Goal: Task Accomplishment & Management: Complete application form

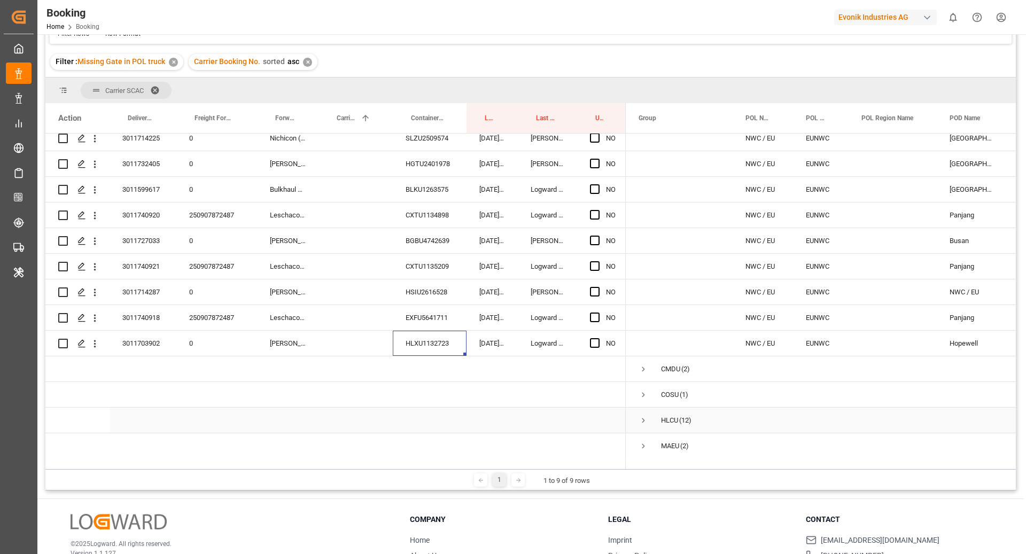
scroll to position [173, 0]
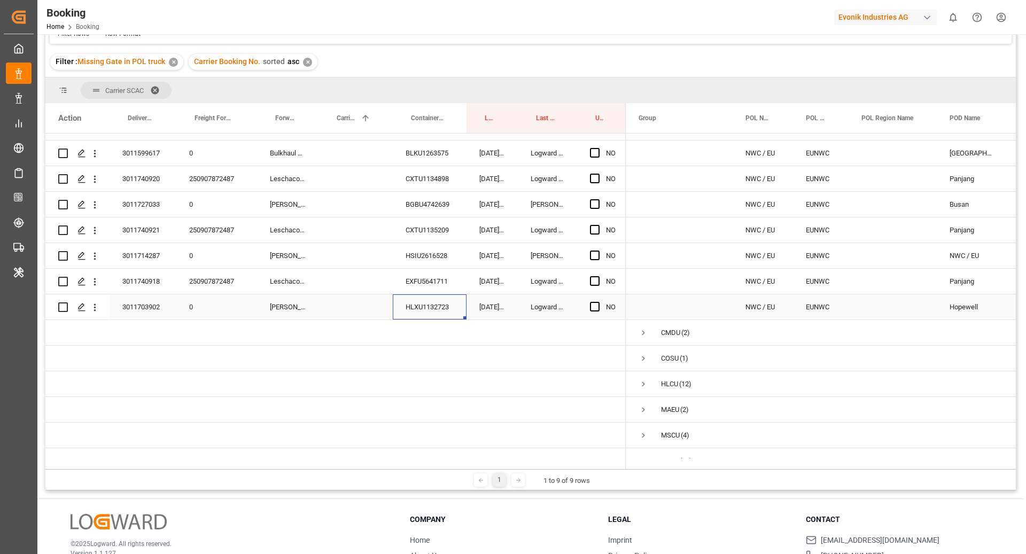
click at [412, 300] on div "HLXU1132723" at bounding box center [430, 307] width 74 height 25
click at [427, 310] on div "HLXU1132723" at bounding box center [430, 307] width 74 height 25
click at [415, 300] on div "HLXU1132723" at bounding box center [430, 307] width 74 height 25
click at [100, 307] on div "Press SPACE to select this row." at bounding box center [94, 307] width 27 height 20
click at [94, 311] on icon "open menu" at bounding box center [94, 307] width 11 height 11
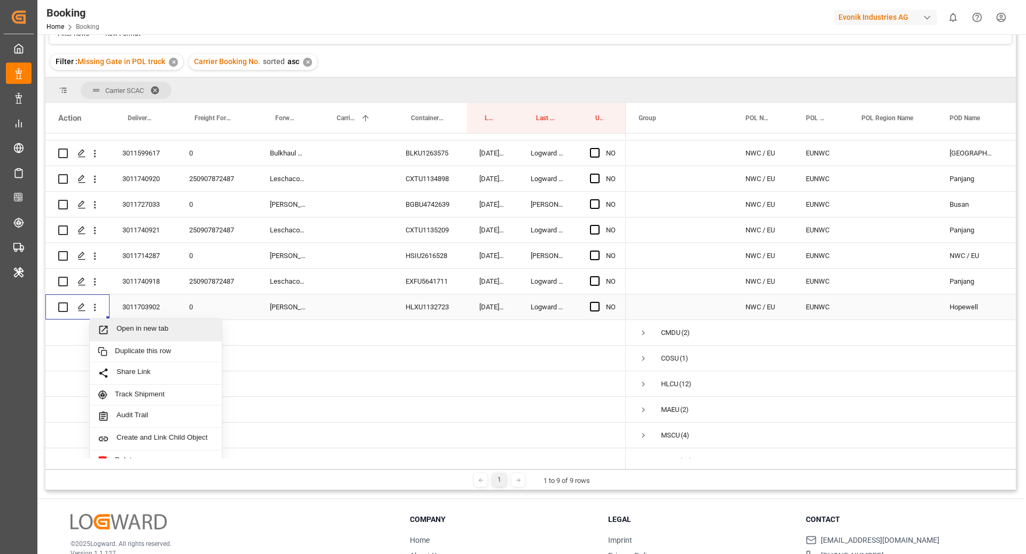
click at [112, 331] on span "Press SPACE to select this row." at bounding box center [107, 329] width 19 height 11
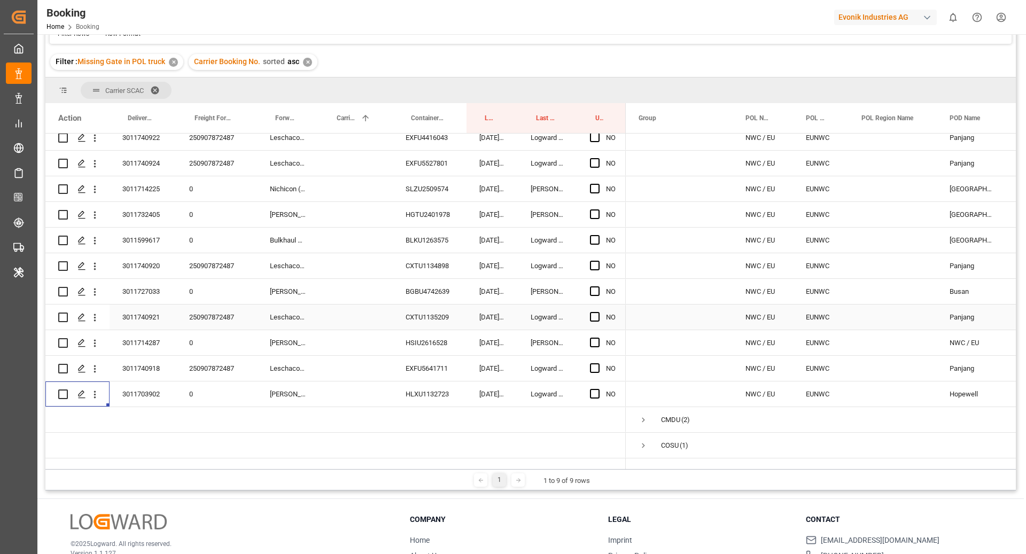
scroll to position [85, 0]
click at [408, 351] on div "HSIU2616528" at bounding box center [430, 343] width 74 height 25
click at [407, 317] on div "CXTU1135209" at bounding box center [430, 317] width 74 height 25
click at [435, 241] on div "BLKU1263575" at bounding box center [430, 240] width 74 height 25
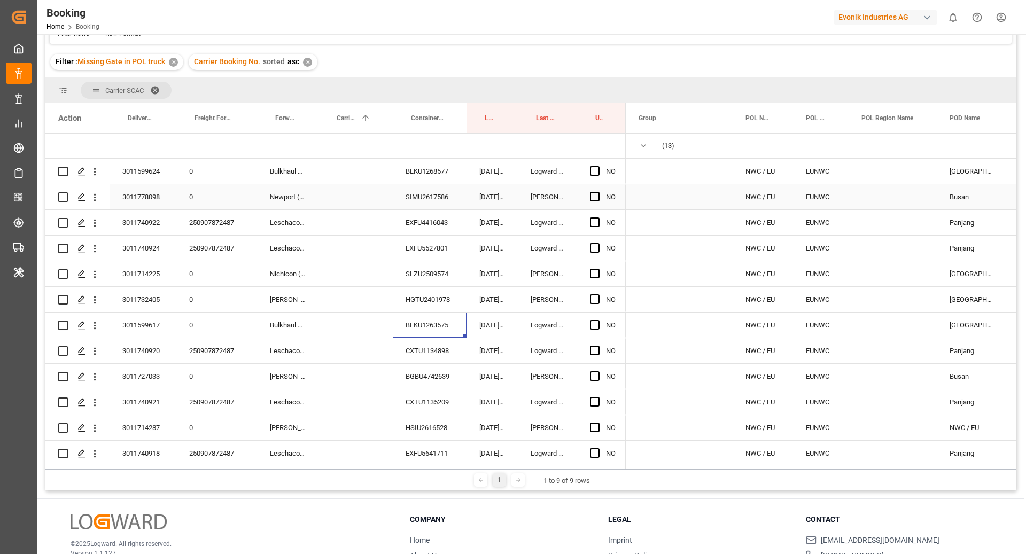
scroll to position [0, 0]
click at [432, 328] on div "BLKU1263575" at bounding box center [430, 325] width 74 height 25
click at [91, 323] on icon "open menu" at bounding box center [94, 326] width 11 height 11
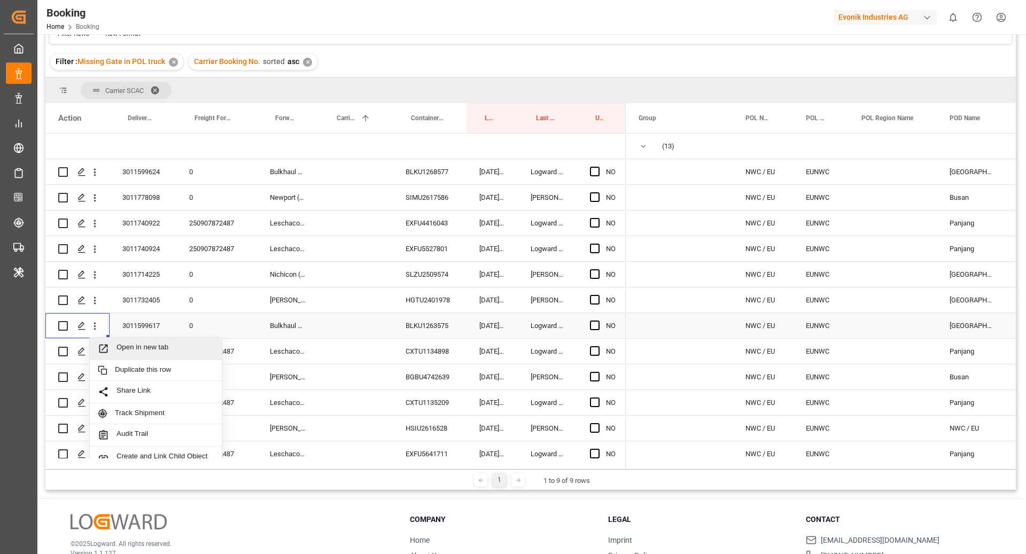
click at [114, 342] on div "Open in new tab" at bounding box center [156, 349] width 132 height 22
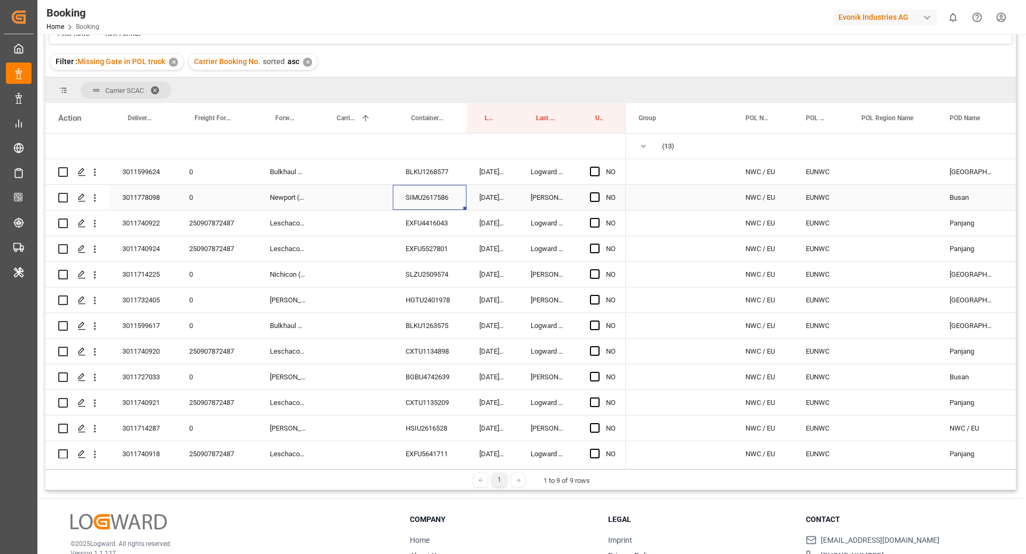
click at [429, 198] on div "SIMU2617586" at bounding box center [430, 197] width 74 height 25
click at [595, 193] on span "Press SPACE to select this row." at bounding box center [595, 197] width 10 height 10
click at [598, 192] on input "Press SPACE to select this row." at bounding box center [598, 192] width 0 height 0
click at [418, 174] on div "BLKU1268577" at bounding box center [430, 171] width 74 height 25
click at [94, 176] on icon "open menu" at bounding box center [94, 172] width 11 height 11
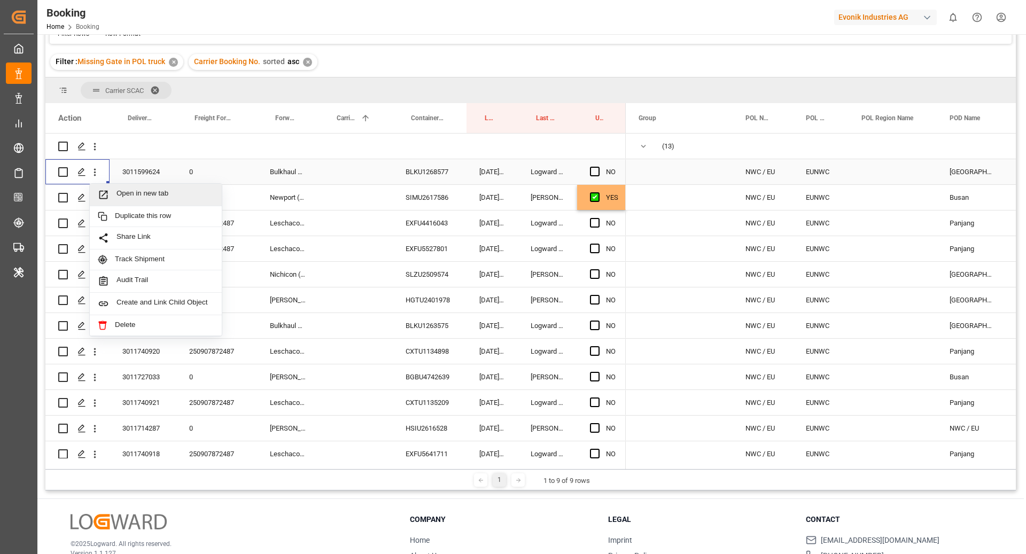
click at [164, 197] on span "Open in new tab" at bounding box center [165, 194] width 97 height 11
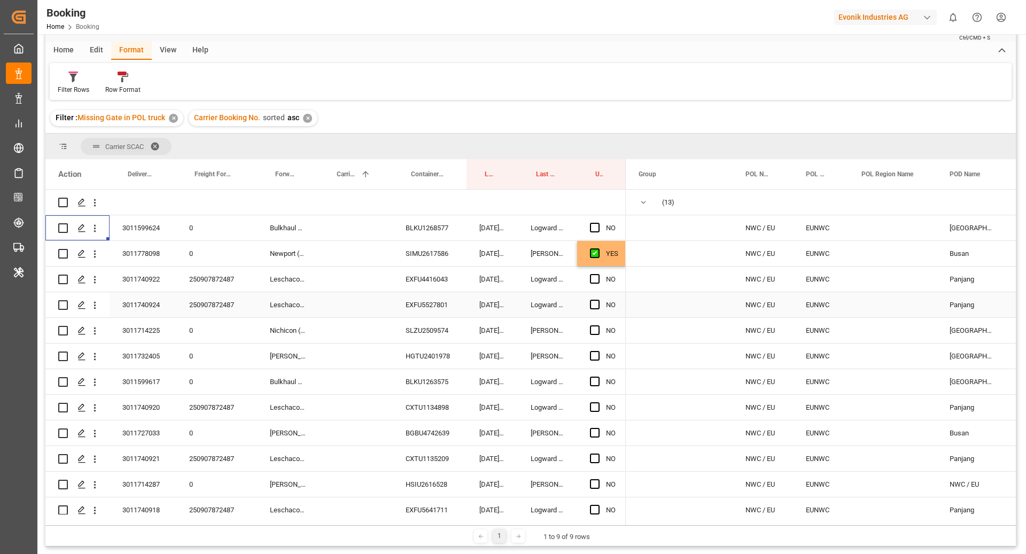
scroll to position [35, 0]
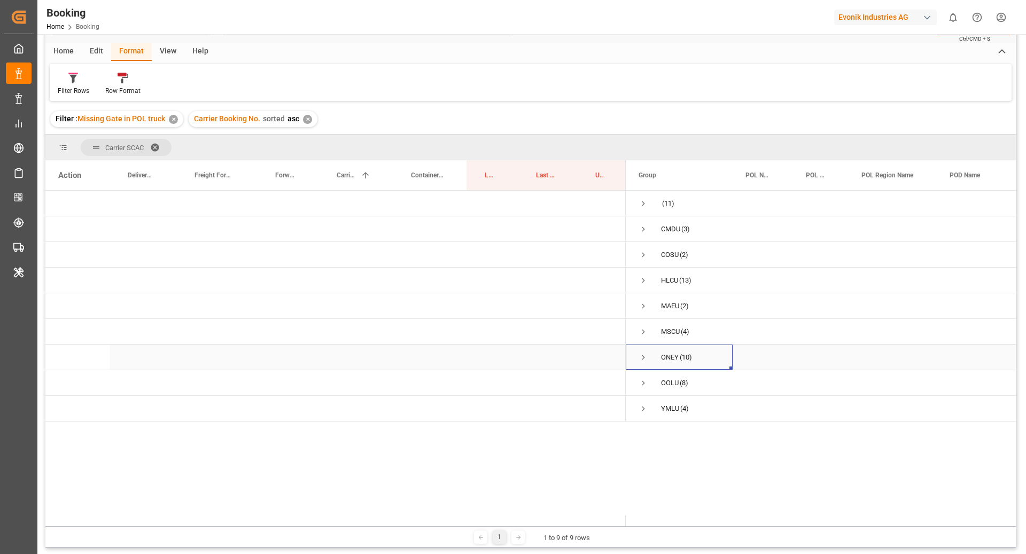
click at [642, 357] on span "Press SPACE to select this row." at bounding box center [644, 358] width 10 height 10
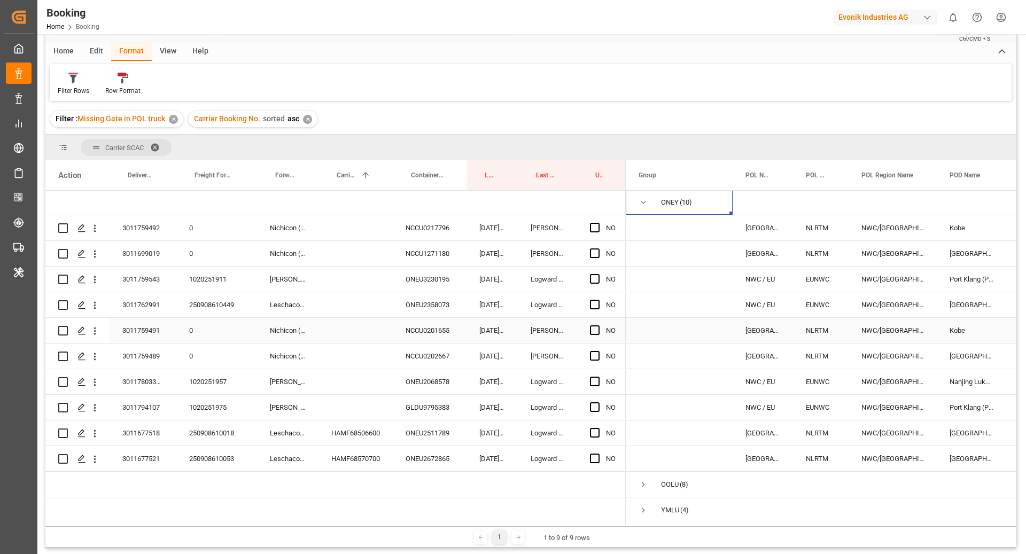
scroll to position [156, 0]
click at [399, 233] on div "NCCU0217796" at bounding box center [430, 226] width 74 height 25
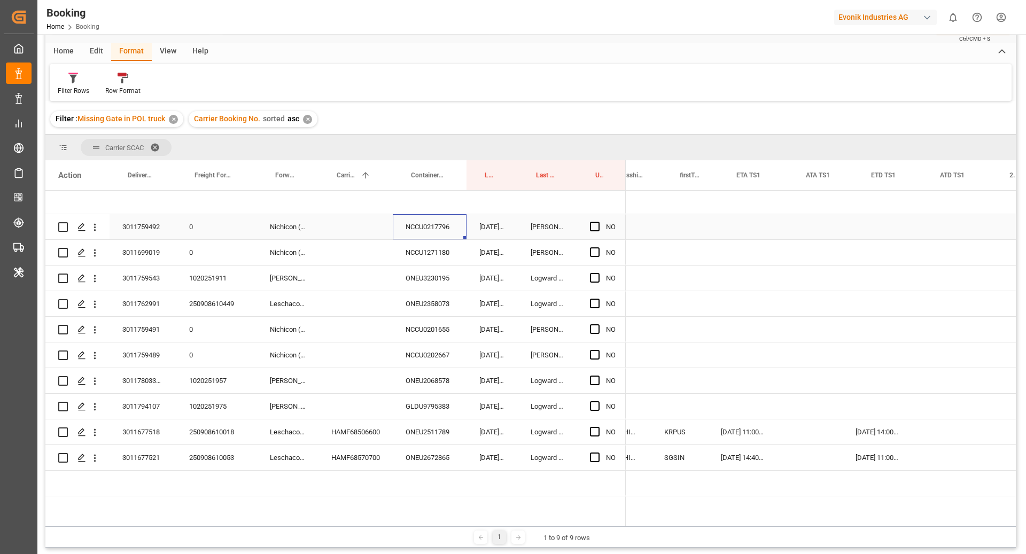
scroll to position [0, 1045]
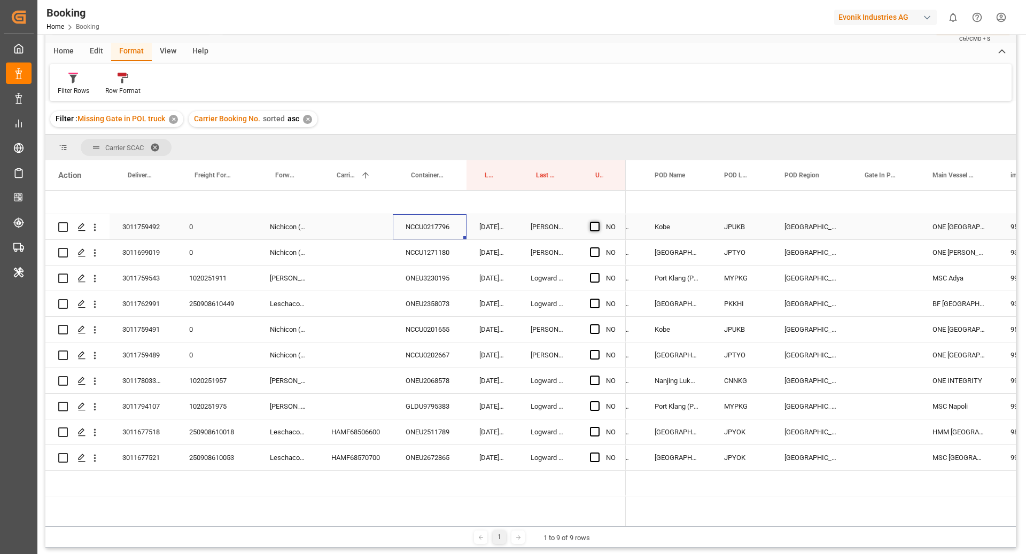
click at [595, 222] on span "Press SPACE to select this row." at bounding box center [595, 227] width 10 height 10
click at [598, 222] on input "Press SPACE to select this row." at bounding box center [598, 222] width 0 height 0
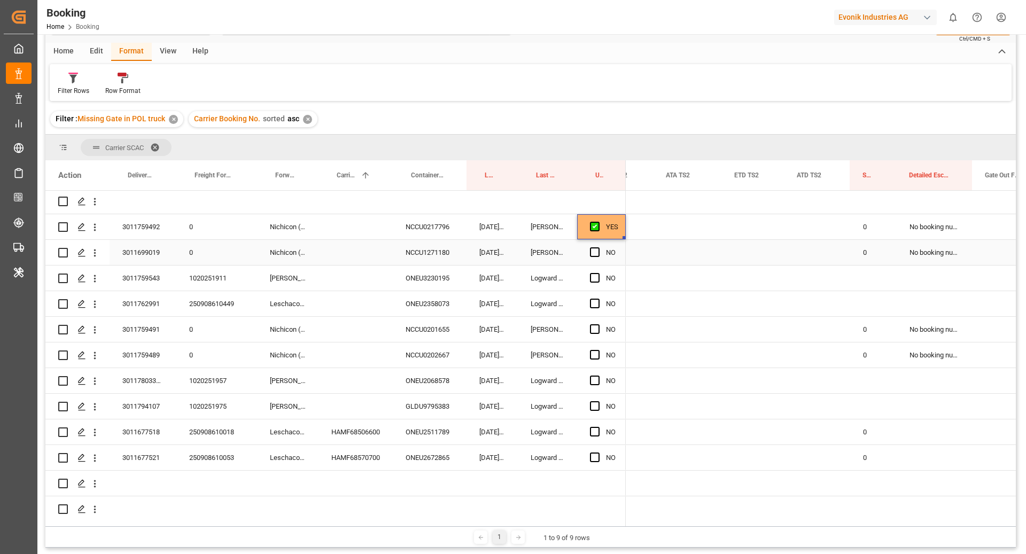
click at [422, 245] on div "NCCU1271180" at bounding box center [430, 252] width 74 height 25
click at [420, 254] on div "NCCU1271180" at bounding box center [430, 252] width 74 height 25
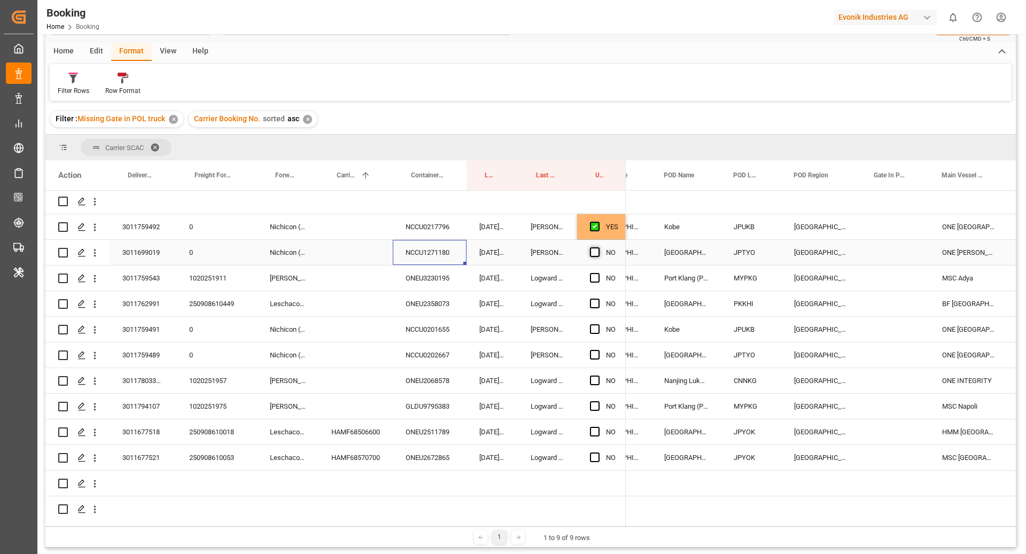
click at [594, 254] on span "Press SPACE to select this row." at bounding box center [595, 252] width 10 height 10
click at [598, 247] on input "Press SPACE to select this row." at bounding box center [598, 247] width 0 height 0
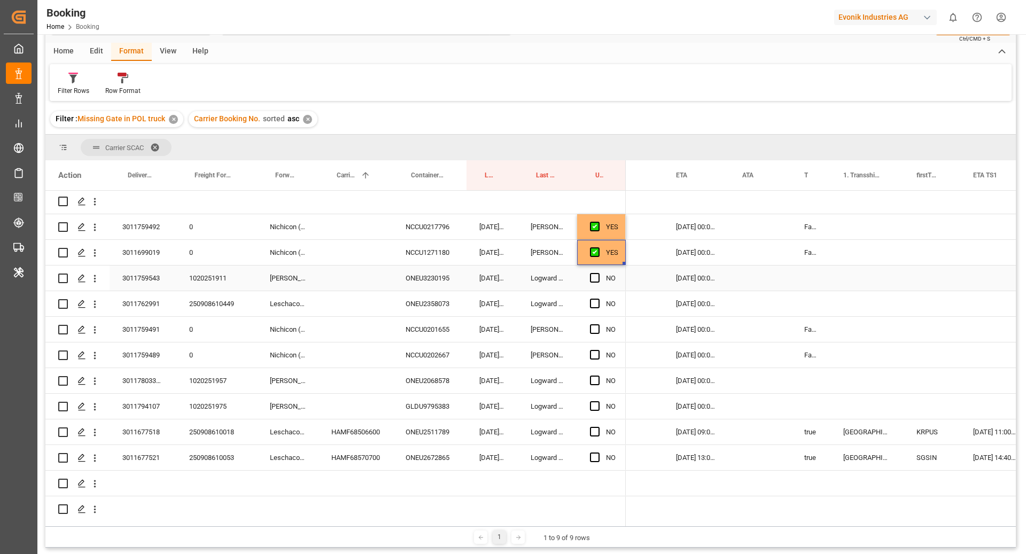
click at [260, 283] on div "Karl Gross" at bounding box center [287, 278] width 61 height 25
click at [381, 329] on div "Press SPACE to select this row." at bounding box center [356, 329] width 74 height 25
click at [426, 325] on div "NCCU0201655" at bounding box center [430, 329] width 74 height 25
click at [592, 327] on span "Press SPACE to select this row." at bounding box center [595, 329] width 10 height 10
click at [598, 324] on input "Press SPACE to select this row." at bounding box center [598, 324] width 0 height 0
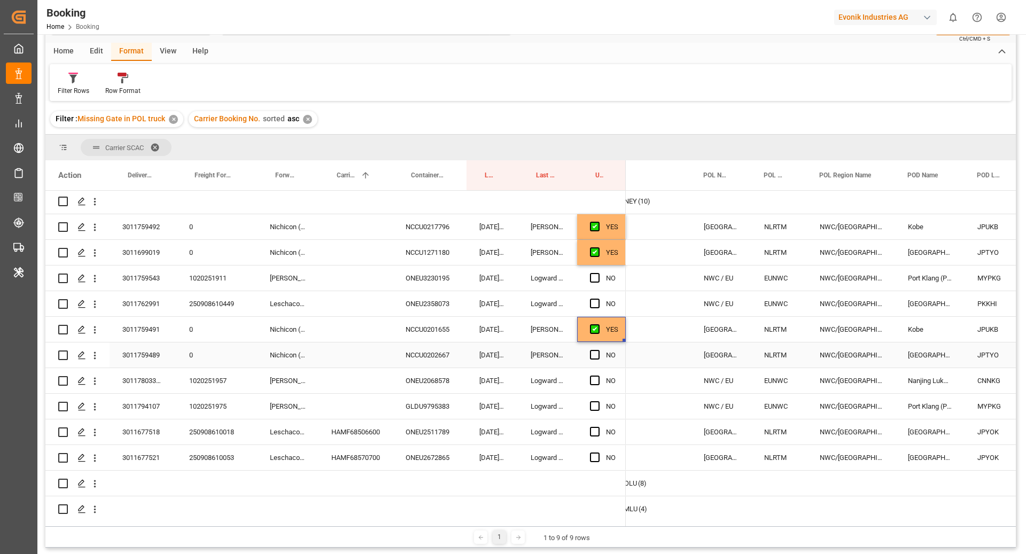
click at [412, 354] on div "NCCU0202667" at bounding box center [430, 355] width 74 height 25
click at [593, 353] on span "Press SPACE to select this row." at bounding box center [595, 355] width 10 height 10
click at [598, 350] on input "Press SPACE to select this row." at bounding box center [598, 350] width 0 height 0
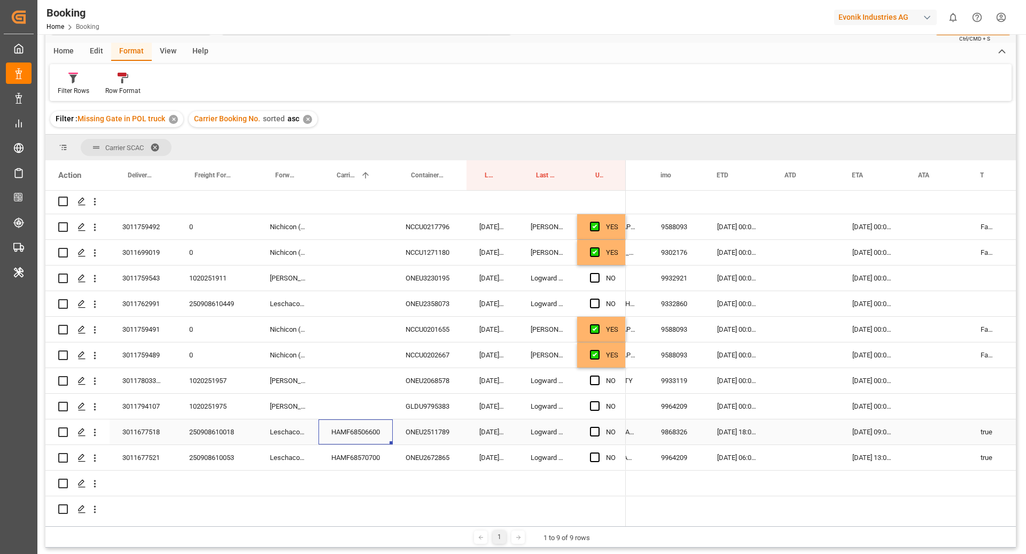
click at [361, 431] on div "HAMF68506600" at bounding box center [356, 432] width 74 height 25
click at [601, 428] on div "Press SPACE to select this row." at bounding box center [598, 432] width 16 height 25
click at [594, 432] on span "Press SPACE to select this row." at bounding box center [595, 432] width 10 height 10
click at [598, 427] on input "Press SPACE to select this row." at bounding box center [598, 427] width 0 height 0
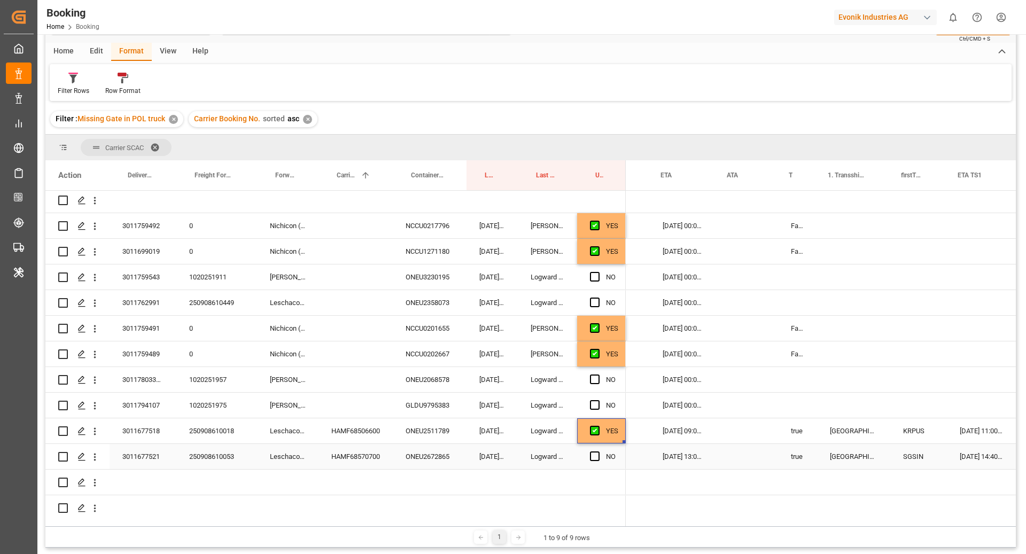
click at [369, 453] on div "HAMF68570700" at bounding box center [356, 456] width 74 height 25
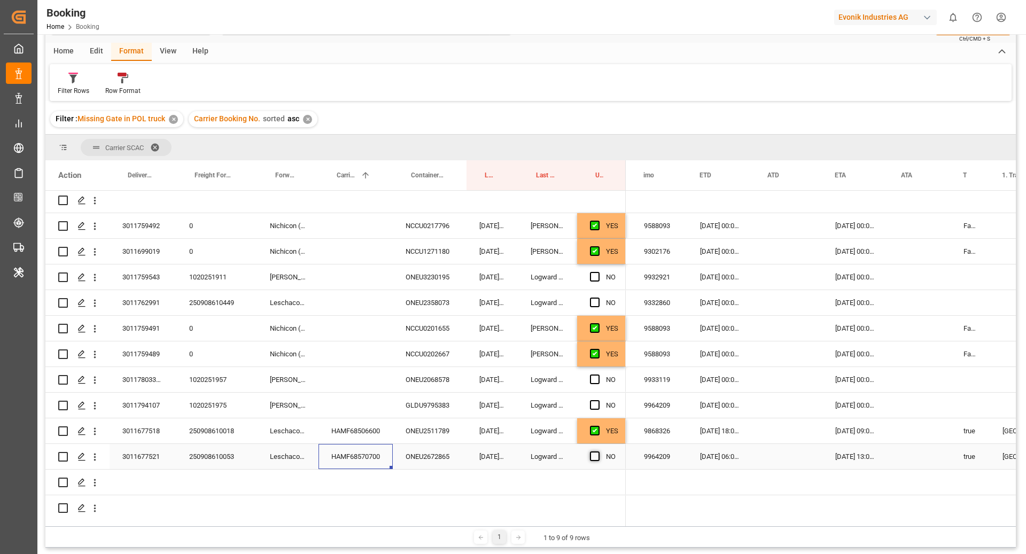
click at [592, 458] on span "Press SPACE to select this row." at bounding box center [595, 457] width 10 height 10
click at [598, 452] on input "Press SPACE to select this row." at bounding box center [598, 452] width 0 height 0
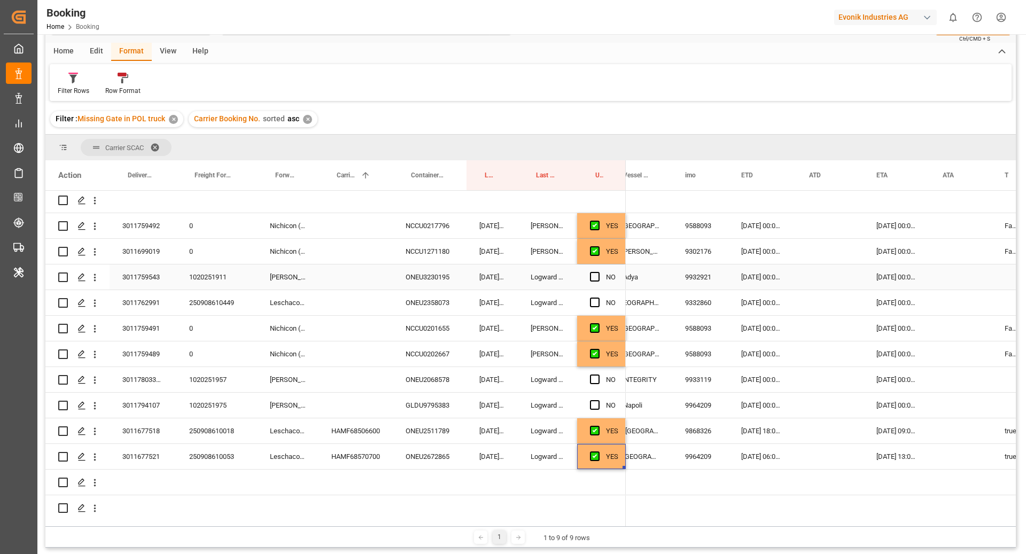
click at [225, 277] on div "1020251911" at bounding box center [216, 277] width 81 height 25
click at [98, 281] on icon "open menu" at bounding box center [94, 277] width 11 height 11
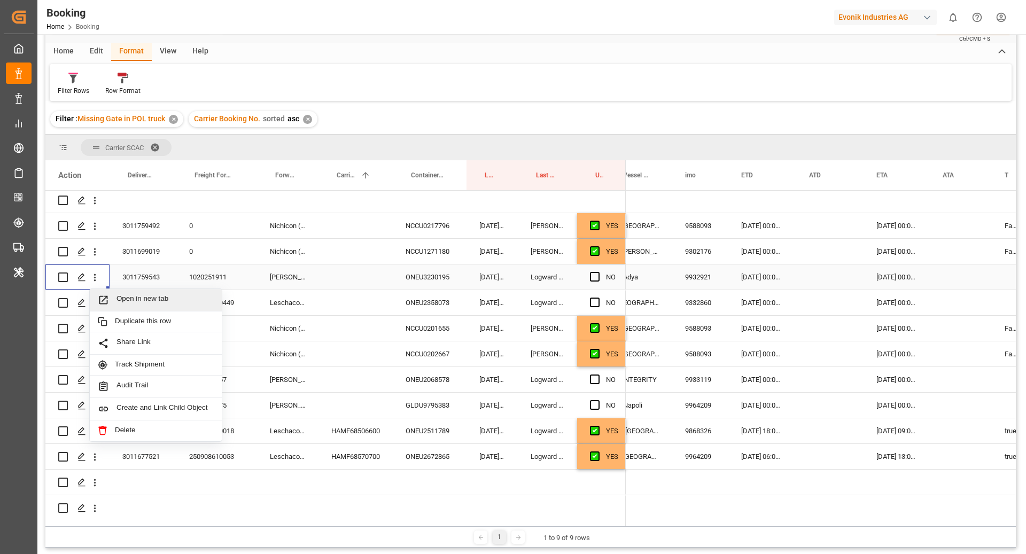
click at [162, 300] on span "Open in new tab" at bounding box center [165, 300] width 97 height 11
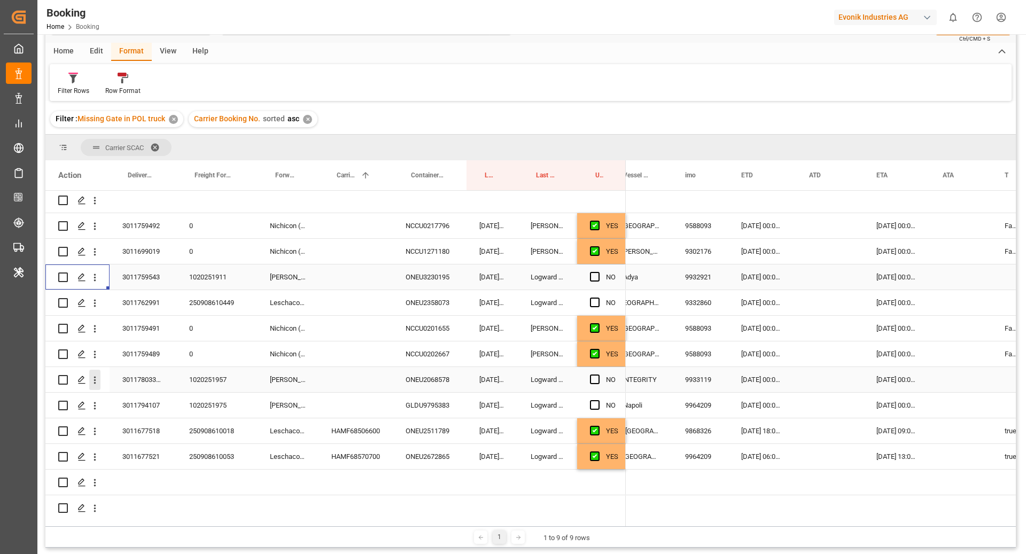
click at [90, 381] on icon "open menu" at bounding box center [94, 380] width 11 height 11
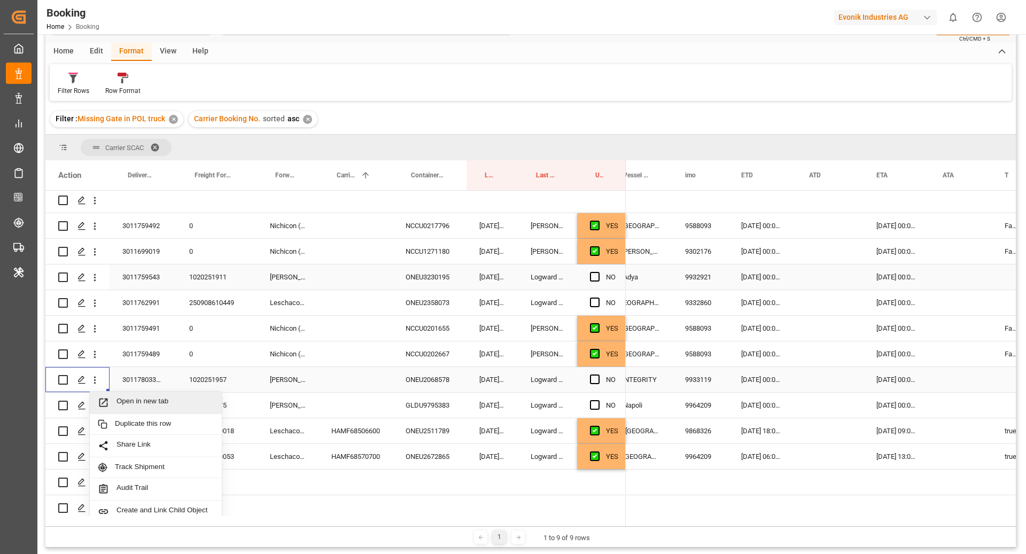
click at [120, 397] on span "Open in new tab" at bounding box center [165, 402] width 97 height 11
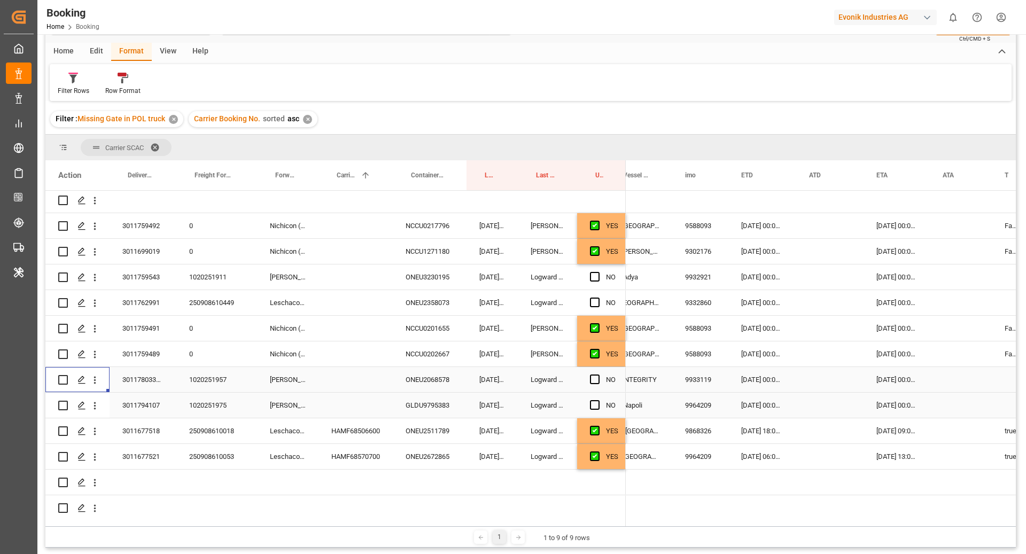
click at [95, 408] on icon "open menu" at bounding box center [94, 405] width 11 height 11
click at [133, 426] on span "Open in new tab" at bounding box center [165, 428] width 97 height 11
click at [90, 300] on icon "open menu" at bounding box center [94, 303] width 11 height 11
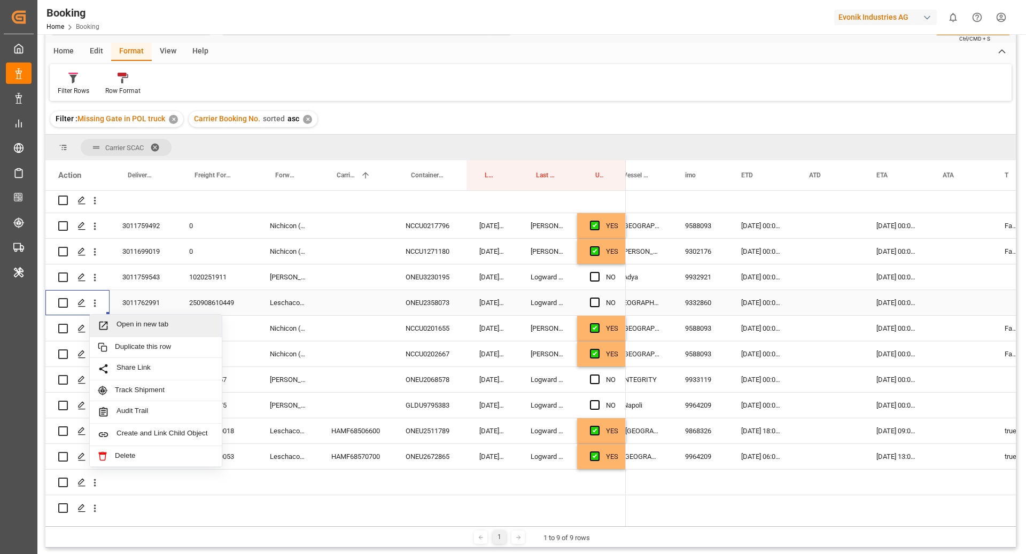
click at [138, 323] on span "Open in new tab" at bounding box center [165, 325] width 97 height 11
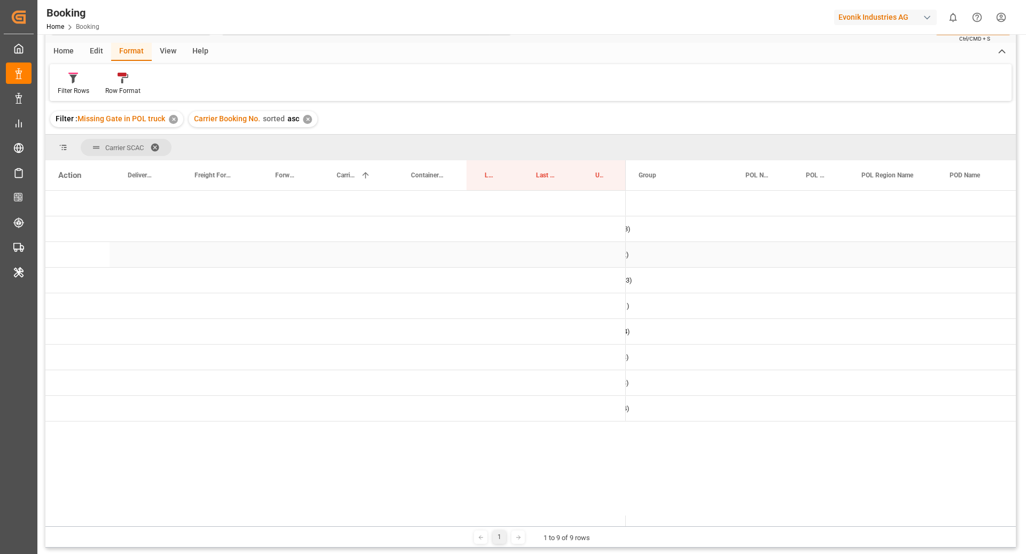
scroll to position [0, 0]
click at [642, 355] on span "Press SPACE to select this row." at bounding box center [644, 358] width 10 height 10
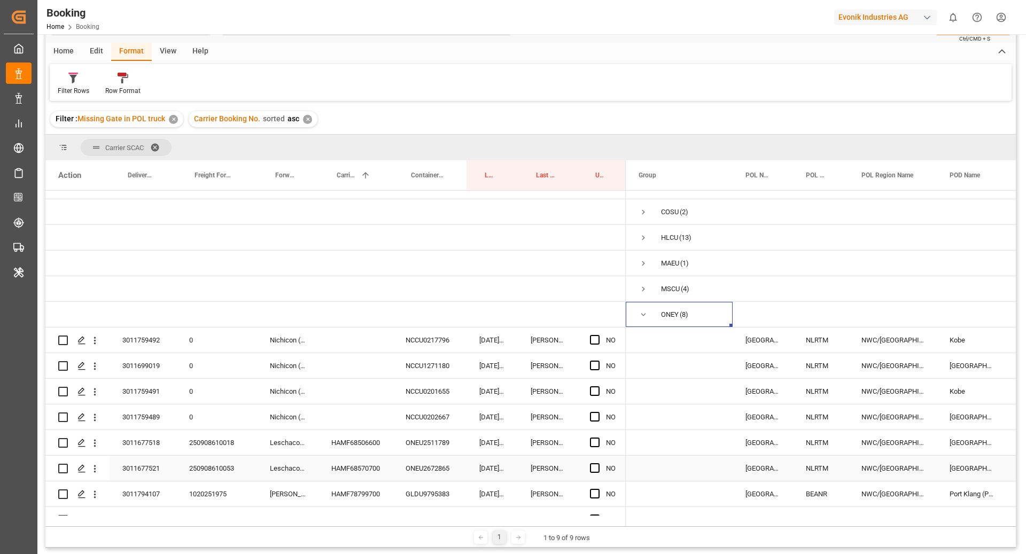
scroll to position [121, 0]
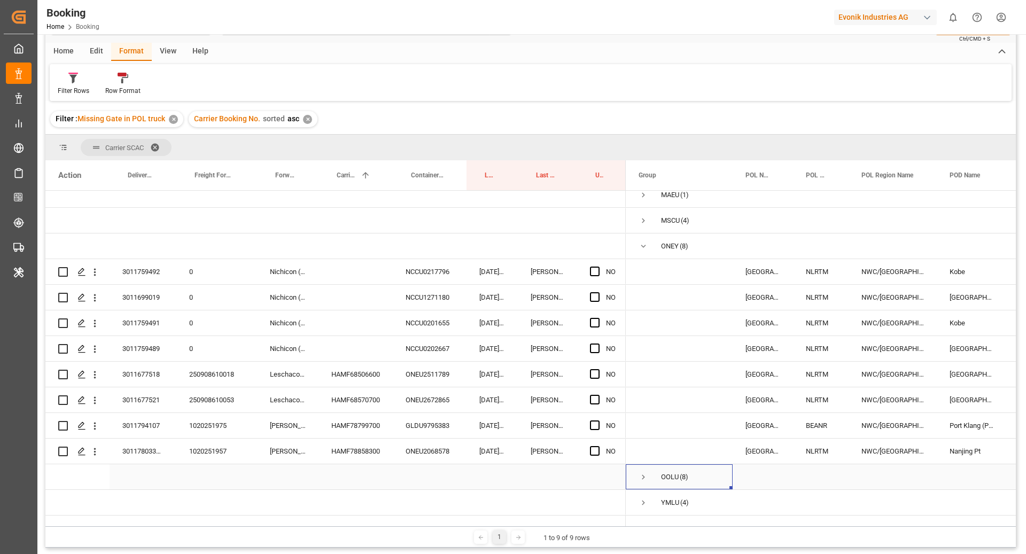
click at [645, 472] on span "Press SPACE to select this row." at bounding box center [644, 477] width 10 height 10
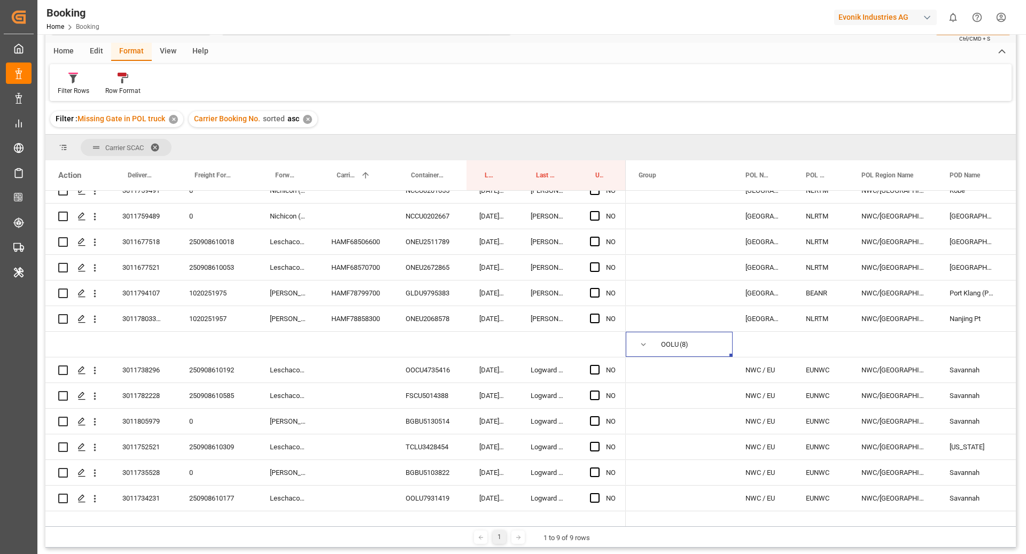
scroll to position [327, 0]
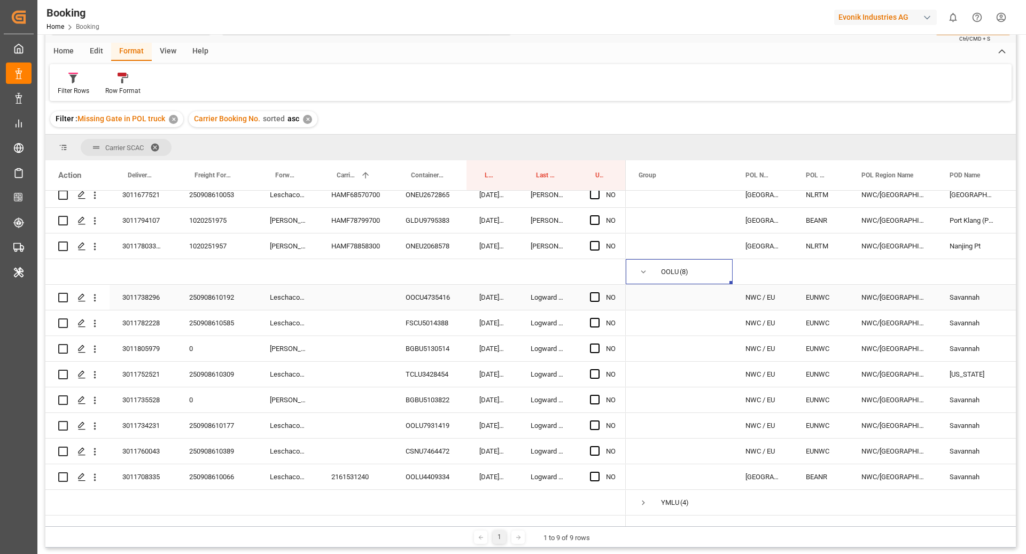
click at [424, 289] on div "OOCU4735416" at bounding box center [430, 297] width 74 height 25
click at [228, 289] on div "250908610192" at bounding box center [216, 297] width 81 height 25
click at [94, 293] on button "open menu" at bounding box center [94, 298] width 11 height 20
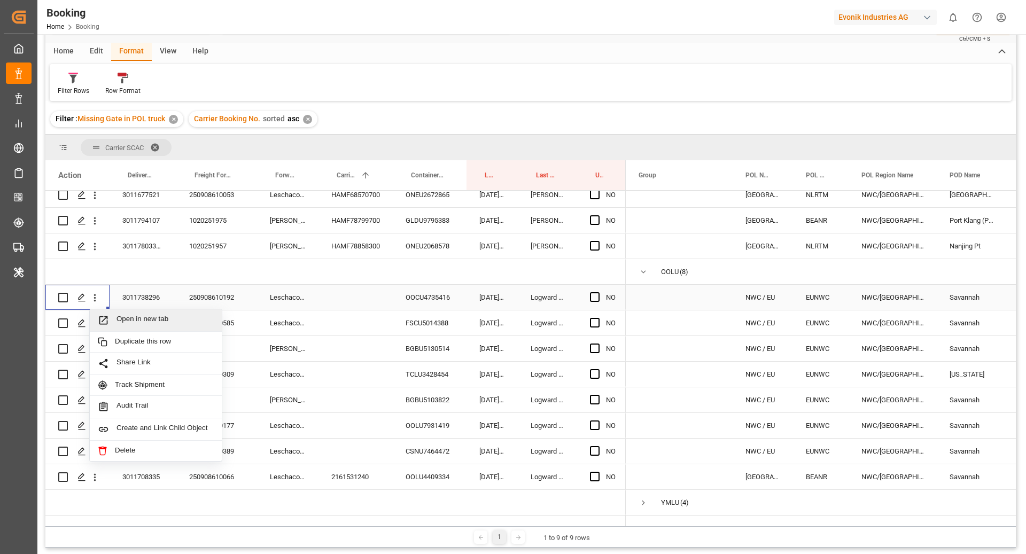
click at [135, 315] on span "Open in new tab" at bounding box center [165, 320] width 97 height 11
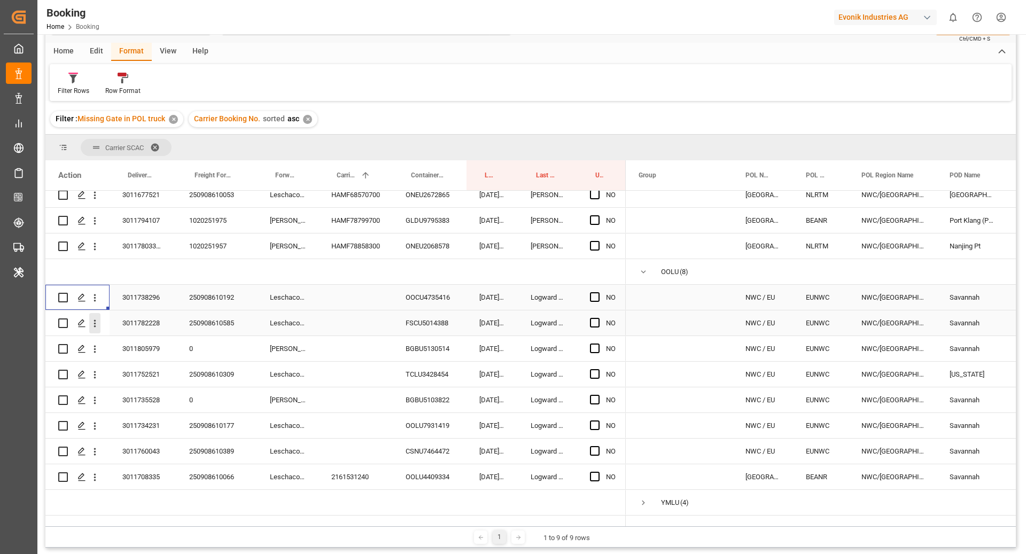
click at [93, 318] on icon "open menu" at bounding box center [94, 323] width 11 height 11
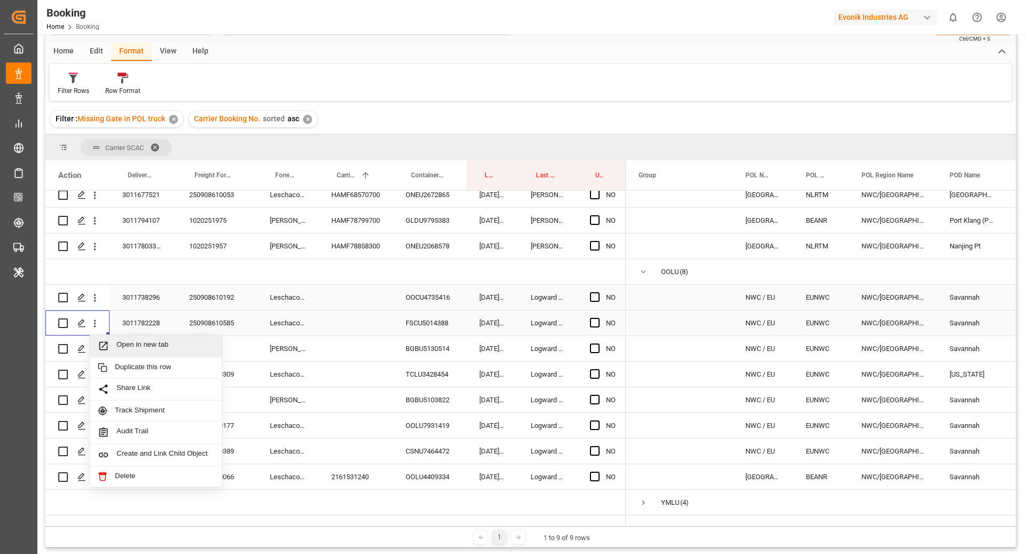
click at [130, 340] on span "Open in new tab" at bounding box center [165, 345] width 97 height 11
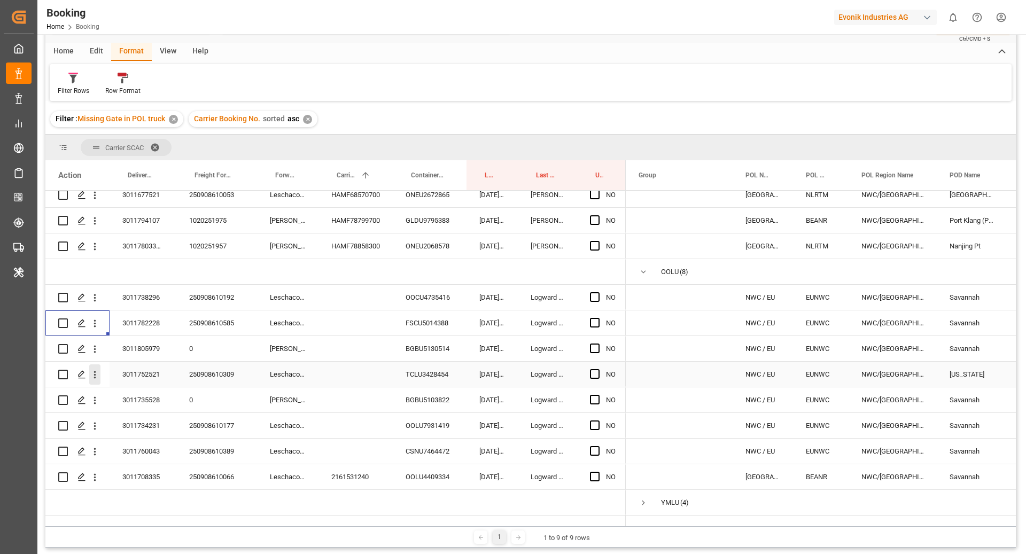
click at [94, 371] on button "open menu" at bounding box center [94, 375] width 11 height 20
click at [99, 421] on icon "open menu" at bounding box center [94, 426] width 11 height 11
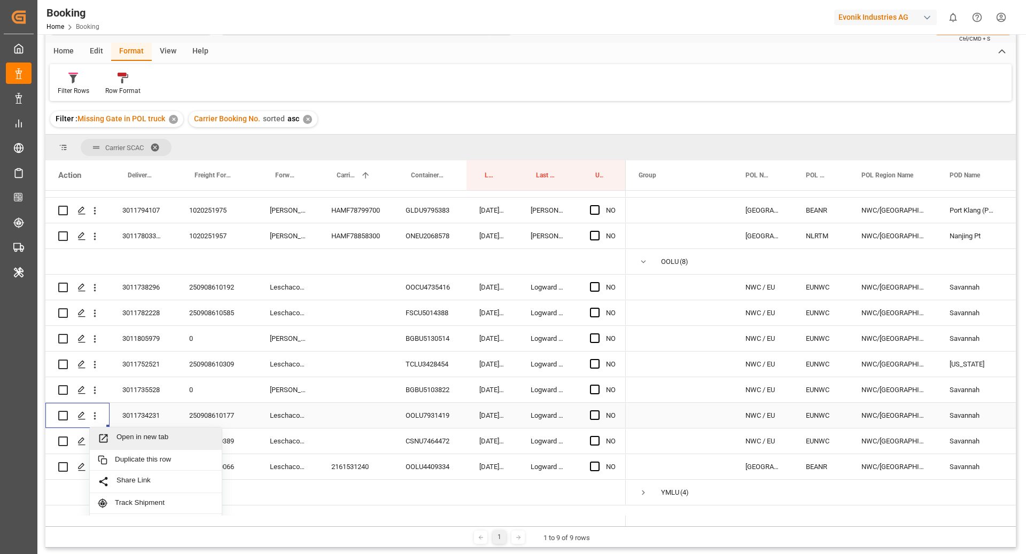
click at [140, 430] on div "Open in new tab" at bounding box center [156, 439] width 132 height 22
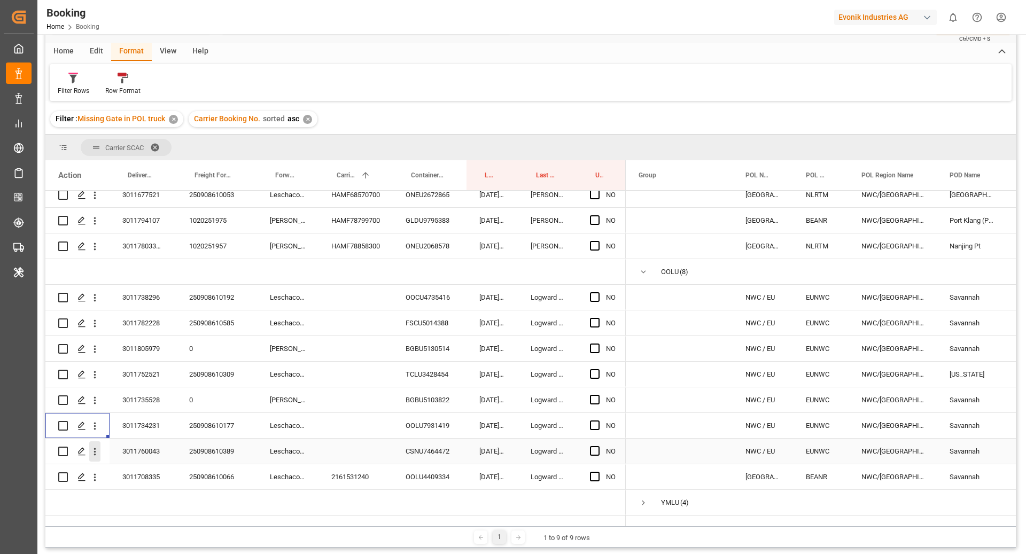
click at [98, 446] on icon "open menu" at bounding box center [94, 451] width 11 height 11
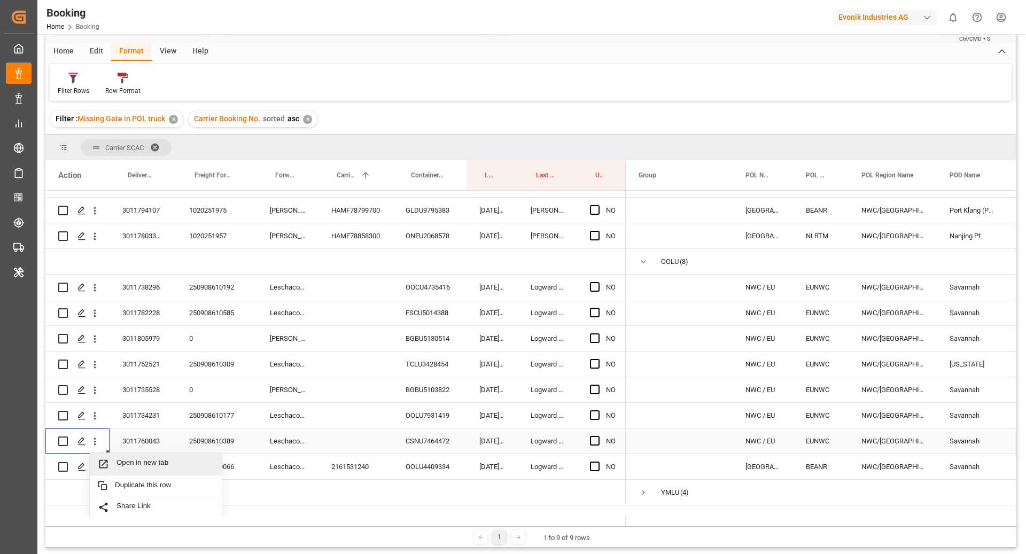
click at [145, 462] on span "Open in new tab" at bounding box center [165, 464] width 97 height 11
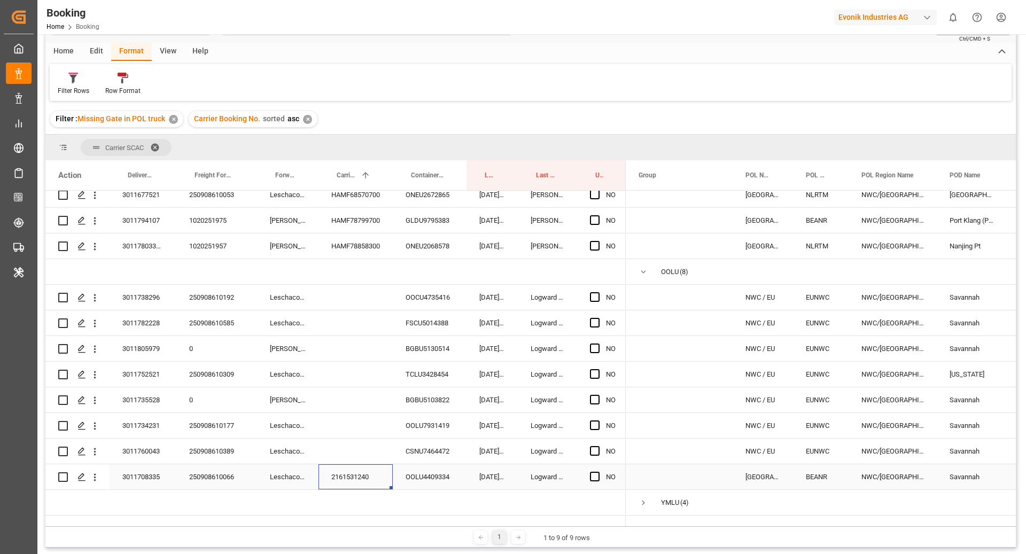
click at [356, 464] on div "2161531240" at bounding box center [356, 476] width 74 height 25
click at [586, 466] on div "NO" at bounding box center [601, 476] width 49 height 25
click at [592, 471] on div "Press SPACE to select this row." at bounding box center [598, 477] width 16 height 25
click at [595, 472] on span "Press SPACE to select this row." at bounding box center [595, 477] width 10 height 10
click at [598, 472] on input "Press SPACE to select this row." at bounding box center [598, 472] width 0 height 0
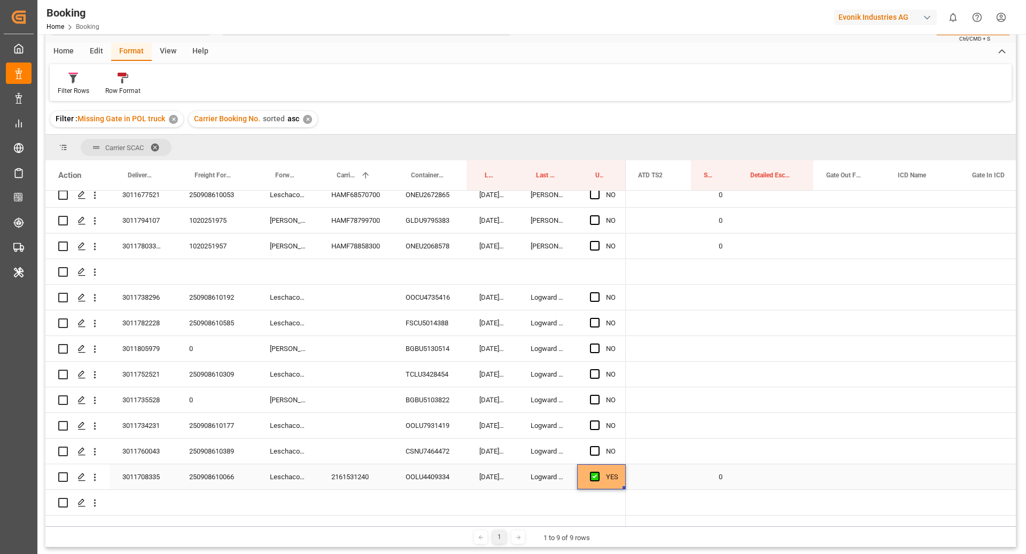
scroll to position [0, 1776]
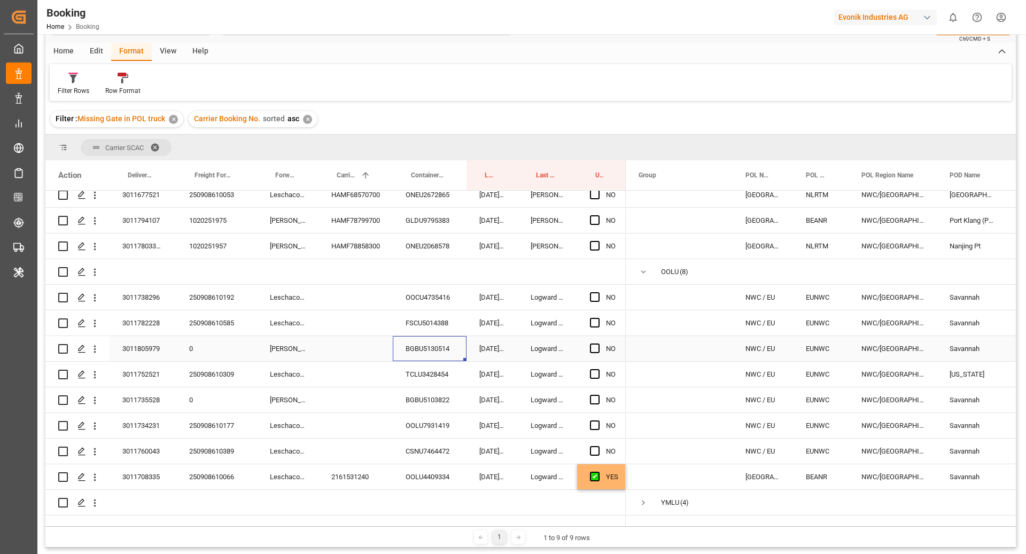
click at [414, 337] on div "BGBU5130514" at bounding box center [430, 348] width 74 height 25
click at [97, 344] on icon "open menu" at bounding box center [94, 349] width 11 height 11
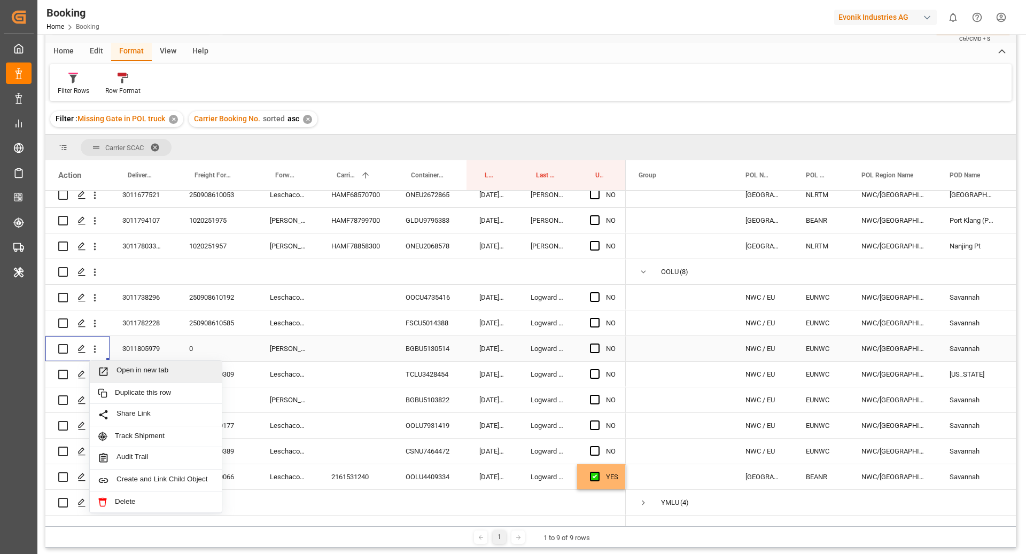
click at [198, 366] on span "Open in new tab" at bounding box center [165, 371] width 97 height 11
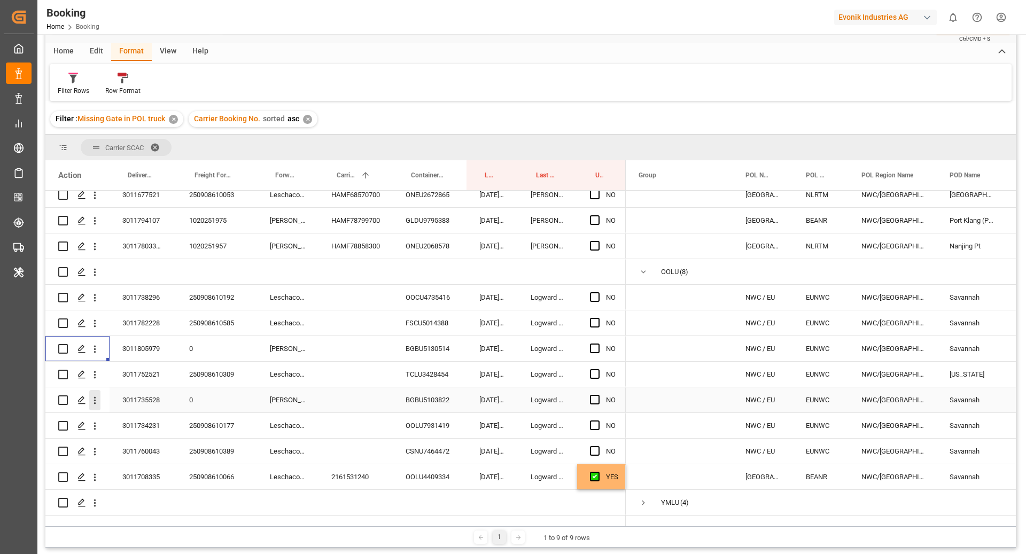
click at [92, 395] on icon "open menu" at bounding box center [94, 400] width 11 height 11
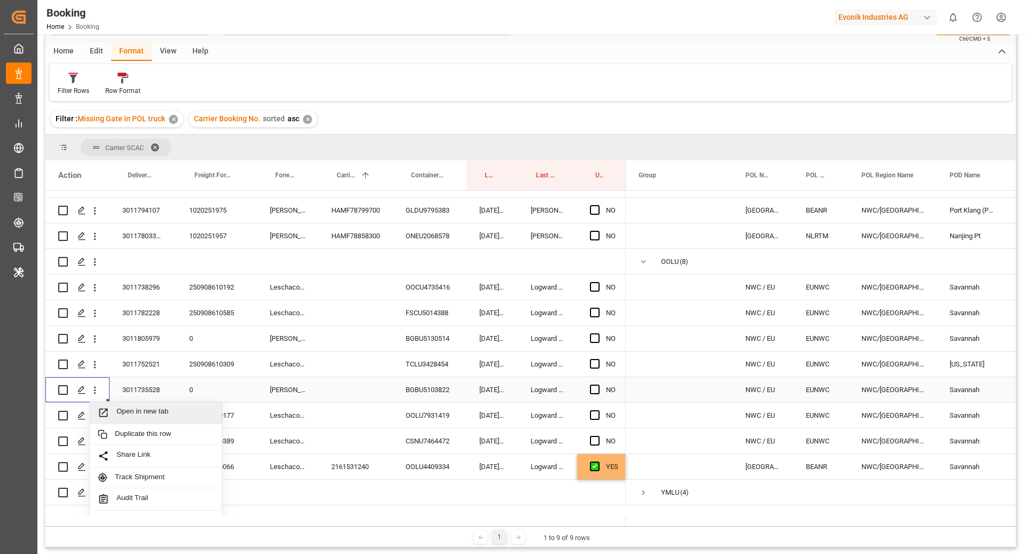
click at [146, 411] on span "Open in new tab" at bounding box center [165, 412] width 97 height 11
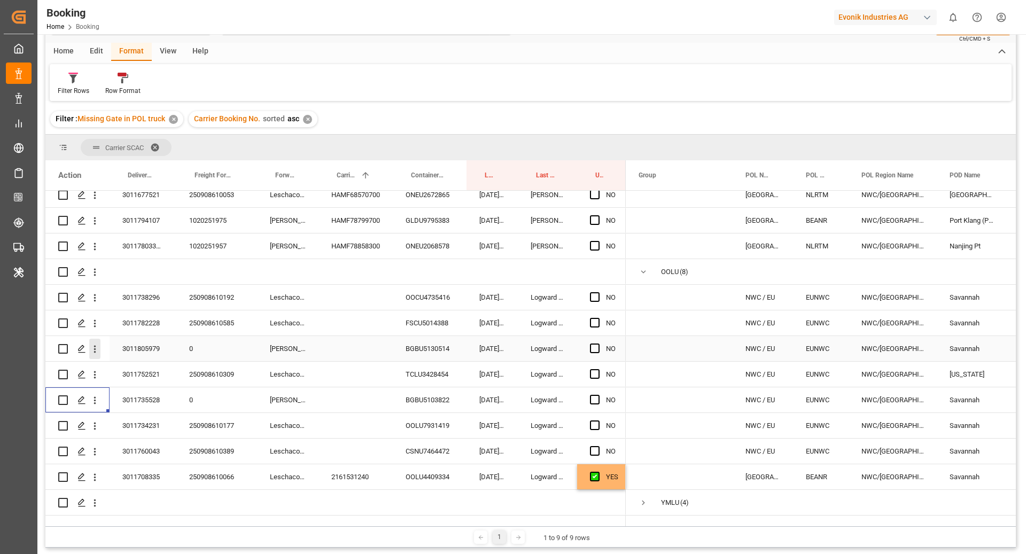
click at [97, 344] on icon "open menu" at bounding box center [94, 349] width 11 height 11
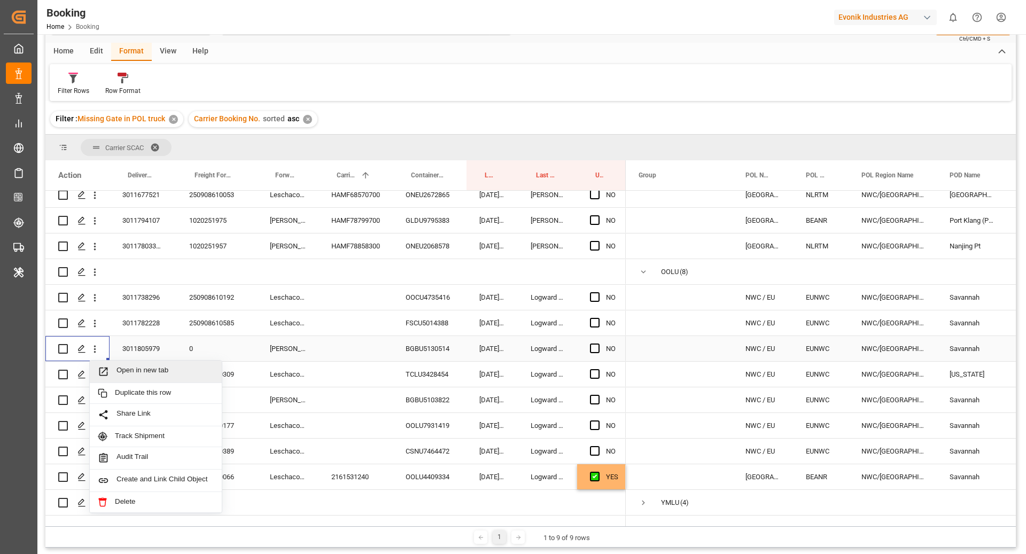
click at [129, 366] on span "Open in new tab" at bounding box center [165, 371] width 97 height 11
click at [374, 311] on div "Press SPACE to select this row." at bounding box center [356, 323] width 74 height 25
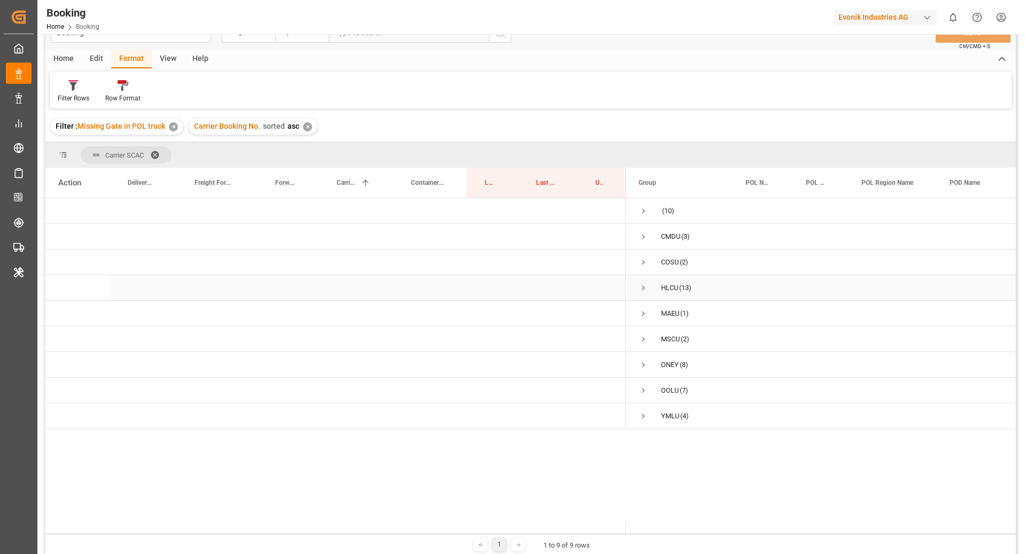
scroll to position [22, 0]
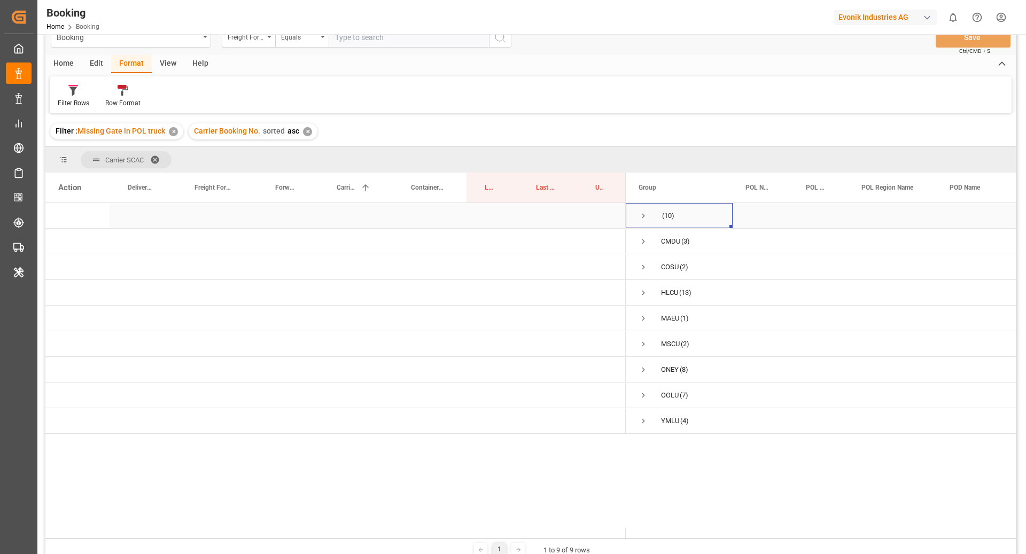
click at [643, 215] on span "Press SPACE to select this row." at bounding box center [644, 216] width 10 height 10
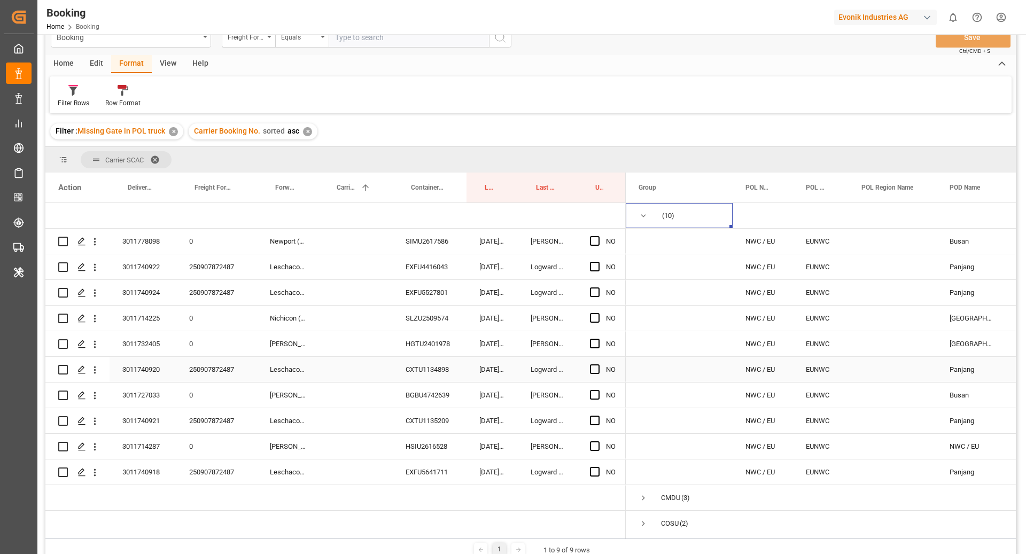
click at [192, 355] on div "0" at bounding box center [216, 343] width 81 height 25
click at [221, 370] on div "250907872487" at bounding box center [216, 369] width 81 height 25
click at [208, 374] on div "250907872487" at bounding box center [216, 369] width 81 height 25
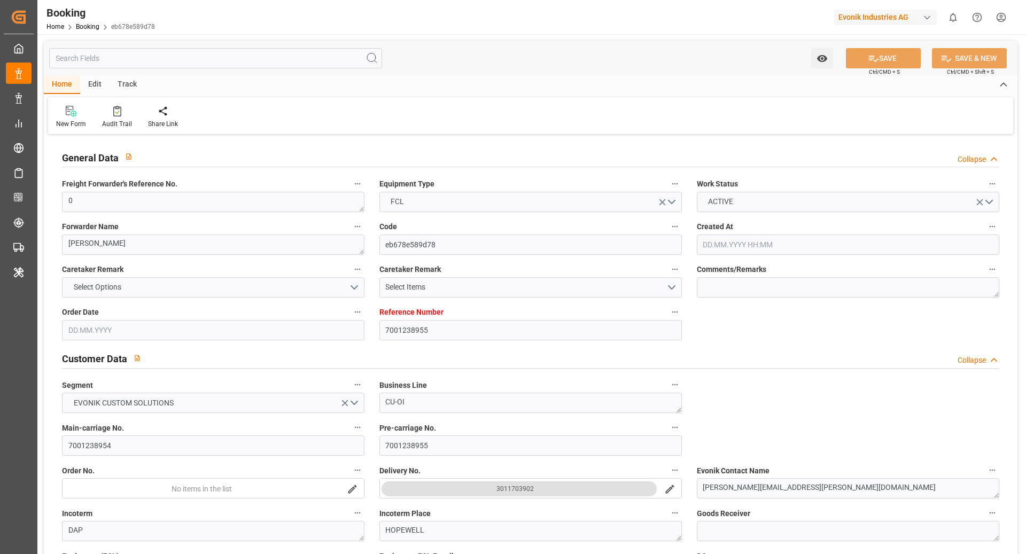
type input "7001238955"
type input "EUNWC"
type input "USHPW"
type input "01.08.2025 19:06"
type input "01.08.2025"
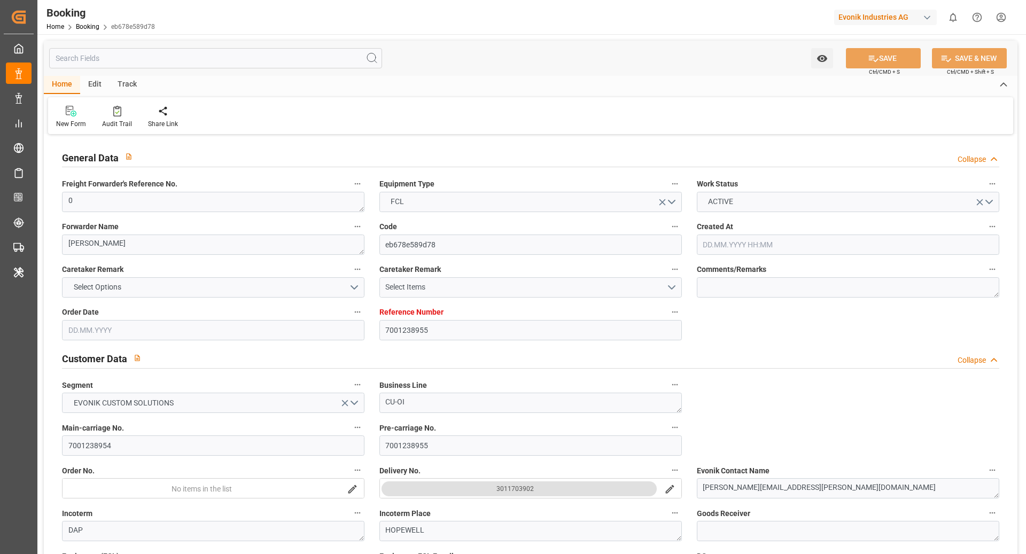
type input "22.09.2025"
type input "20.08.2025"
type input "[DATE] 00:00"
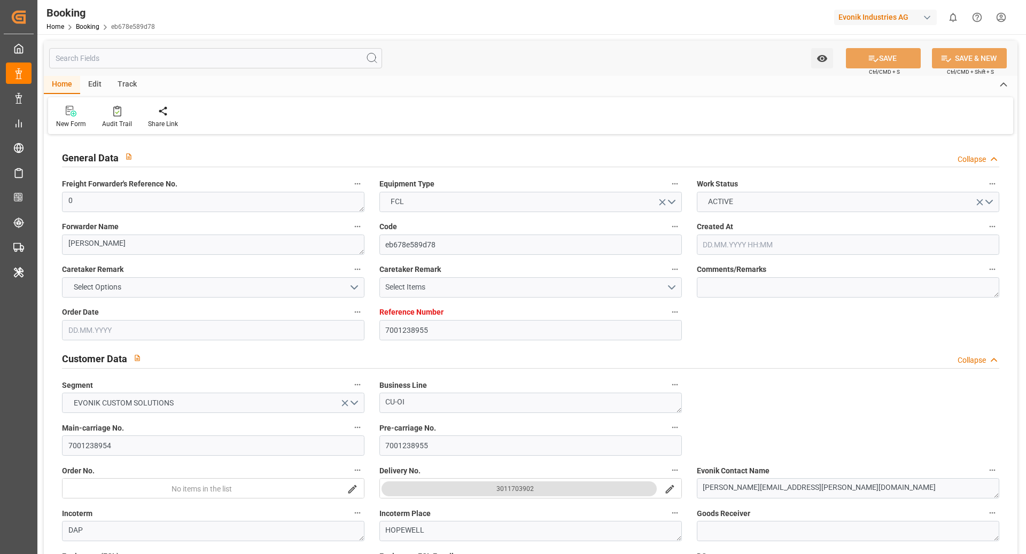
type input "09.09.2025 18:56"
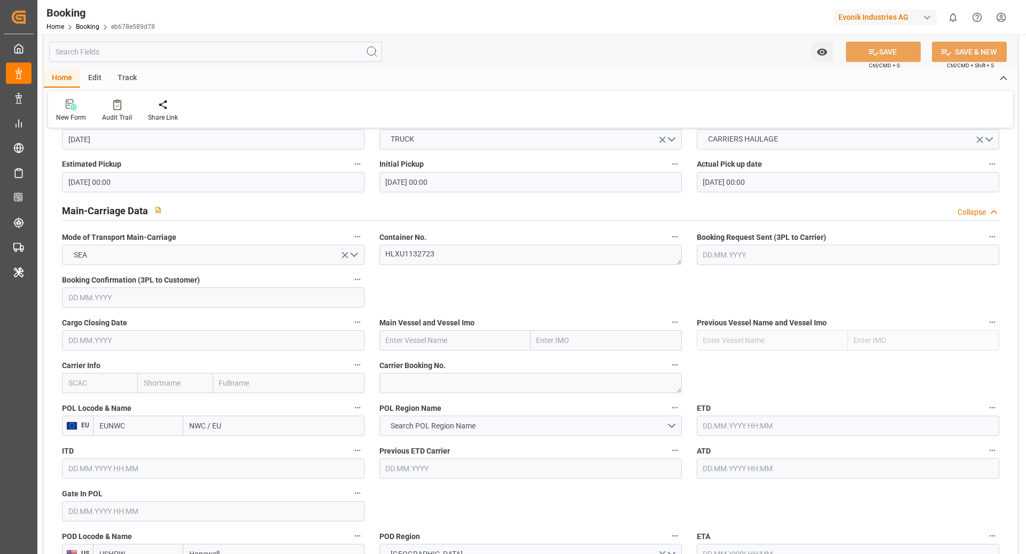
scroll to position [621, 0]
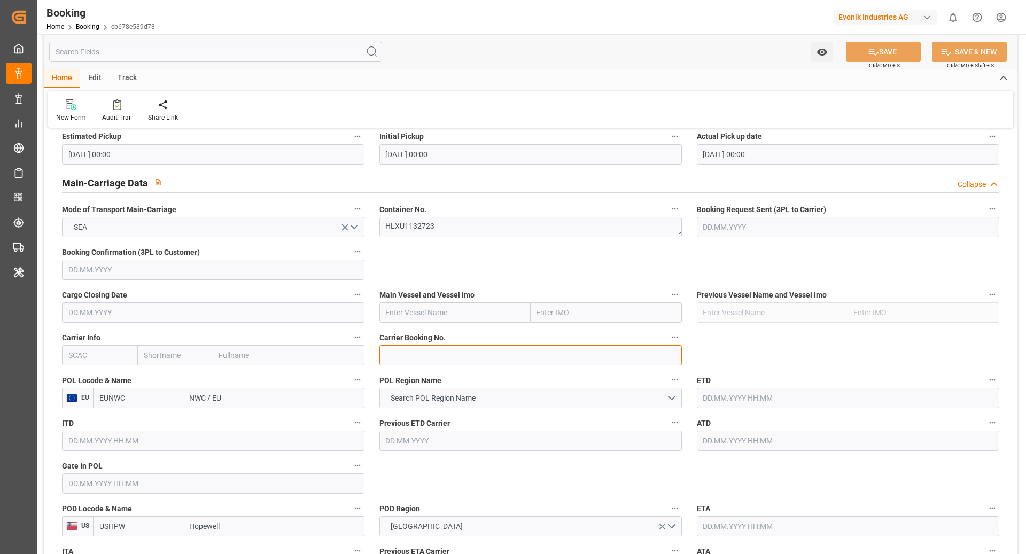
click at [423, 354] on textarea at bounding box center [530, 355] width 303 height 20
paste textarea "13732559"
type textarea "13732559"
click at [138, 399] on input "EUNWC" at bounding box center [138, 398] width 90 height 20
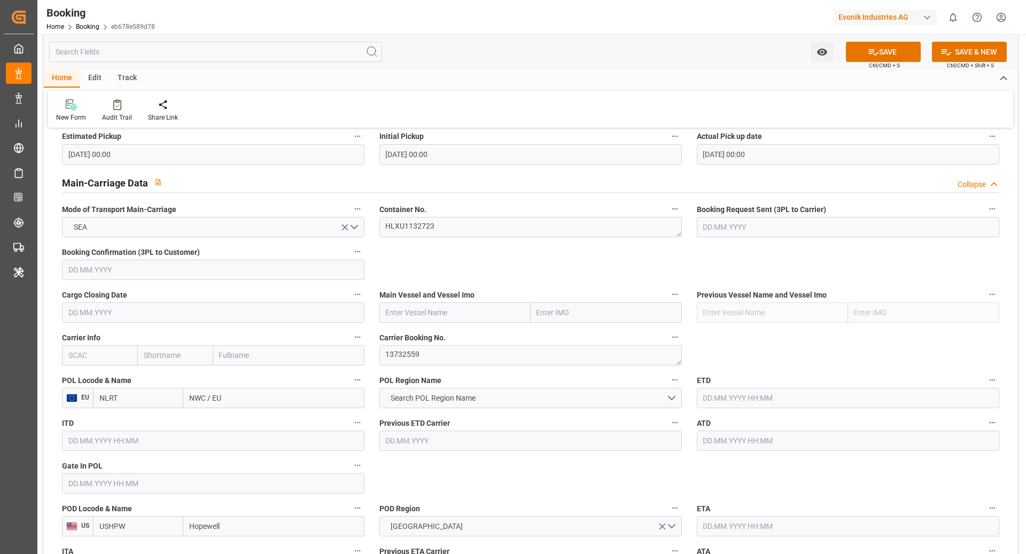
type input "NLRTM"
click at [136, 415] on div "NLRTM - Rotterdam" at bounding box center [138, 427] width 89 height 35
type input "Rotterdam"
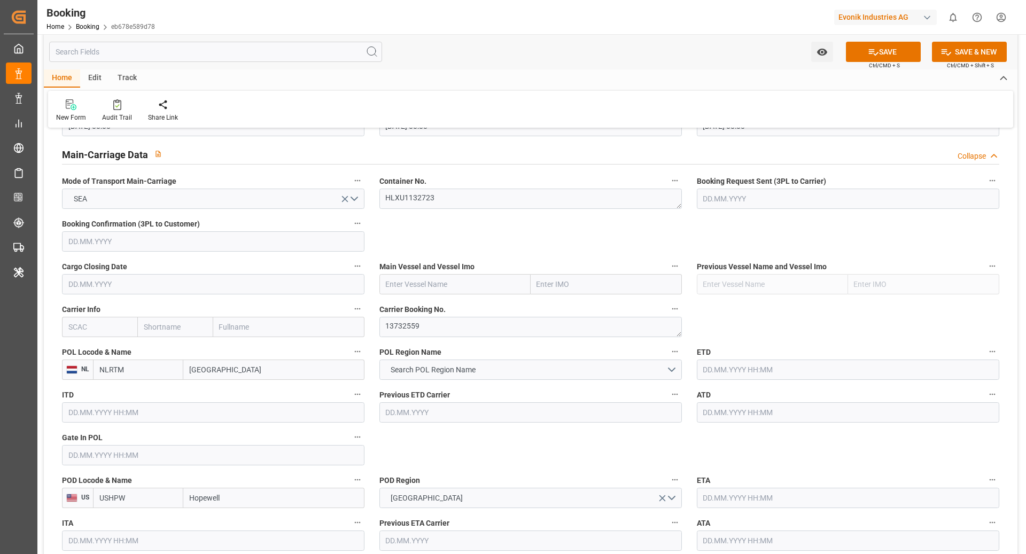
scroll to position [672, 0]
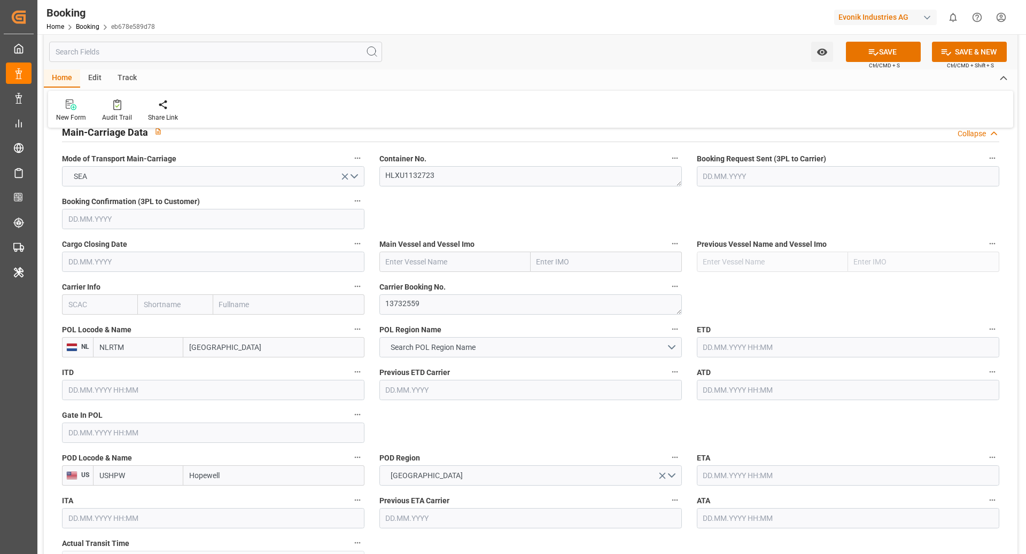
type input "NLRTM"
click at [232, 415] on input "Hopewell" at bounding box center [273, 476] width 181 height 20
paste input "NORFOLK"
type input "NORFOLK"
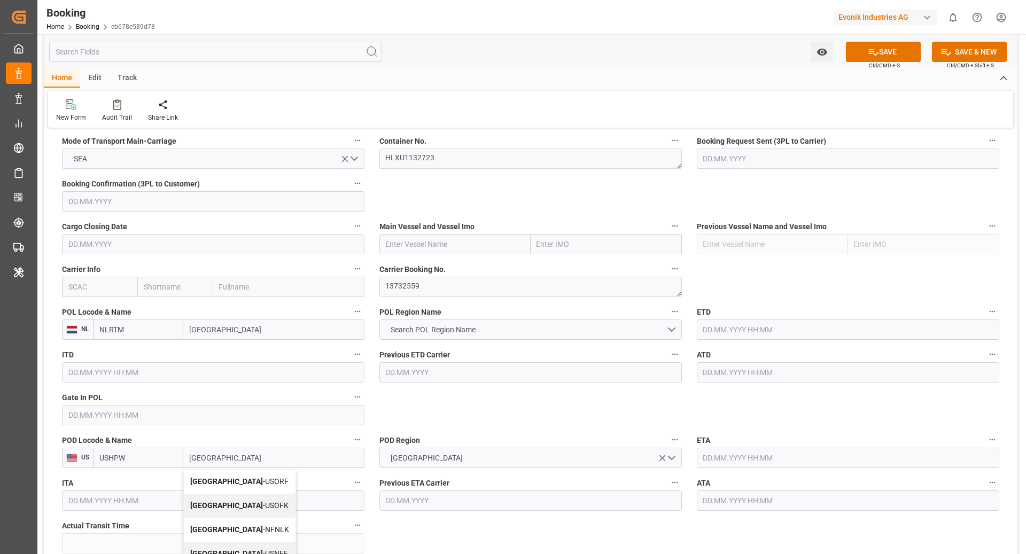
scroll to position [706, 0]
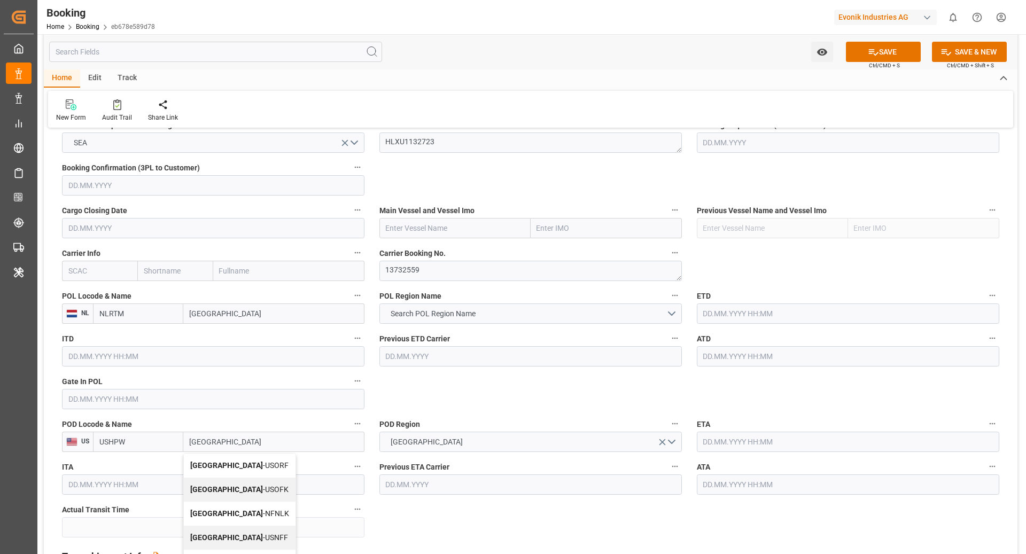
click at [222, 415] on span "Norfolk - USORF" at bounding box center [239, 465] width 98 height 9
type input "USORF"
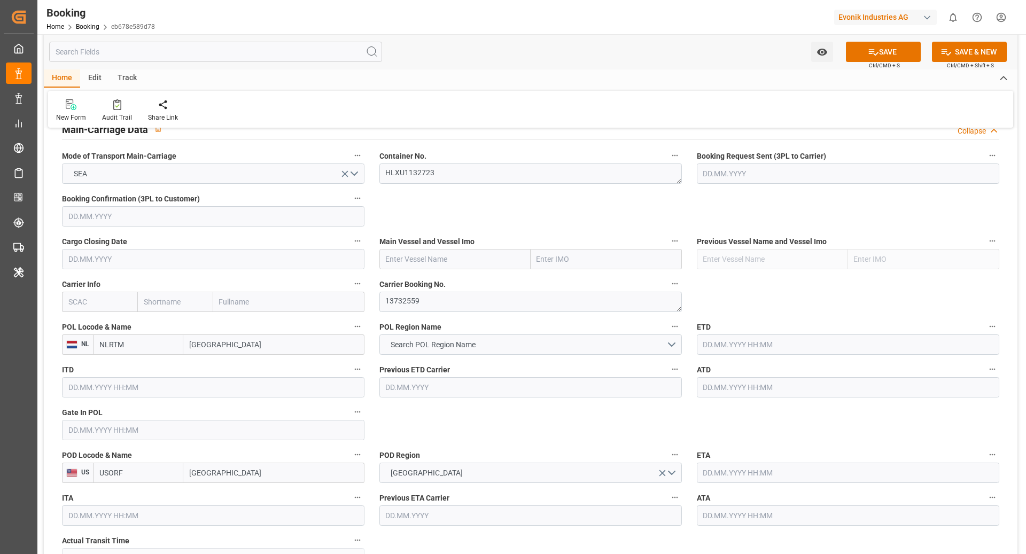
scroll to position [673, 0]
type input "Norfolk"
click at [90, 309] on input "text" at bounding box center [99, 303] width 75 height 20
type input "HLCU"
click at [78, 328] on b "HLCU" at bounding box center [78, 326] width 19 height 9
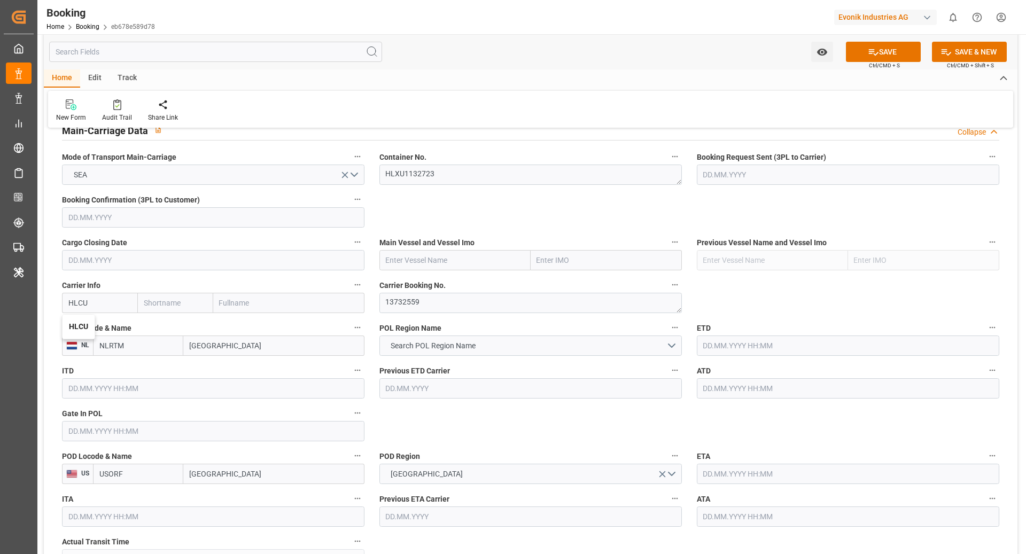
type input "Hapag Lloyd"
type input "Hapag Lloyd Aktiengesellschaft"
type input "HLCU"
click at [460, 248] on label "Main Vessel and Vessel Imo" at bounding box center [530, 242] width 303 height 15
click at [668, 248] on button "Main Vessel and Vessel Imo" at bounding box center [675, 242] width 14 height 14
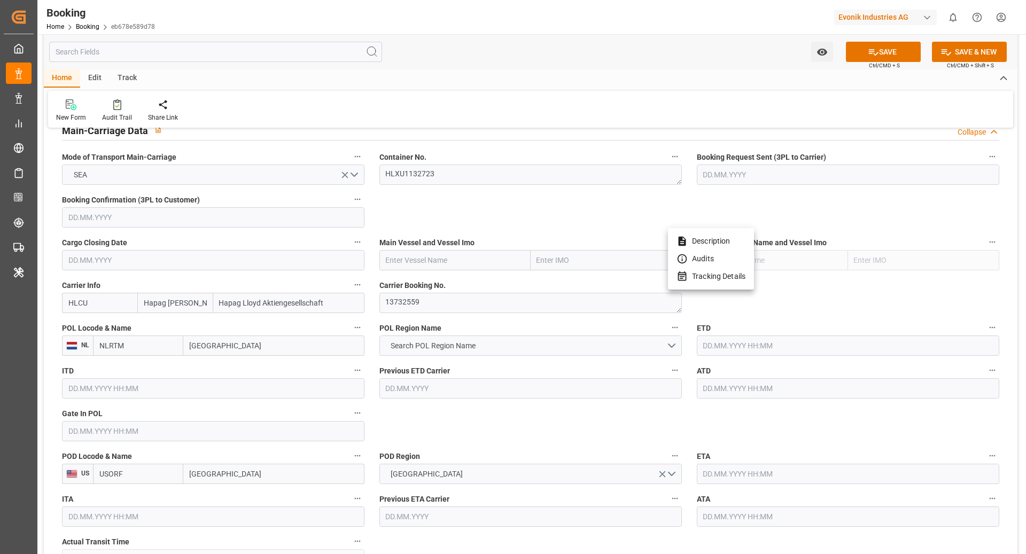
click at [441, 264] on div at bounding box center [513, 277] width 1026 height 554
click at [416, 261] on input "text" at bounding box center [454, 260] width 151 height 20
paste input "MAERSK COLUMBUS"
click at [434, 280] on b "MAERSK COLUMBUS" at bounding box center [422, 284] width 72 height 9
type input "MAERSK COLUMBUS"
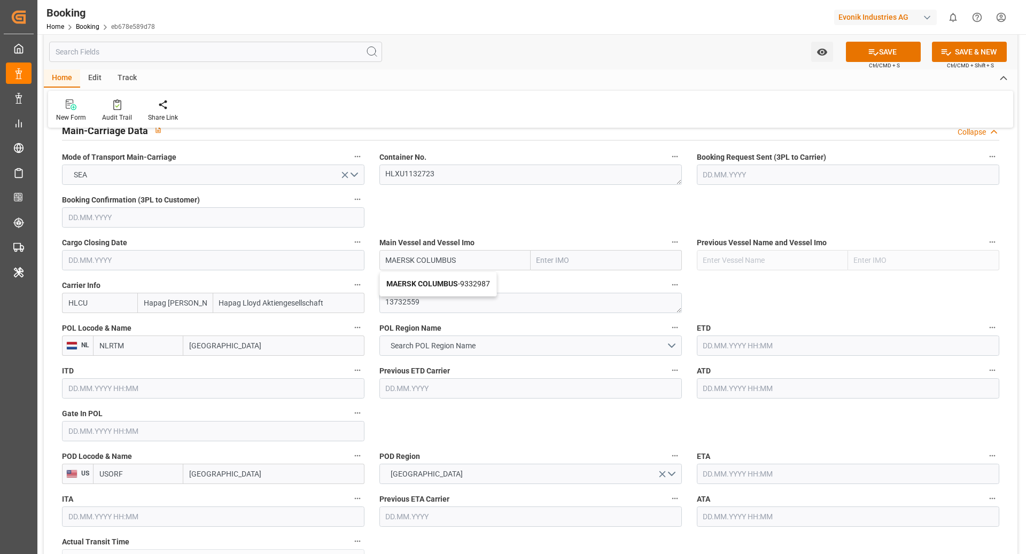
type input "9332987"
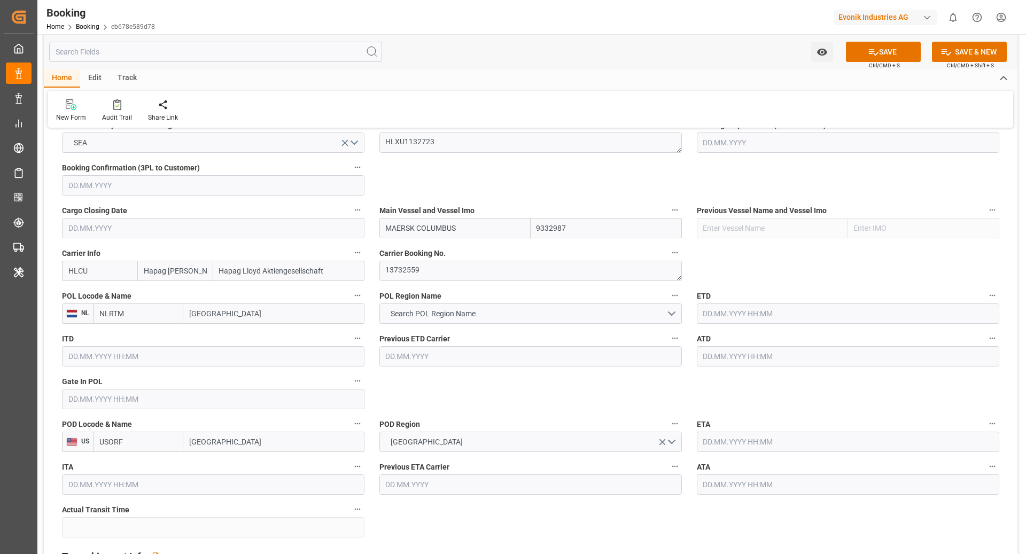
scroll to position [717, 0]
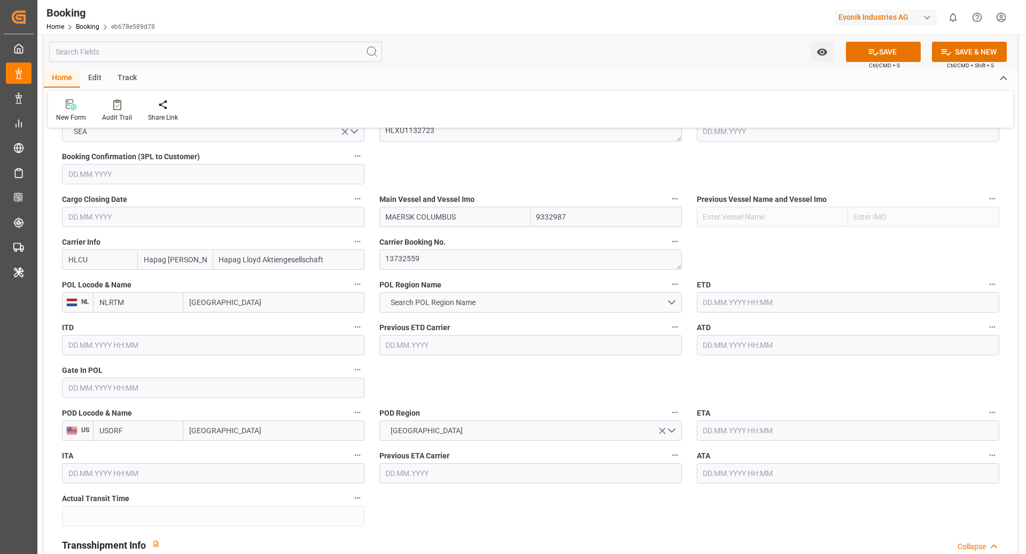
type input "MAERSK COLUMBUS"
click at [728, 298] on input "text" at bounding box center [848, 302] width 303 height 20
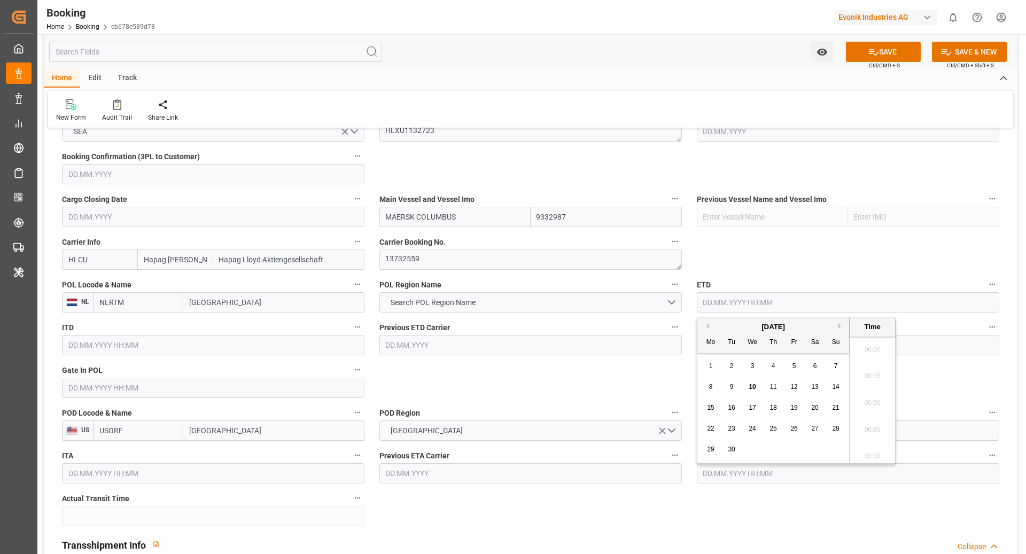
scroll to position [1820, 0]
click at [769, 381] on div "13" at bounding box center [815, 387] width 13 height 13
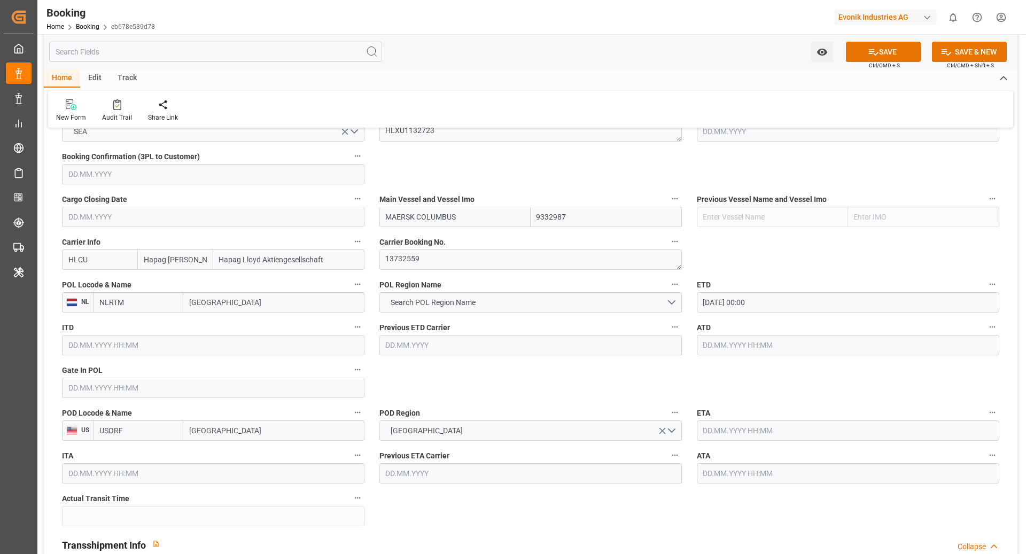
click at [729, 299] on input "13.09.2025 00:00" at bounding box center [848, 302] width 303 height 20
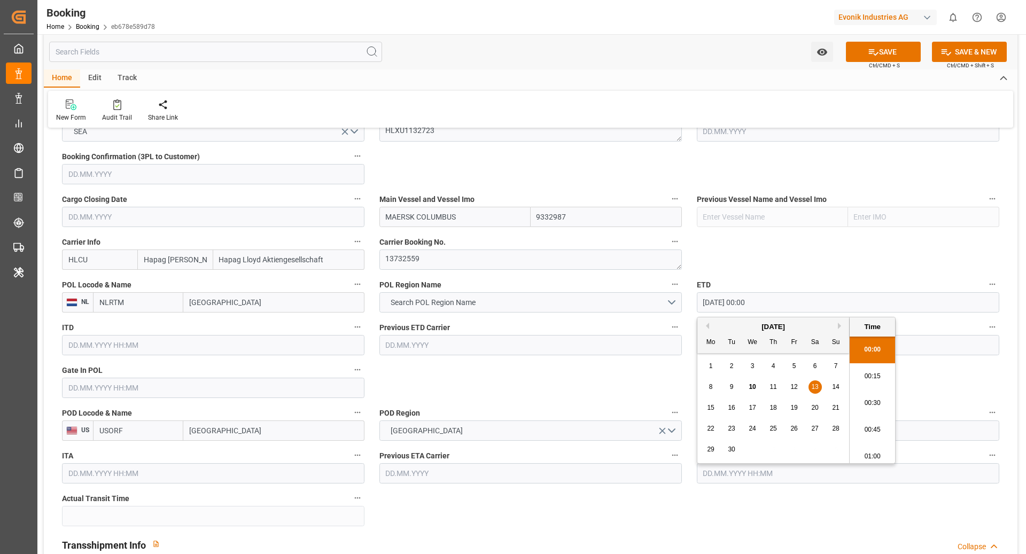
click at [769, 387] on span "14" at bounding box center [835, 386] width 7 height 7
type input "14.09.2025 00:00"
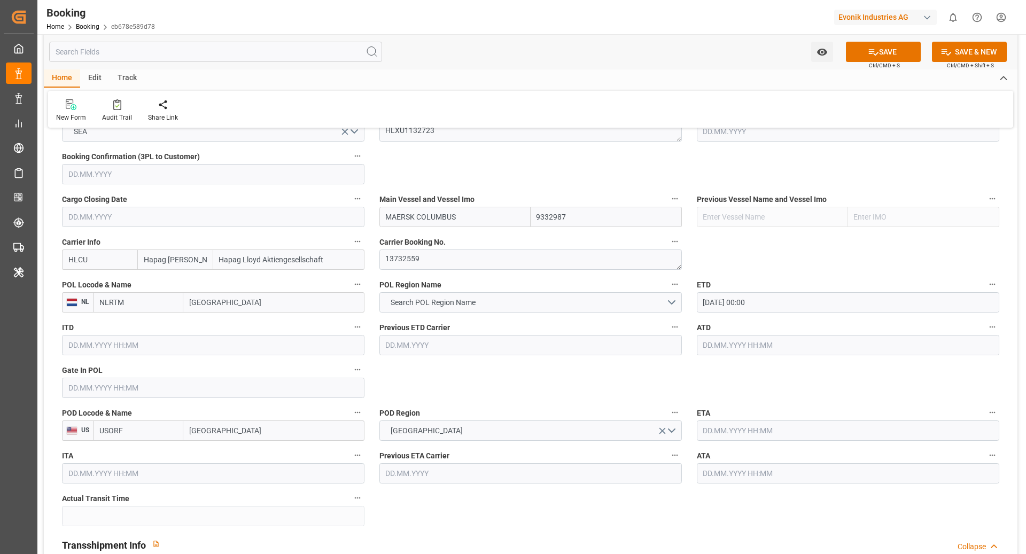
click at [740, 415] on input "text" at bounding box center [848, 431] width 303 height 20
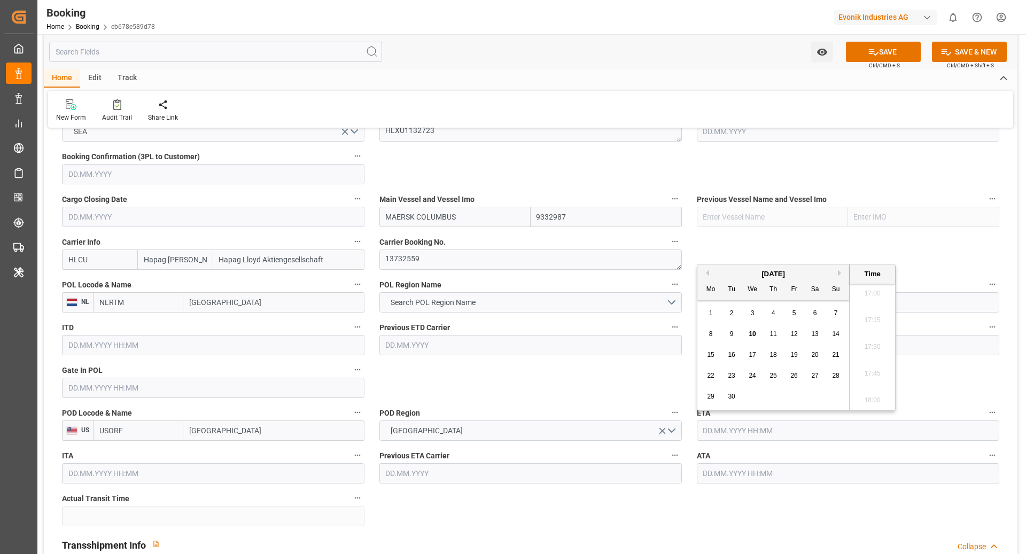
click at [769, 376] on span "28" at bounding box center [835, 375] width 7 height 7
type input "28.09.2025 00:00"
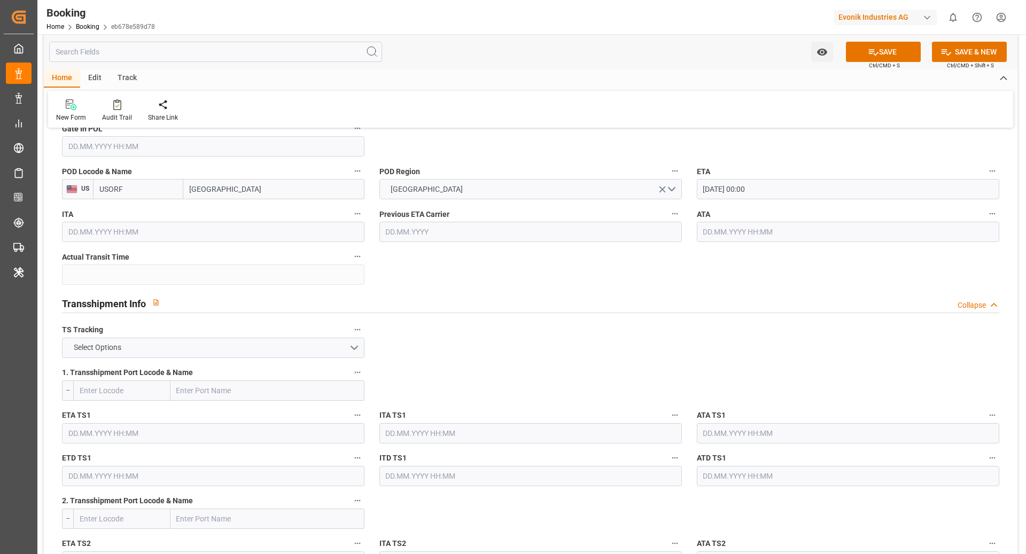
scroll to position [1030, 0]
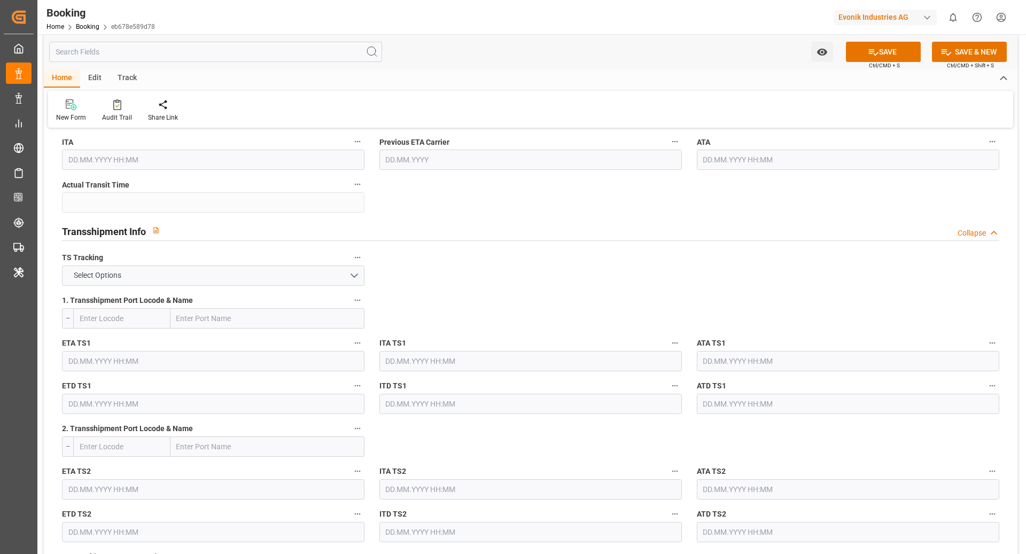
click at [142, 255] on label "TS Tracking" at bounding box center [213, 258] width 303 height 15
click at [351, 255] on button "TS Tracking" at bounding box center [358, 258] width 14 height 14
click at [123, 272] on div at bounding box center [513, 277] width 1026 height 554
click at [150, 275] on button "Select Options" at bounding box center [213, 276] width 303 height 20
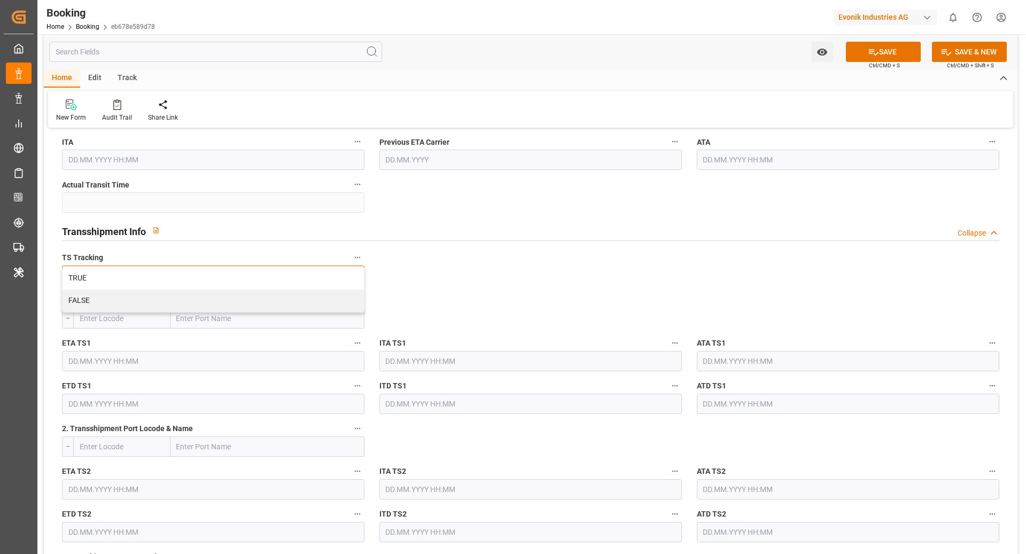
click at [172, 302] on div "FALSE" at bounding box center [213, 301] width 301 height 22
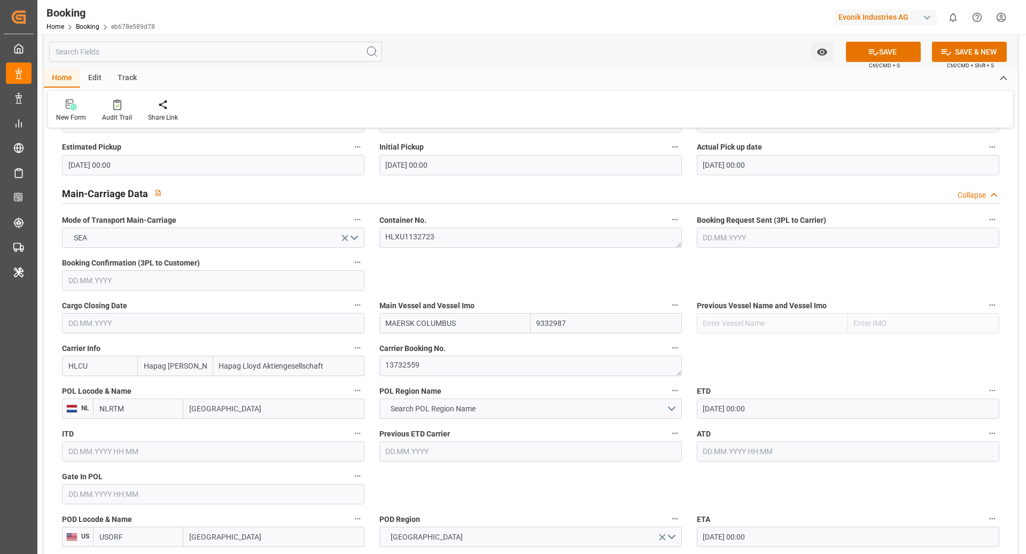
scroll to position [677, 0]
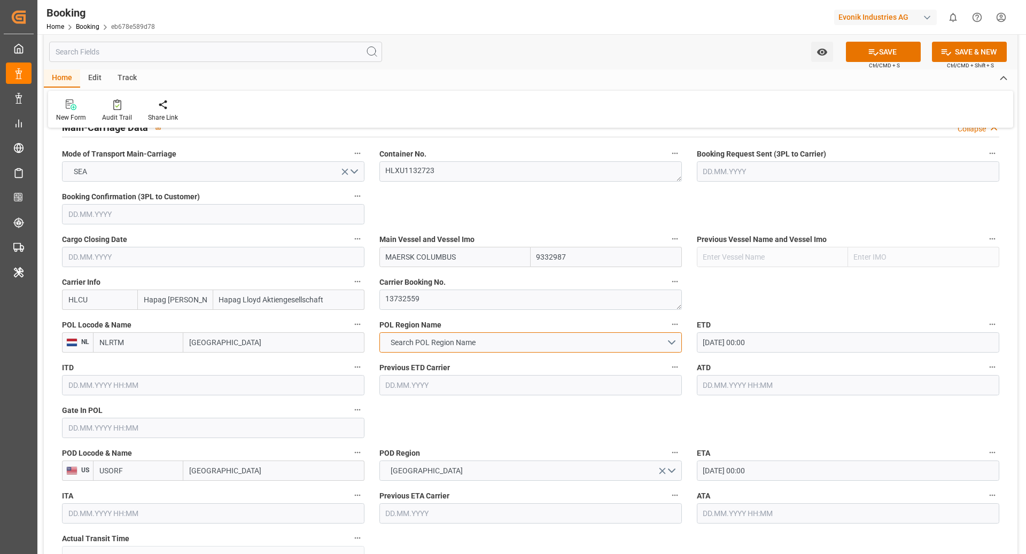
click at [445, 337] on span "Search POL Region Name" at bounding box center [433, 342] width 96 height 11
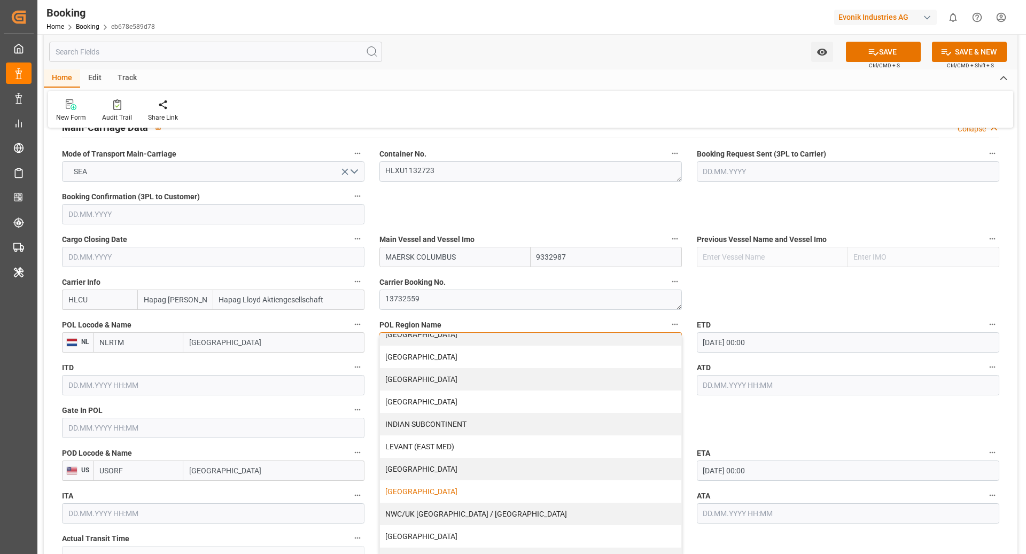
scroll to position [123, 0]
click at [508, 415] on div "NWC/UK [GEOGRAPHIC_DATA] / [GEOGRAPHIC_DATA]" at bounding box center [530, 513] width 301 height 22
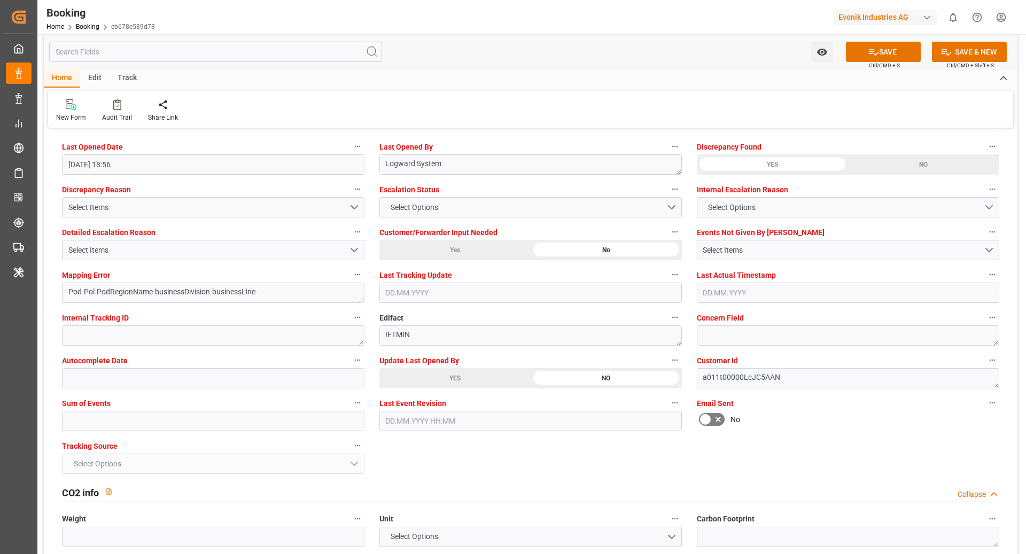
scroll to position [1965, 0]
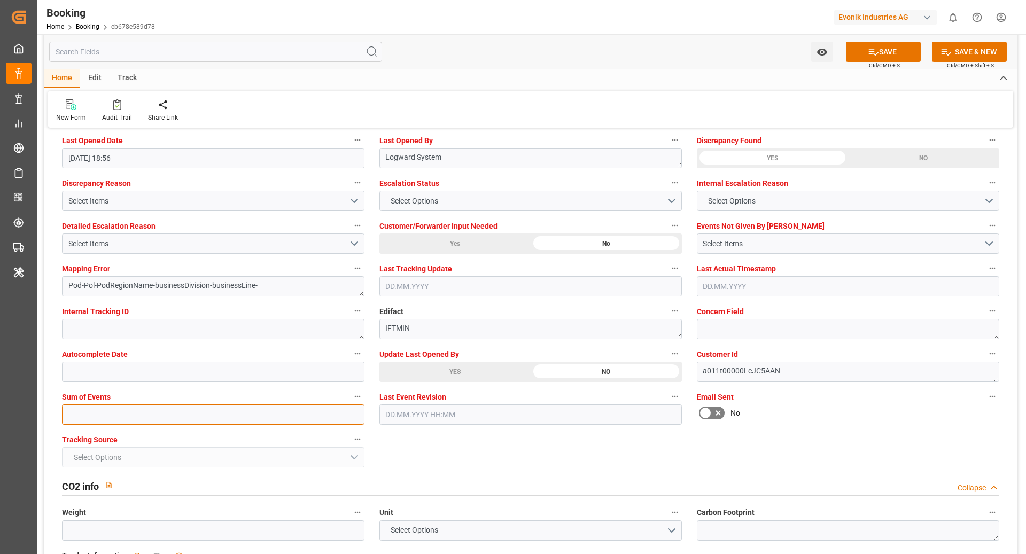
click at [76, 415] on input "text" at bounding box center [213, 415] width 303 height 20
type input "0"
click at [769, 55] on button "SAVE" at bounding box center [883, 52] width 75 height 20
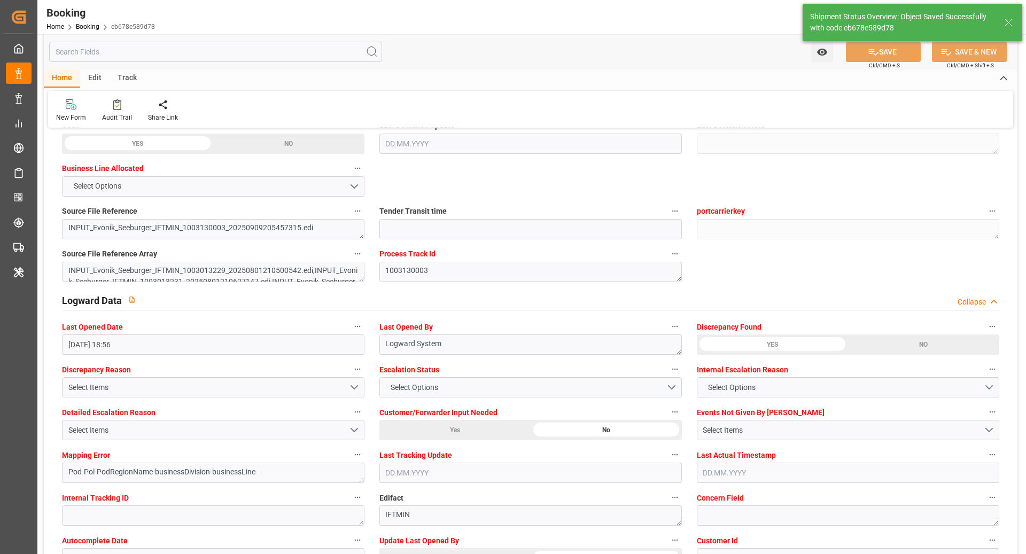
type textarea "NWC/UK North West Continent / UK_USORF_HLCU_CU-OI"
type textarea "[PERSON_NAME]"
type textarea "businessDivision-businessLine-"
type input "14.09.2025 00:00"
type input "28.09.2025 00:00"
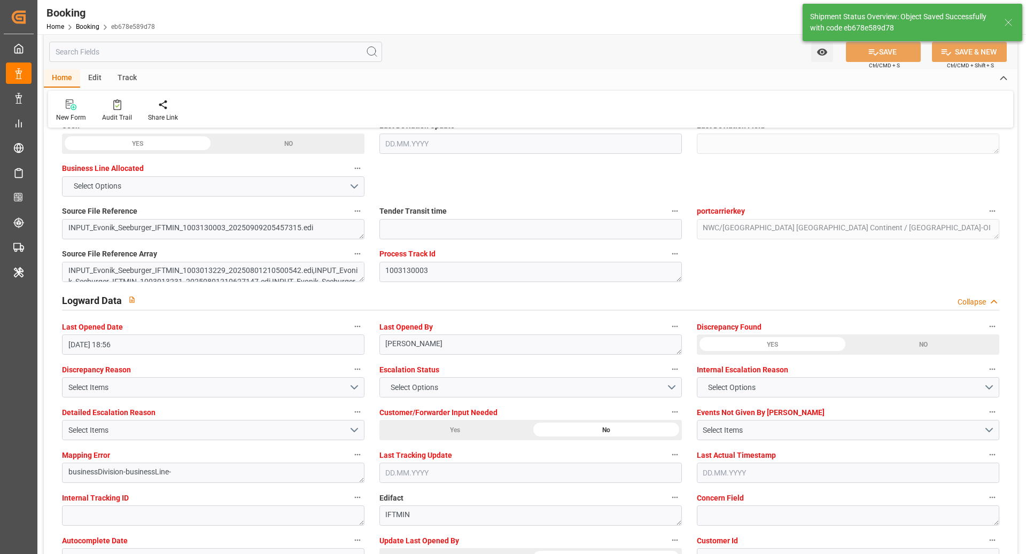
type input "10.09.2025 12:03"
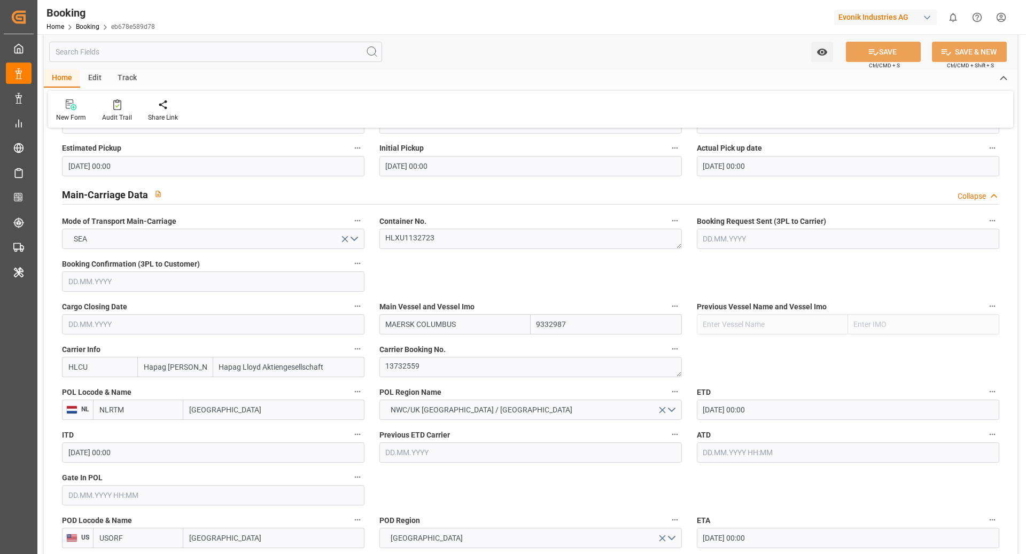
scroll to position [602, 0]
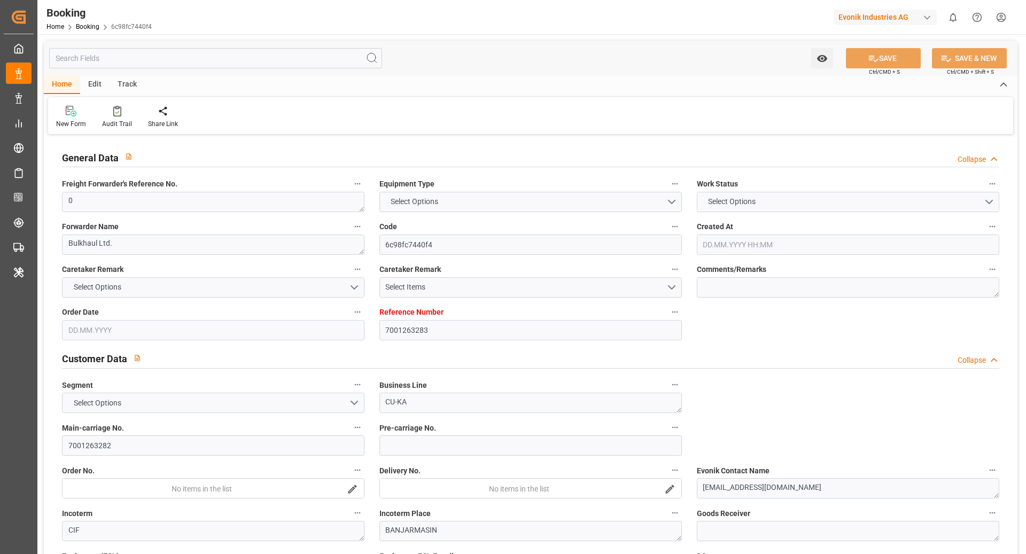
type input "7001263283"
type input "EUNWC"
type input "IDBDJ"
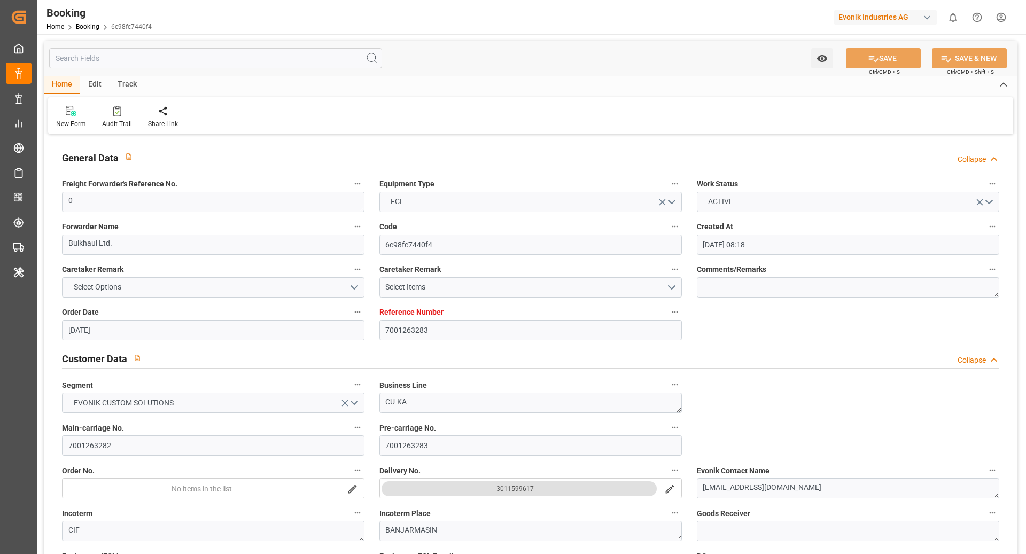
type input "[DATE] 08:18"
type input "[DATE]"
type input "[DATE] 00:00"
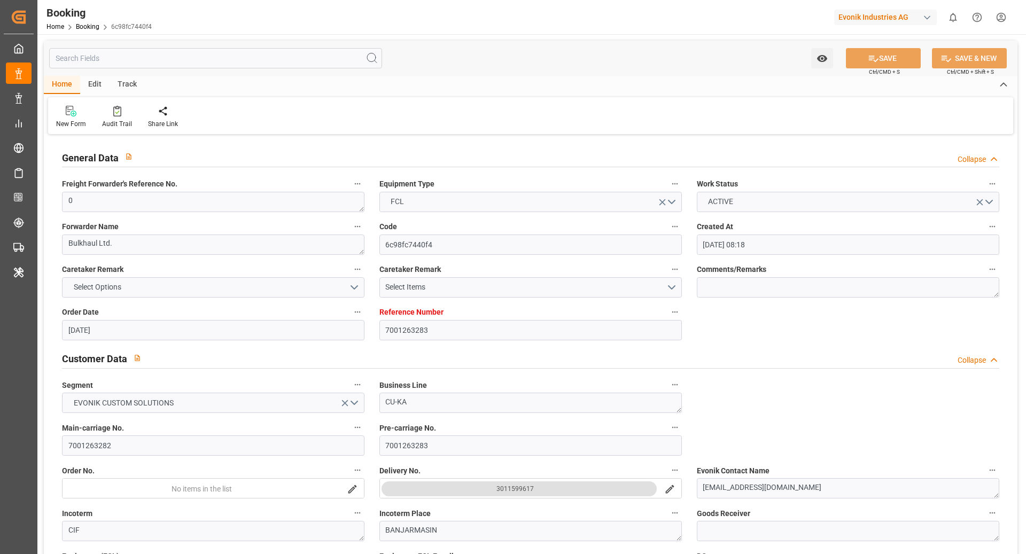
type input "[DATE] 00:00"
type input "[DATE] 10:27"
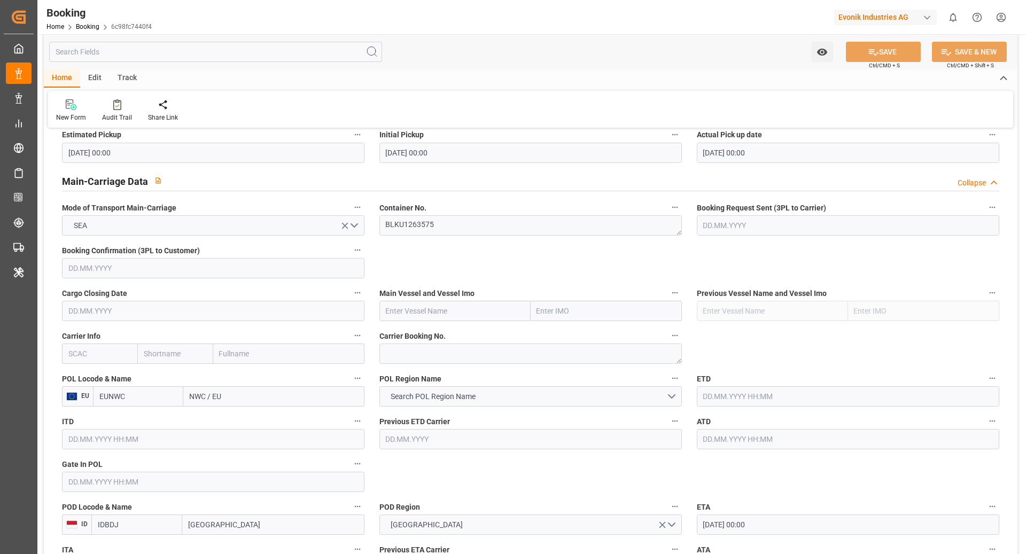
scroll to position [707, 0]
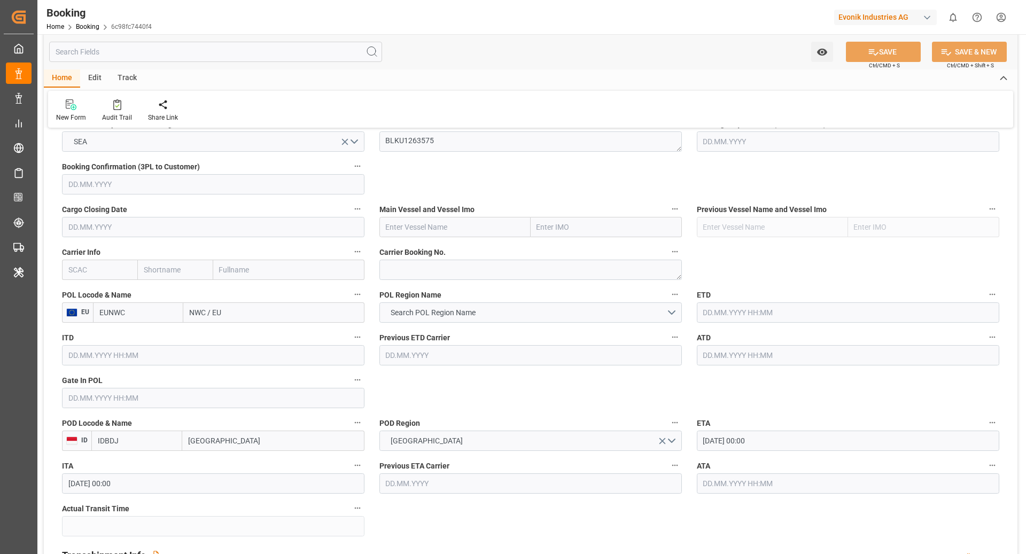
click at [102, 269] on input "text" at bounding box center [99, 270] width 75 height 20
click at [91, 289] on div "HLCU" at bounding box center [79, 294] width 32 height 24
type input "HLCU"
type input "Hapag Lloyd"
type input "Hapag Lloyd Aktiengesellschaft"
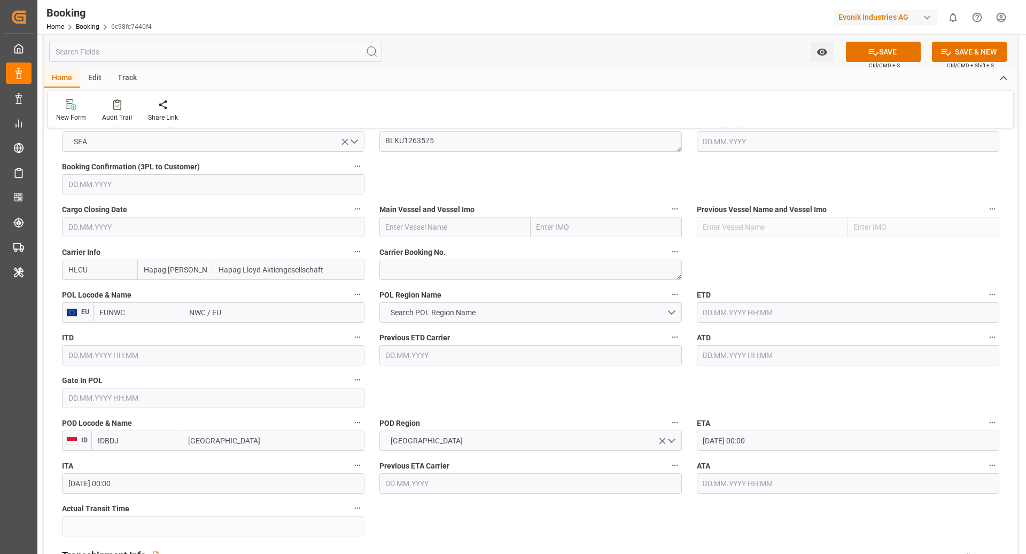
type input "HLCU"
click at [227, 316] on input "NWC / EU" at bounding box center [273, 313] width 181 height 20
click at [117, 315] on input "EUNWC" at bounding box center [138, 313] width 90 height 20
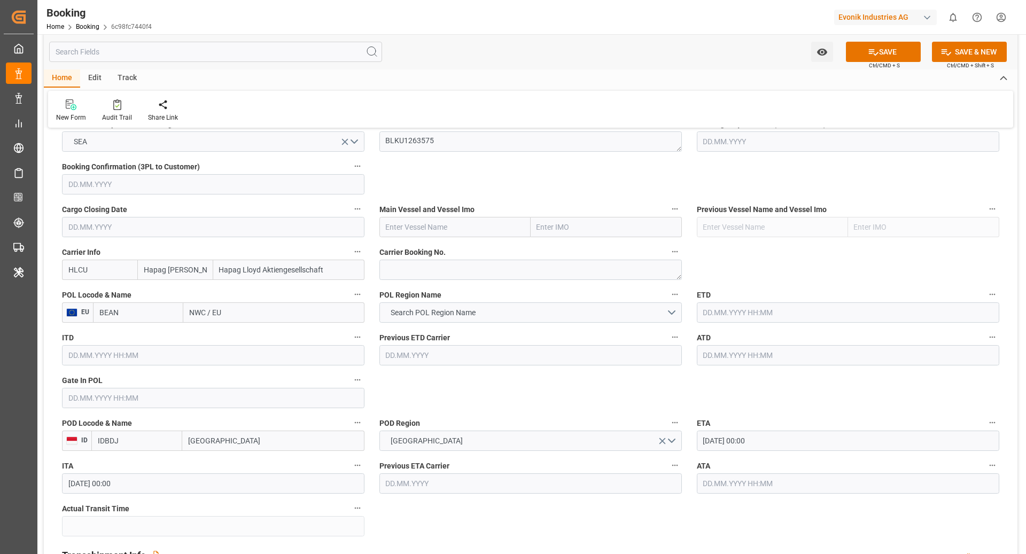
type input "BEANR"
click at [148, 333] on span "BEANR - [GEOGRAPHIC_DATA]" at bounding box center [136, 342] width 72 height 20
type input "[GEOGRAPHIC_DATA]"
type input "BEANR"
click at [478, 305] on button "Search POL Region Name" at bounding box center [530, 313] width 303 height 20
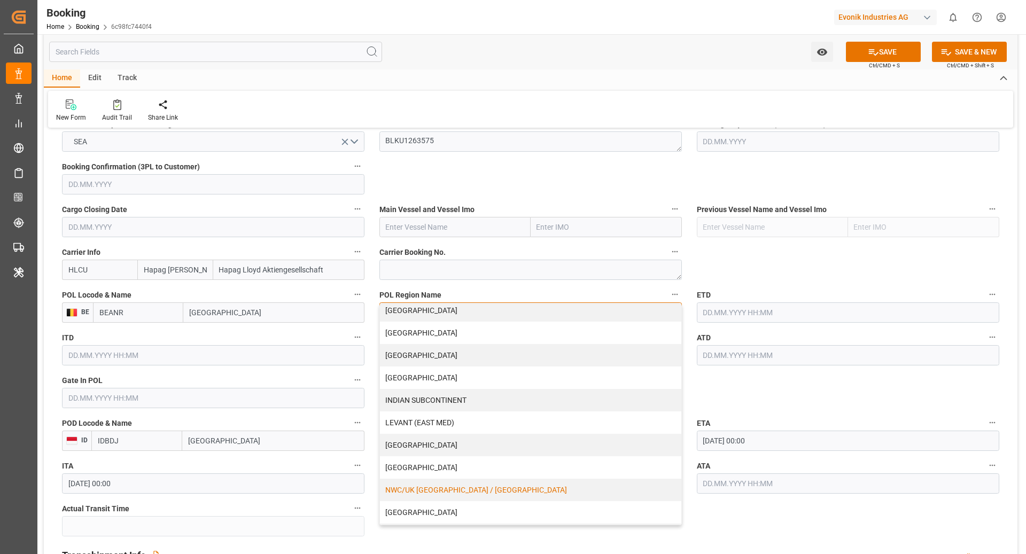
scroll to position [128, 0]
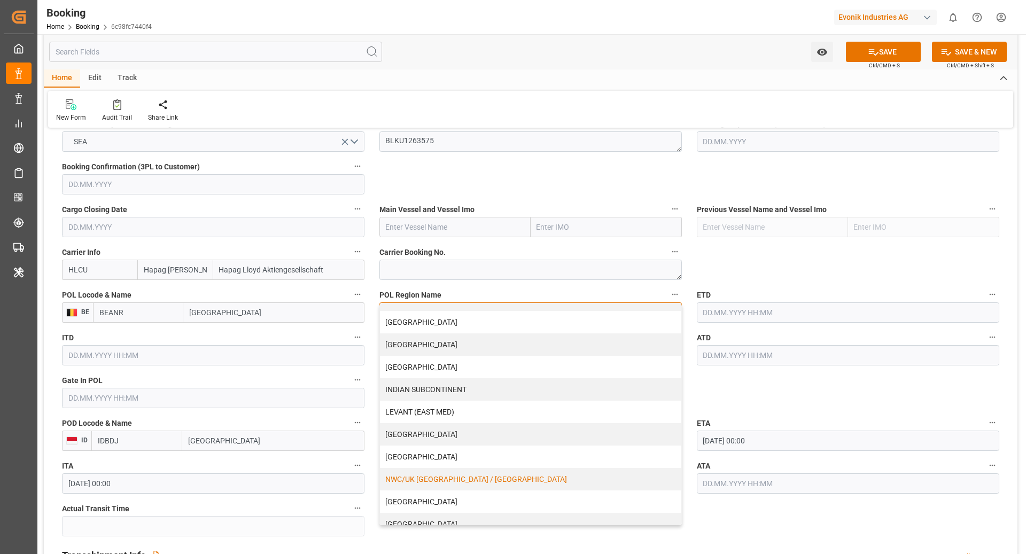
click at [510, 477] on div "NWC/UK [GEOGRAPHIC_DATA] / [GEOGRAPHIC_DATA]" at bounding box center [530, 479] width 301 height 22
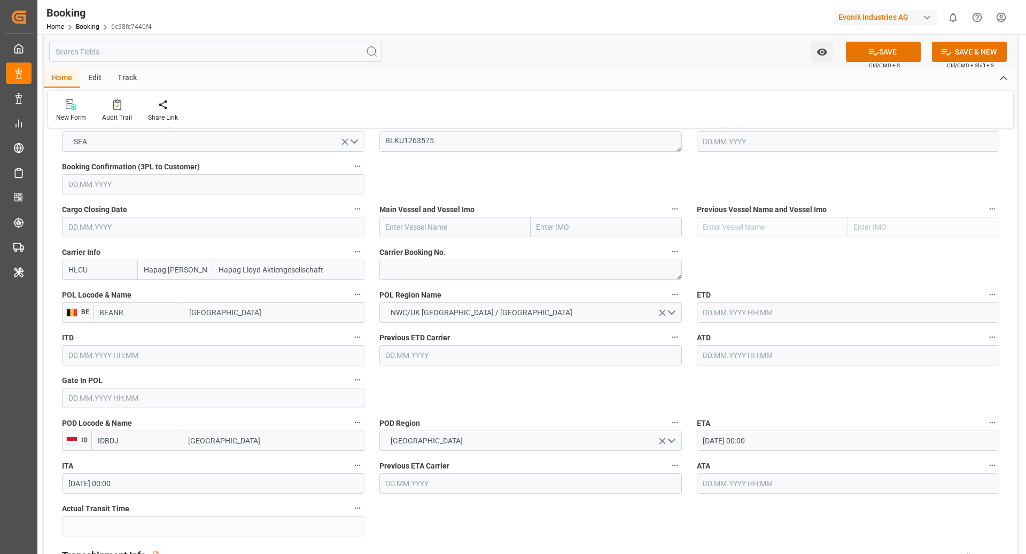
click at [430, 227] on input "text" at bounding box center [454, 227] width 151 height 20
paste input "CMA CGM TROCADERO"
type input "CMA CGM TROCADERO"
click at [423, 245] on div "CMA CGM TROCADERO - 9839167" at bounding box center [442, 251] width 125 height 24
type input "9839167"
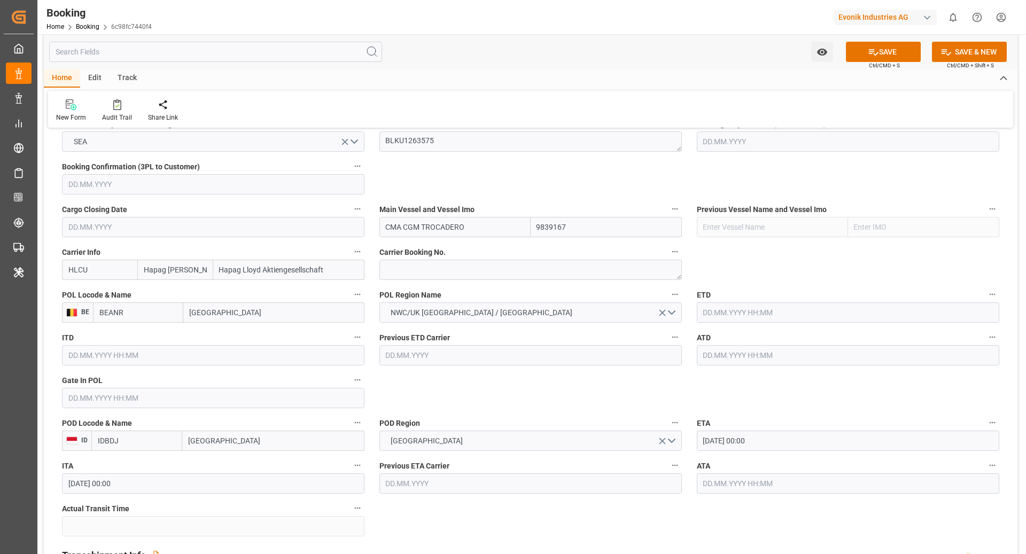
type input "CMA CGM TROCADERO"
click at [104, 405] on input "text" at bounding box center [213, 398] width 303 height 20
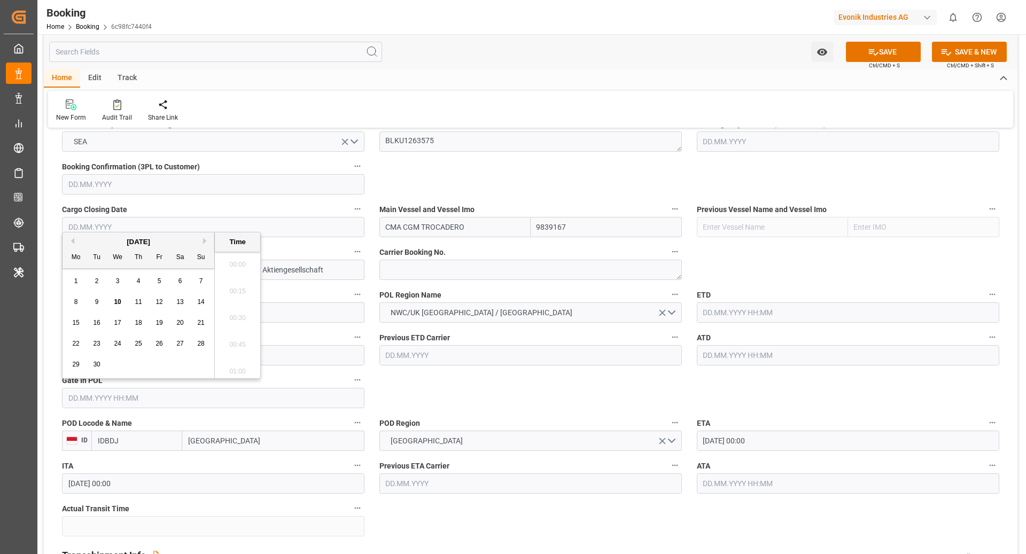
scroll to position [1820, 0]
click at [99, 303] on div "9" at bounding box center [96, 302] width 13 height 13
type input "[DATE] 00:00"
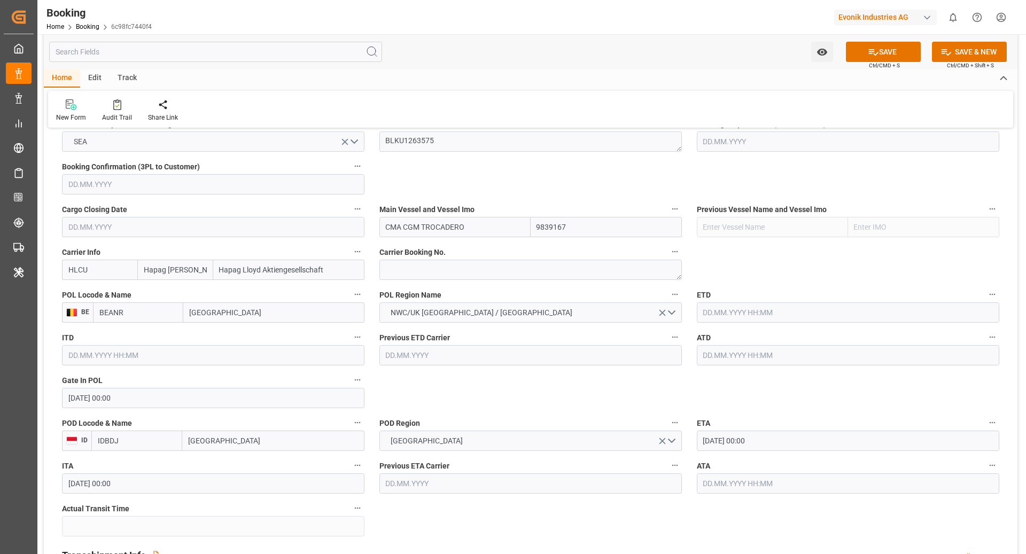
click at [762, 316] on input "text" at bounding box center [848, 313] width 303 height 20
click at [835, 400] on span "14" at bounding box center [835, 397] width 7 height 7
type input "[DATE] 00:00"
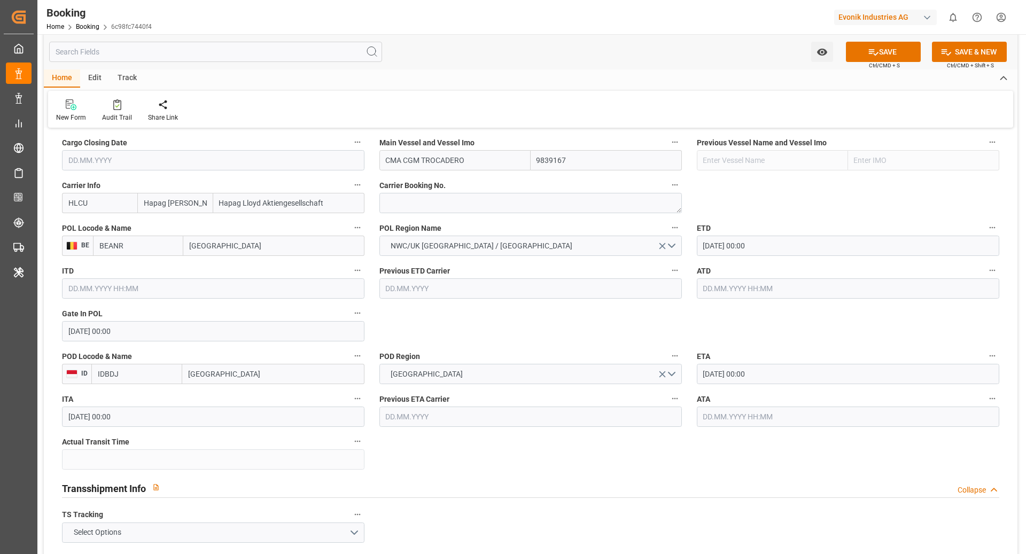
scroll to position [774, 0]
click at [794, 376] on input "[DATE] 00:00" at bounding box center [848, 373] width 303 height 20
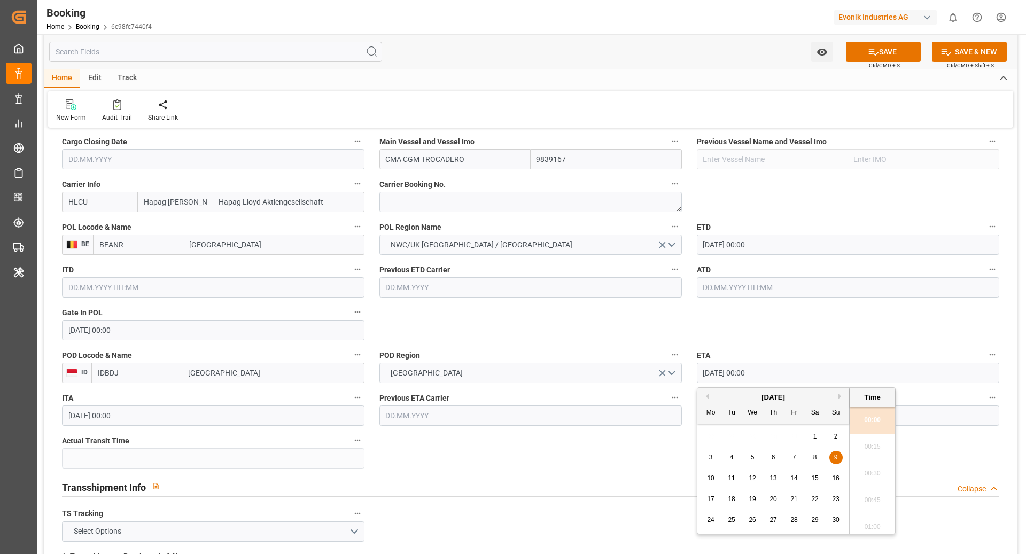
click at [709, 396] on div "[DATE]" at bounding box center [774, 397] width 152 height 11
click at [706, 394] on button "Previous Month" at bounding box center [706, 396] width 6 height 6
click at [785, 517] on div "27 28 29 30 31 1 2" at bounding box center [774, 520] width 146 height 21
click at [798, 516] on div "31" at bounding box center [794, 520] width 13 height 13
type input "[DATE] 00:00"
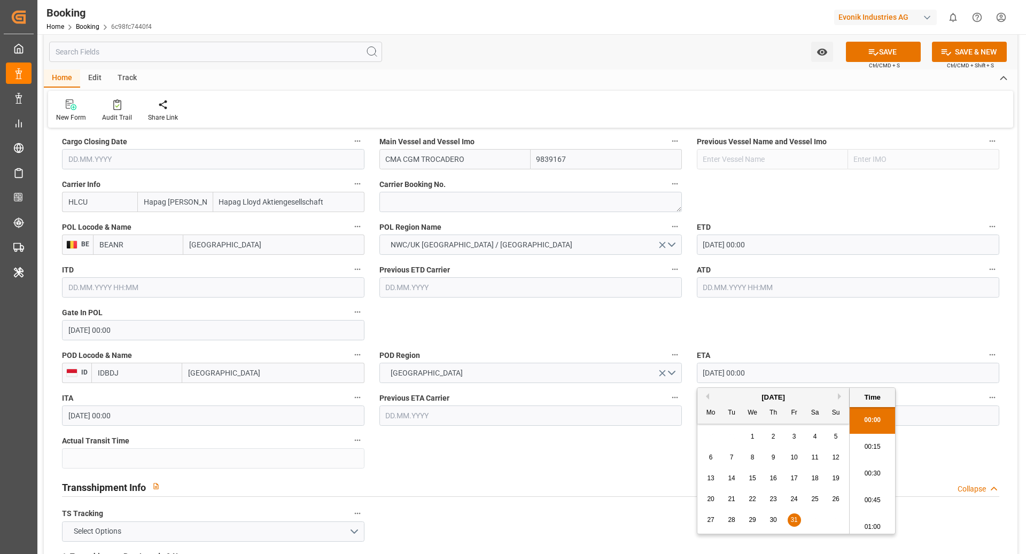
click at [634, 477] on div "Transshipment Info Collapse" at bounding box center [530, 486] width 937 height 20
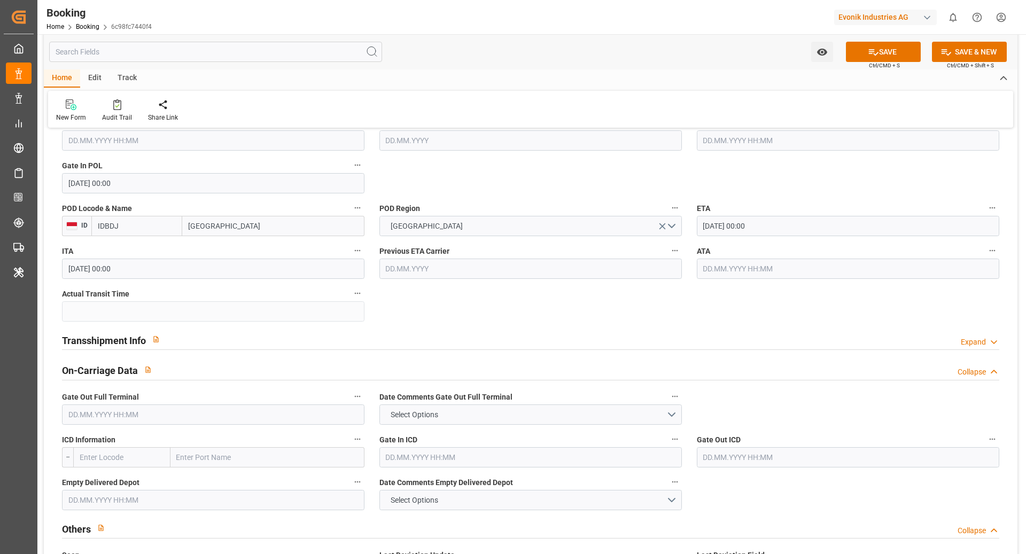
click at [341, 331] on div "Transshipment Info Expand" at bounding box center [530, 339] width 937 height 20
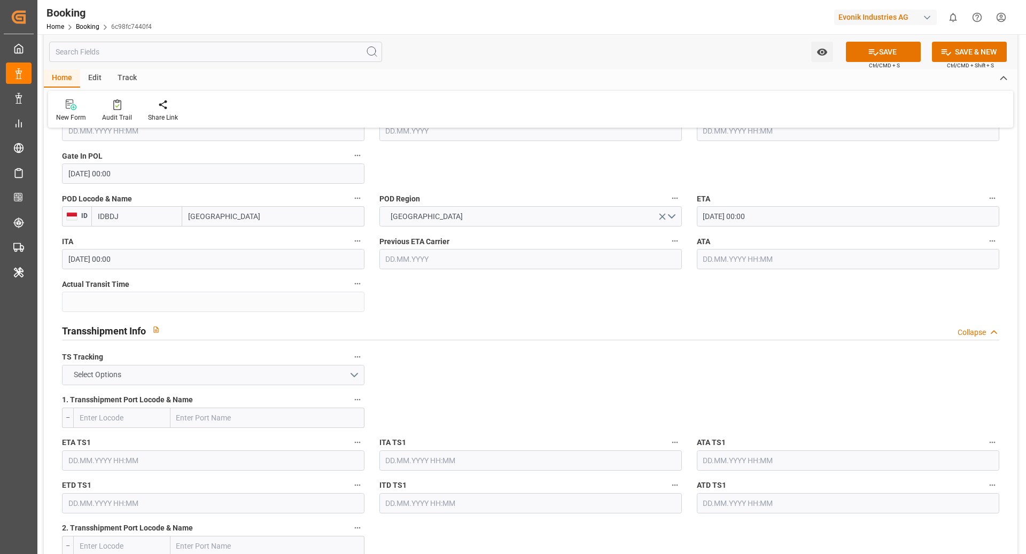
scroll to position [945, 0]
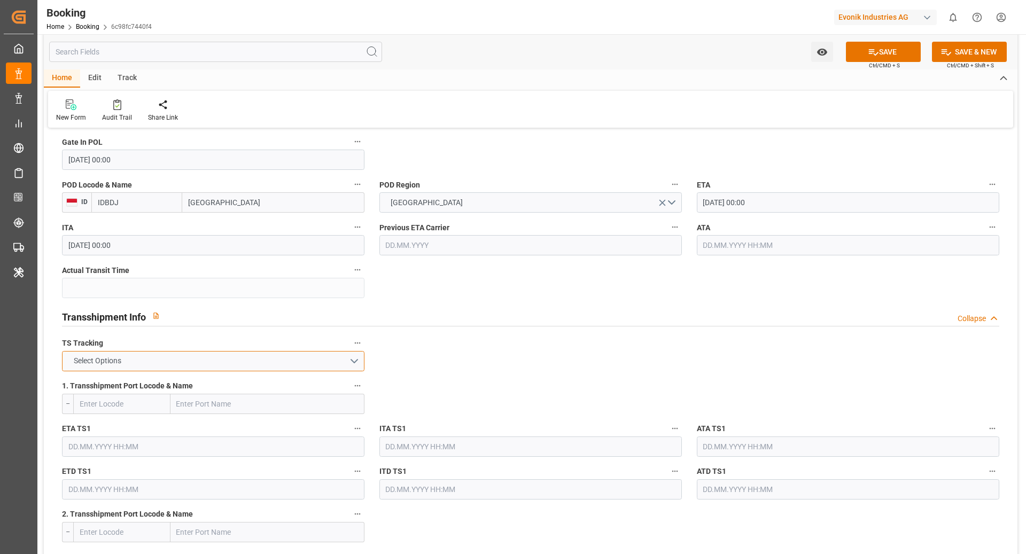
click at [152, 355] on button "Select Options" at bounding box center [213, 361] width 303 height 20
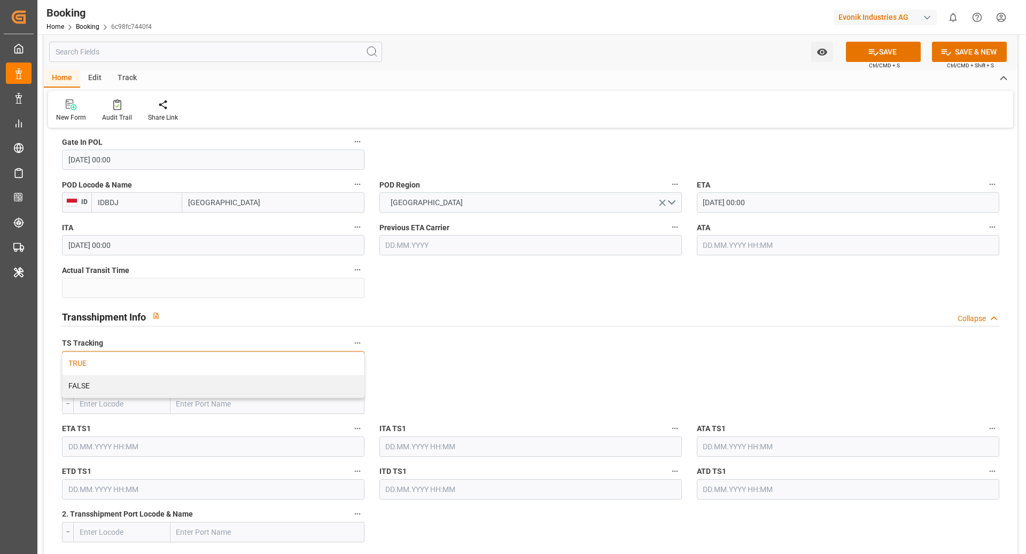
click at [100, 360] on div "TRUE" at bounding box center [213, 364] width 301 height 22
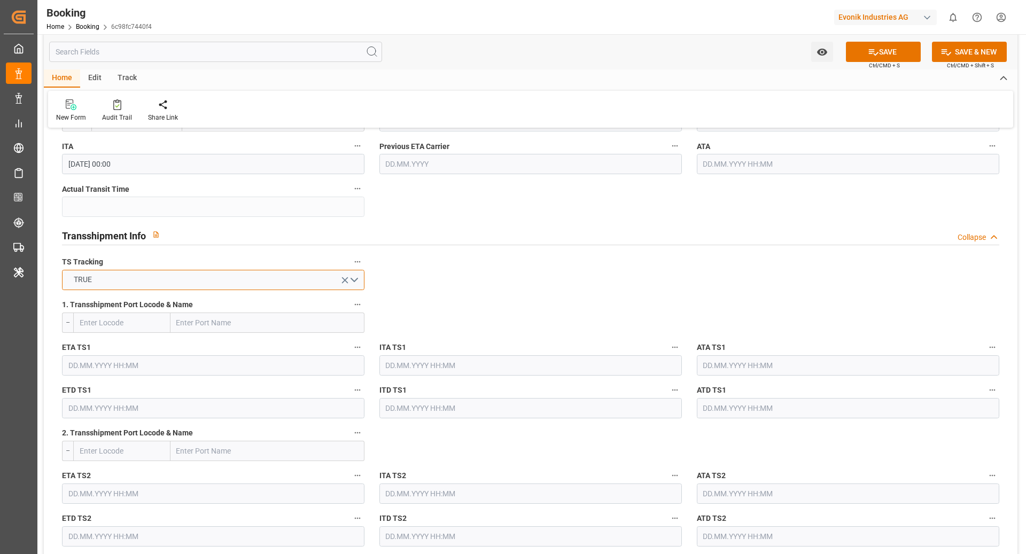
scroll to position [1027, 0]
drag, startPoint x: 233, startPoint y: 319, endPoint x: 410, endPoint y: 320, distance: 178.0
click at [233, 319] on input "text" at bounding box center [268, 322] width 194 height 20
paste input "[GEOGRAPHIC_DATA]"
type input "[GEOGRAPHIC_DATA]"
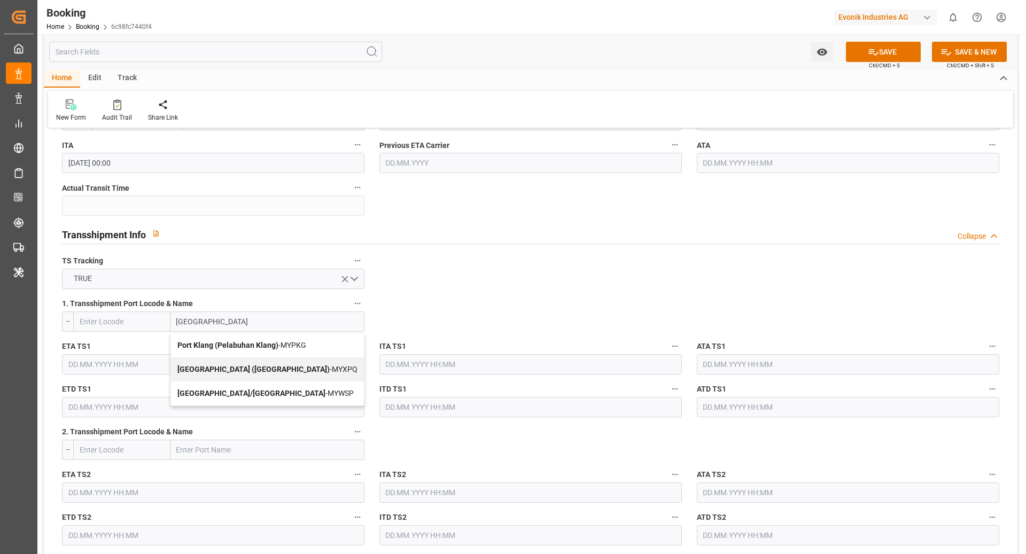
click at [254, 344] on b "Port Klang (Pelabuhan Klang)" at bounding box center [227, 345] width 101 height 9
type input "MYPKG"
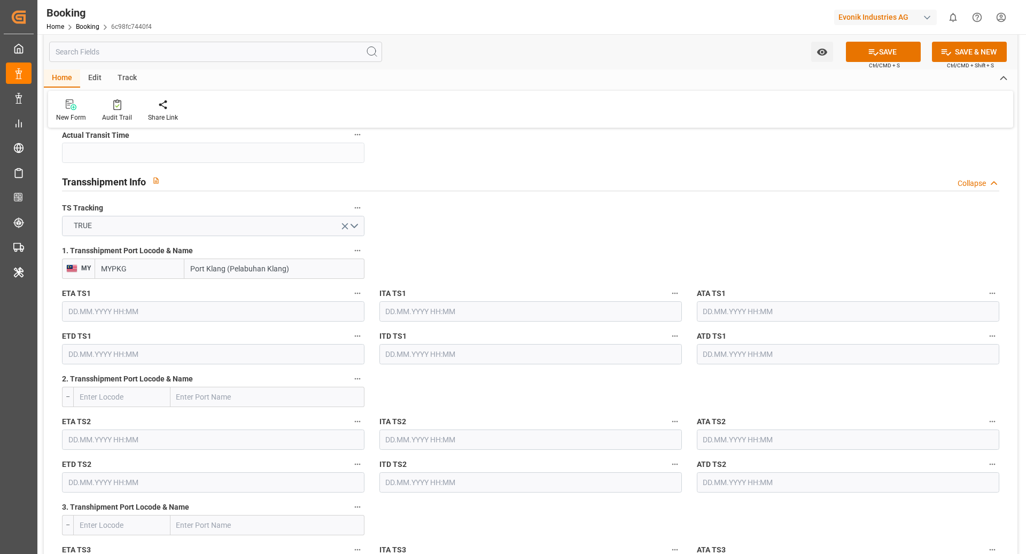
scroll to position [1089, 0]
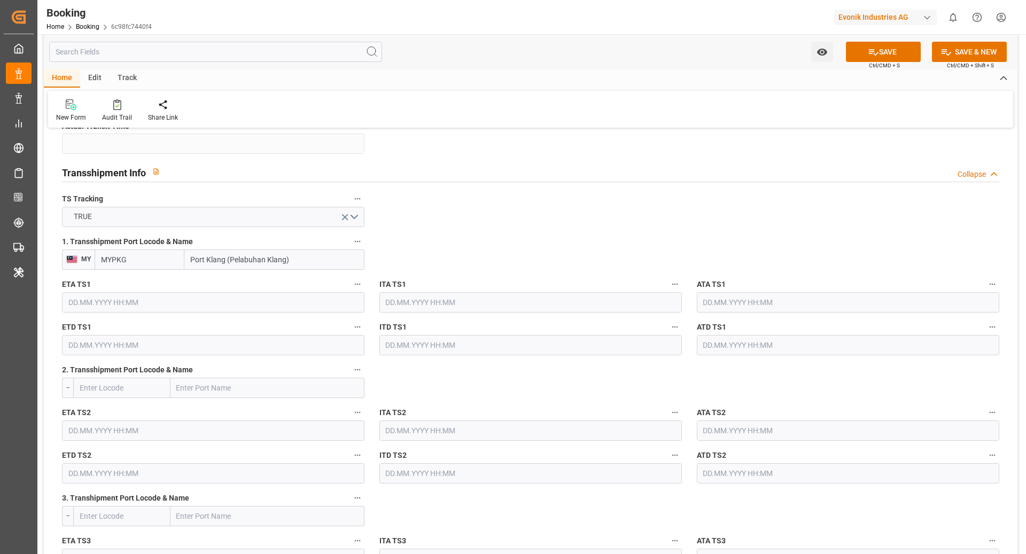
type input "Port Klang (Pelabuhan Klang)"
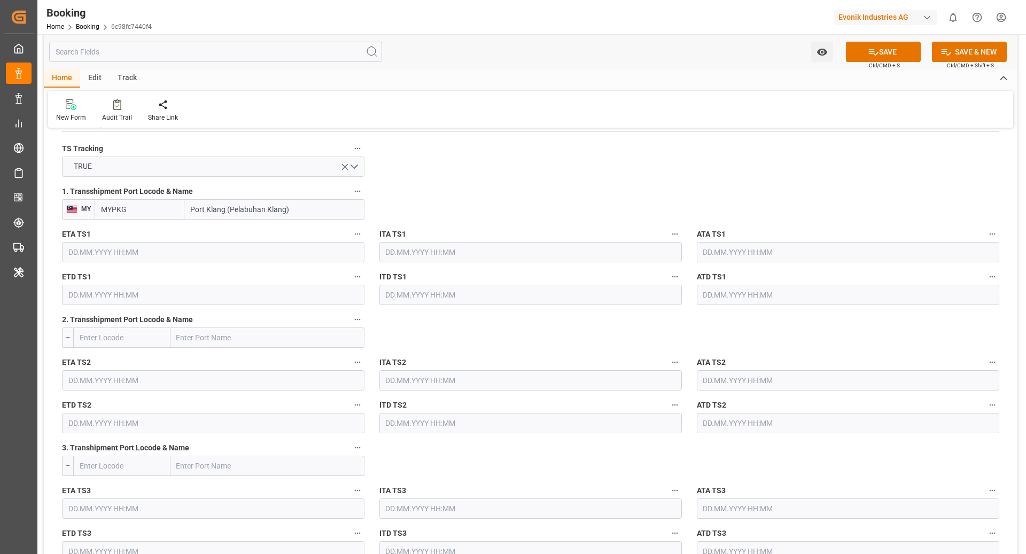
scroll to position [1190, 0]
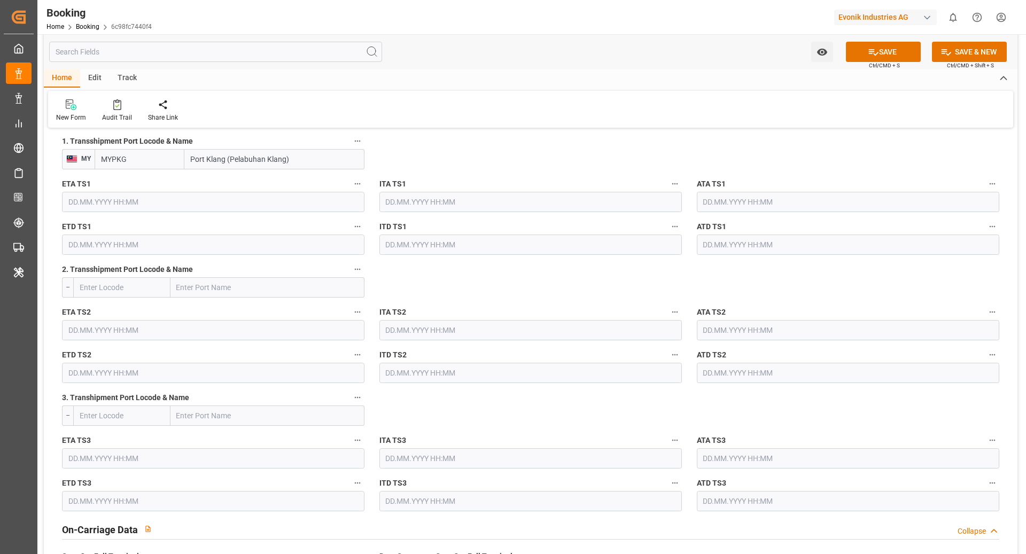
click at [120, 203] on input "text" at bounding box center [213, 202] width 303 height 20
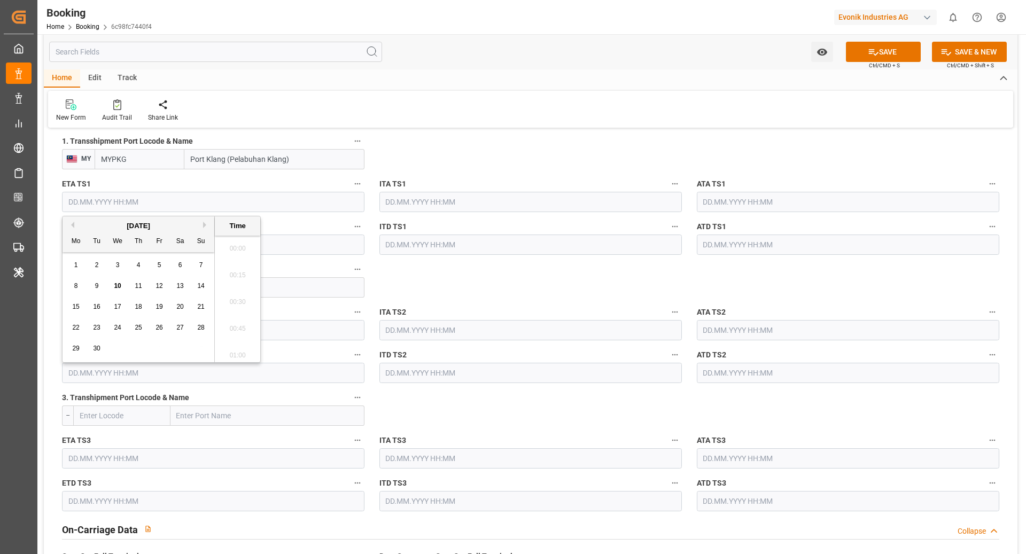
scroll to position [1820, 0]
click at [205, 227] on button "Next Month" at bounding box center [206, 225] width 6 height 6
click at [120, 308] on span "15" at bounding box center [117, 306] width 7 height 7
type input "[DATE] 00:00"
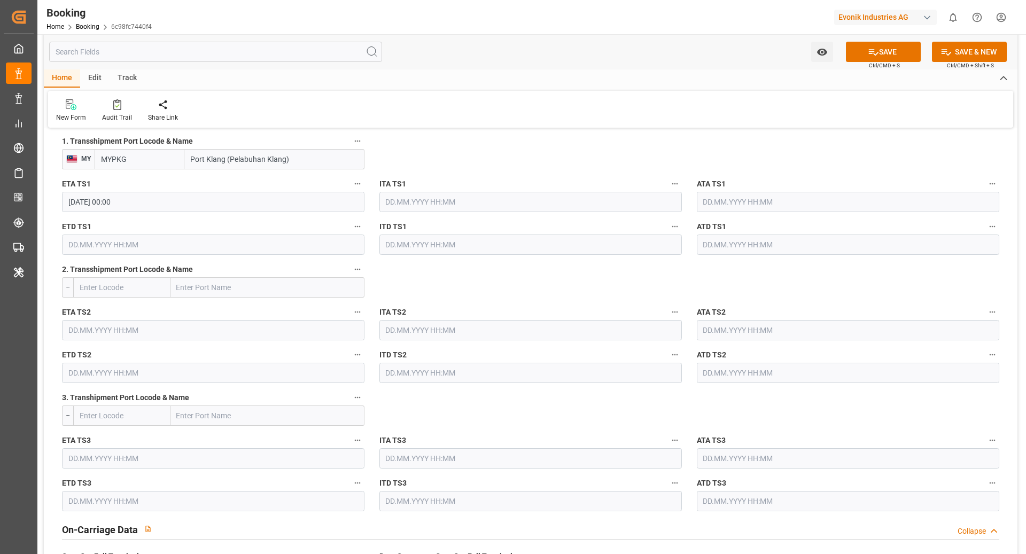
click at [149, 239] on input "text" at bounding box center [213, 245] width 303 height 20
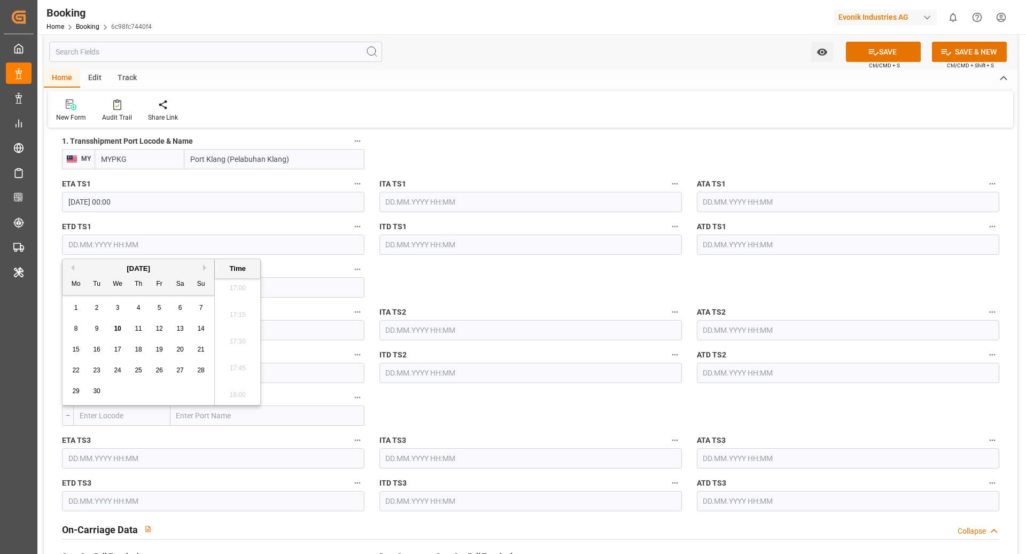
click at [203, 262] on div "September 2025 Mo Tu We Th Fr Sa Su" at bounding box center [139, 277] width 152 height 36
click at [203, 268] on button "Next Month" at bounding box center [206, 268] width 6 height 6
click at [112, 370] on div "22" at bounding box center [117, 371] width 13 height 13
type input "[DATE] 00:00"
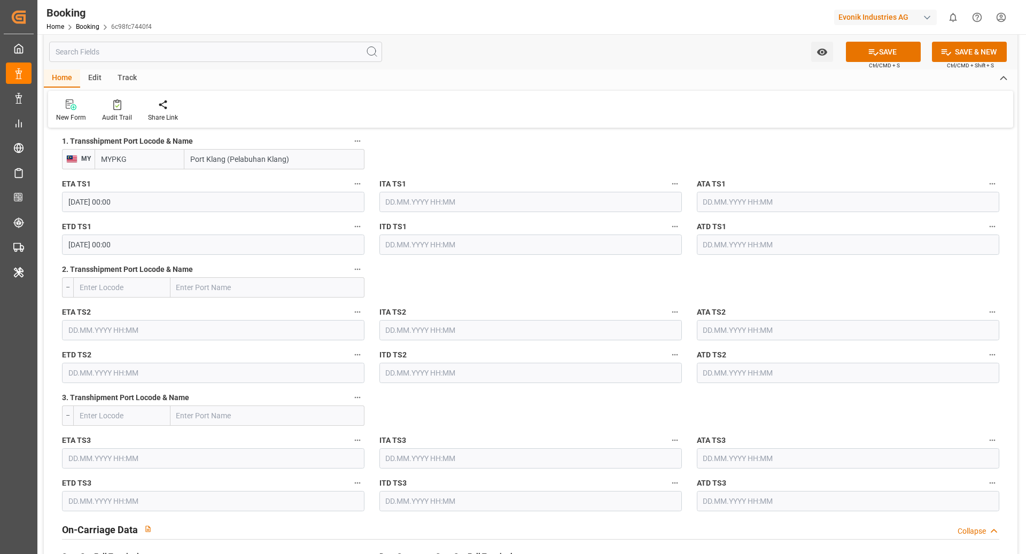
click at [197, 292] on input "text" at bounding box center [268, 287] width 194 height 20
paste input "[GEOGRAPHIC_DATA]"
type input "[GEOGRAPHIC_DATA]"
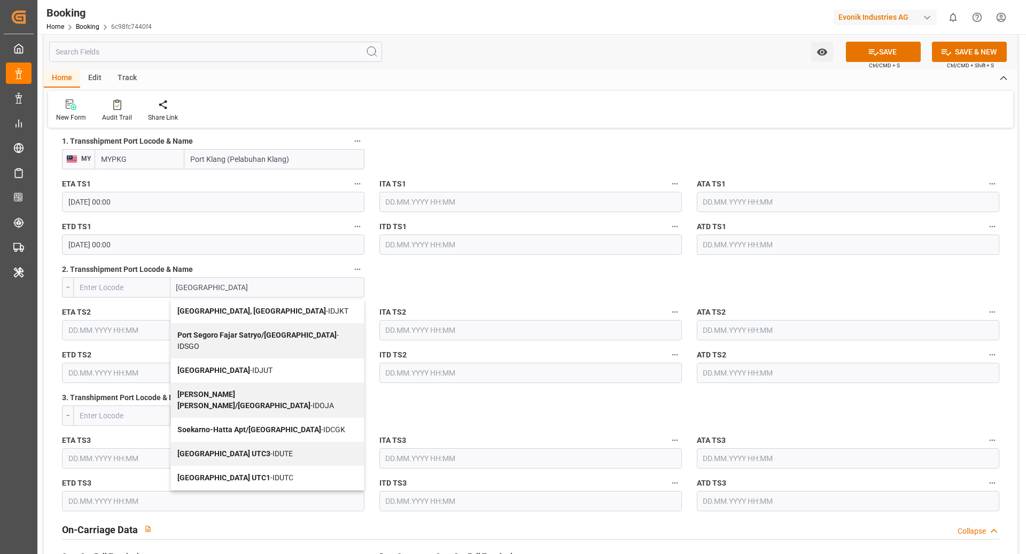
click at [246, 314] on div "[GEOGRAPHIC_DATA], [GEOGRAPHIC_DATA] - IDJKT" at bounding box center [267, 311] width 193 height 24
type input "IDJKT"
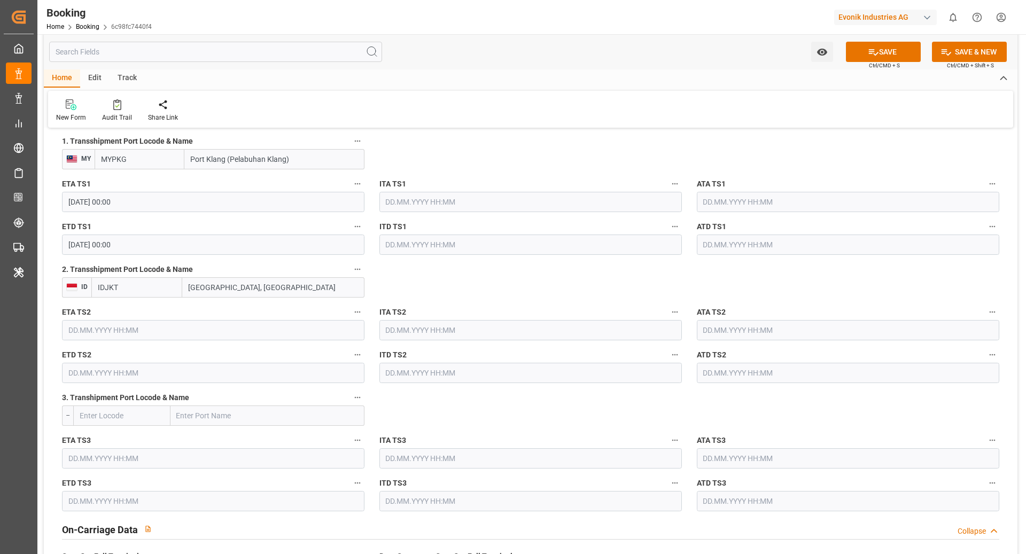
type input "[GEOGRAPHIC_DATA], [GEOGRAPHIC_DATA]"
click at [154, 328] on input "text" at bounding box center [213, 330] width 303 height 20
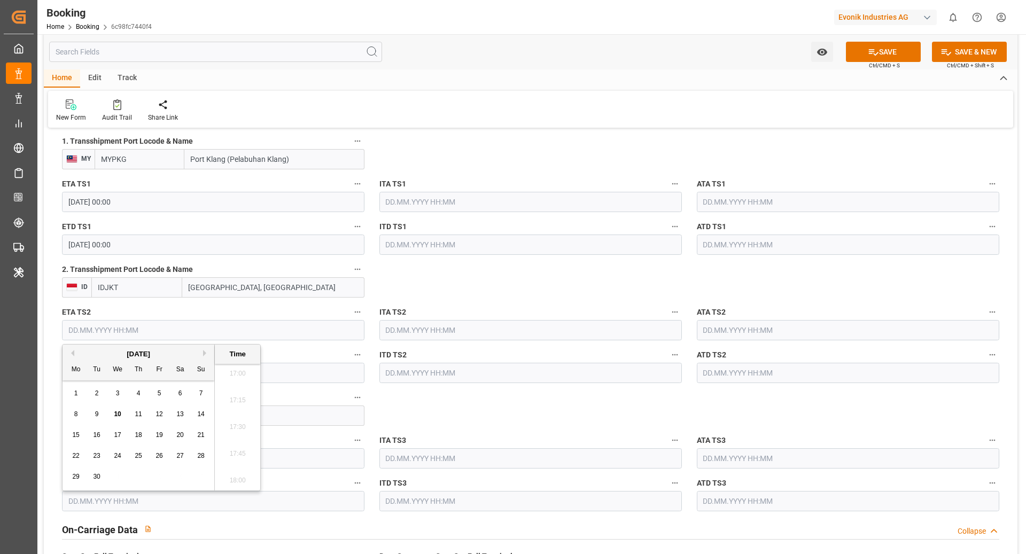
click at [202, 358] on div "[DATE]" at bounding box center [139, 354] width 152 height 11
click at [206, 350] on button "Next Month" at bounding box center [206, 353] width 6 height 6
click at [154, 453] on div "24" at bounding box center [159, 456] width 13 height 13
type input "24.10.2025 00:00"
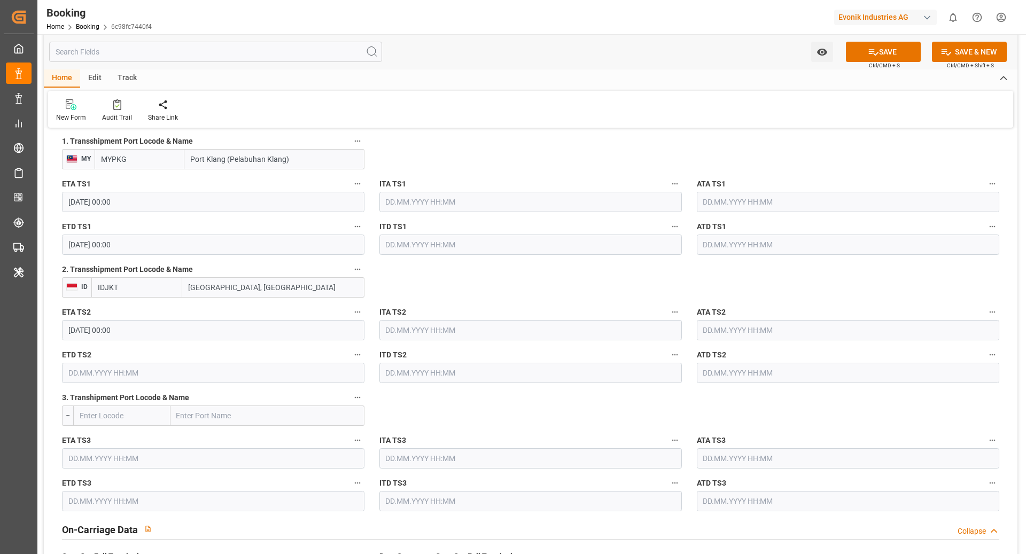
click at [99, 368] on input "text" at bounding box center [213, 373] width 303 height 20
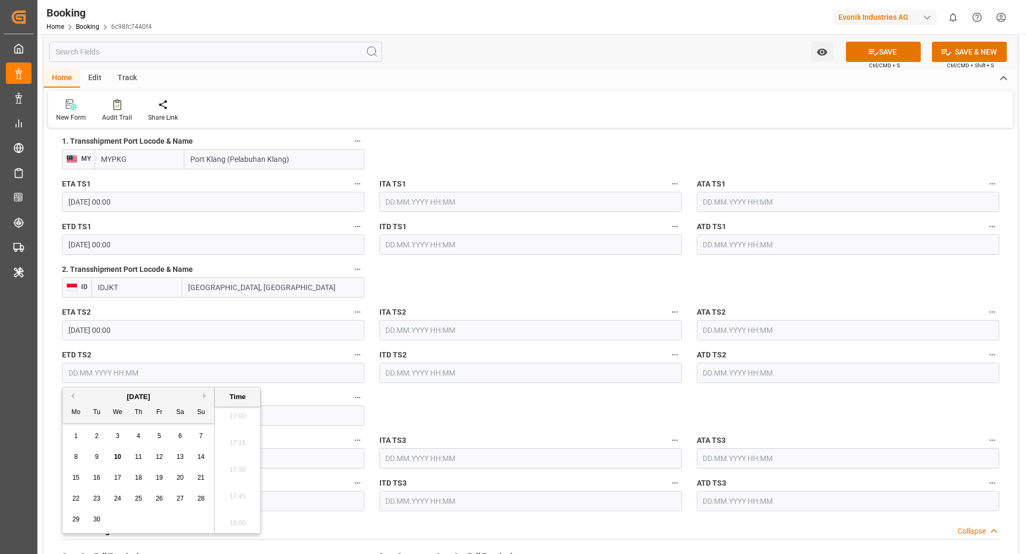
click at [199, 395] on div "[DATE]" at bounding box center [139, 397] width 152 height 11
click at [204, 396] on button "Next Month" at bounding box center [206, 396] width 6 height 6
click at [71, 519] on div "27" at bounding box center [75, 520] width 13 height 13
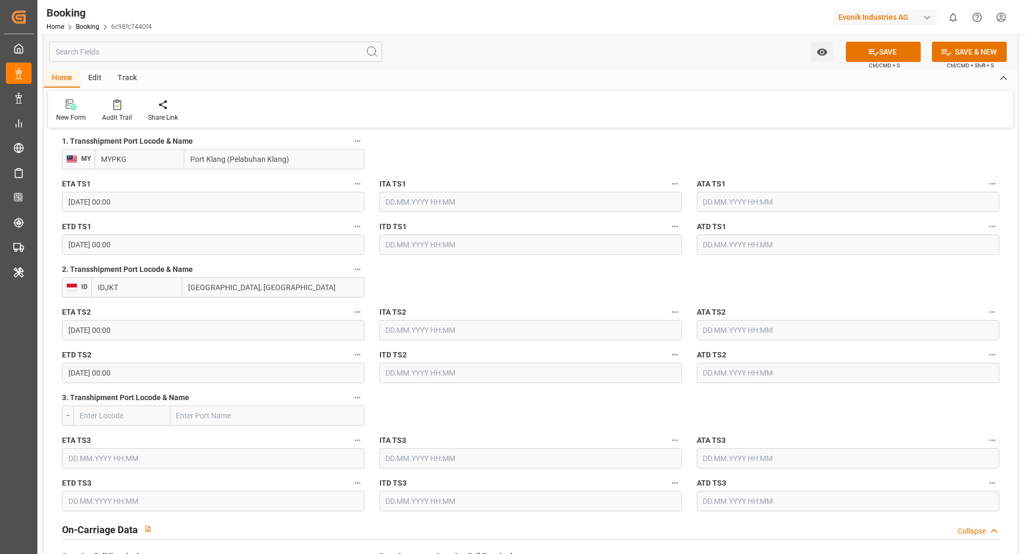
click at [135, 376] on input "27.10.2025 00:00" at bounding box center [213, 373] width 303 height 20
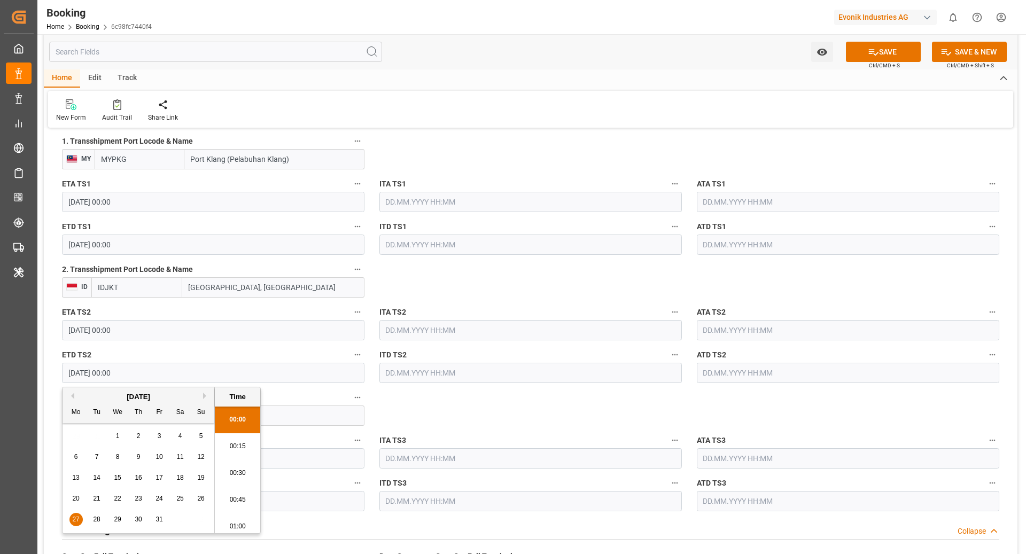
click at [93, 515] on div "28" at bounding box center [96, 520] width 13 height 13
type input "[DATE] 00:00"
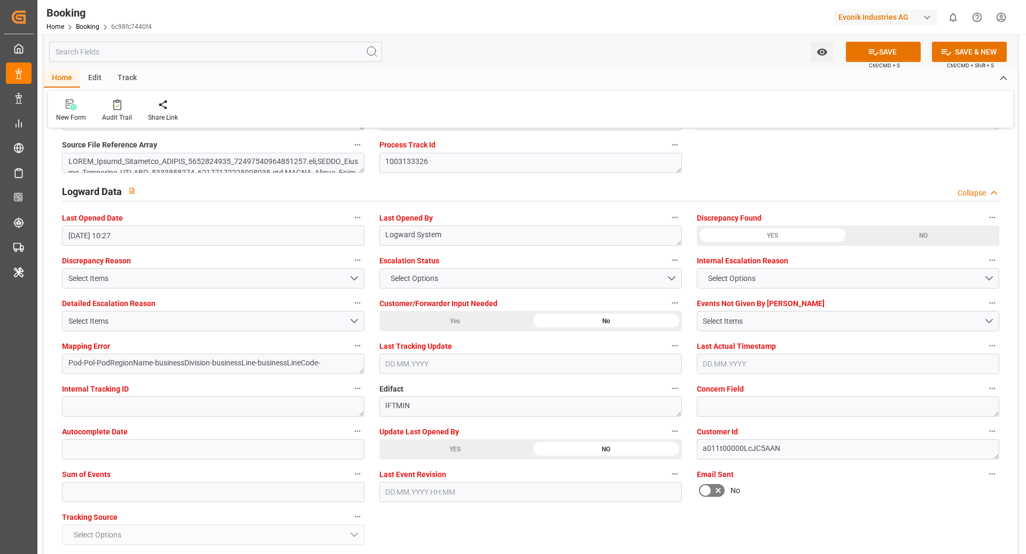
scroll to position [1889, 0]
click at [134, 491] on input "text" at bounding box center [213, 491] width 303 height 20
type input "0"
drag, startPoint x: 888, startPoint y: 48, endPoint x: 875, endPoint y: 79, distance: 34.2
click at [888, 48] on button "SAVE" at bounding box center [883, 52] width 75 height 20
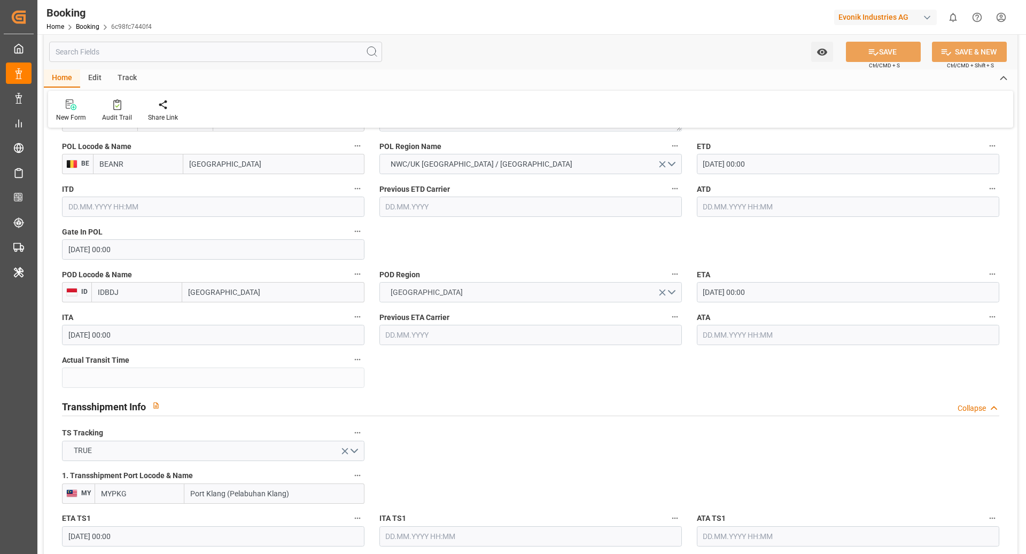
scroll to position [846, 0]
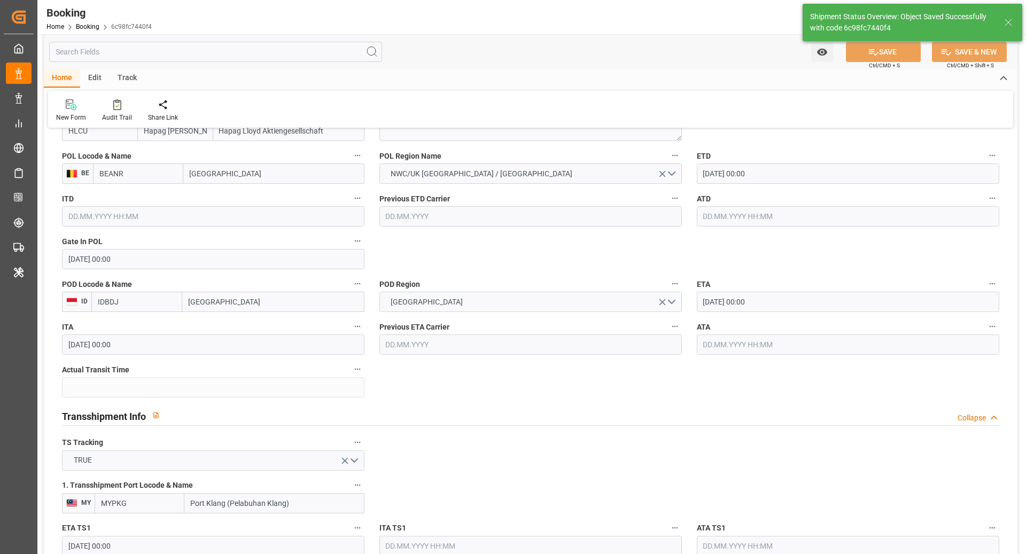
type textarea "NWC/UK North West Continent / UK_IDBDJ_HLCU_CU-KA"
type textarea "[PERSON_NAME]"
type textarea "Pod-businessDivision-businessLine-"
type textarea "Yes"
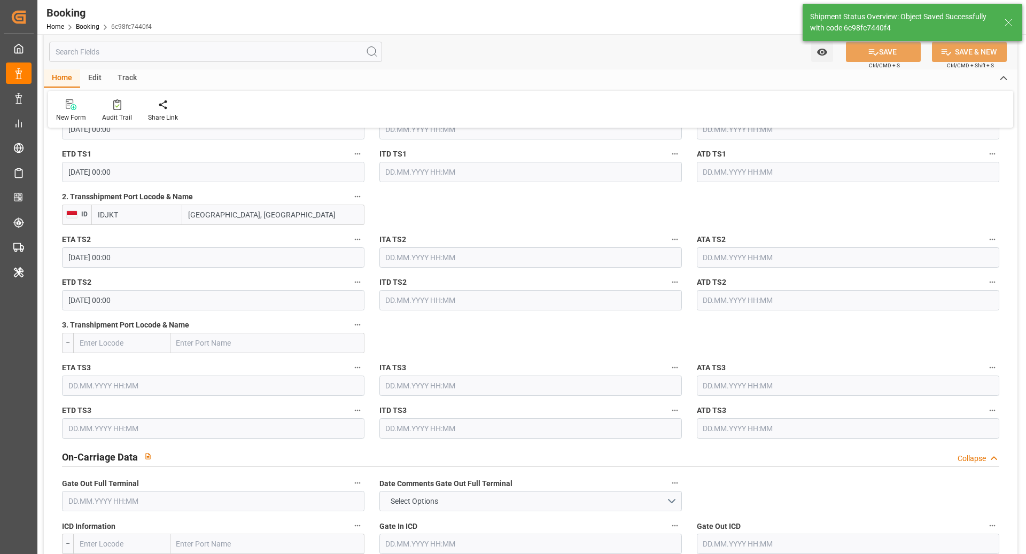
type input "14.09.2025 00:00"
type input "15.10.2025 00:00"
type input "22.10.2025 00:00"
type input "24.10.2025 00:00"
type input "[DATE] 00:00"
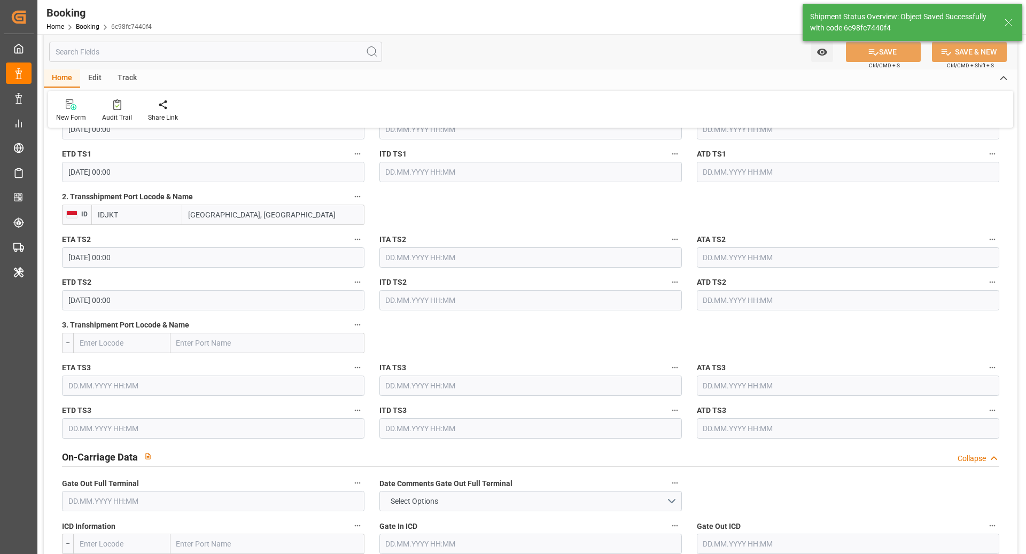
type input "10.09.2025 12:09"
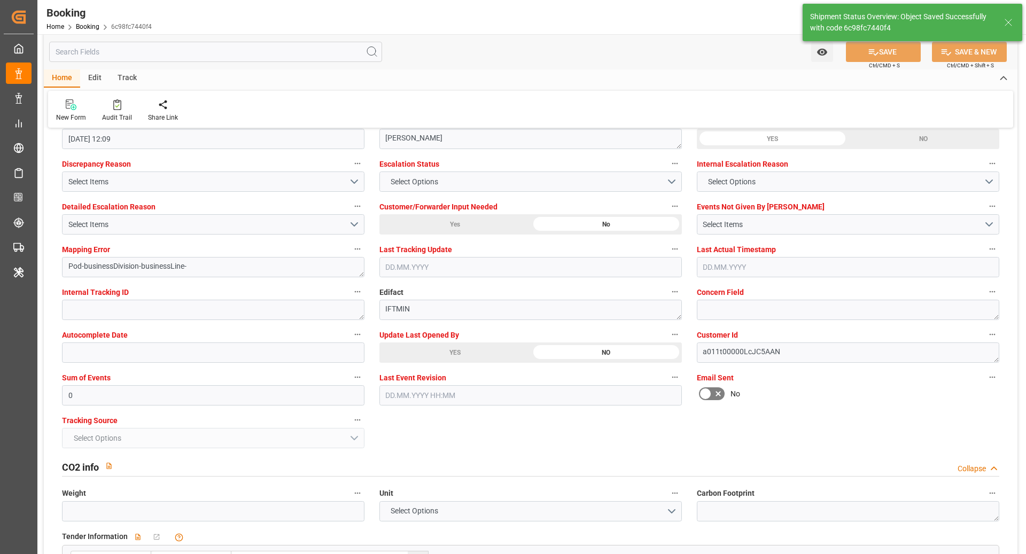
scroll to position [2020, 0]
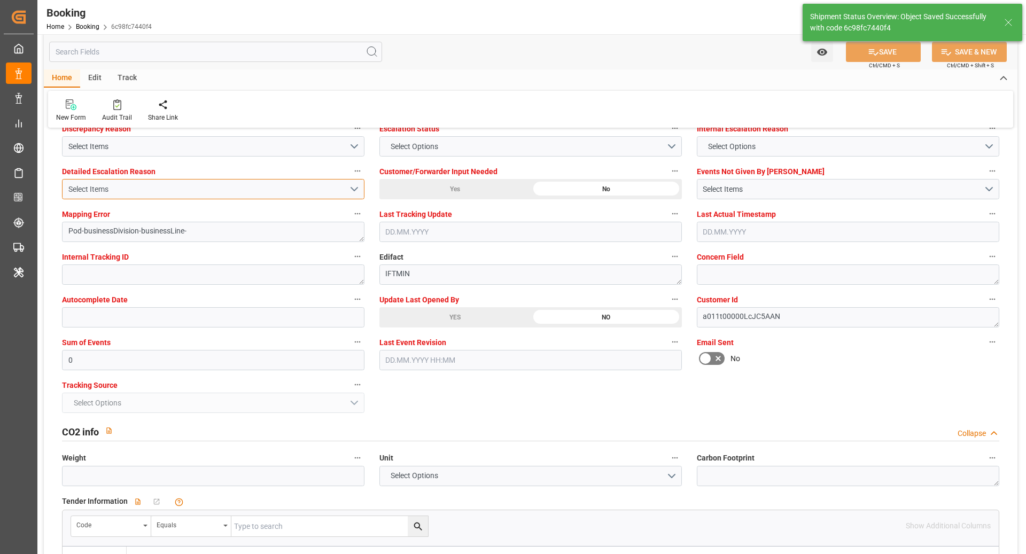
click at [137, 184] on div "Select Items" at bounding box center [208, 189] width 281 height 11
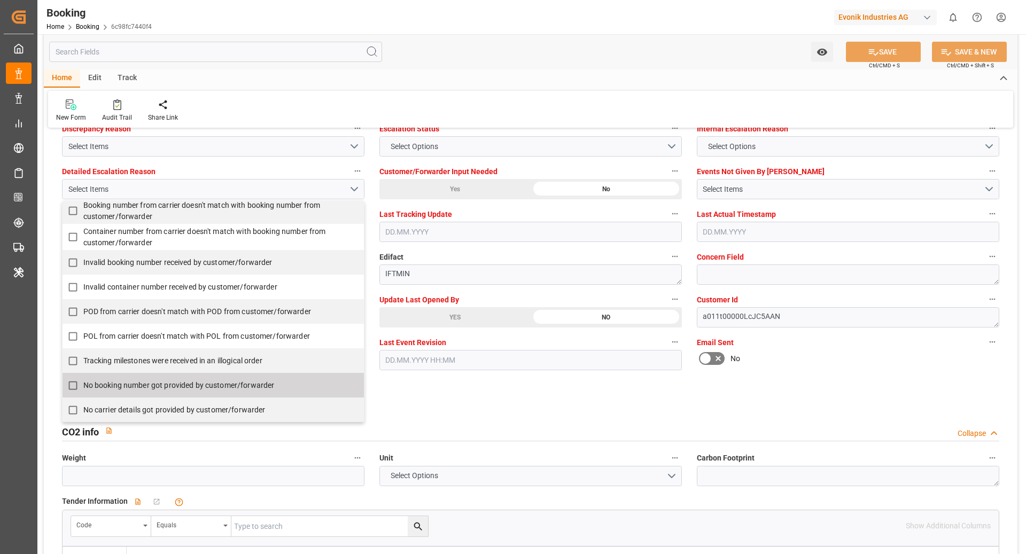
scroll to position [124, 0]
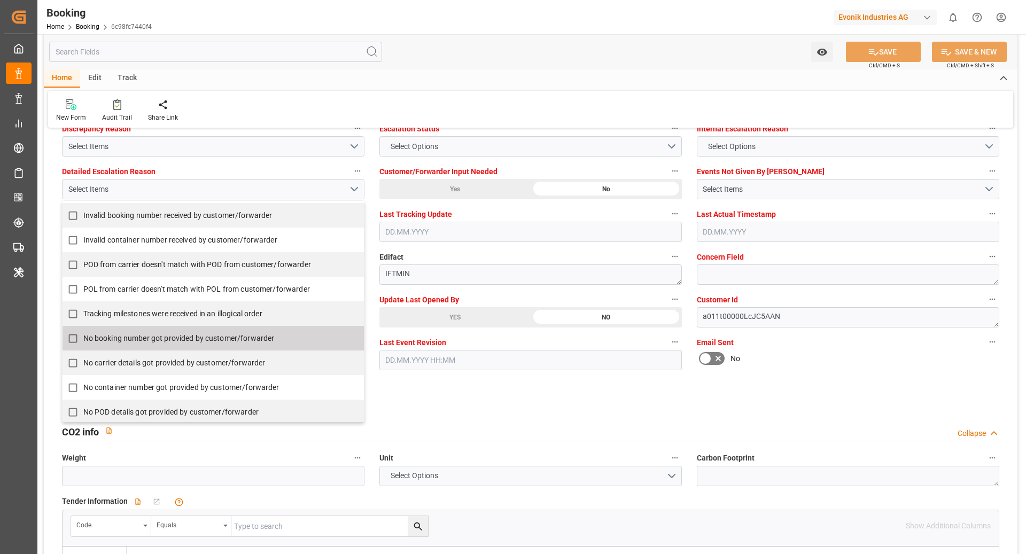
click at [188, 337] on span "No booking number got provided by customer/forwarder" at bounding box center [178, 338] width 191 height 9
checkbox input "true"
click at [886, 57] on button "SAVE" at bounding box center [883, 52] width 75 height 20
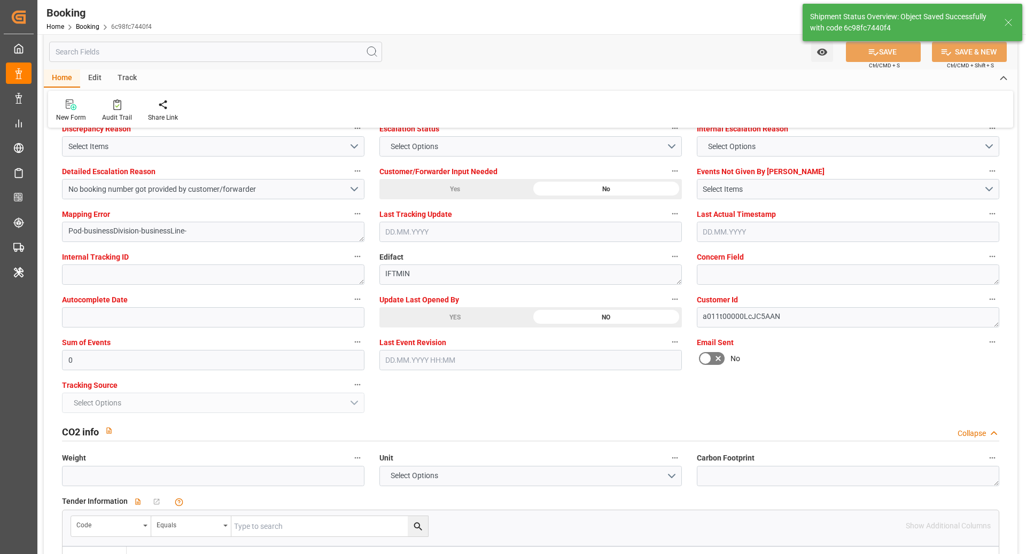
type input "10.09.2025 12:10"
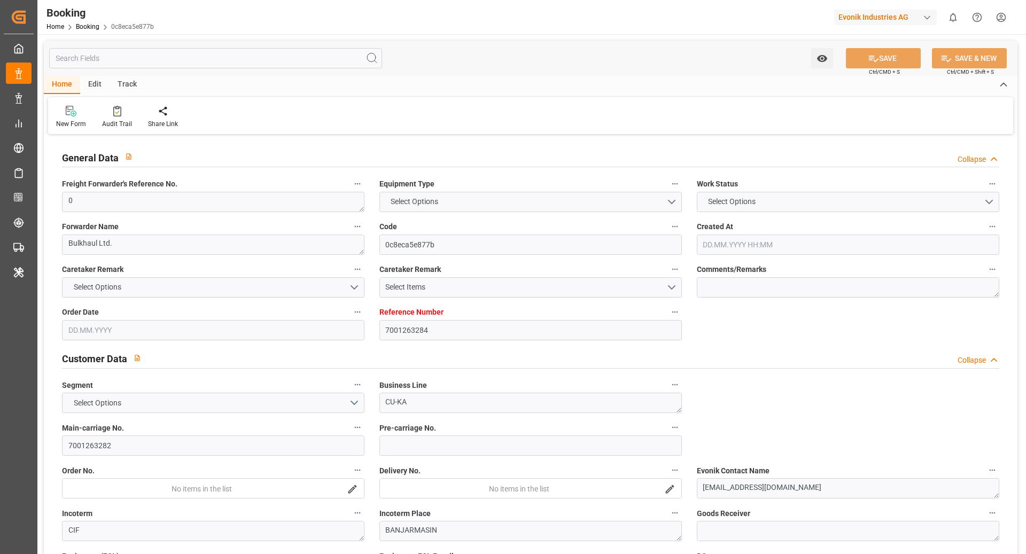
type input "7001263284"
type input "EUNWC"
type input "IDBDJ"
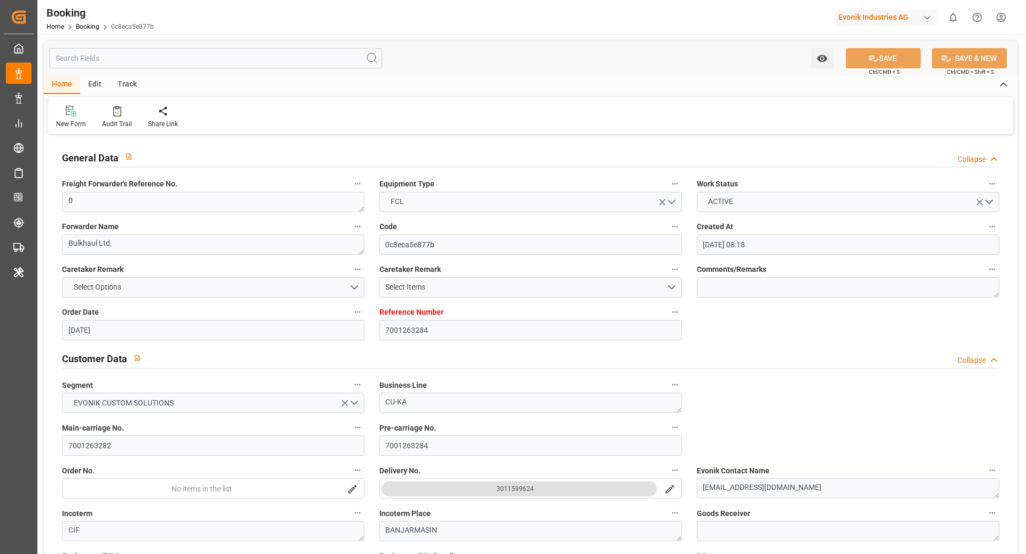
type input "[DATE] 08:18"
type input "[DATE]"
type input "[DATE] 00:00"
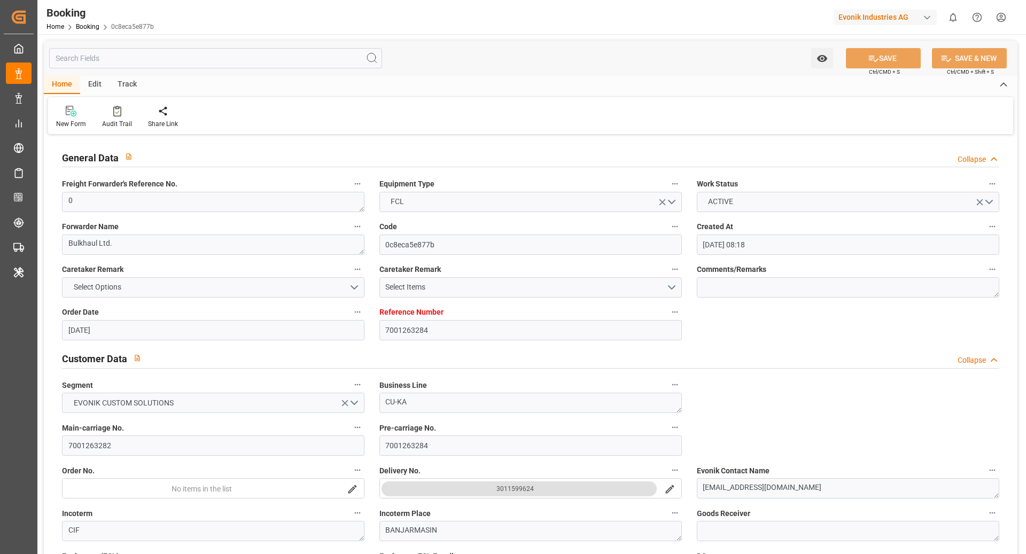
type input "[DATE] 00:00"
type input "[DATE] 10:27"
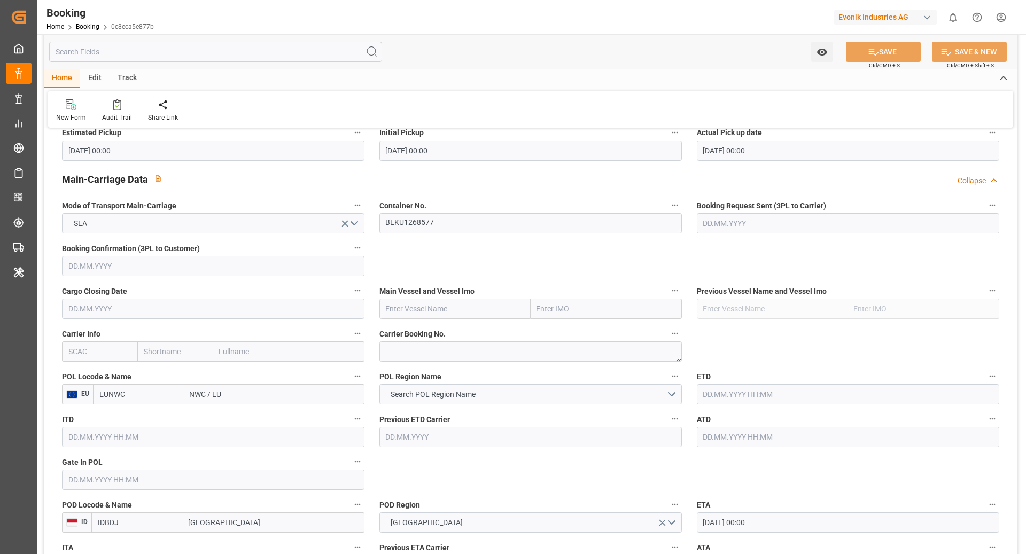
scroll to position [681, 0]
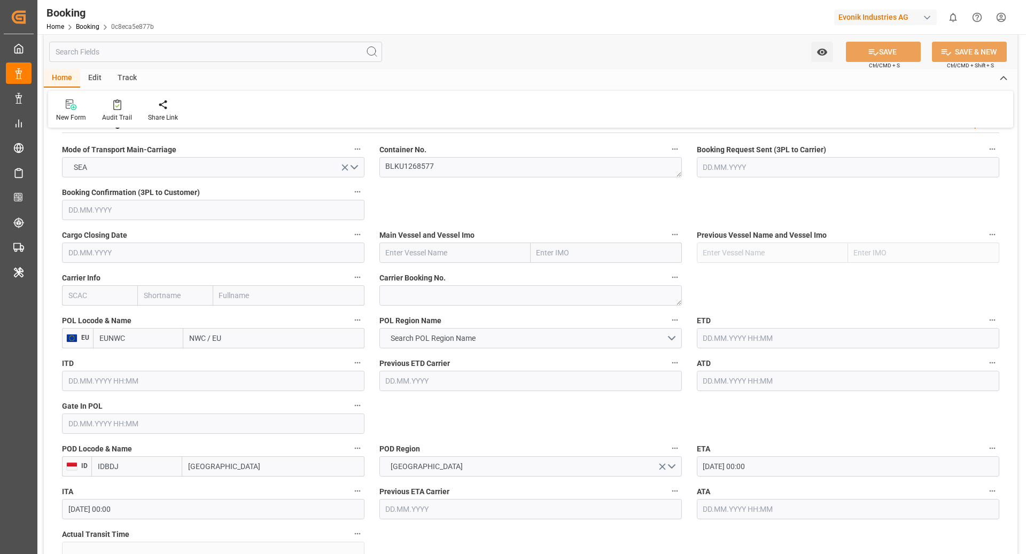
click at [102, 294] on input "text" at bounding box center [99, 295] width 75 height 20
click at [76, 321] on b "CMDU" at bounding box center [79, 319] width 21 height 9
type input "CMDU"
type input "CMACGM"
type input "CMA CGM Group"
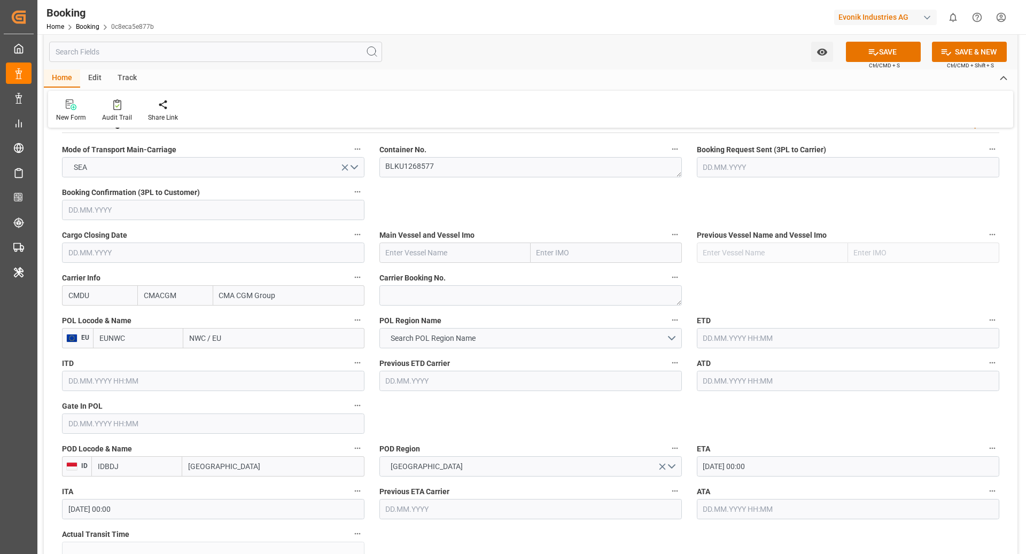
type input "CMDU"
click at [128, 342] on input "EUNWC" at bounding box center [138, 338] width 90 height 20
type input "BEANR"
click at [140, 362] on span "BEANR - [GEOGRAPHIC_DATA]" at bounding box center [136, 368] width 72 height 20
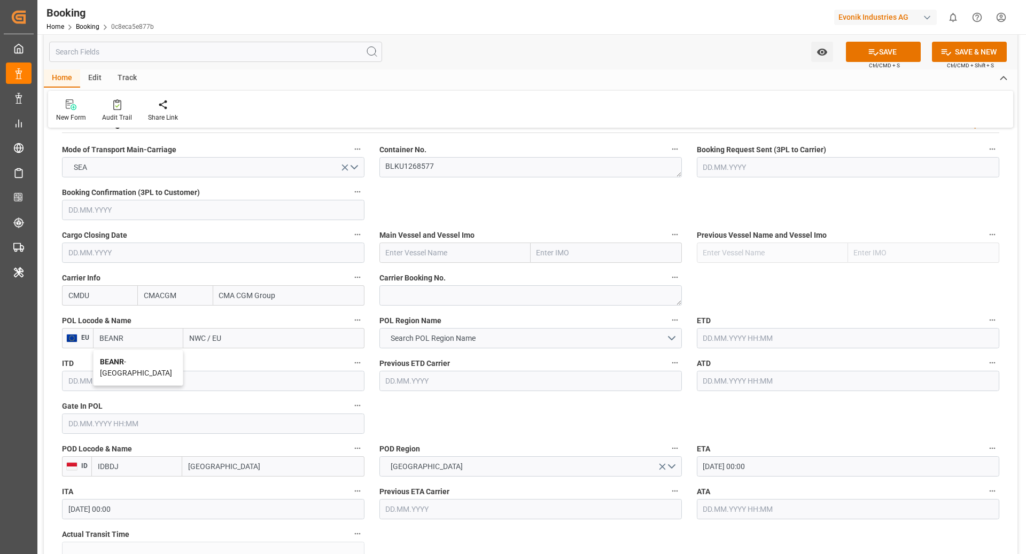
type input "[GEOGRAPHIC_DATA]"
type input "BEANR"
click at [786, 332] on input "text" at bounding box center [848, 338] width 303 height 20
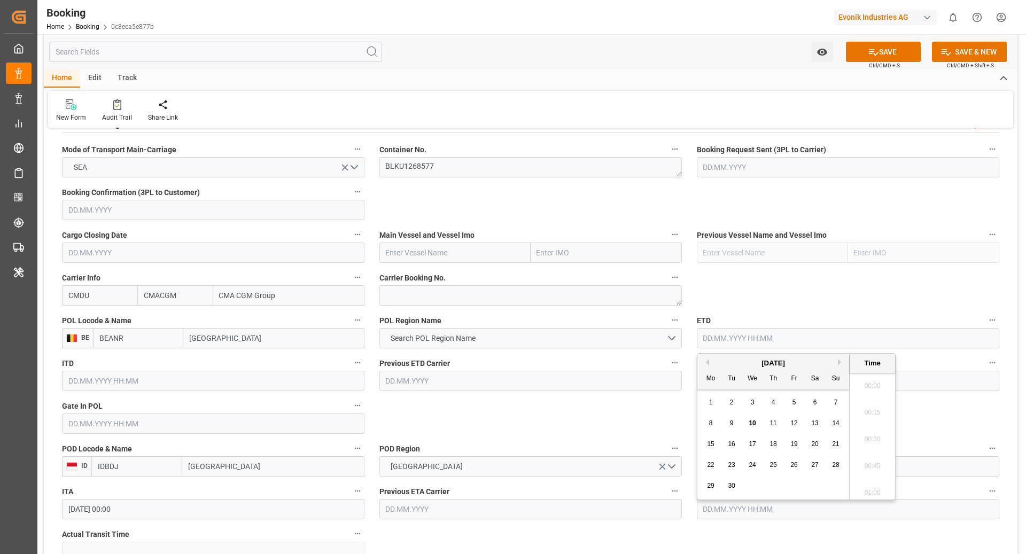
scroll to position [1820, 0]
click at [100, 423] on input "text" at bounding box center [213, 424] width 303 height 20
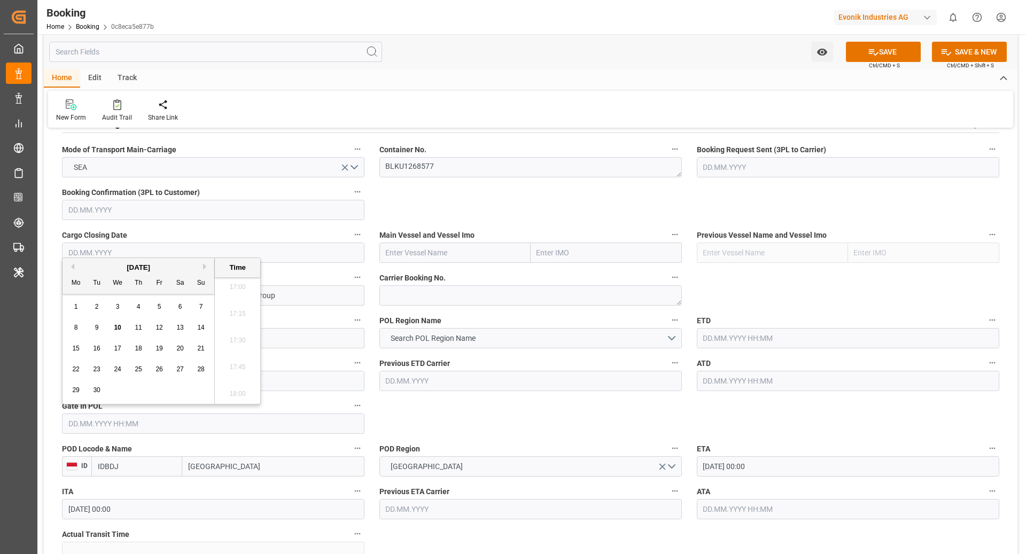
click at [96, 328] on span "9" at bounding box center [97, 327] width 4 height 7
type input "[DATE] 00:00"
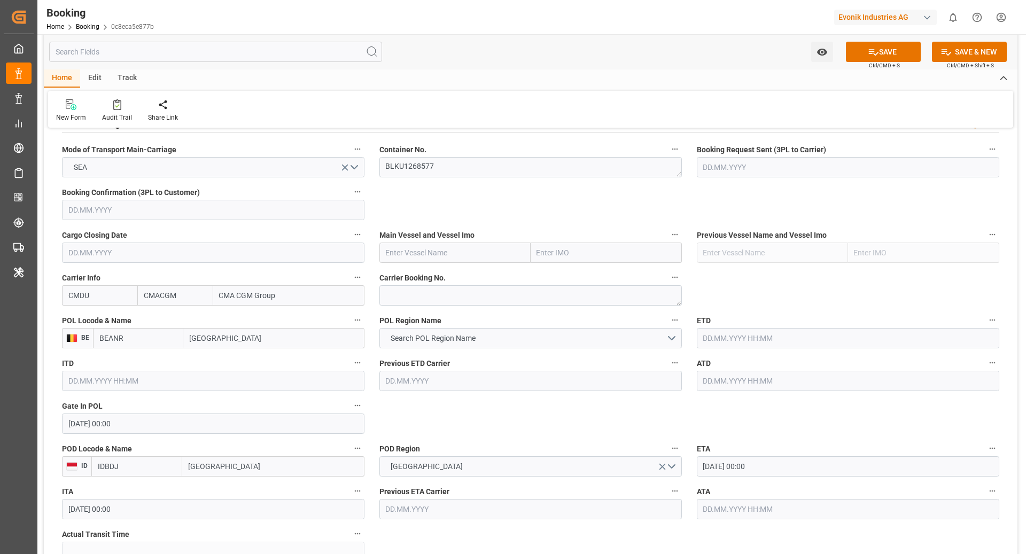
click at [714, 339] on input "text" at bounding box center [848, 338] width 303 height 20
click at [839, 425] on span "14" at bounding box center [835, 423] width 7 height 7
type input "[DATE] 00:00"
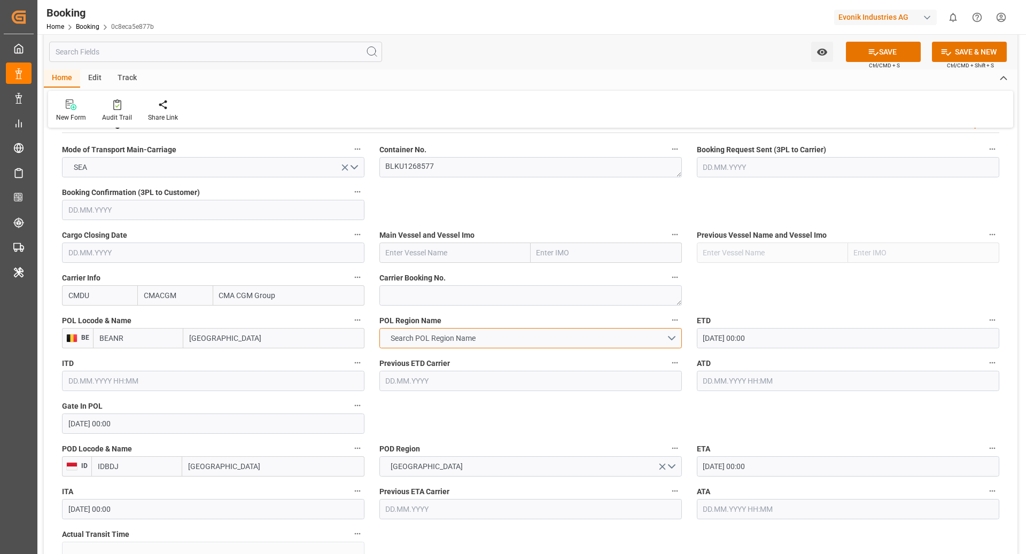
click at [456, 335] on span "Search POL Region Name" at bounding box center [433, 338] width 96 height 11
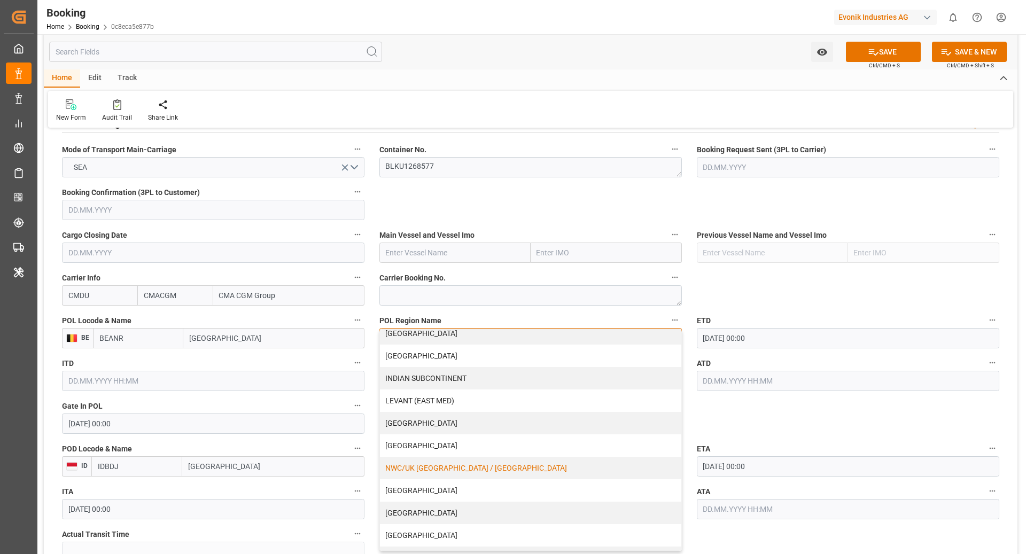
scroll to position [165, 0]
click at [513, 467] on div "NWC/UK [GEOGRAPHIC_DATA] / [GEOGRAPHIC_DATA]" at bounding box center [530, 467] width 301 height 22
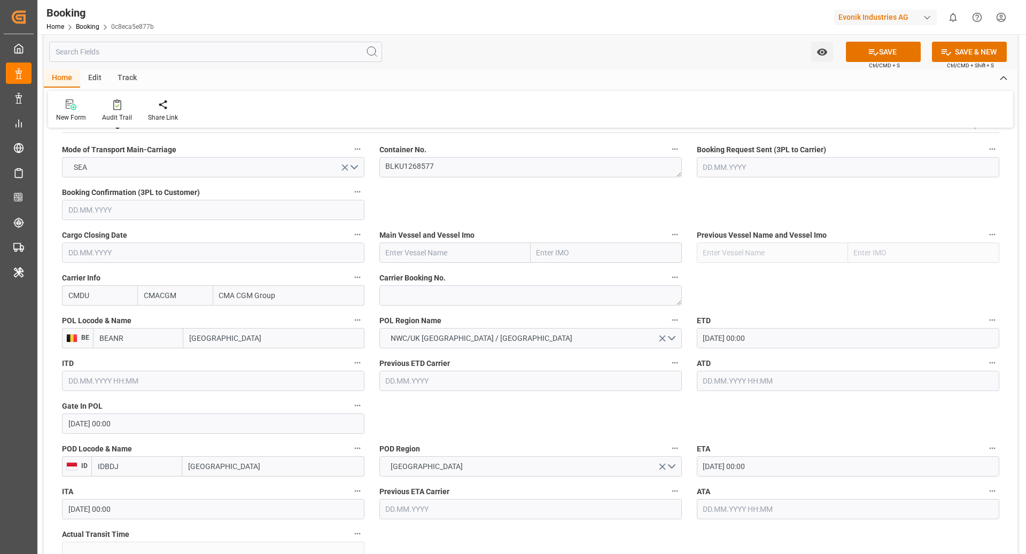
click at [411, 250] on input "text" at bounding box center [454, 253] width 151 height 20
paste input "CMA CGM TROCADERO"
type input "CMA CGM TROCADERO"
click at [409, 275] on b "CMA CGM TROCADERO" at bounding box center [426, 276] width 80 height 9
type input "9839167"
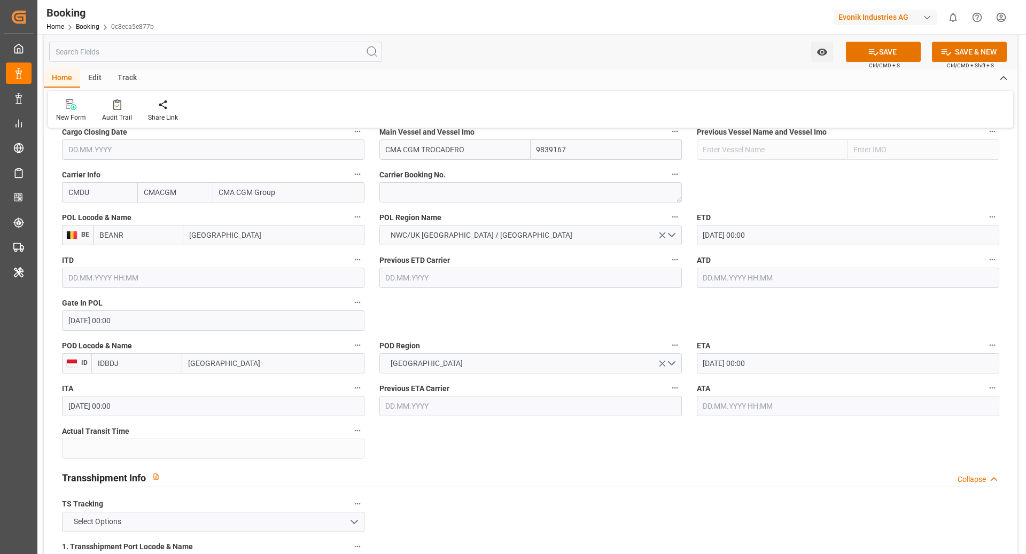
scroll to position [786, 0]
type input "CMA CGM TROCADERO"
click at [748, 358] on input "[DATE] 00:00" at bounding box center [848, 361] width 303 height 20
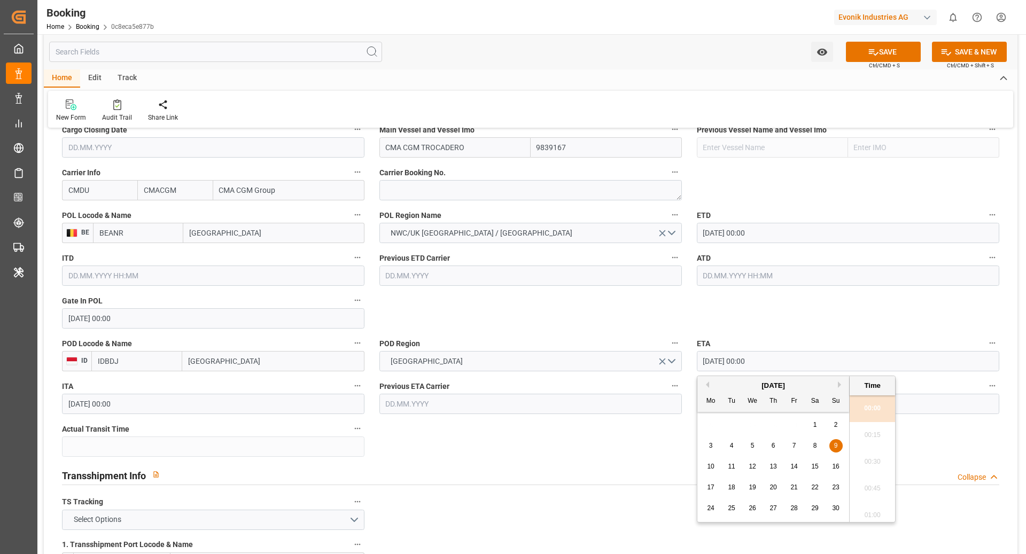
click at [703, 388] on div "[DATE]" at bounding box center [774, 386] width 152 height 11
click at [707, 386] on button "Previous Month" at bounding box center [706, 385] width 6 height 6
click at [793, 506] on span "31" at bounding box center [794, 508] width 7 height 7
type input "[DATE] 00:00"
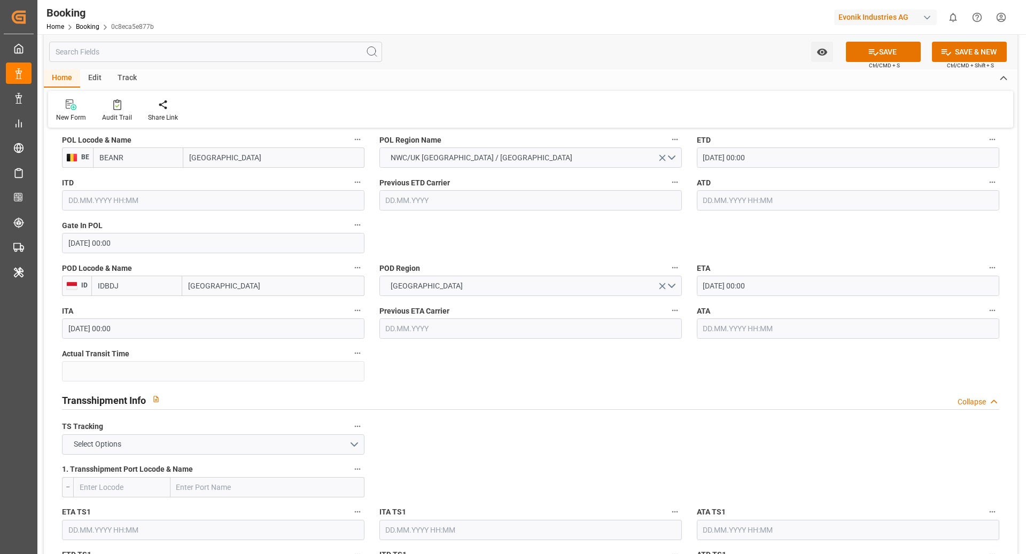
scroll to position [972, 0]
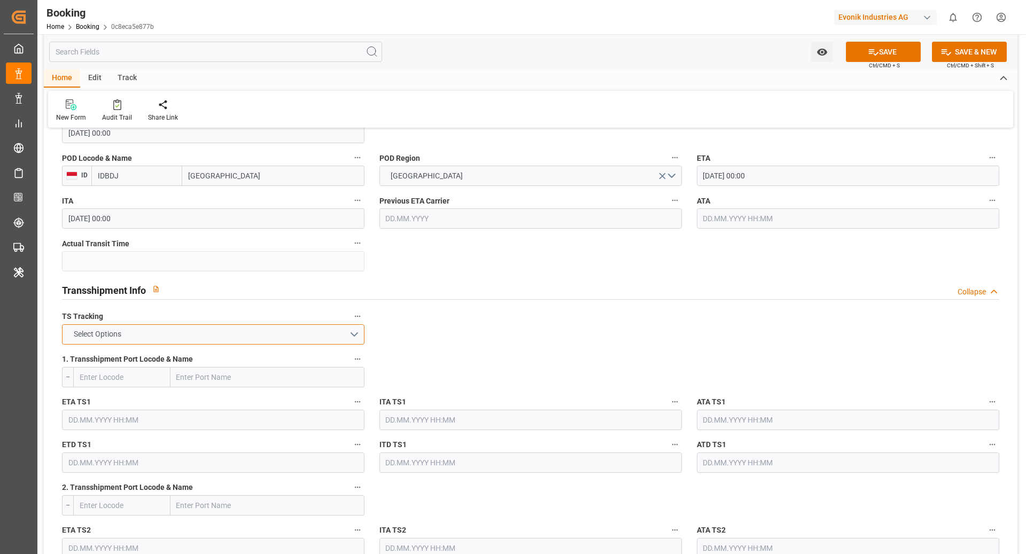
click at [259, 331] on button "Select Options" at bounding box center [213, 334] width 303 height 20
click at [124, 337] on div "TRUE" at bounding box center [213, 337] width 301 height 22
click at [202, 375] on input "text" at bounding box center [268, 377] width 194 height 20
type input "[GEOGRAPHIC_DATA]"
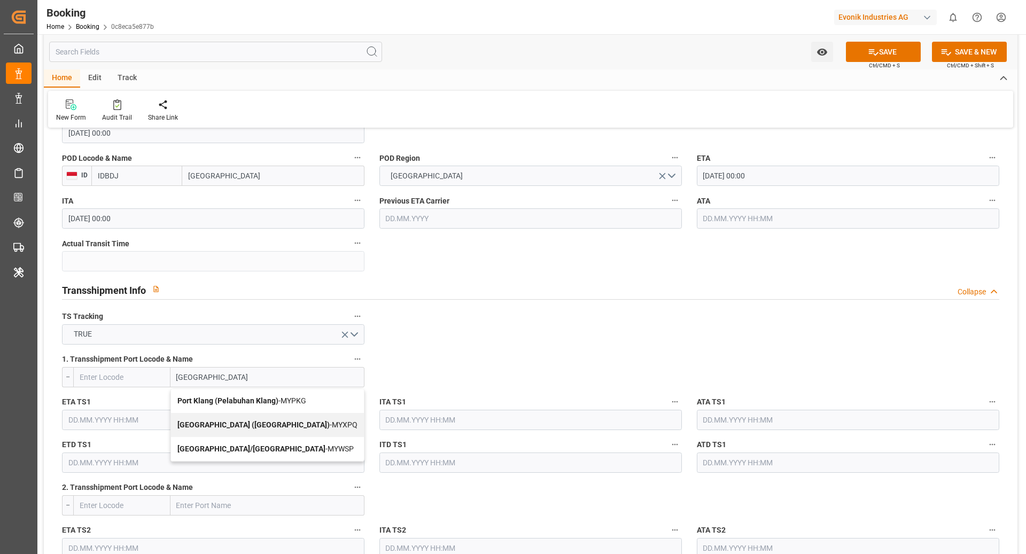
click at [251, 402] on b "Port Klang (Pelabuhan Klang)" at bounding box center [227, 401] width 101 height 9
type input "MYPKG"
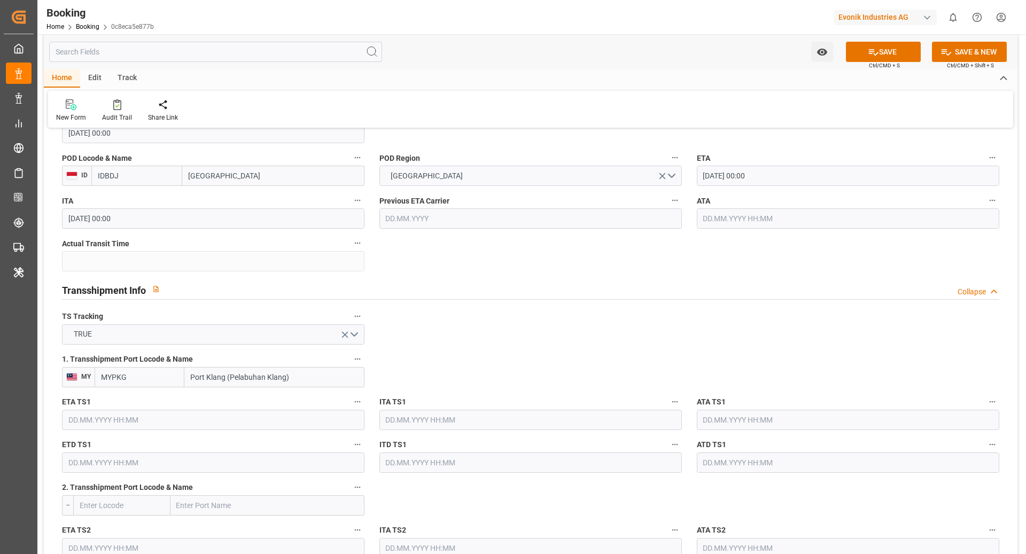
type input "Port Klang (Pelabuhan Klang)"
click at [157, 413] on input "text" at bounding box center [213, 420] width 303 height 20
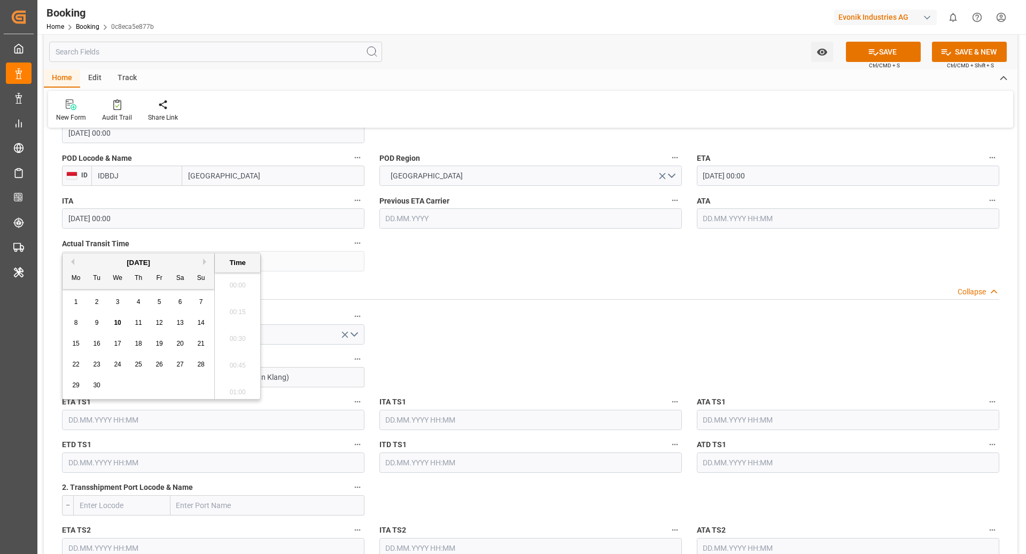
scroll to position [1820, 0]
drag, startPoint x: 205, startPoint y: 261, endPoint x: 198, endPoint y: 279, distance: 19.2
click at [205, 261] on button "Next Month" at bounding box center [206, 262] width 6 height 6
click at [120, 344] on span "15" at bounding box center [117, 343] width 7 height 7
type input "[DATE] 00:00"
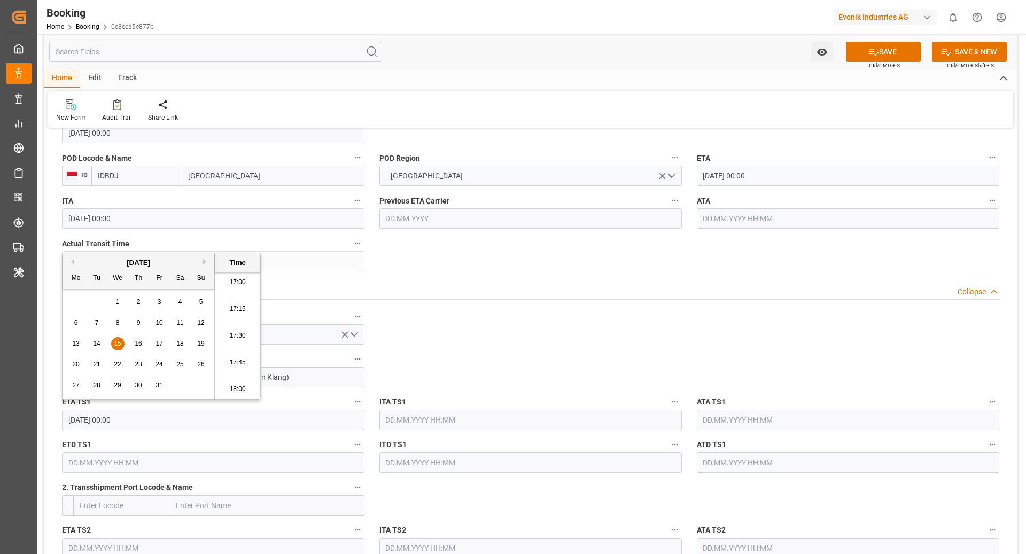
click at [493, 292] on div "Transshipment Info Collapse" at bounding box center [530, 289] width 937 height 20
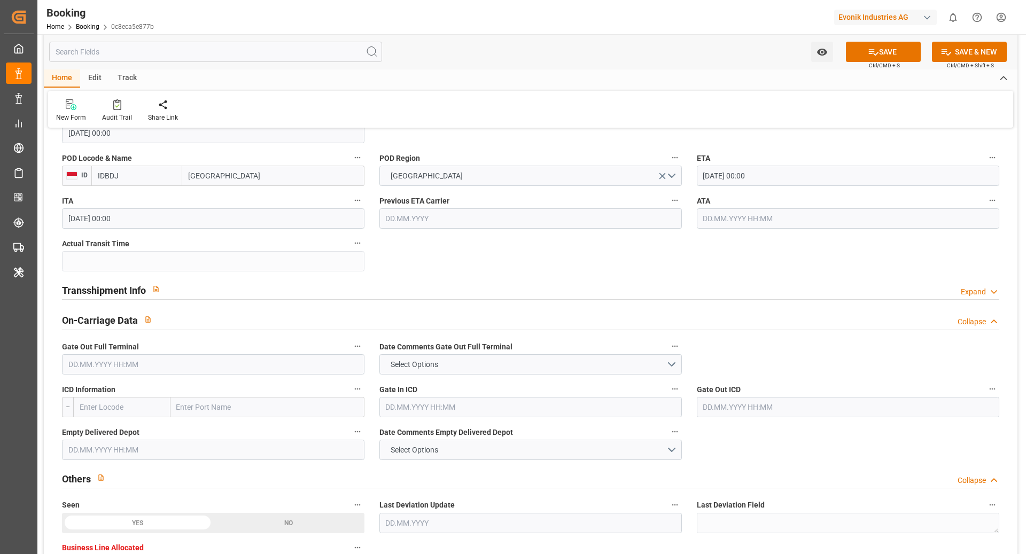
click at [283, 292] on div "Transshipment Info Expand" at bounding box center [530, 289] width 937 height 20
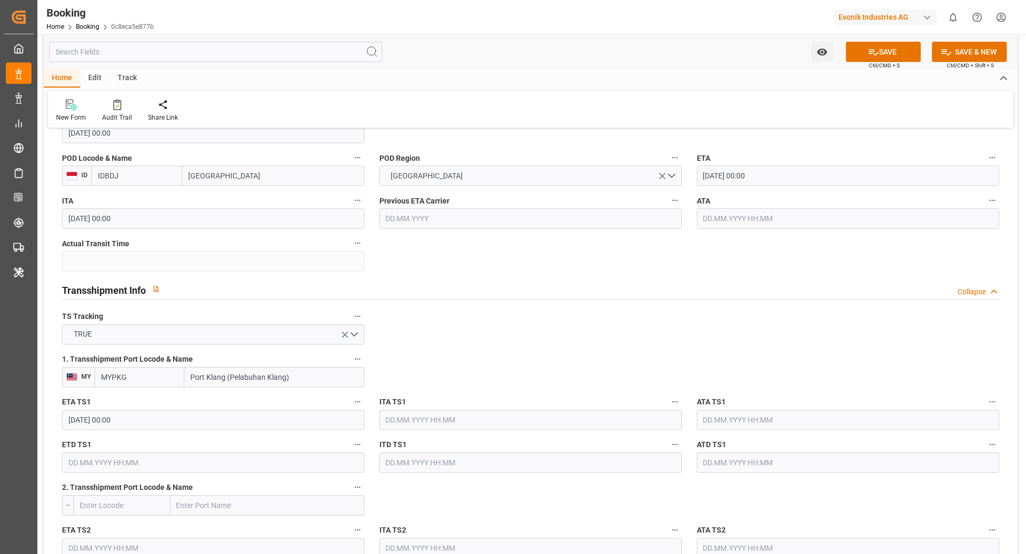
click at [111, 474] on div "ETD TS1" at bounding box center [213, 455] width 317 height 43
click at [116, 462] on input "text" at bounding box center [213, 463] width 303 height 20
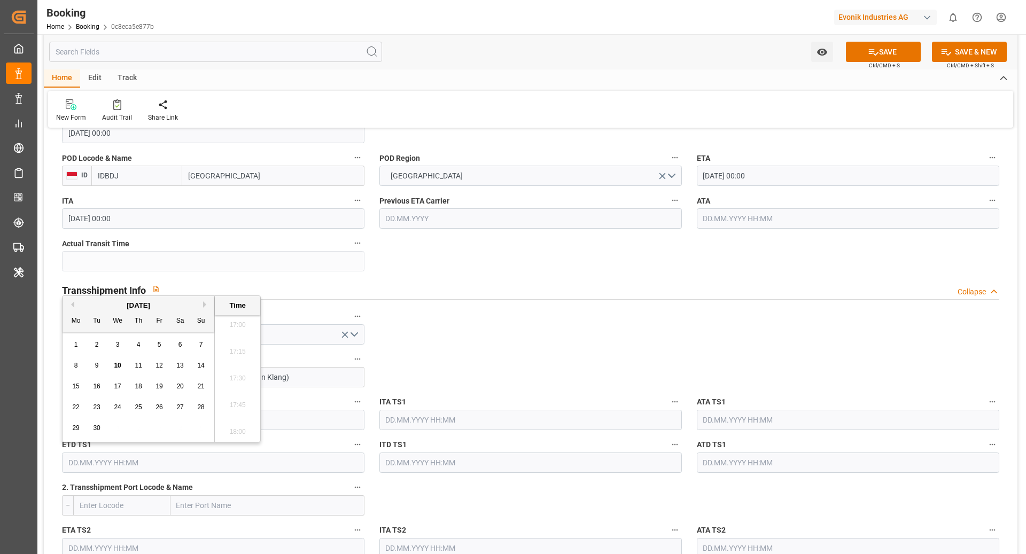
click at [204, 302] on button "Next Month" at bounding box center [206, 304] width 6 height 6
click at [114, 406] on span "22" at bounding box center [117, 407] width 7 height 7
type input "[DATE] 00:00"
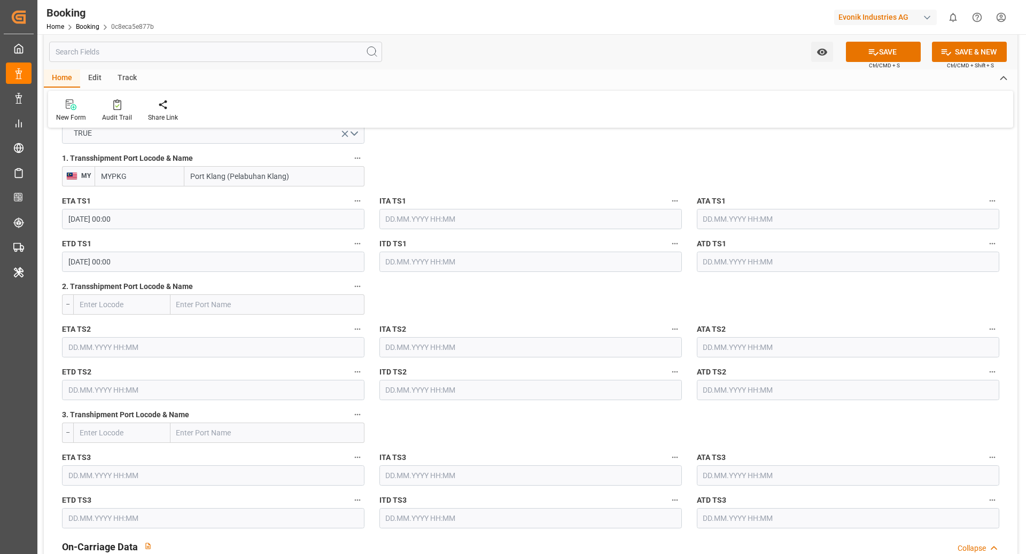
scroll to position [1183, 0]
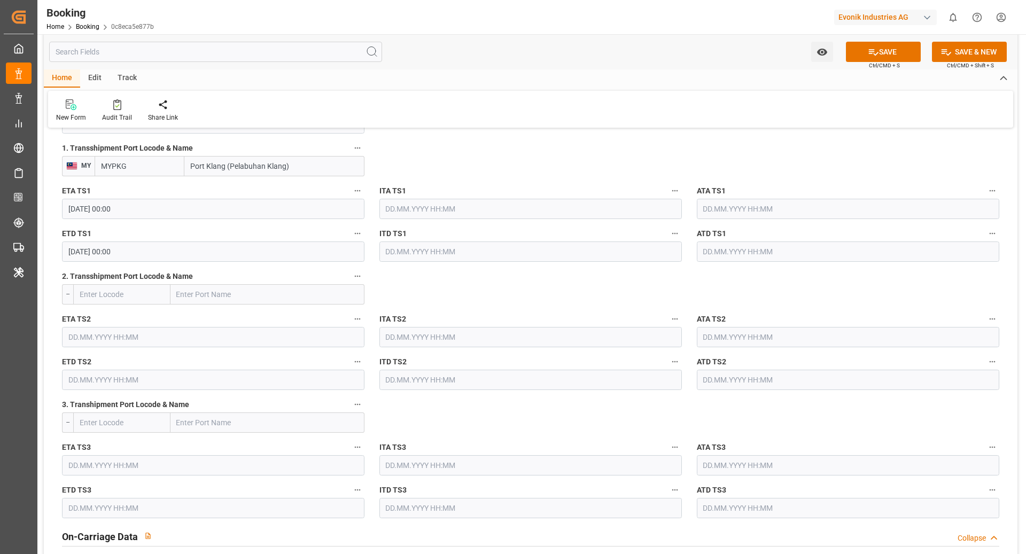
click at [195, 298] on input "text" at bounding box center [268, 294] width 194 height 20
paste input "[GEOGRAPHIC_DATA]"
type input "[GEOGRAPHIC_DATA]"
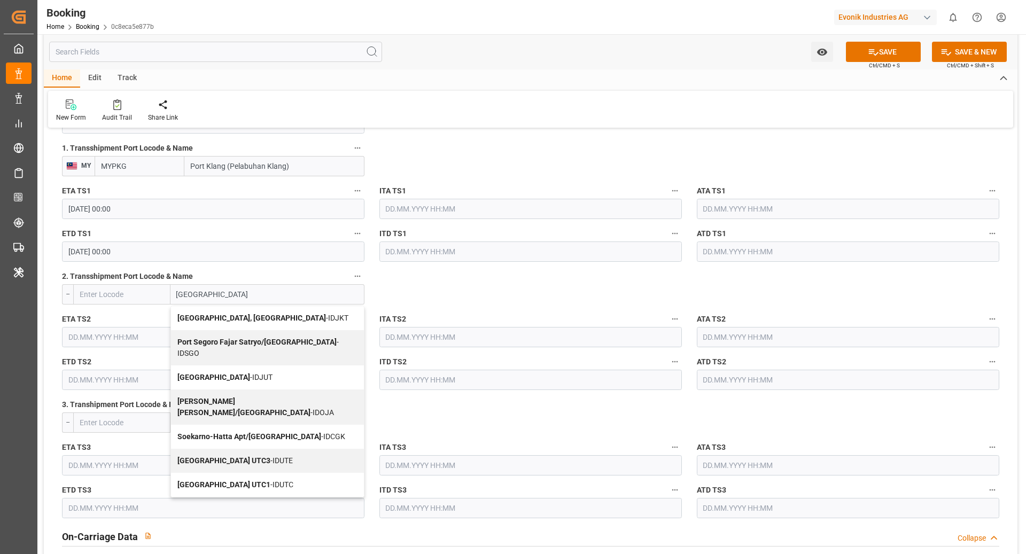
click at [245, 321] on div "[GEOGRAPHIC_DATA], [GEOGRAPHIC_DATA] - IDJKT" at bounding box center [267, 318] width 193 height 24
type input "IDJKT"
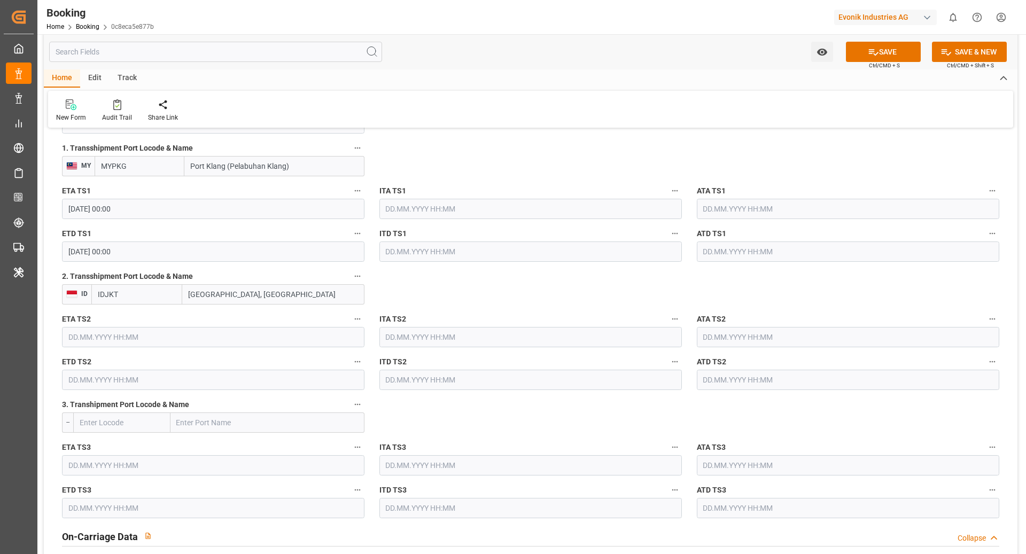
type input "[GEOGRAPHIC_DATA], [GEOGRAPHIC_DATA]"
click at [120, 340] on input "text" at bounding box center [213, 337] width 303 height 20
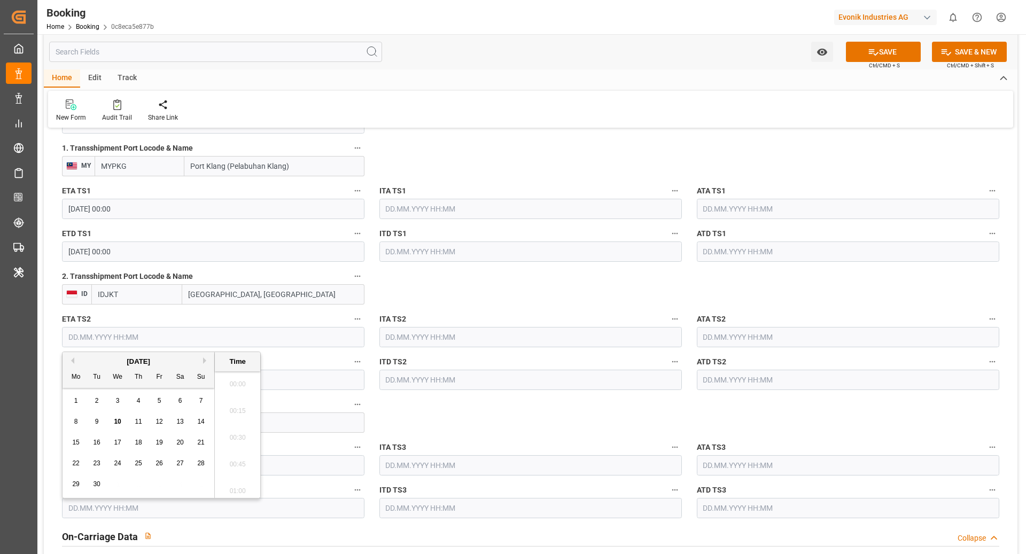
scroll to position [1820, 0]
click at [201, 360] on div "[DATE]" at bounding box center [139, 362] width 152 height 11
click at [203, 358] on button "Next Month" at bounding box center [206, 361] width 6 height 6
click at [157, 460] on span "24" at bounding box center [159, 463] width 7 height 7
type input "[DATE] 00:00"
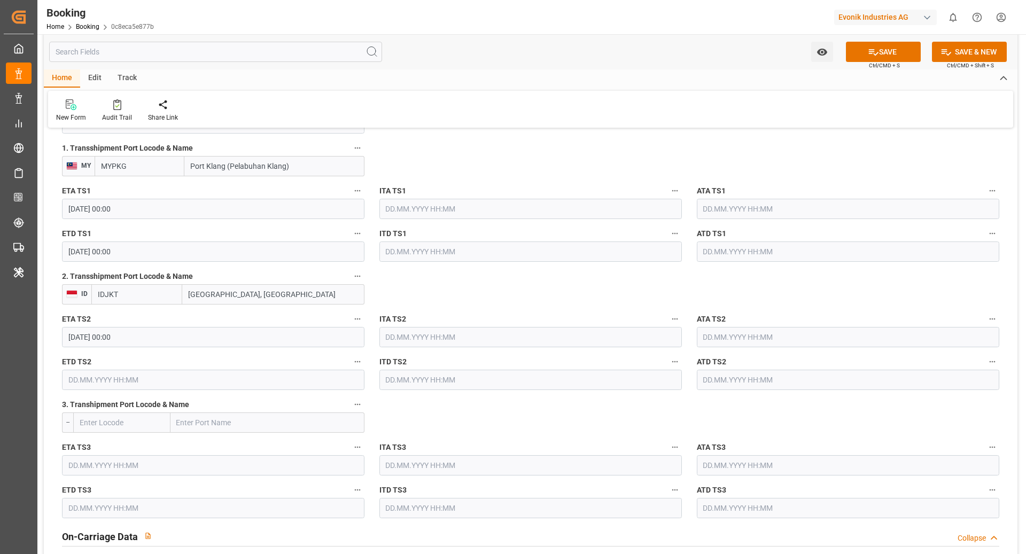
click at [100, 377] on input "text" at bounding box center [213, 380] width 303 height 20
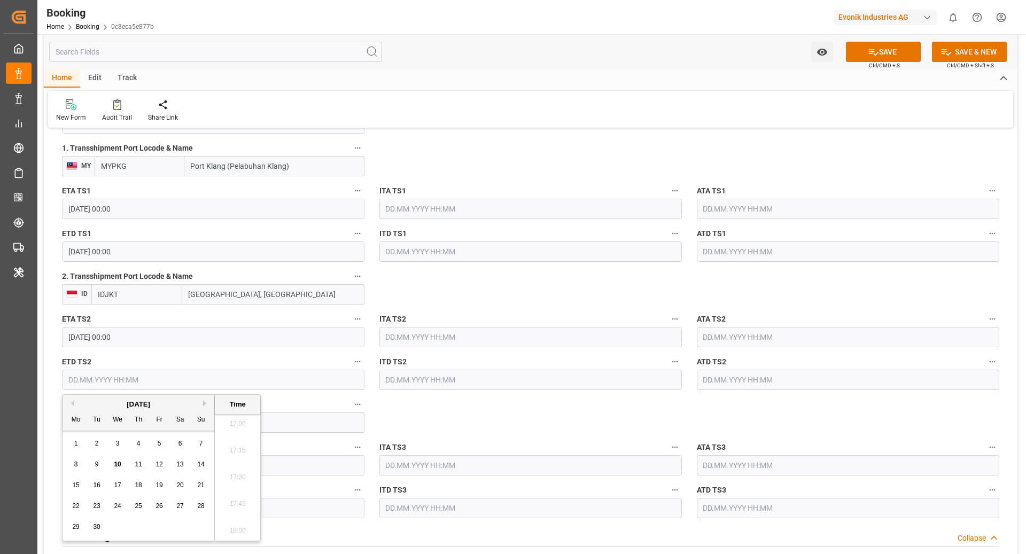
click at [205, 402] on button "Next Month" at bounding box center [206, 403] width 6 height 6
click at [90, 528] on div "28" at bounding box center [96, 527] width 13 height 13
type input "[DATE] 00:00"
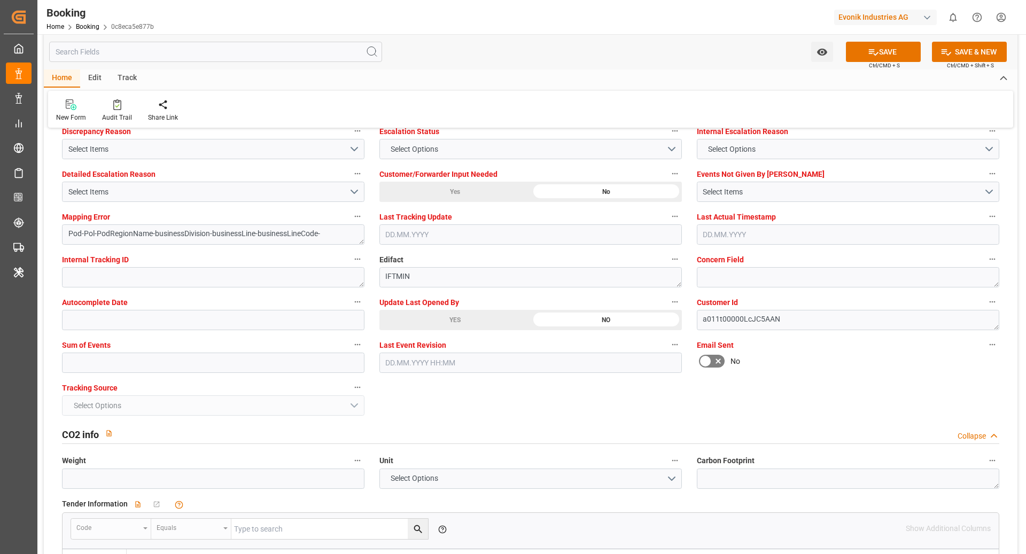
scroll to position [2019, 0]
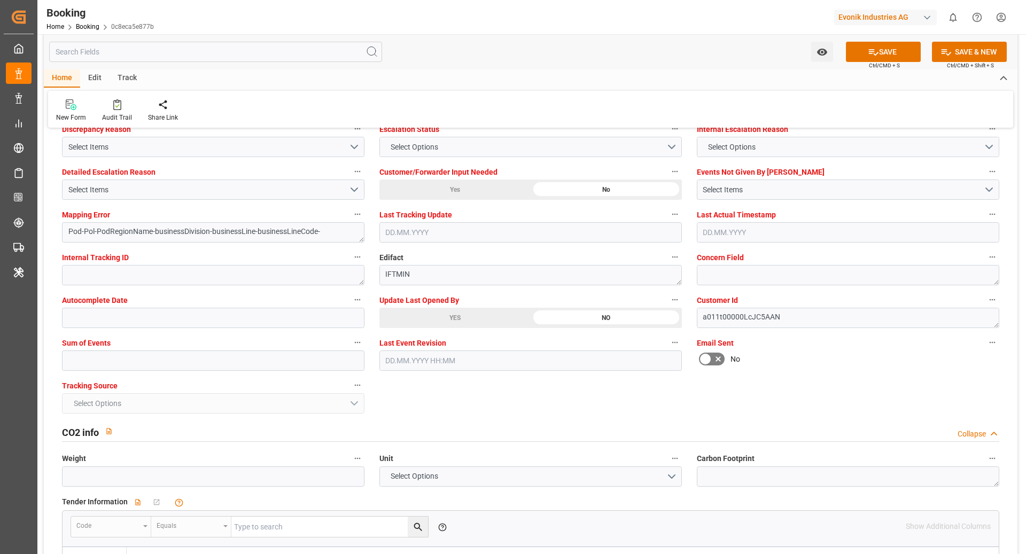
click at [61, 361] on div "Sum of Events" at bounding box center [213, 353] width 317 height 43
click at [195, 354] on input "text" at bounding box center [213, 361] width 303 height 20
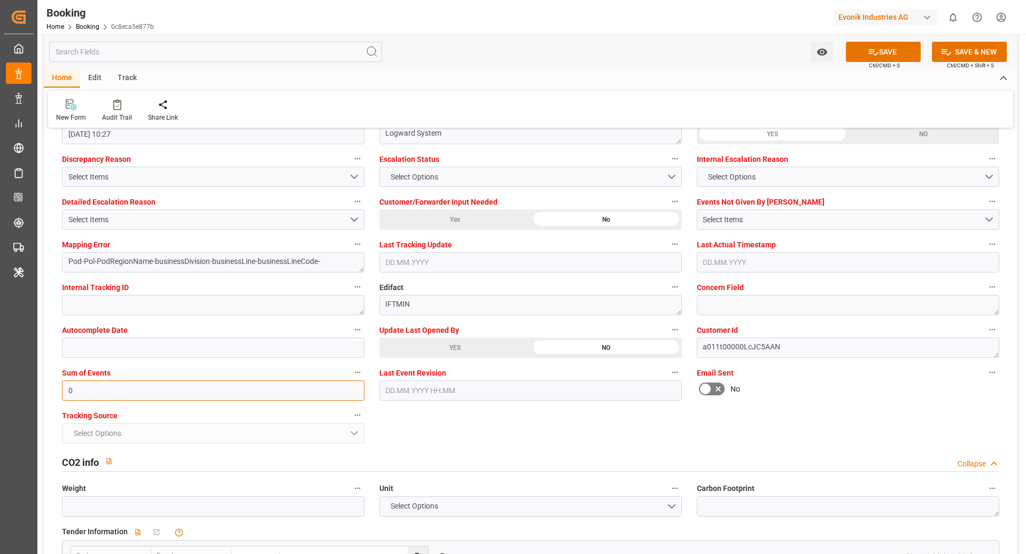
scroll to position [1958, 0]
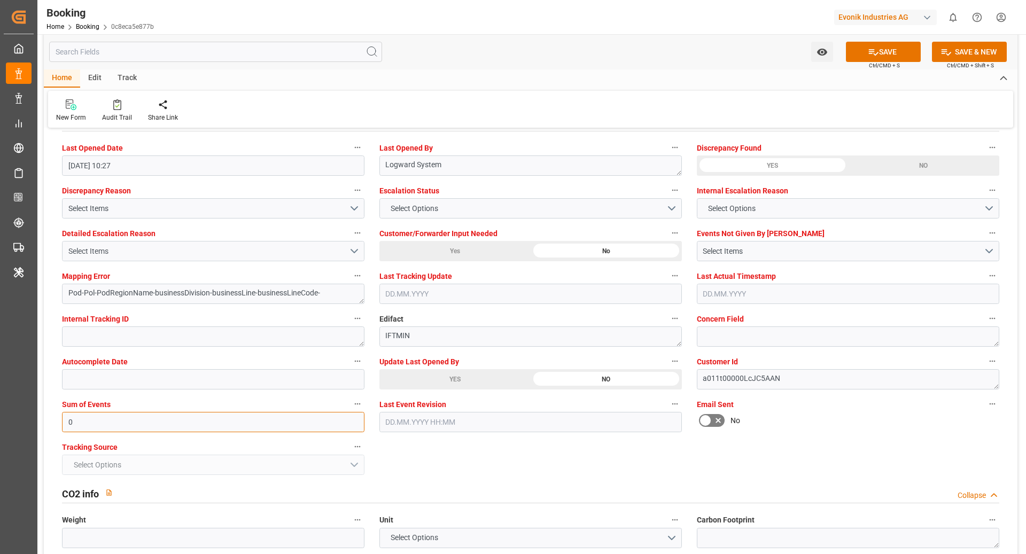
type input "0"
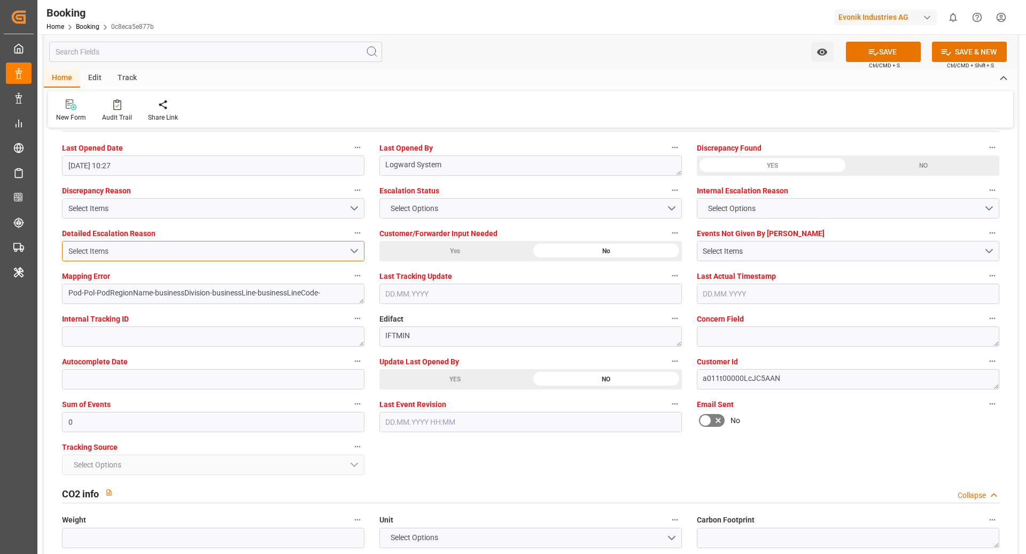
click at [130, 248] on div "Select Items" at bounding box center [208, 251] width 281 height 11
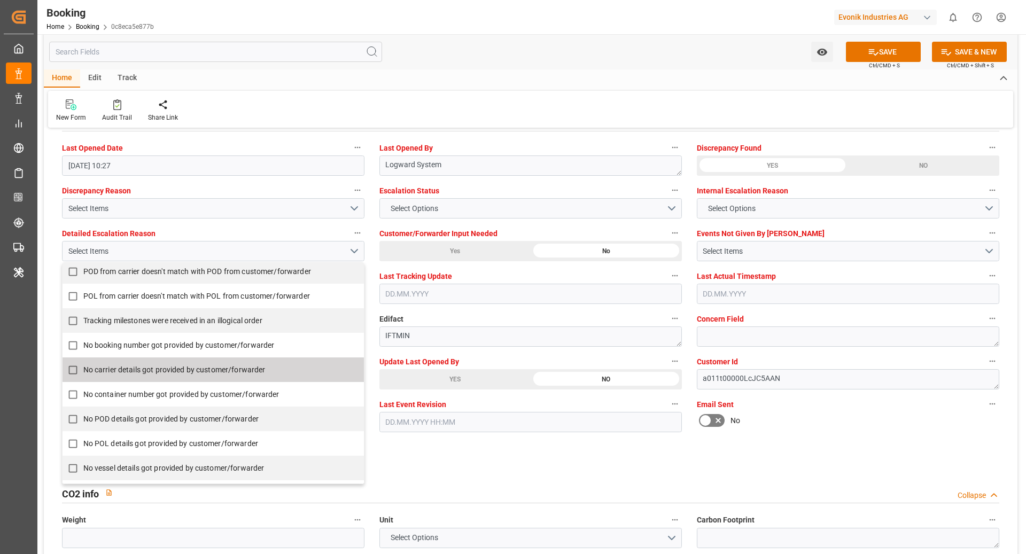
scroll to position [180, 0]
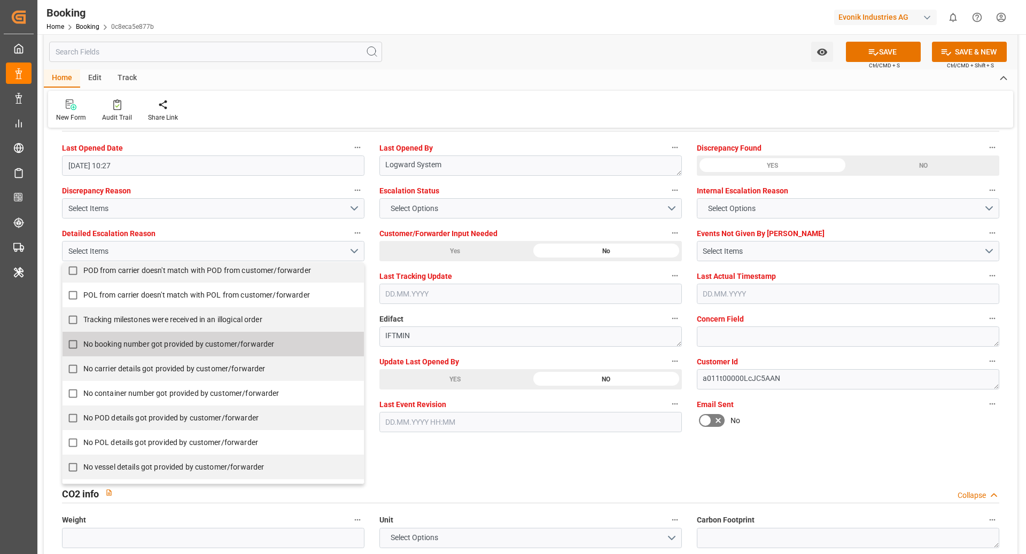
click at [123, 347] on span "No booking number got provided by customer/forwarder" at bounding box center [178, 344] width 191 height 11
checkbox input "true"
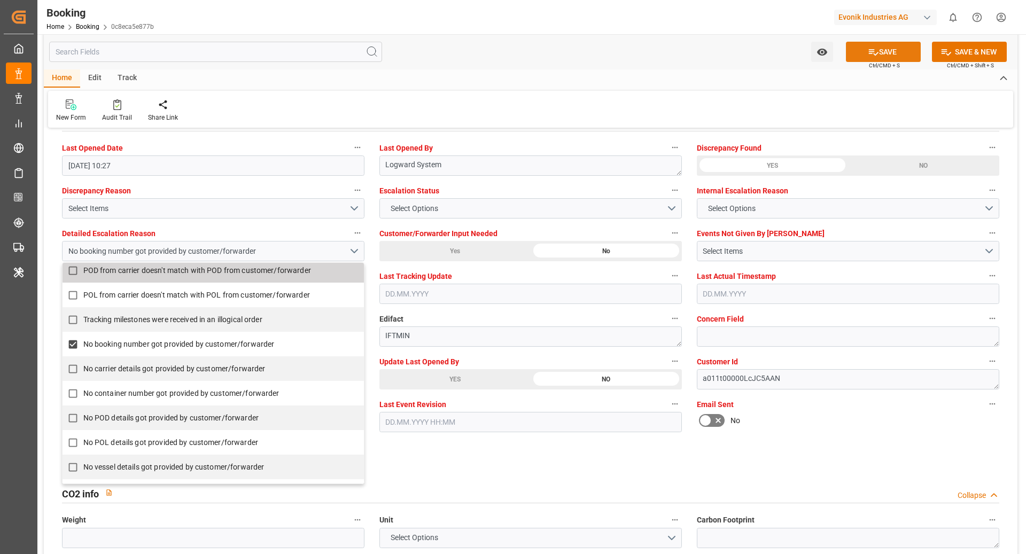
click at [875, 57] on button "SAVE" at bounding box center [883, 52] width 75 height 20
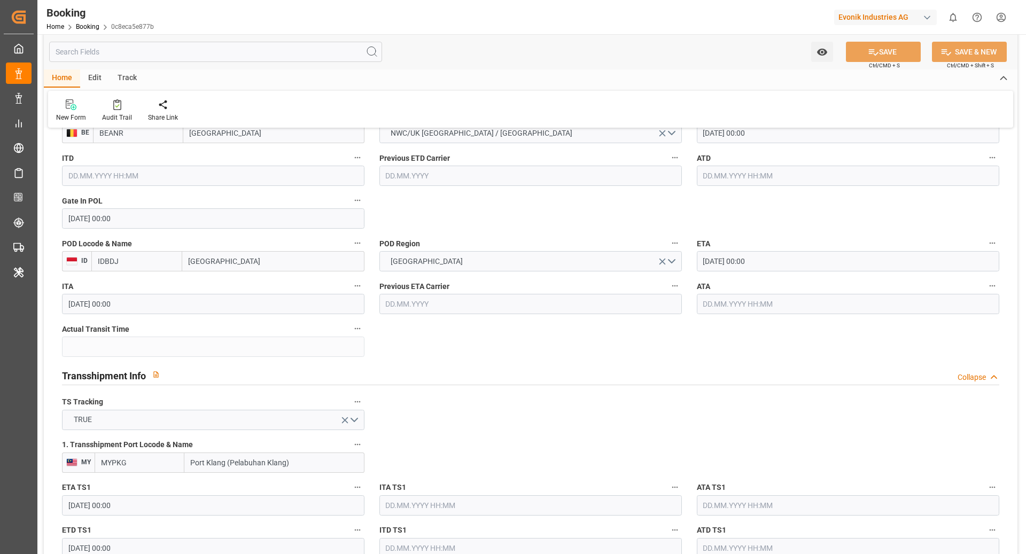
scroll to position [874, 0]
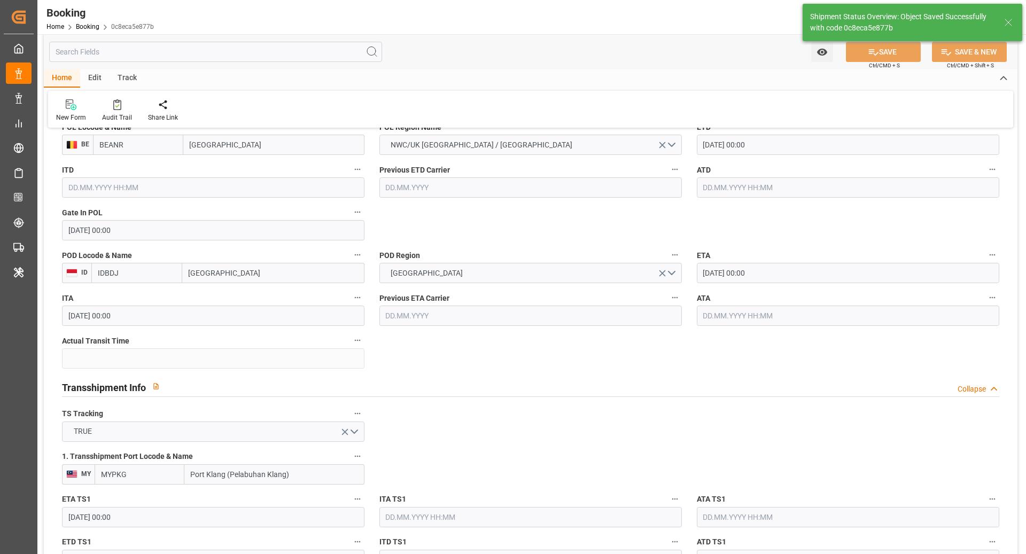
type textarea "NWC/[GEOGRAPHIC_DATA] [GEOGRAPHIC_DATA] Continent / [GEOGRAPHIC_DATA]-KA"
type textarea "[PERSON_NAME]"
type textarea "Pod-businessDivision-businessLine-"
type textarea "Yes"
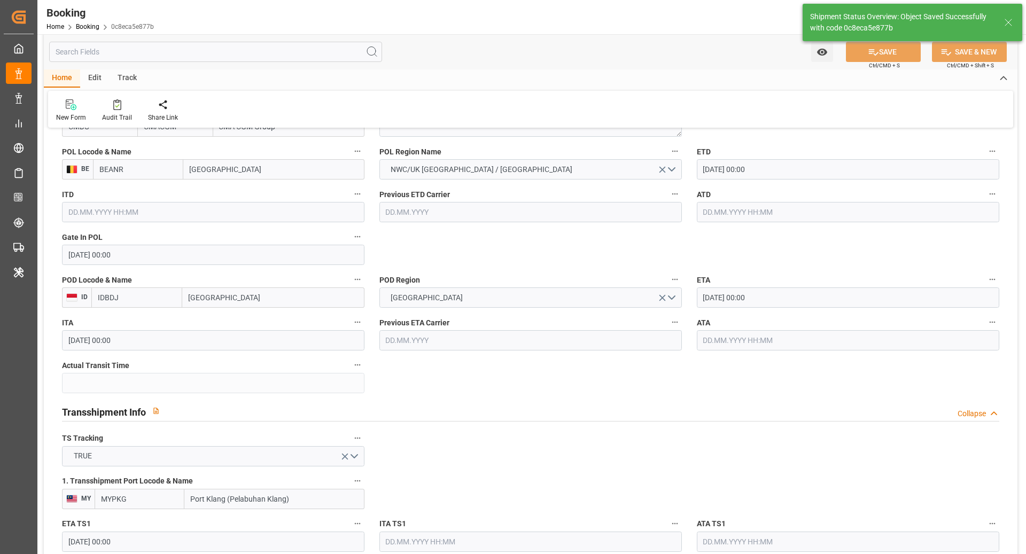
type input "[DATE] 00:00"
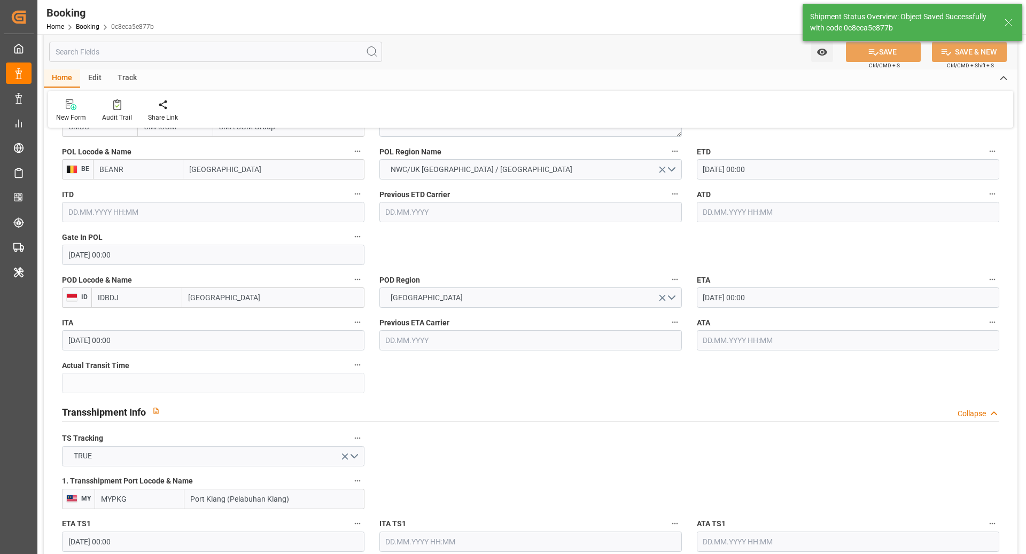
type input "[DATE] 12:13"
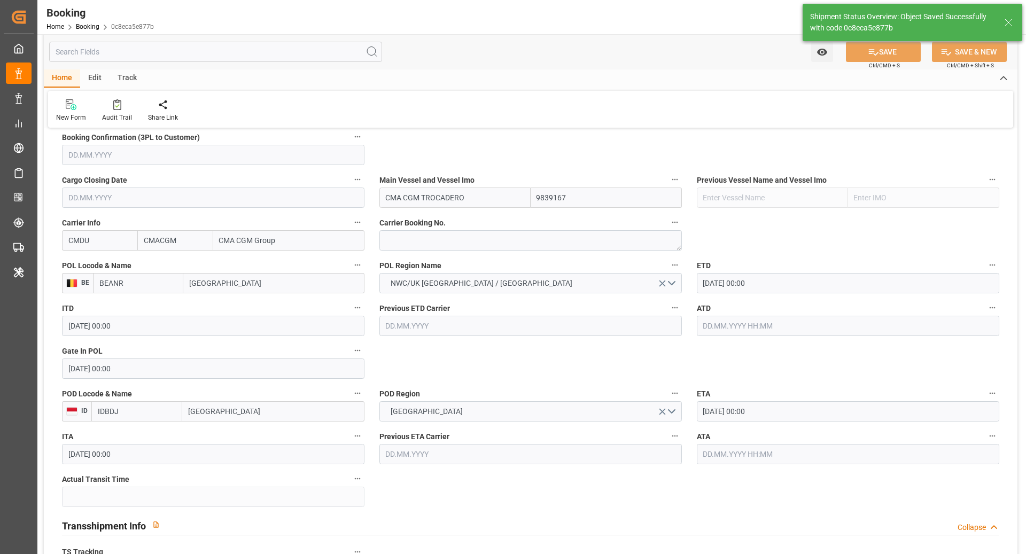
scroll to position [720, 0]
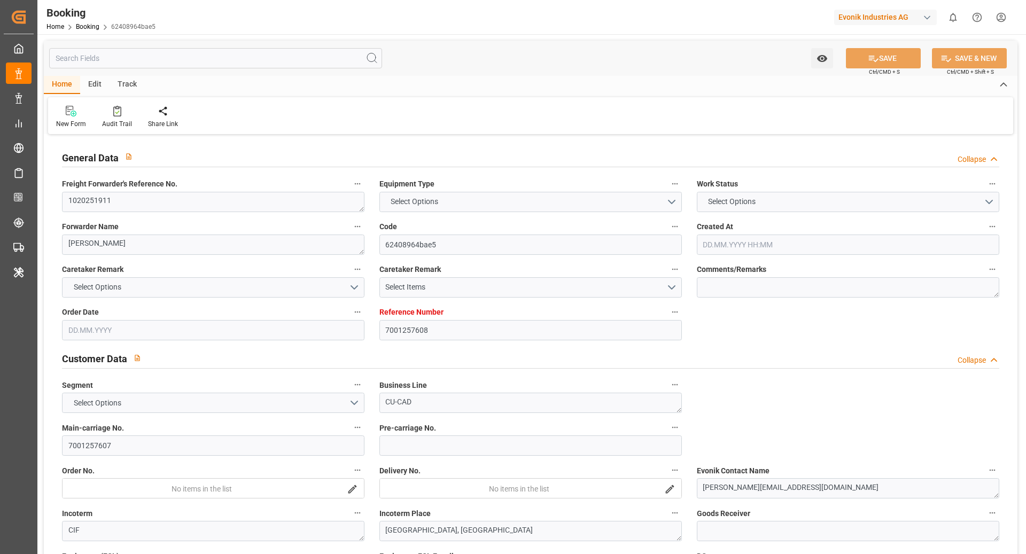
type input "7001257608"
type input "9932921"
type input "ONE"
type input "Ocean Network Express"
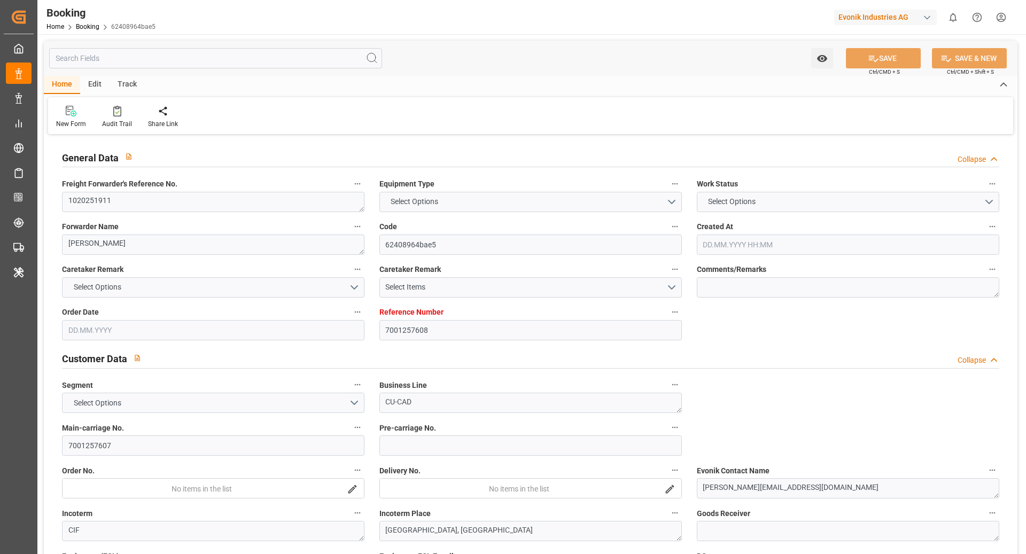
type input "EUNWC"
type input "MYPKG"
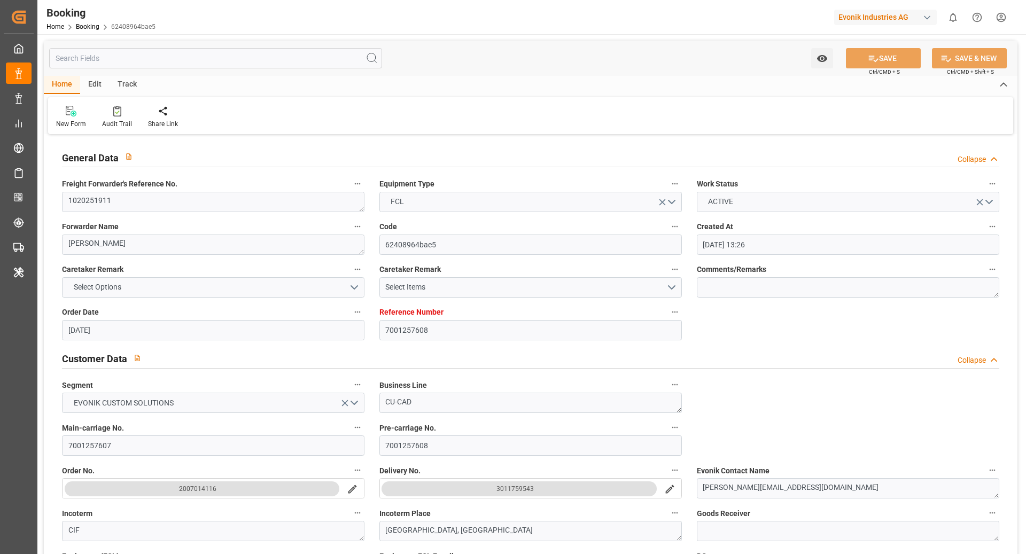
type input "[DATE] 13:26"
type input "[DATE]"
type input "[DATE] 00:00"
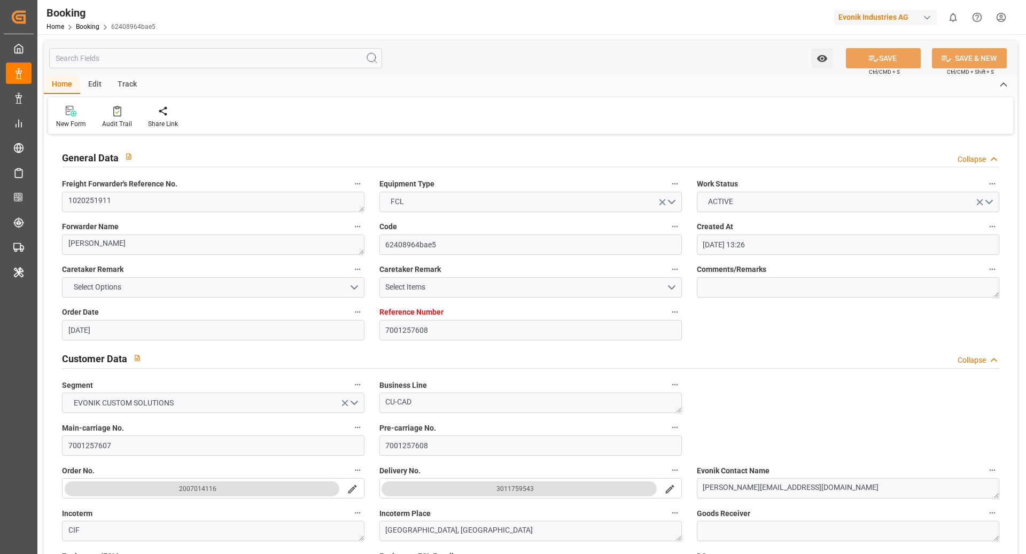
type input "[DATE] 00:00"
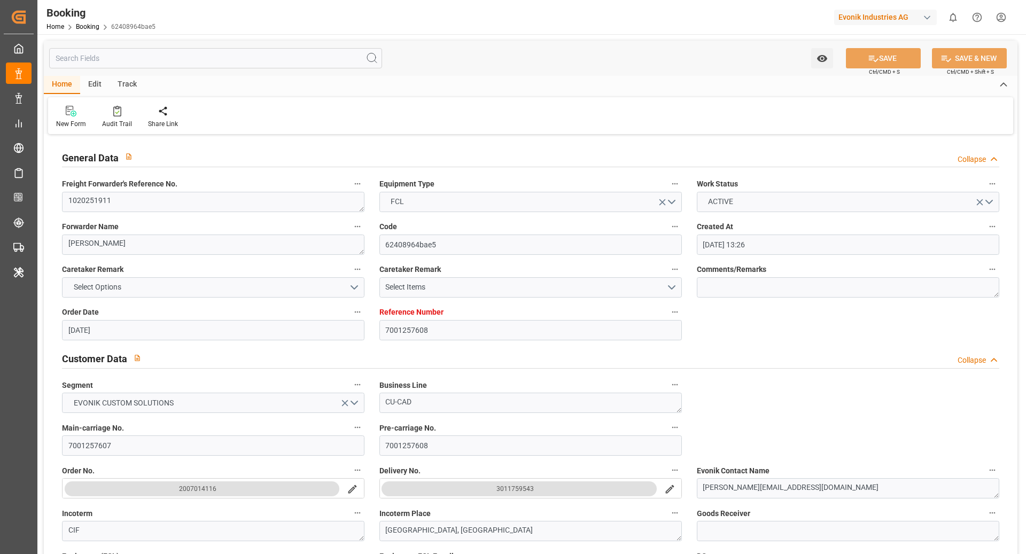
type input "[DATE] 00:00"
type input "[DATE] 16:25"
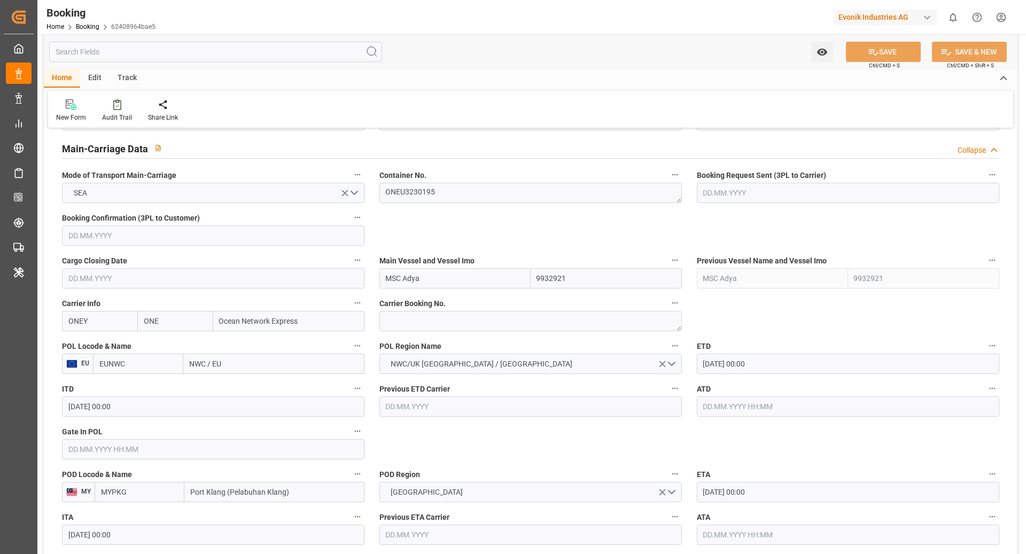
scroll to position [655, 0]
click at [423, 323] on textarea at bounding box center [530, 321] width 303 height 20
paste textarea "HAMF76638400"
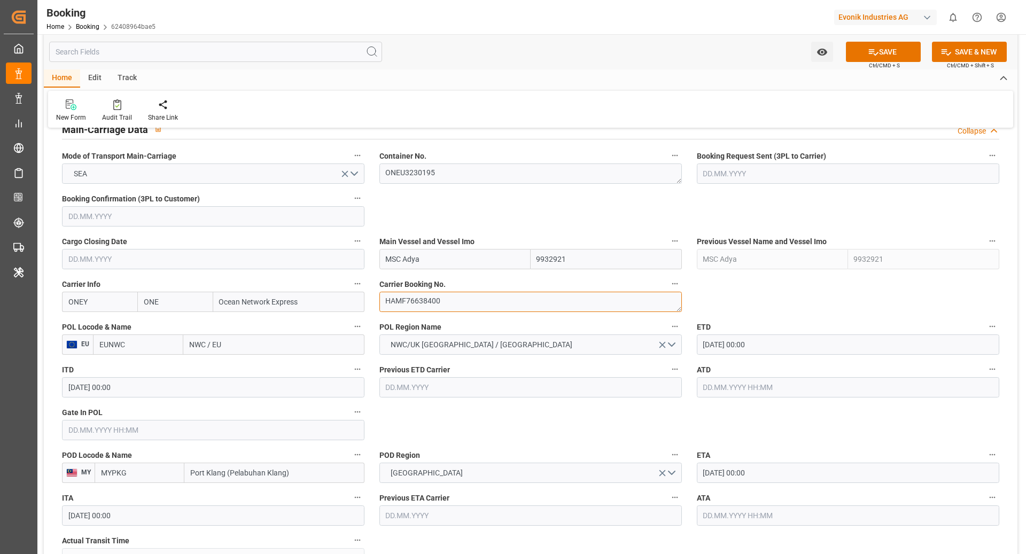
scroll to position [675, 0]
type textarea "HAMF76638400"
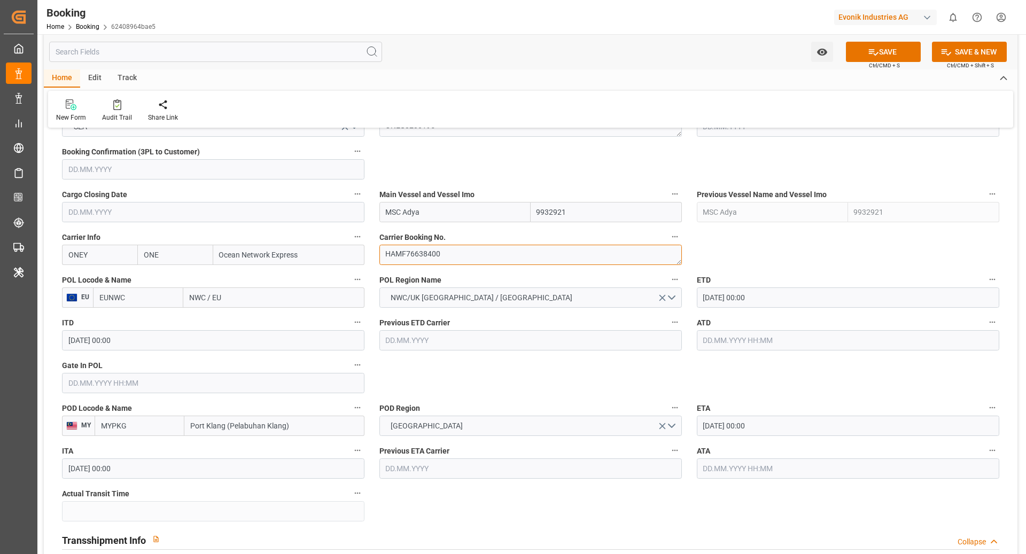
scroll to position [722, 0]
click at [133, 304] on input "EUNWC" at bounding box center [138, 298] width 90 height 20
type input "NLRTM"
type input "[GEOGRAPHIC_DATA]"
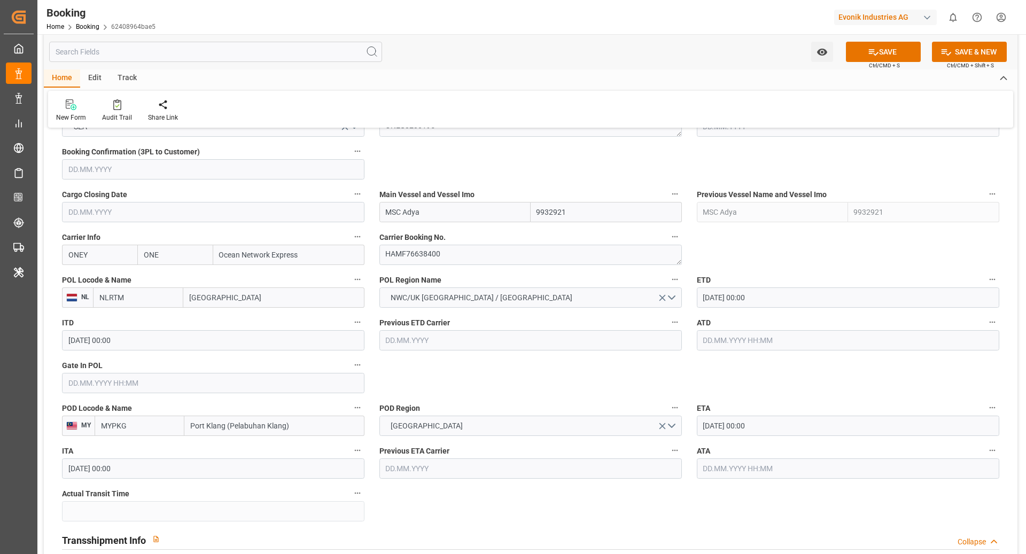
scroll to position [731, 0]
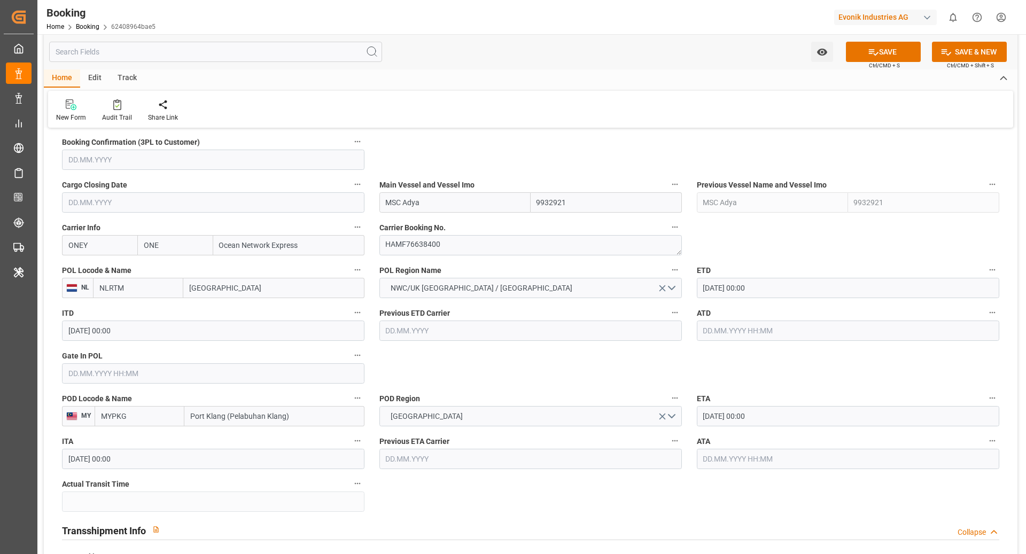
type input "NLRTM"
click at [440, 198] on input "MSC Adya" at bounding box center [454, 202] width 151 height 20
click at [440, 197] on input "MSC Adya" at bounding box center [454, 202] width 151 height 20
paste input "[PERSON_NAME]"
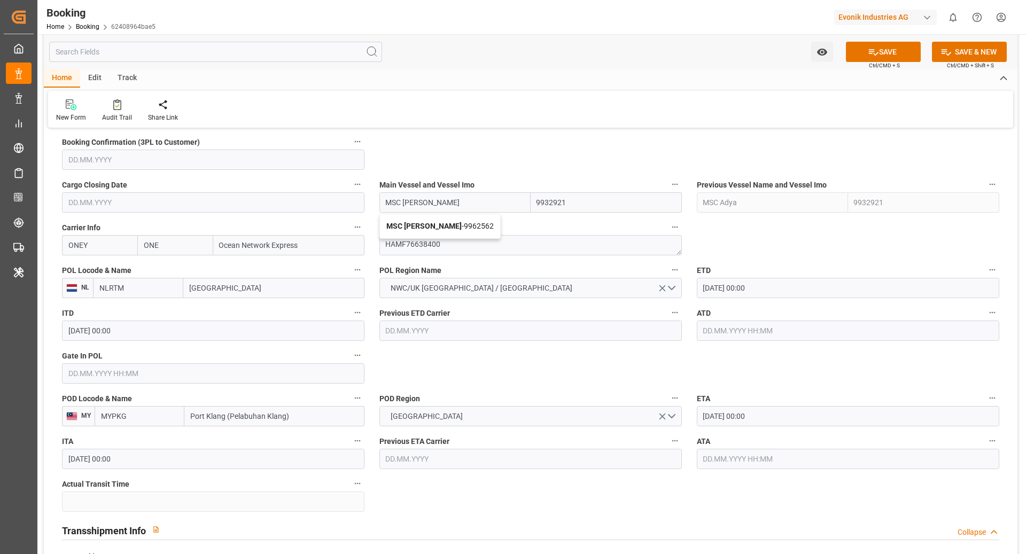
click at [447, 223] on span "MSC [PERSON_NAME] - 9962562" at bounding box center [439, 226] width 107 height 9
type input "MSC [PERSON_NAME]"
type input "9962562"
type input "MSC [PERSON_NAME]"
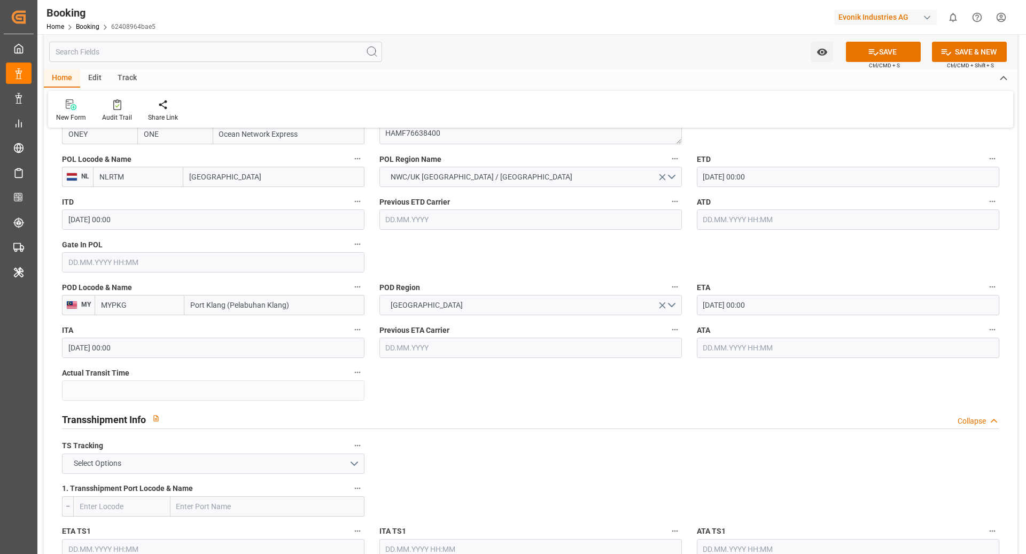
scroll to position [843, 0]
click at [199, 267] on input "text" at bounding box center [213, 261] width 303 height 20
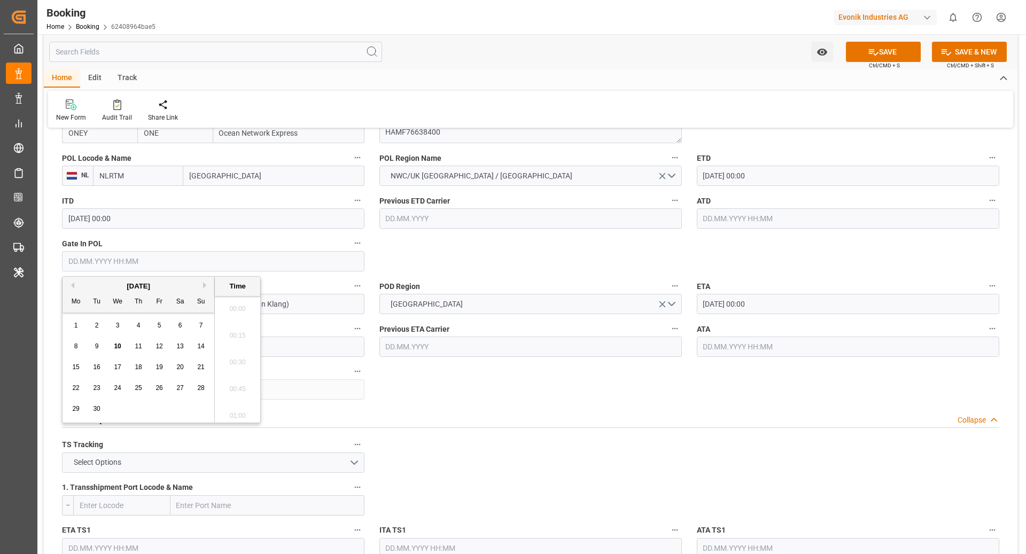
scroll to position [1847, 0]
click at [73, 348] on div "8" at bounding box center [75, 346] width 13 height 13
type input "[DATE] 00:00"
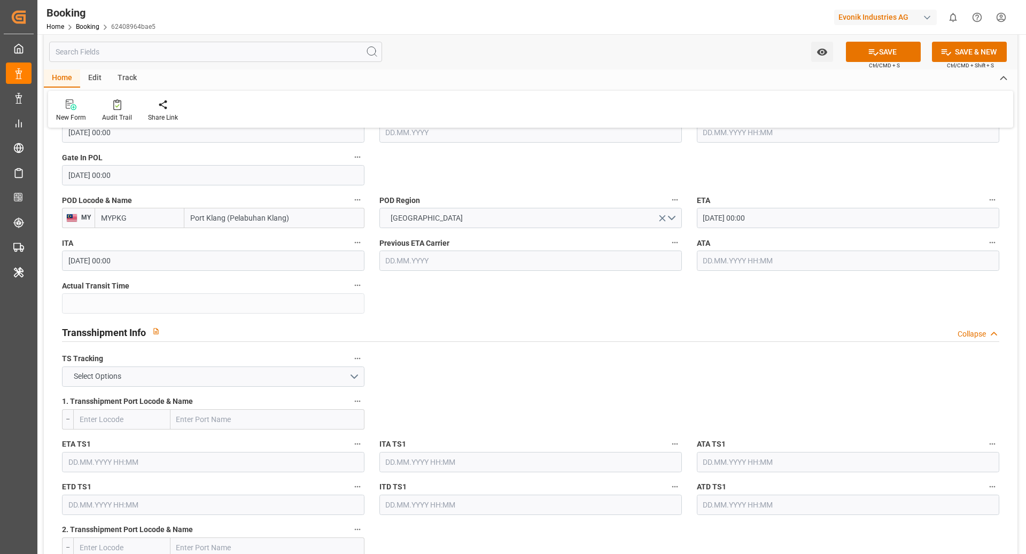
scroll to position [947, 0]
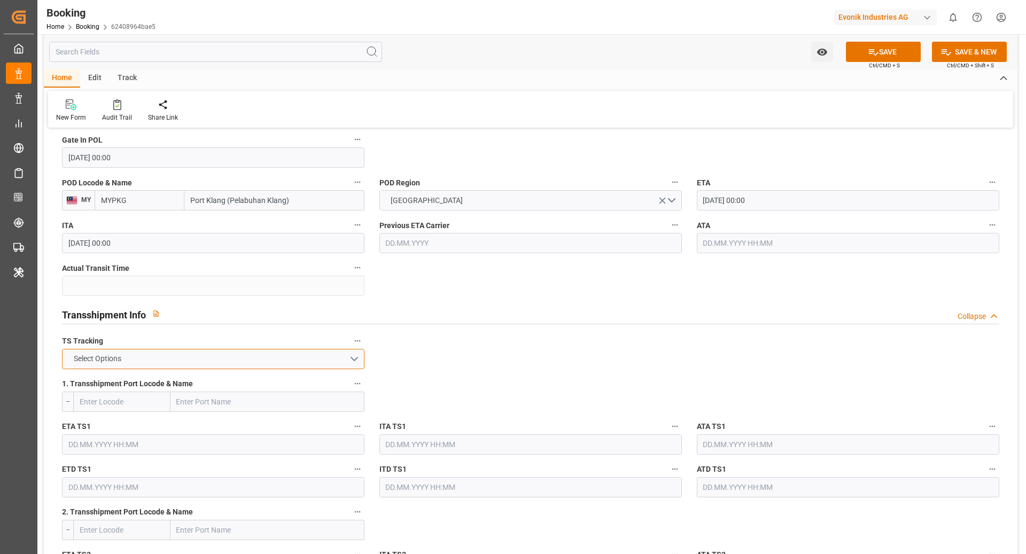
click at [257, 367] on button "Select Options" at bounding box center [213, 359] width 303 height 20
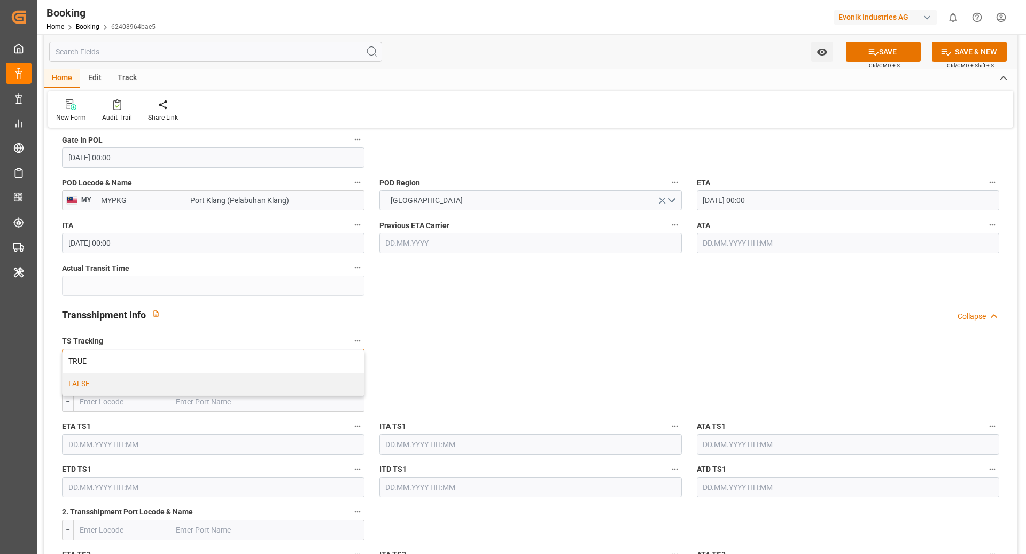
click at [177, 383] on div "FALSE" at bounding box center [213, 384] width 301 height 22
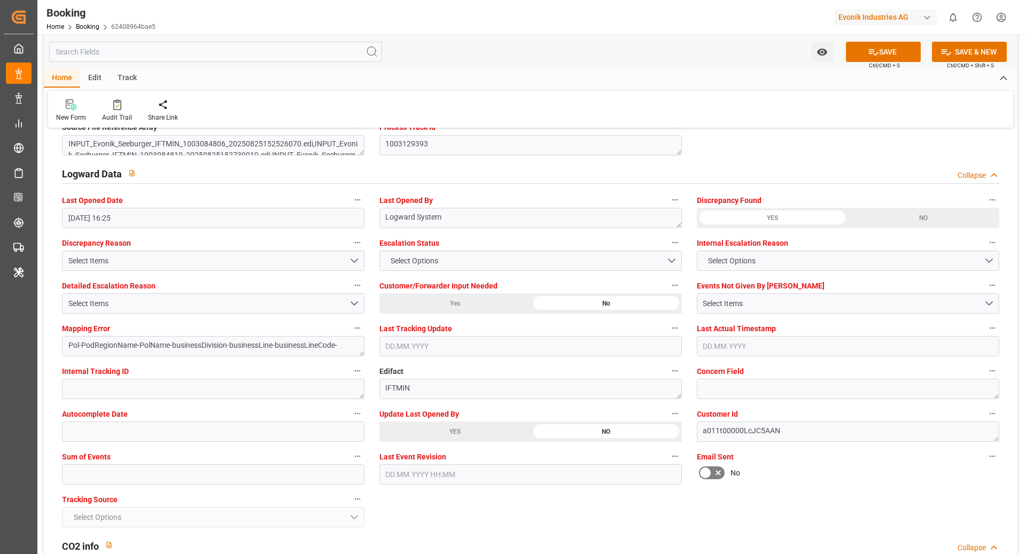
scroll to position [1945, 0]
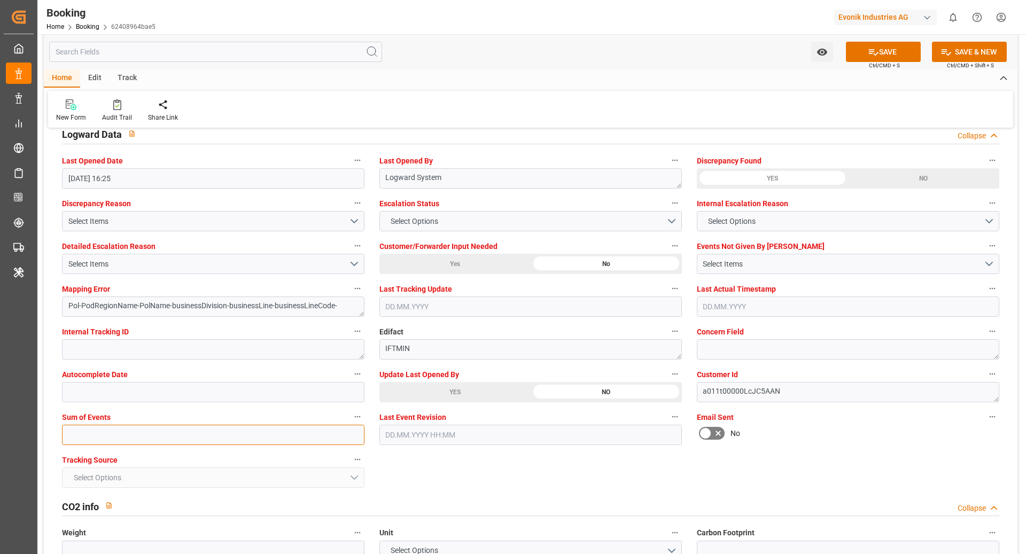
click at [168, 433] on input "text" at bounding box center [213, 435] width 303 height 20
type input "-"
type input "0"
click at [888, 47] on button "SAVE" at bounding box center [883, 52] width 75 height 20
type textarea "[PERSON_NAME]"
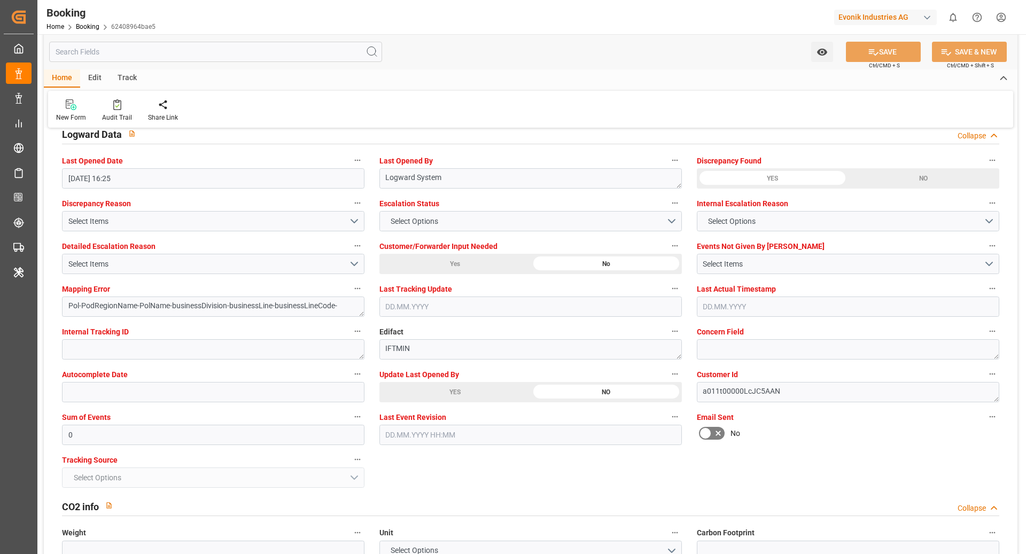
type textarea "businessDivision-businessLine-"
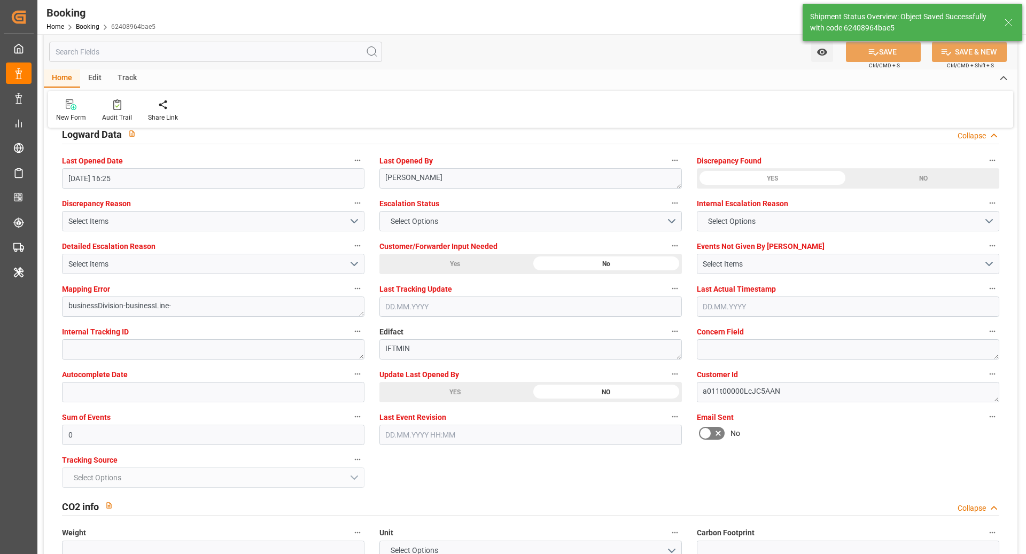
type input "10.09.2025 12:20"
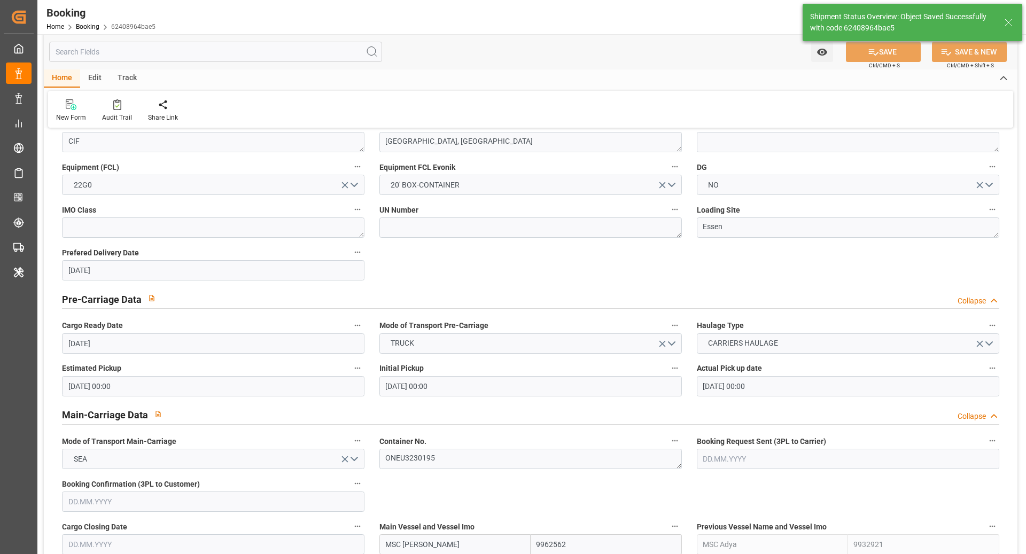
scroll to position [260, 0]
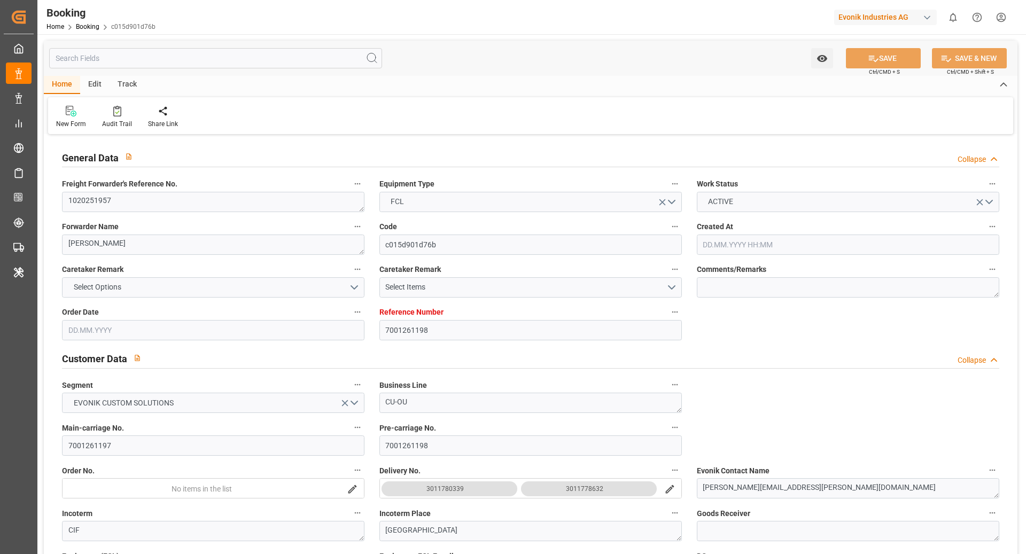
type input "[DATE] 12:33"
type input "[DATE]"
type input "[DATE] 00:00"
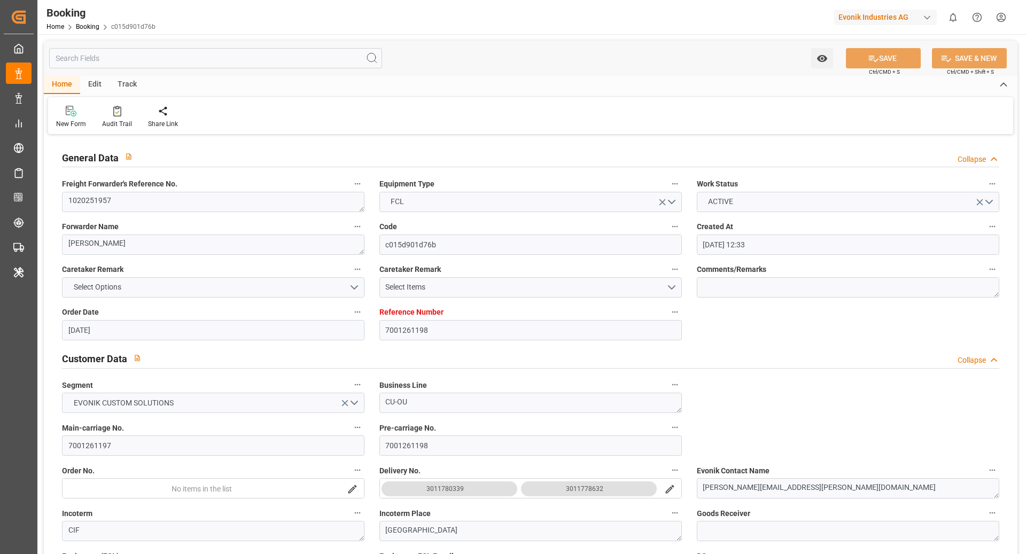
type input "[DATE] 00:00"
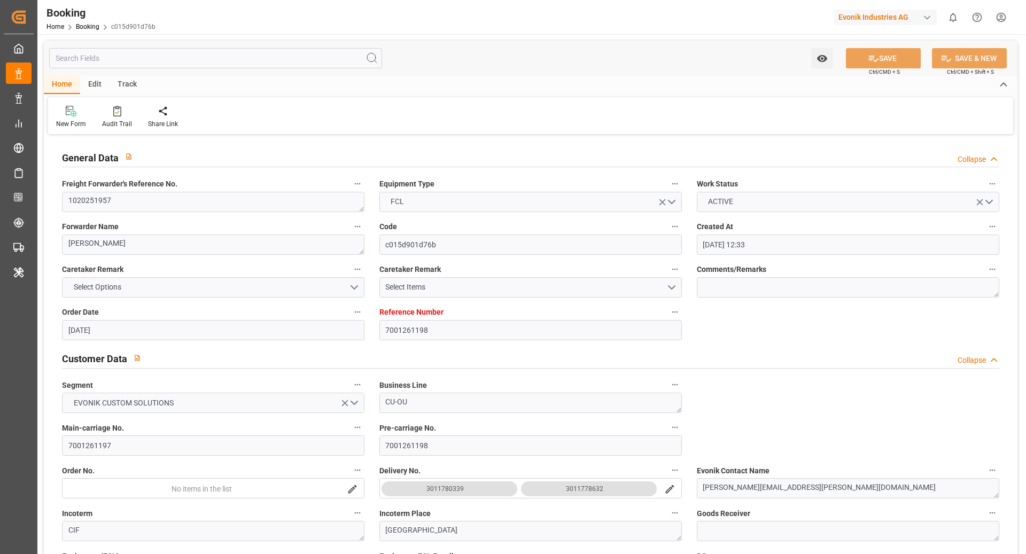
type input "[DATE] 00:00"
type input "[DATE] 16:32"
click at [225, 206] on textarea "1020251957" at bounding box center [213, 202] width 303 height 20
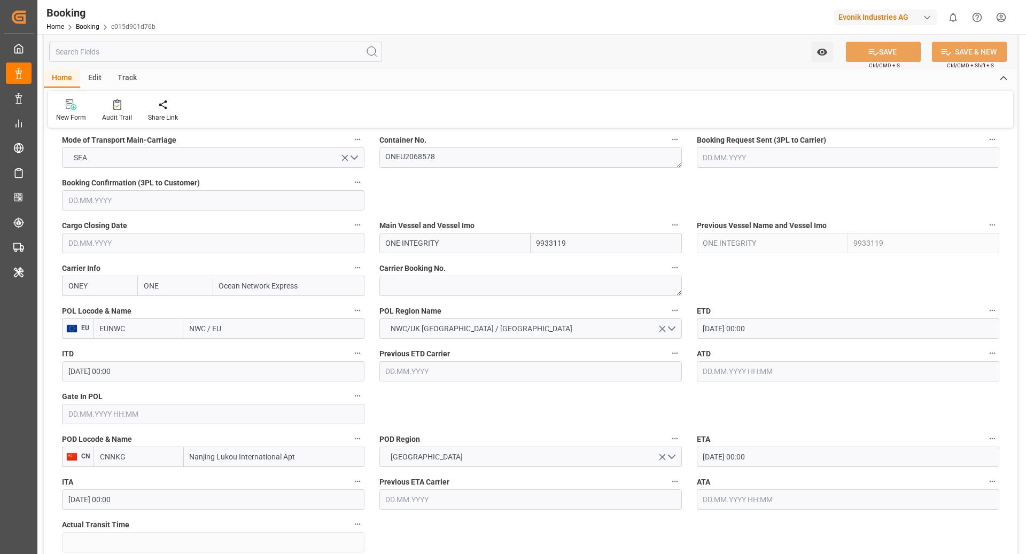
scroll to position [683, 0]
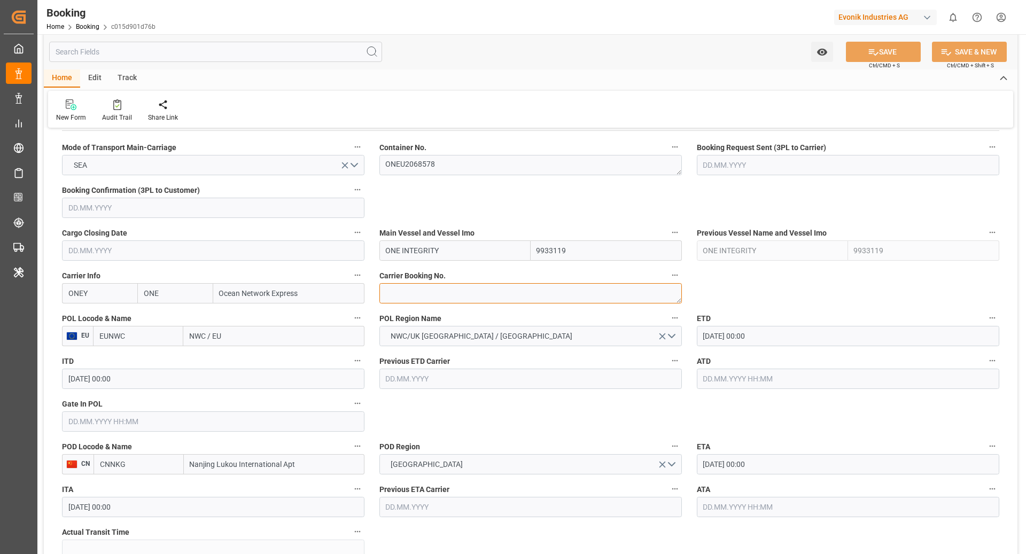
click at [424, 300] on textarea at bounding box center [530, 293] width 303 height 20
paste textarea "HAMF78858300"
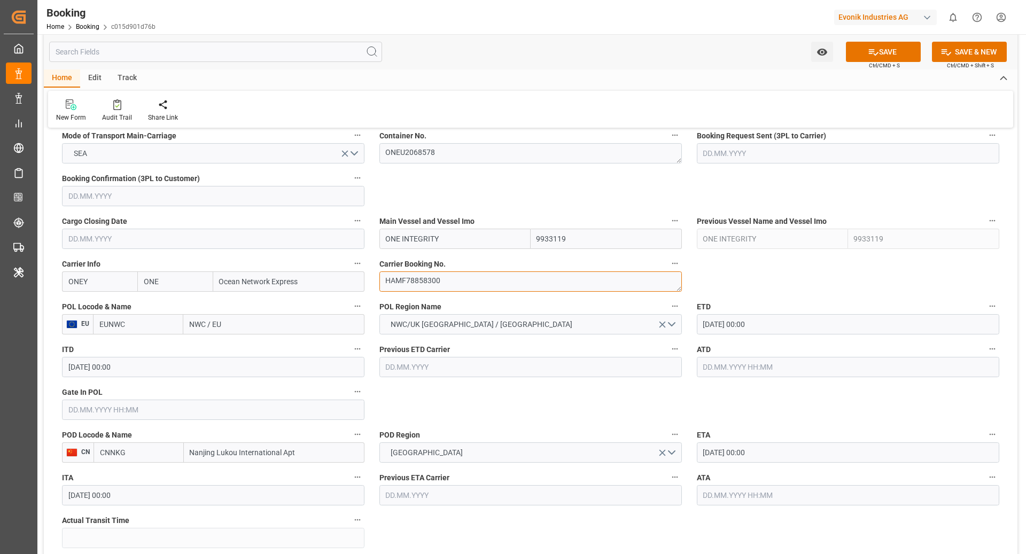
scroll to position [710, 0]
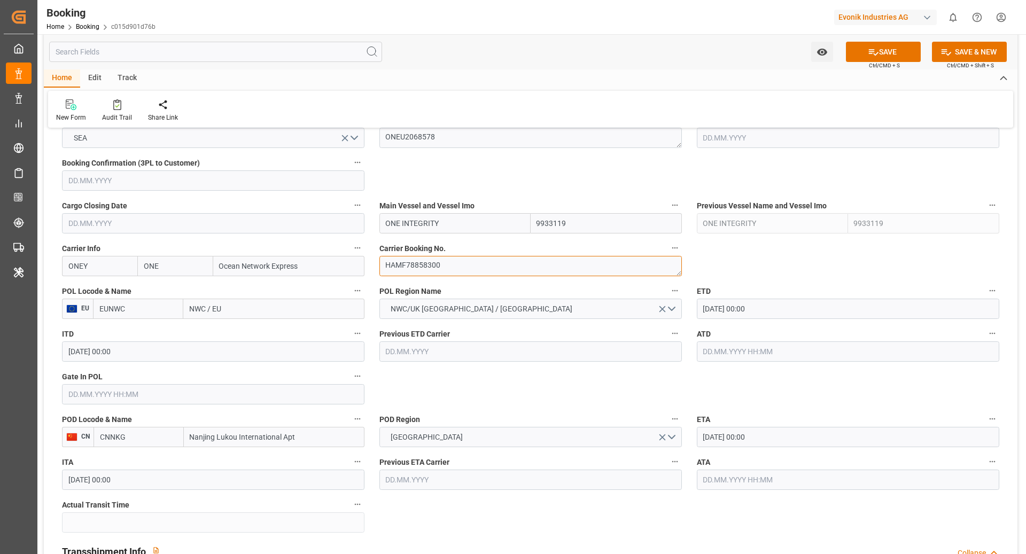
type textarea "HAMF78858300"
click at [130, 308] on input "EUNWC" at bounding box center [138, 309] width 90 height 20
type input "NLRTM"
drag, startPoint x: 131, startPoint y: 335, endPoint x: 163, endPoint y: 385, distance: 59.6
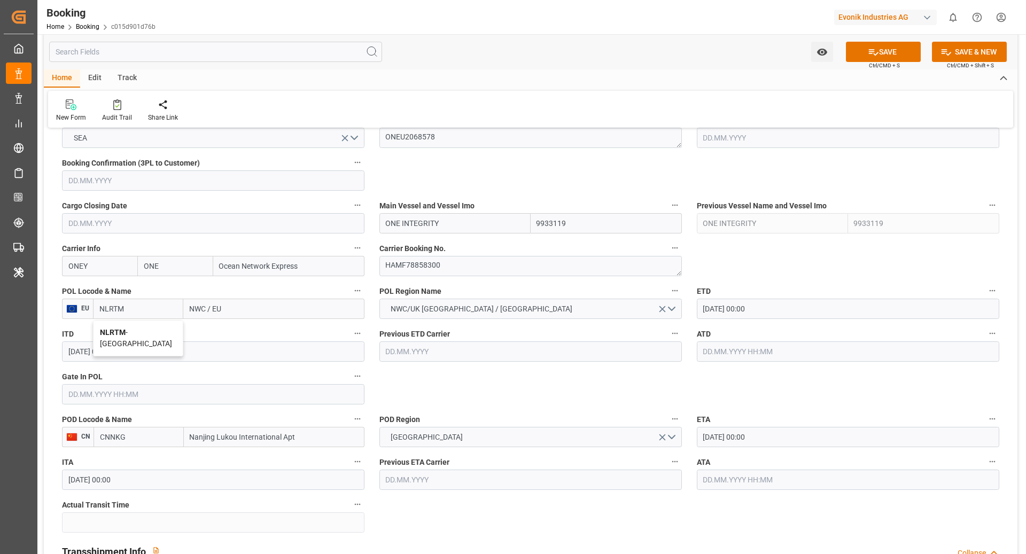
click at [131, 335] on span "NLRTM - Rotterdam" at bounding box center [136, 338] width 72 height 20
type input "Rotterdam"
type input "NLRTM"
drag, startPoint x: 308, startPoint y: 438, endPoint x: 220, endPoint y: 440, distance: 88.7
click at [220, 440] on input "Nanjing Lukou International Apt" at bounding box center [274, 437] width 181 height 20
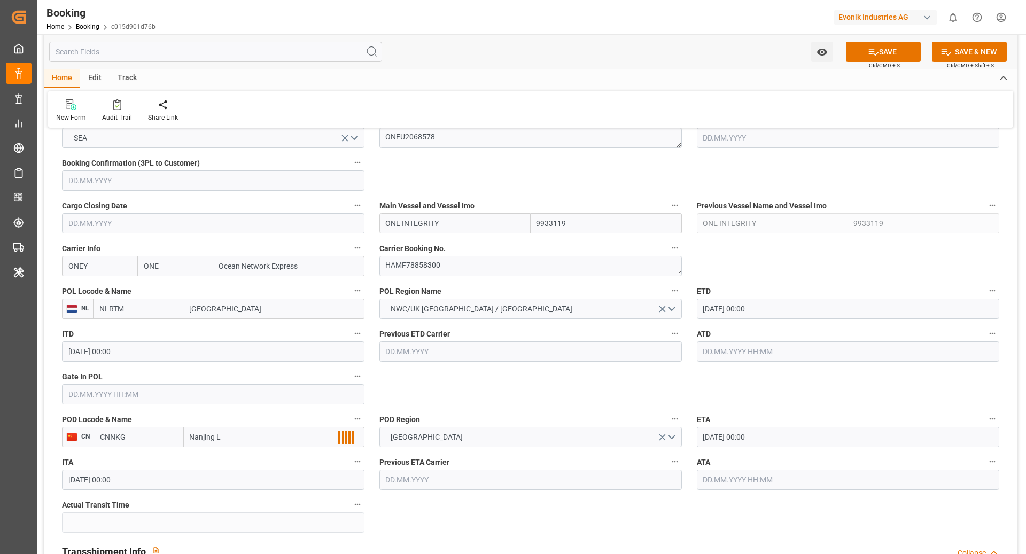
type input "Nanjing"
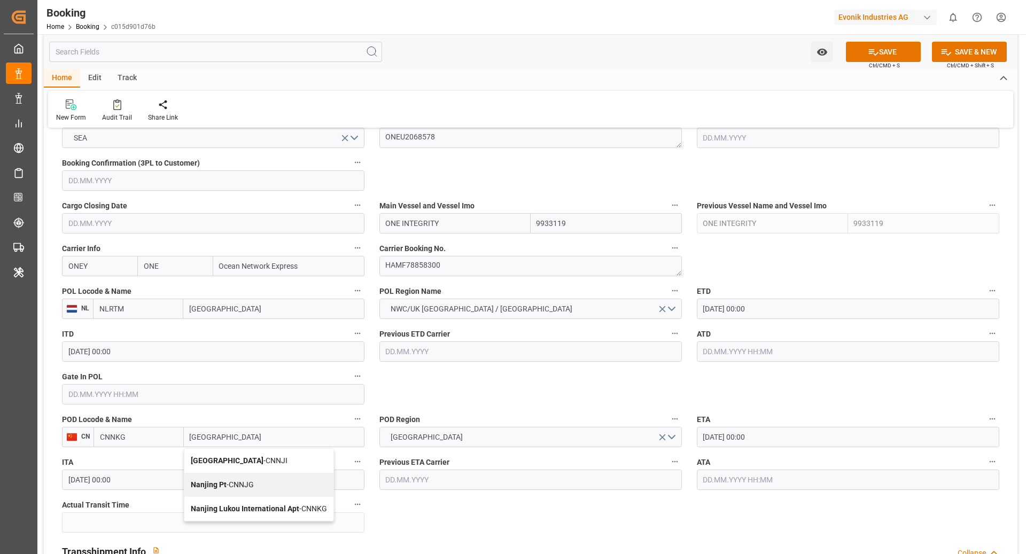
click at [262, 493] on div "Nanjing Pt - CNNJG" at bounding box center [258, 485] width 149 height 24
type input "CNNJG"
type input "Nanjing Pt"
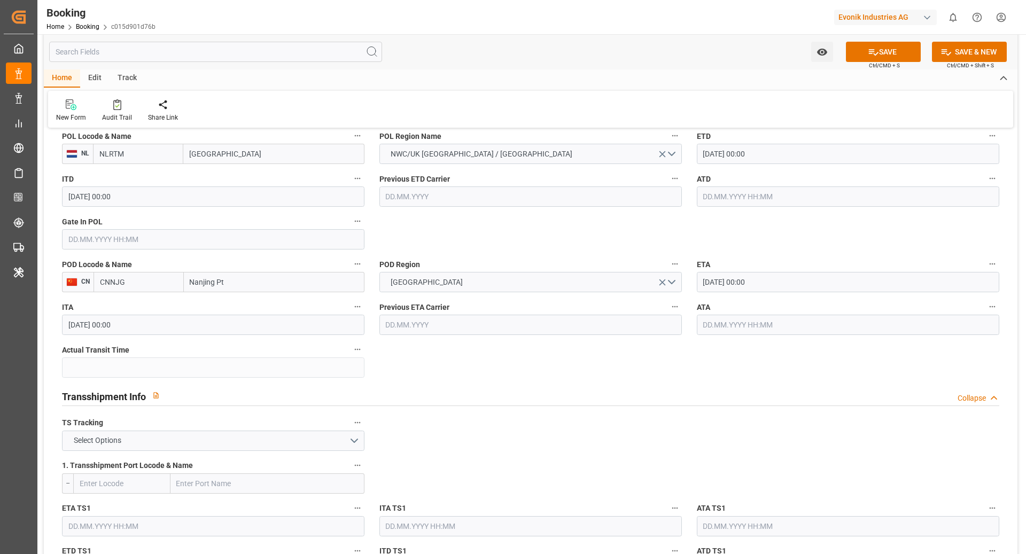
scroll to position [947, 0]
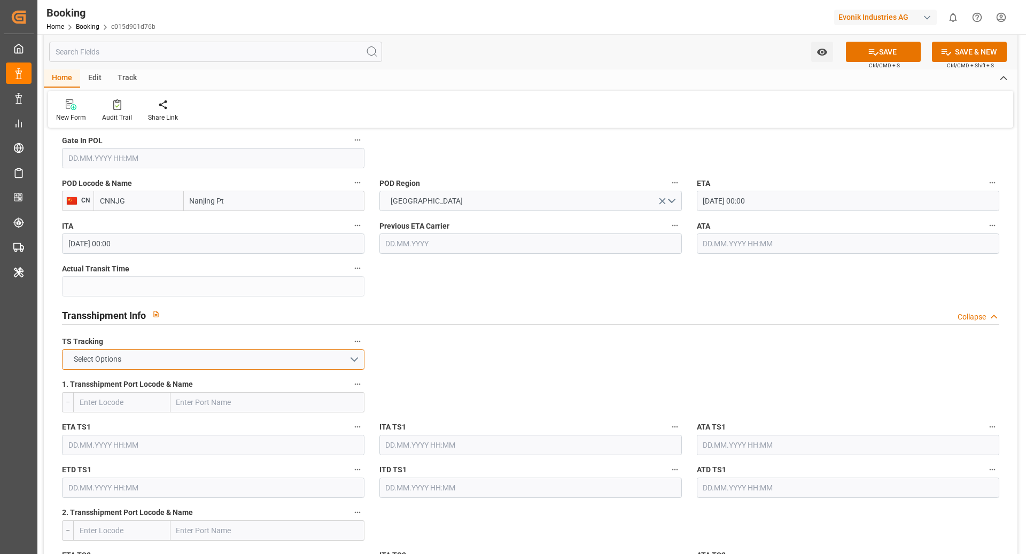
click at [322, 362] on button "Select Options" at bounding box center [213, 360] width 303 height 20
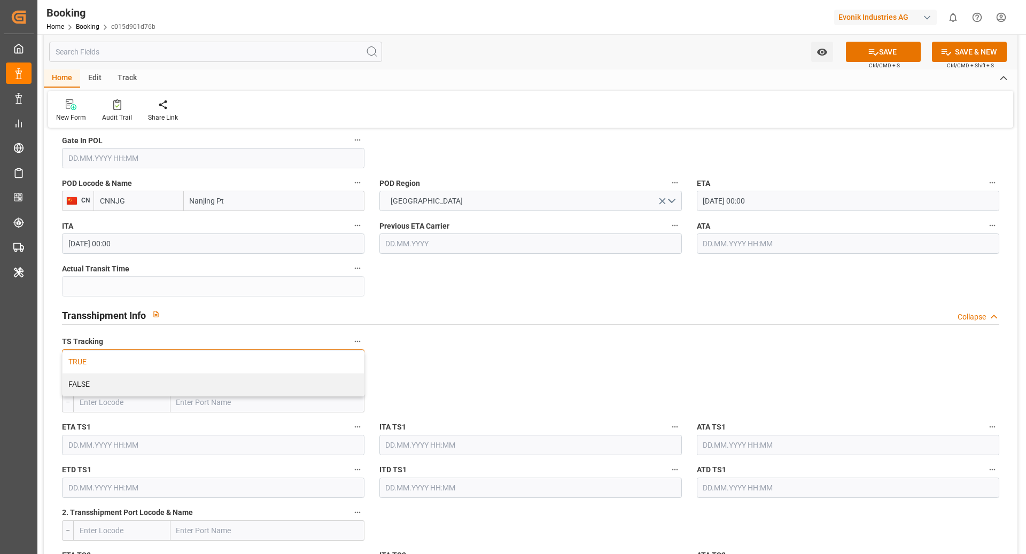
click at [174, 357] on div "TRUE" at bounding box center [213, 362] width 301 height 22
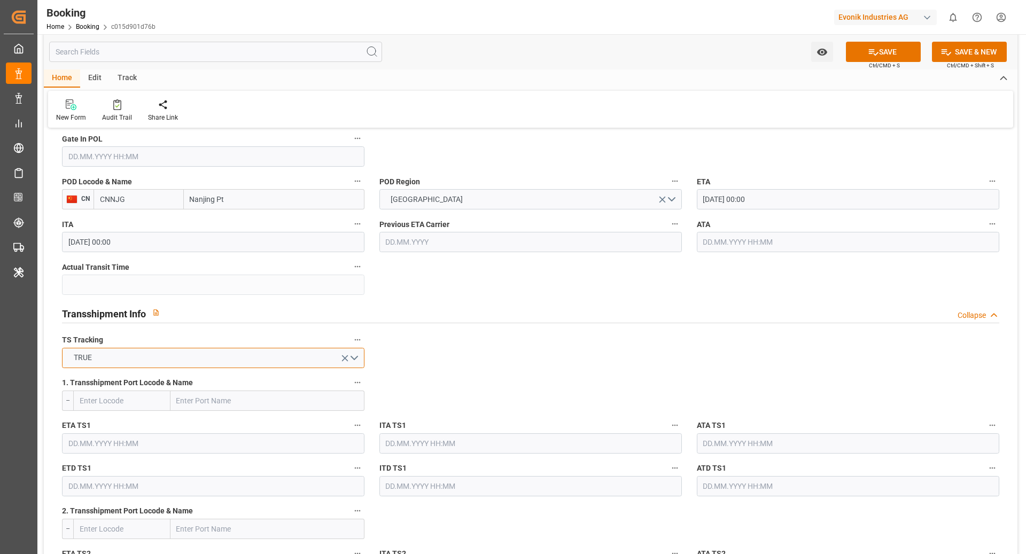
scroll to position [949, 0]
click at [150, 396] on input "text" at bounding box center [121, 400] width 97 height 20
type input "CNSGH"
click at [128, 422] on span "CNSGH - Shanghai" at bounding box center [116, 429] width 72 height 20
type input "Shanghai"
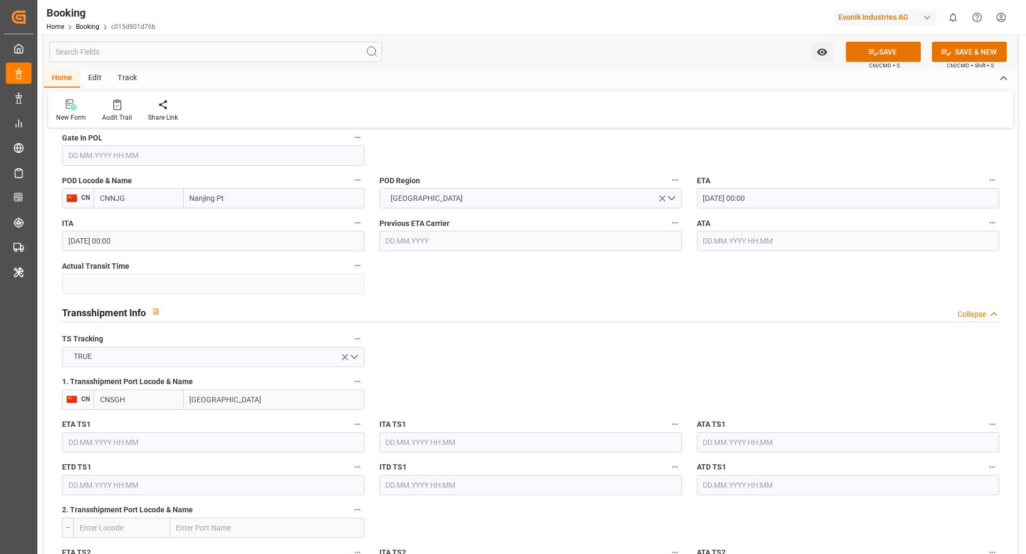
type input "CNSGH"
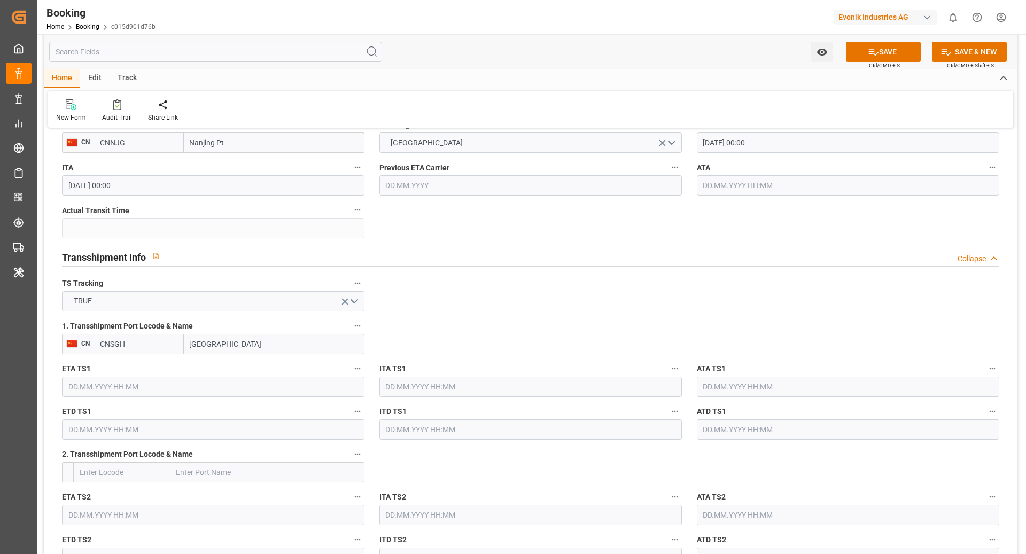
scroll to position [1126, 0]
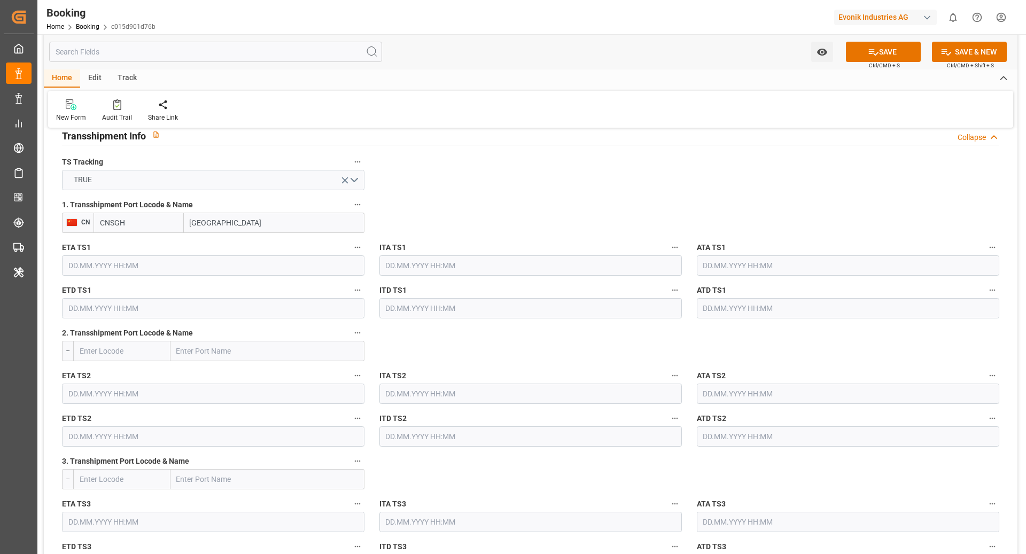
click at [94, 259] on input "text" at bounding box center [213, 265] width 303 height 20
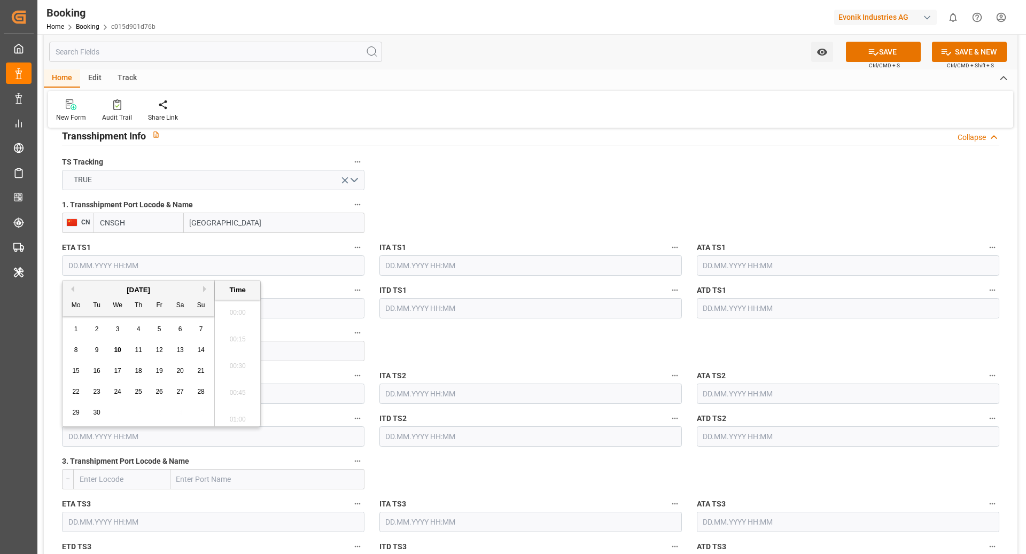
click at [128, 261] on input "text" at bounding box center [213, 265] width 303 height 20
click at [206, 287] on button "Next Month" at bounding box center [206, 289] width 6 height 6
click at [197, 376] on div "16" at bounding box center [201, 371] width 13 height 13
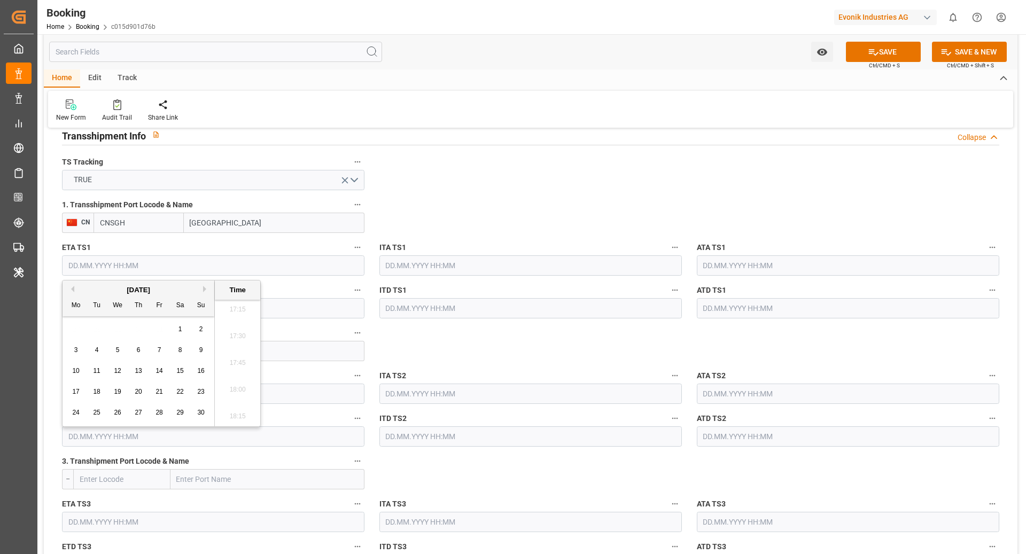
type input "16.11.2025 00:00"
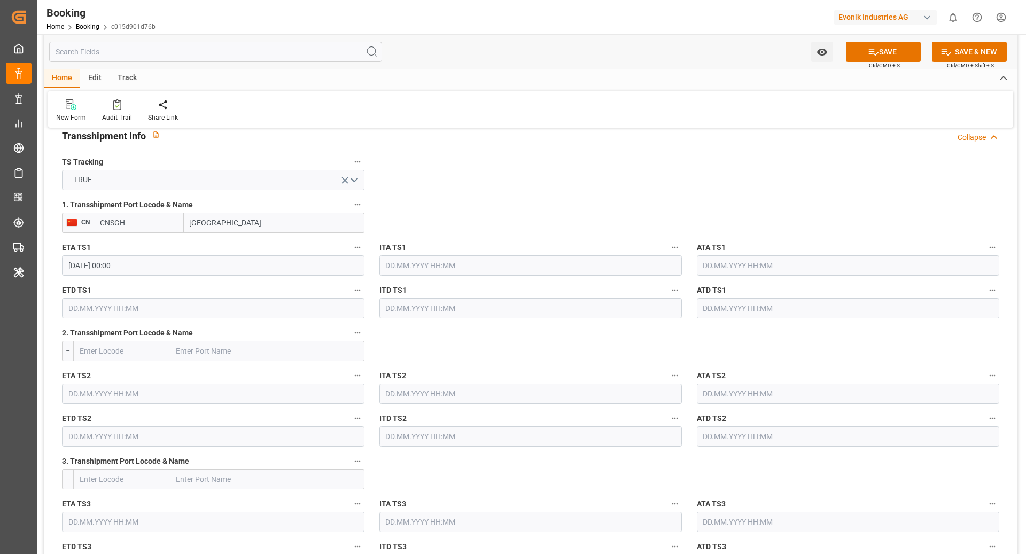
click at [156, 310] on input "text" at bounding box center [213, 308] width 303 height 20
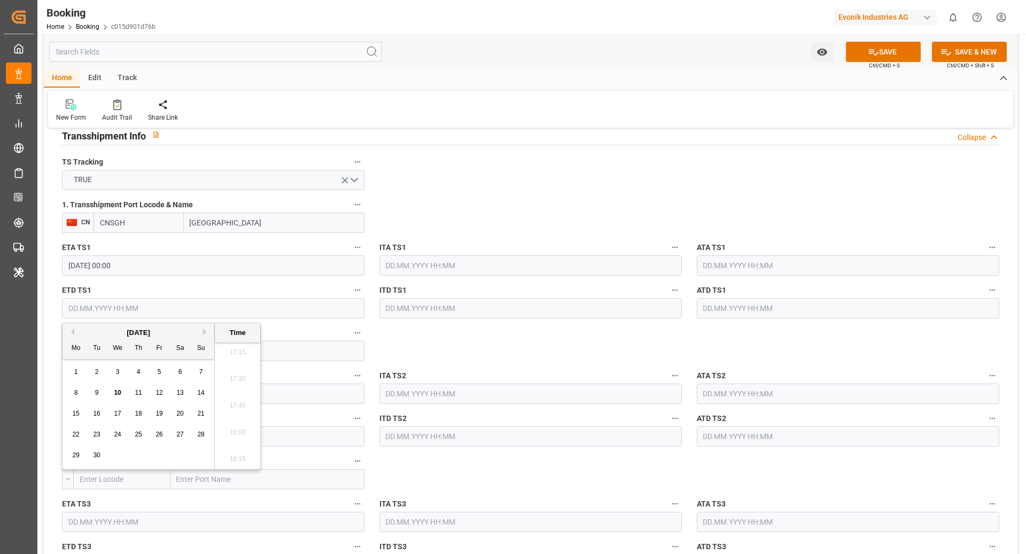
click at [208, 331] on button "Next Month" at bounding box center [206, 332] width 6 height 6
click at [204, 331] on button "Next Month" at bounding box center [206, 332] width 6 height 6
click at [204, 414] on span "16" at bounding box center [200, 413] width 7 height 7
type input "16.11.2025 00:00"
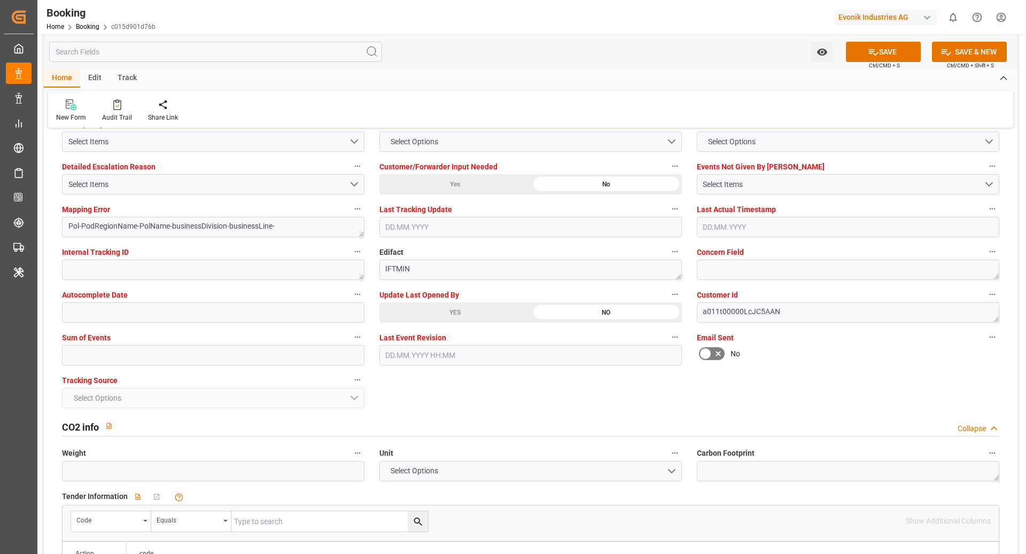
scroll to position [2037, 0]
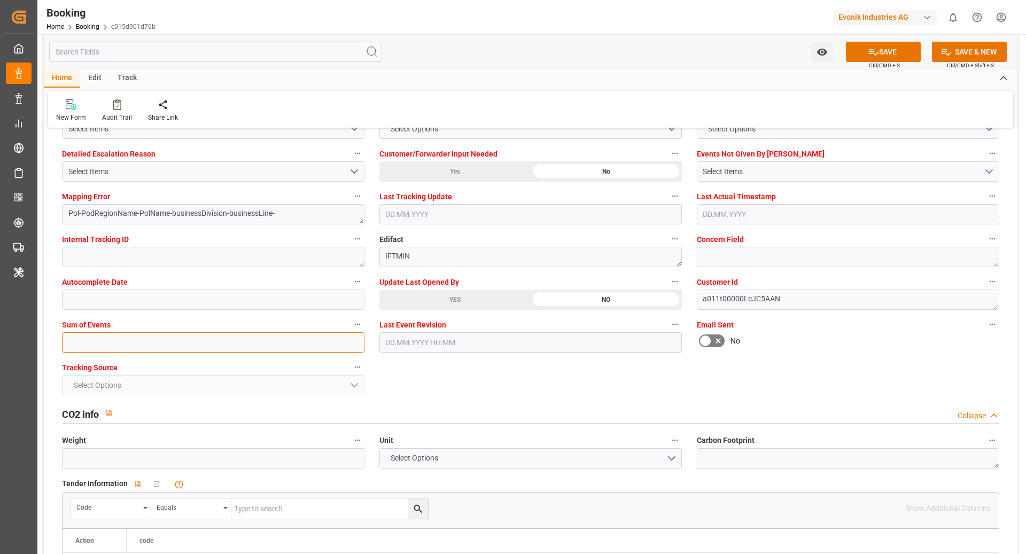
click at [217, 347] on input "text" at bounding box center [213, 342] width 303 height 20
type input "0"
click at [854, 53] on button "SAVE" at bounding box center [883, 52] width 75 height 20
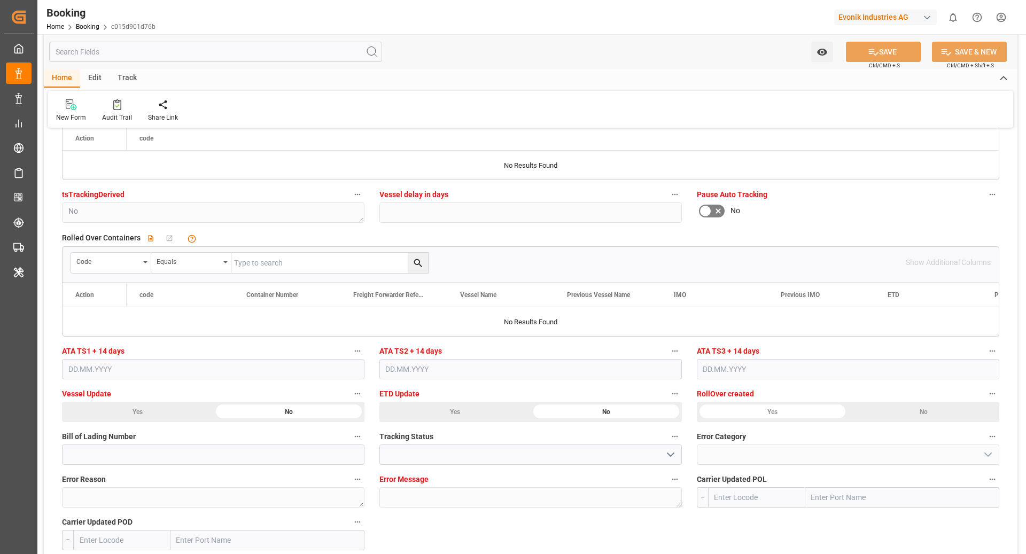
scroll to position [2467, 0]
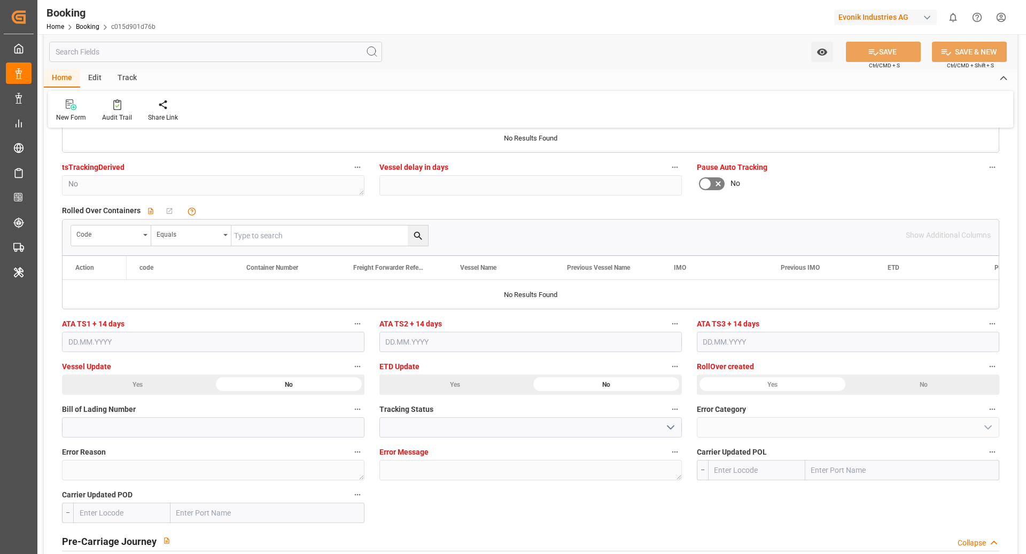
type textarea "NWC/UK North West Continent / UK_CNNJG_ONEY_CU-OU"
type textarea "[PERSON_NAME]"
type textarea "Pod-PodRegionName-businessDivision-businessLine-"
type textarea "Yes"
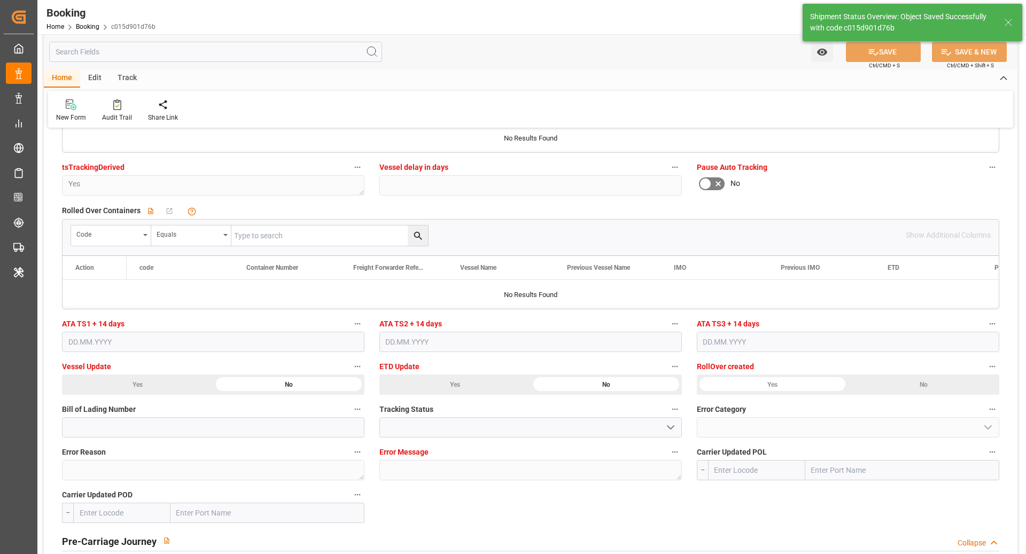
type input "16.11.2025 00:00"
type input "10.09.2025 12:22"
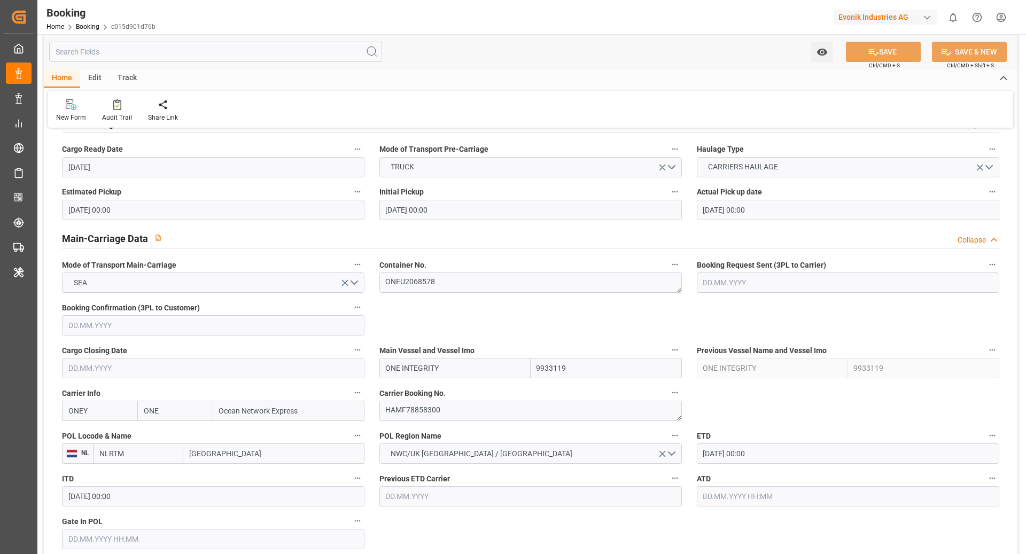
scroll to position [564, 0]
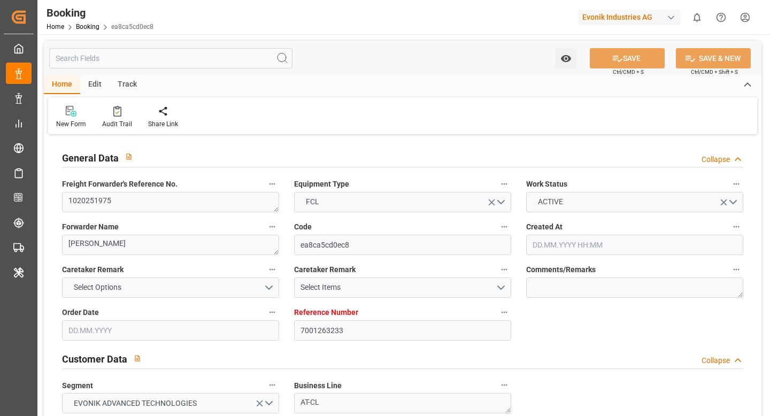
type input "[DATE] 08:47"
type input "[DATE]"
type input "10.11.2025"
type input "19.09.2025"
type input "19.09.2025 00:00"
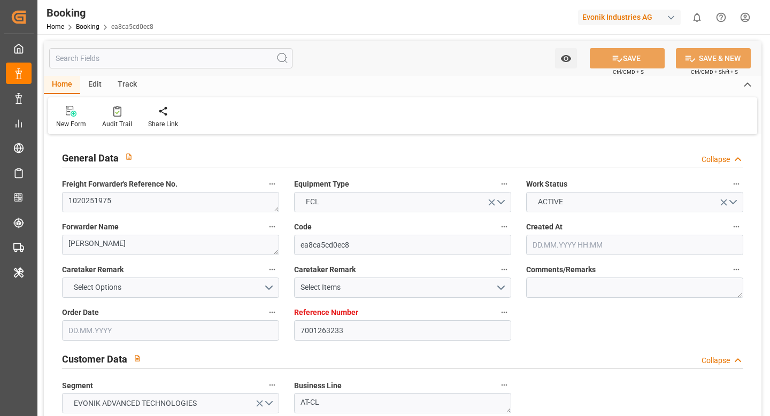
type input "19.09.2025 00:00"
type input "[DATE] 00:00"
type input "18.09.2025 00:00"
type input "14.11.2025 00:00"
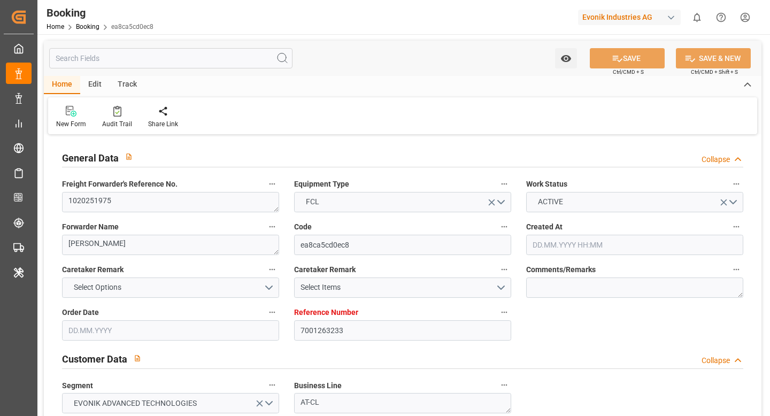
type input "10.11.2025 00:00"
type input "09.09.2025 16:34"
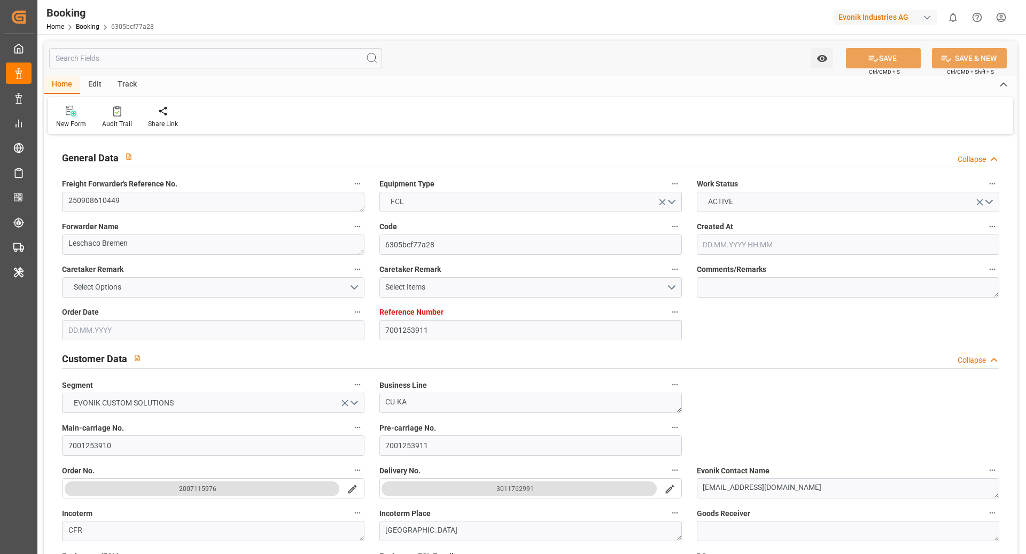
type input "7001253911"
type input "9332860"
type input "ONE"
type input "Ocean Network Express"
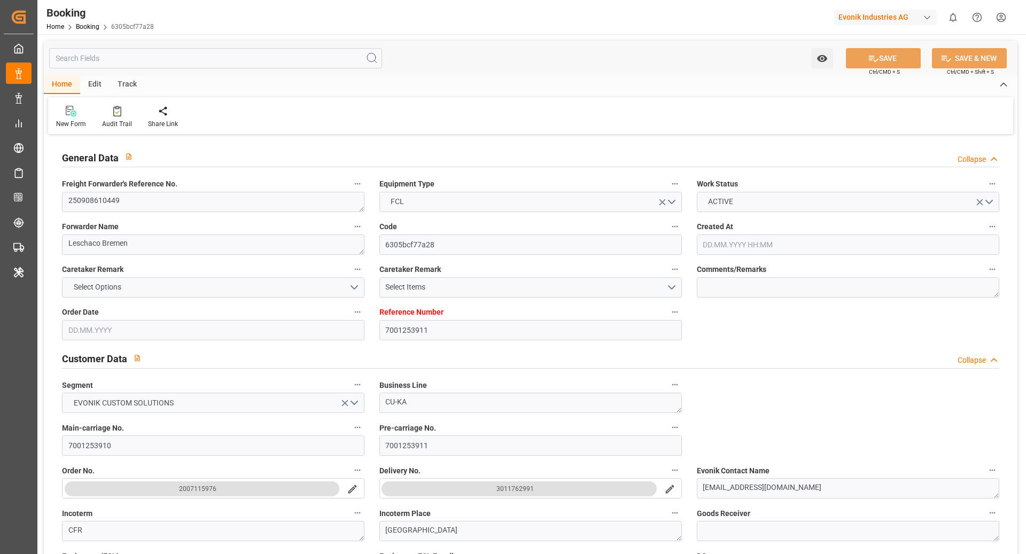
type input "EUNWC"
type input "PKKHI"
type input "[DATE] 13:28"
type input "[DATE]"
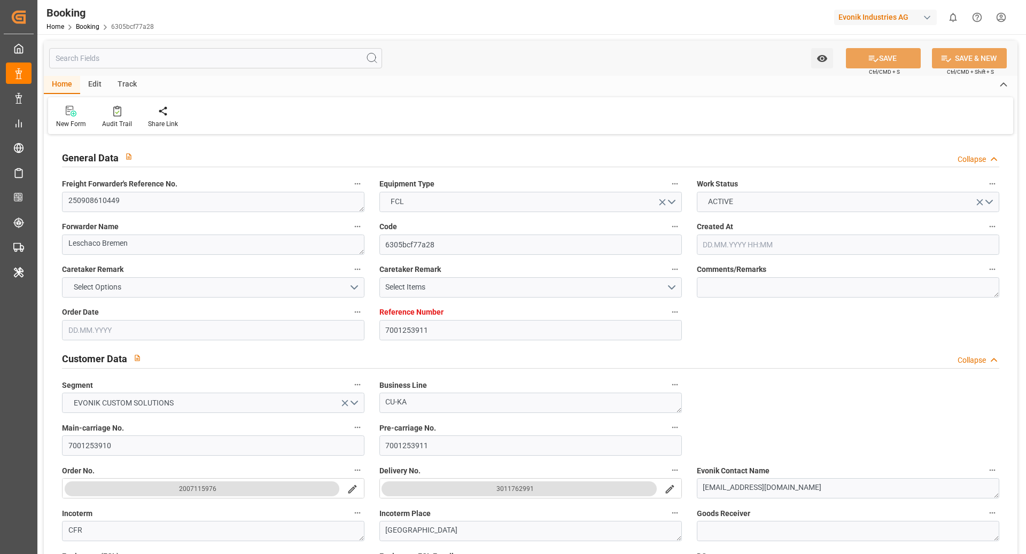
type input "[DATE]"
type input "[DATE] 00:00"
type input "[DATE]"
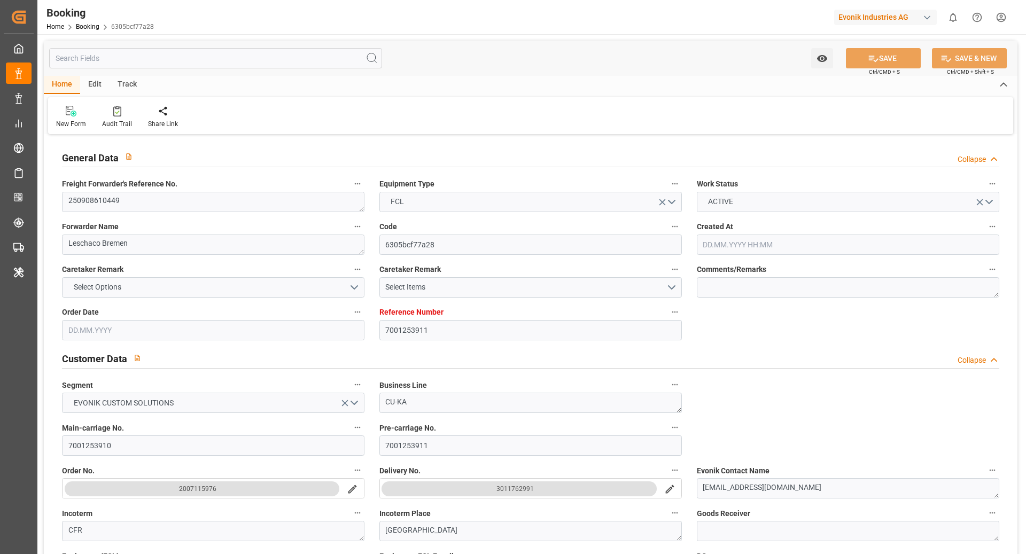
type input "[DATE]"
type input "[DATE] 00:00"
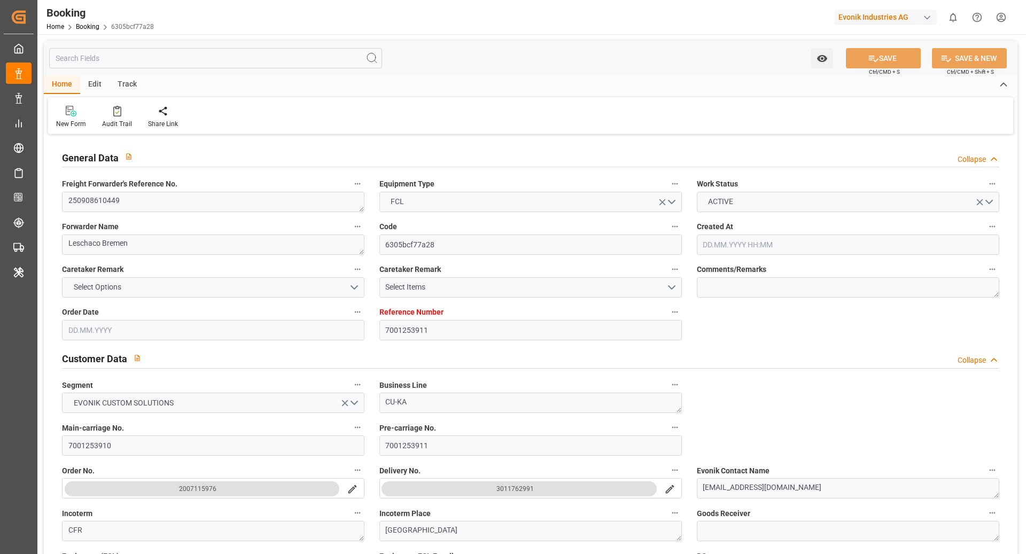
type input "[DATE]"
type input "[DATE] 08:14"
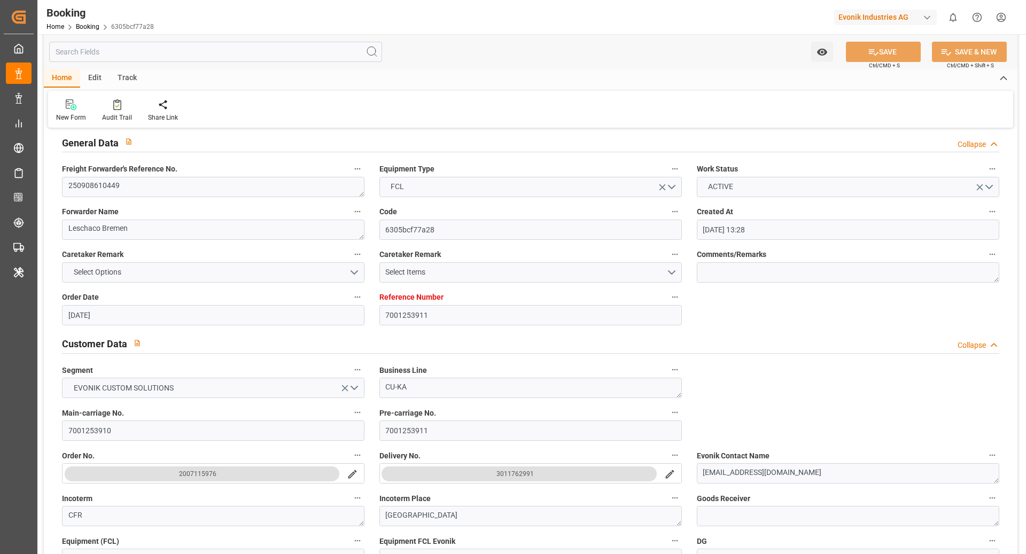
scroll to position [16, 0]
click at [198, 189] on textarea "250908610449" at bounding box center [213, 186] width 303 height 20
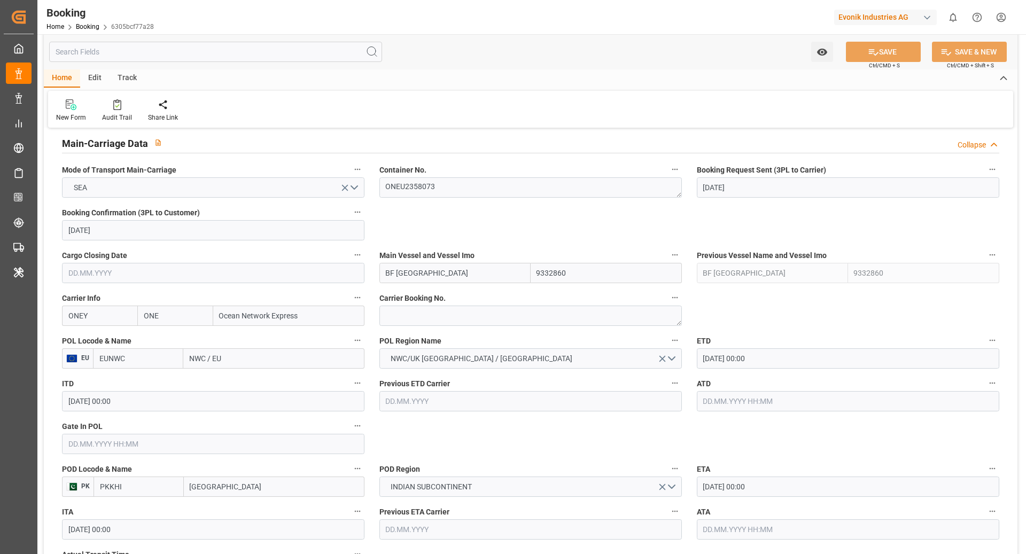
scroll to position [672, 0]
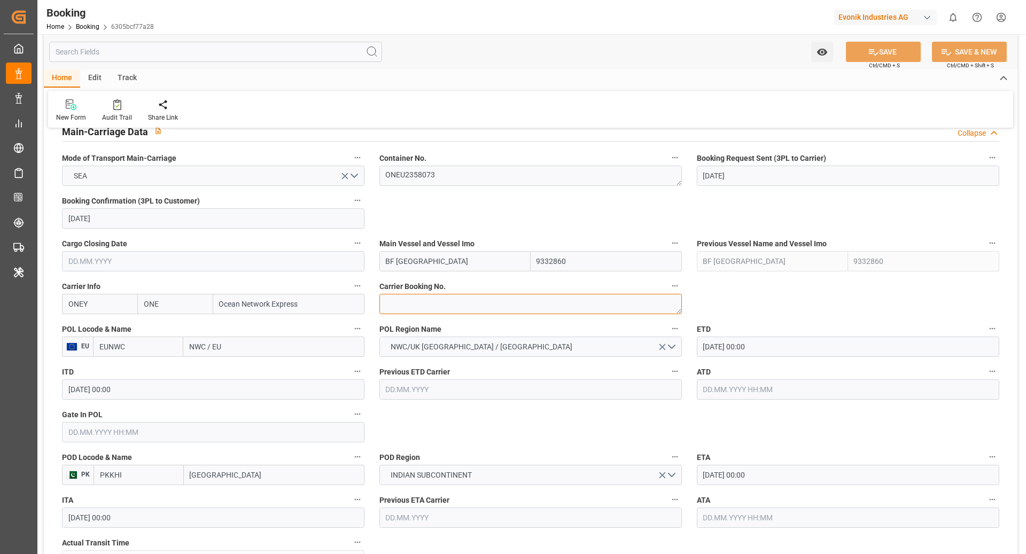
click at [409, 298] on textarea at bounding box center [530, 304] width 303 height 20
paste textarea "HAMF76036300"
type textarea "HAMF76036300"
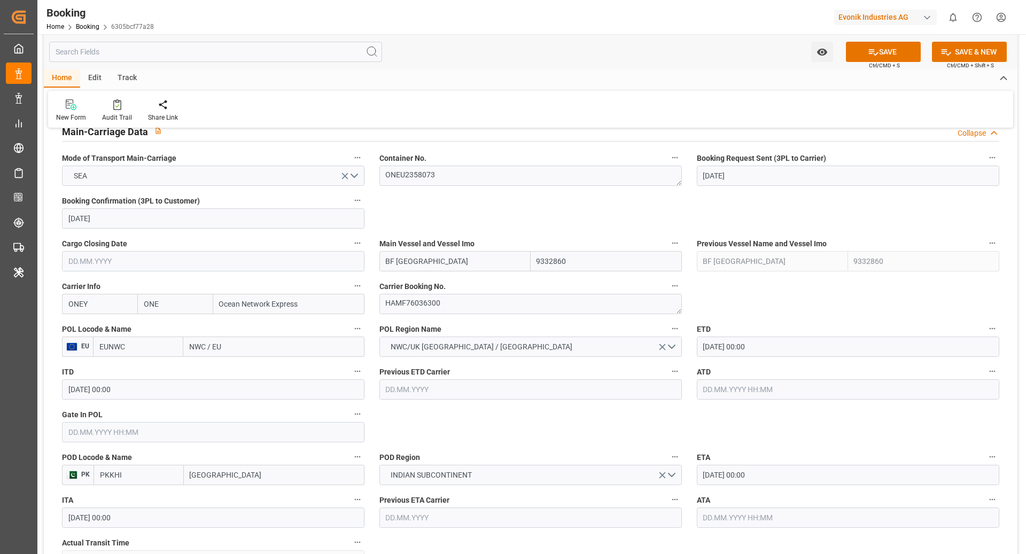
click at [161, 343] on input "EUNWC" at bounding box center [138, 347] width 90 height 20
type input "NLRTM"
click at [150, 374] on div "NLRTM - Rotterdam" at bounding box center [138, 376] width 89 height 35
type input "Rotterdam"
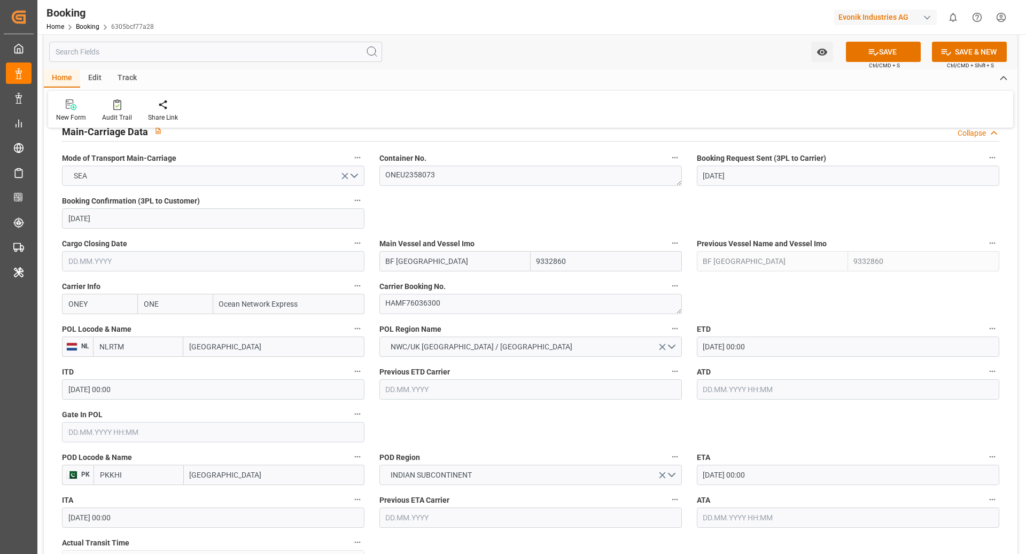
type input "NLRTM"
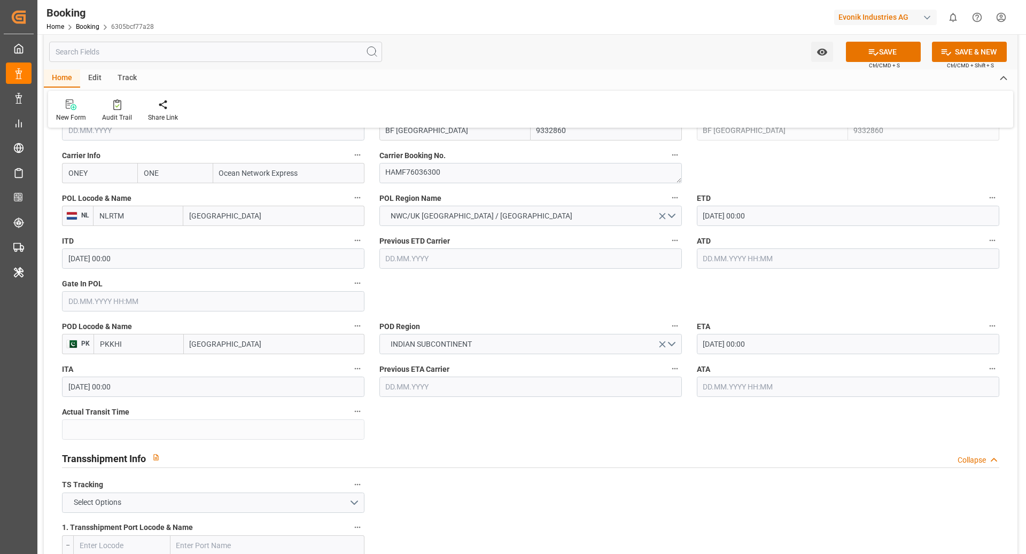
scroll to position [808, 0]
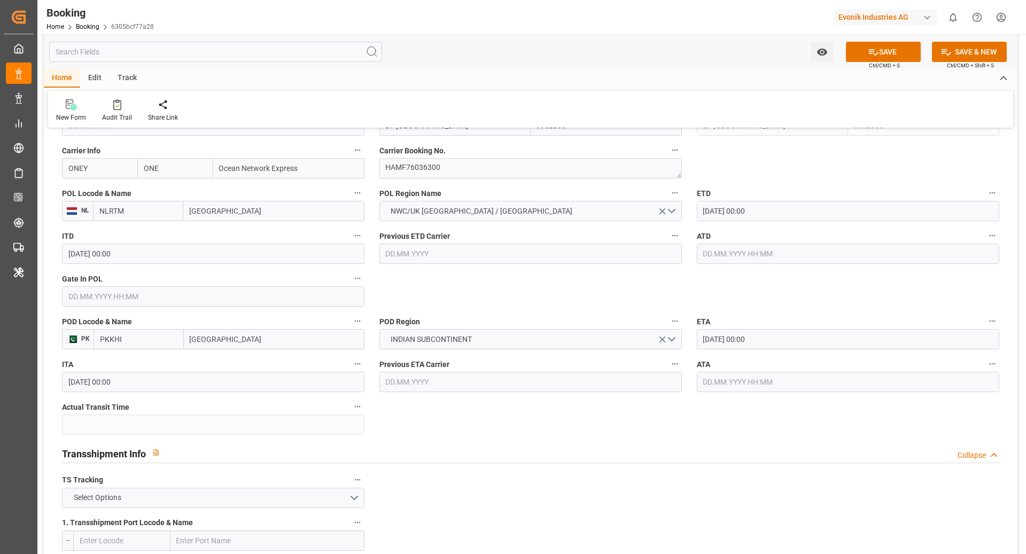
click at [215, 299] on input "text" at bounding box center [213, 296] width 303 height 20
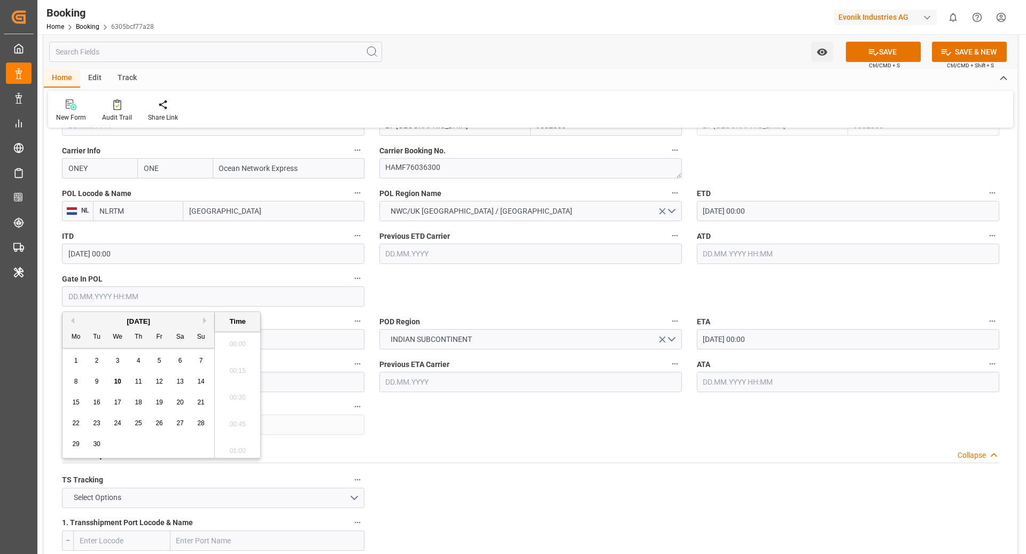
scroll to position [1847, 0]
click at [205, 322] on button "Next Month" at bounding box center [206, 320] width 6 height 6
click at [75, 320] on div "[DATE]" at bounding box center [139, 321] width 152 height 11
click at [73, 321] on button "Previous Month" at bounding box center [71, 320] width 6 height 6
click at [99, 384] on div "9" at bounding box center [96, 382] width 13 height 13
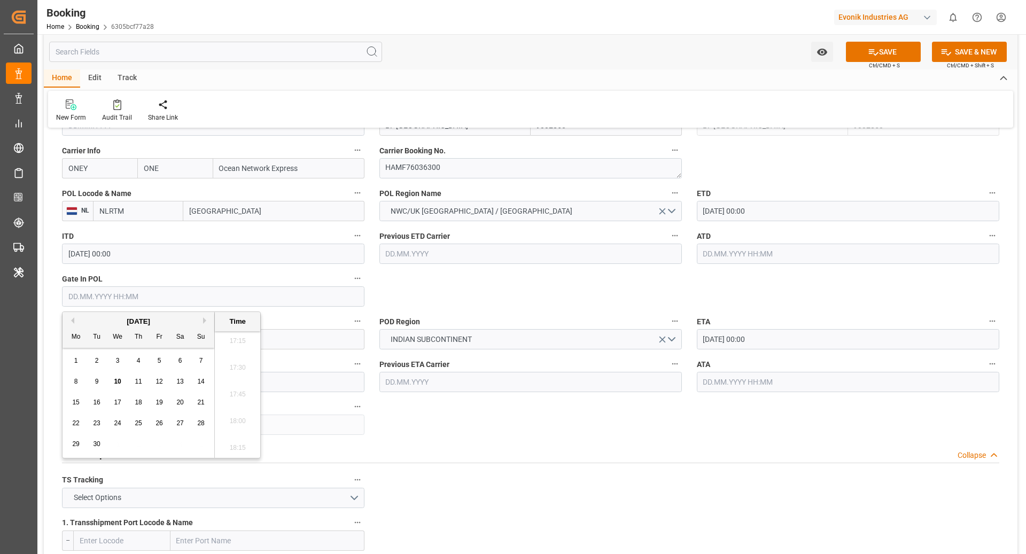
type input "09.09.2025 00:00"
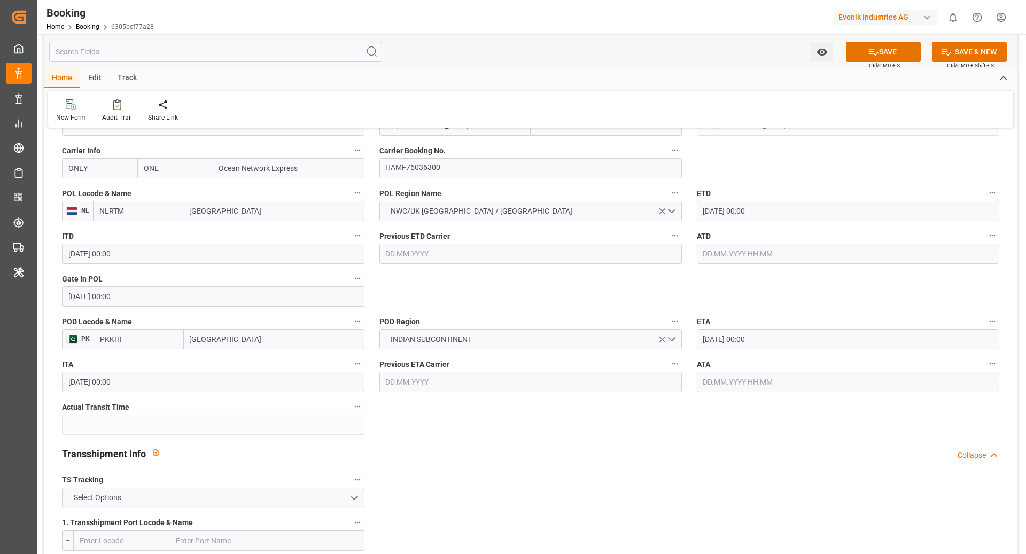
click at [462, 451] on div "Transshipment Info Collapse" at bounding box center [530, 453] width 937 height 20
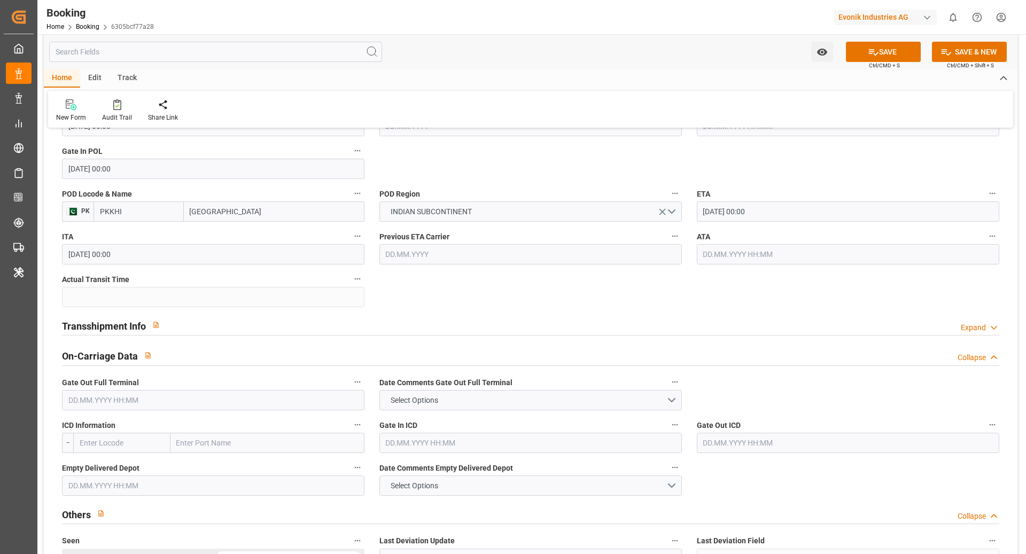
scroll to position [949, 0]
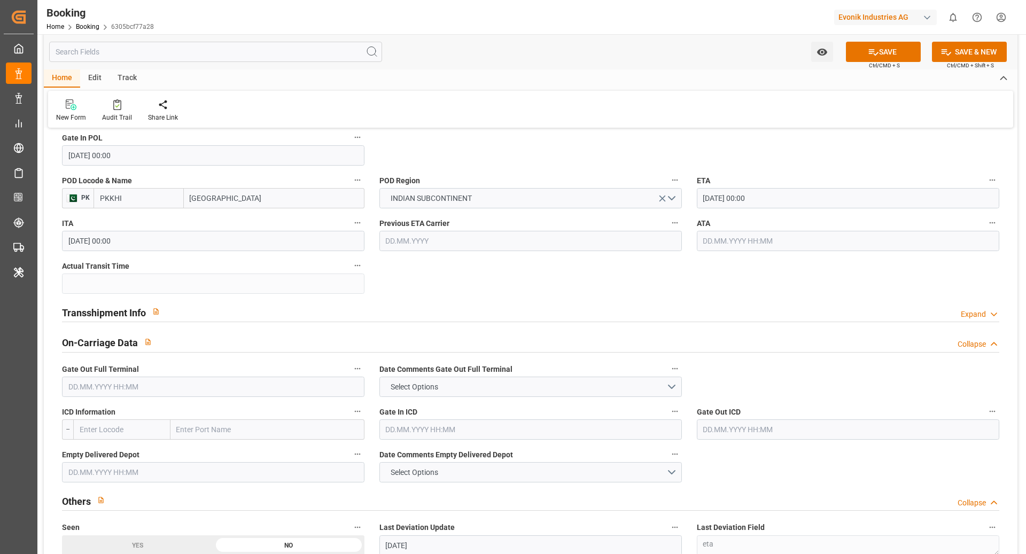
click at [289, 314] on div "Transshipment Info Expand" at bounding box center [530, 311] width 937 height 20
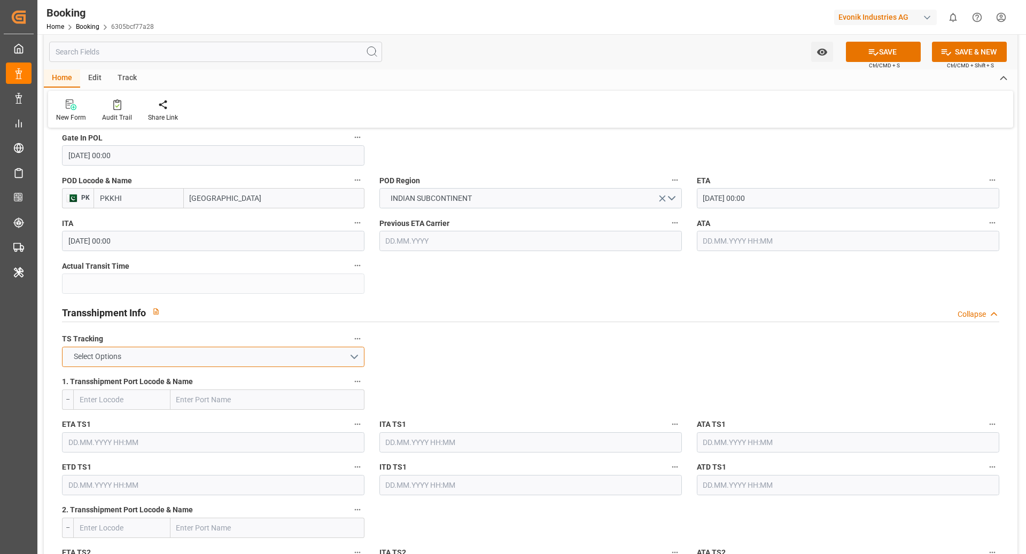
click at [114, 353] on span "Select Options" at bounding box center [97, 356] width 58 height 11
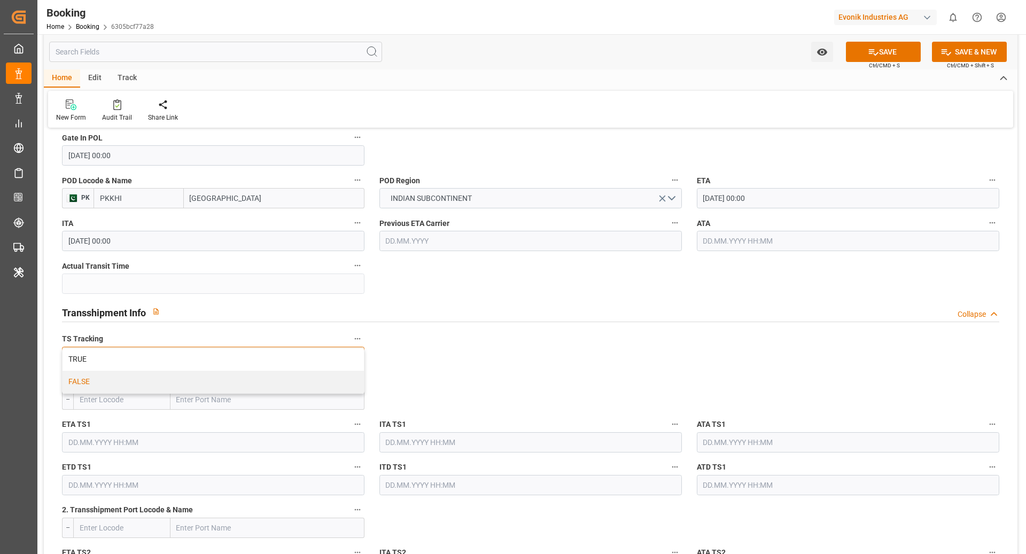
click at [144, 382] on div "FALSE" at bounding box center [213, 382] width 301 height 22
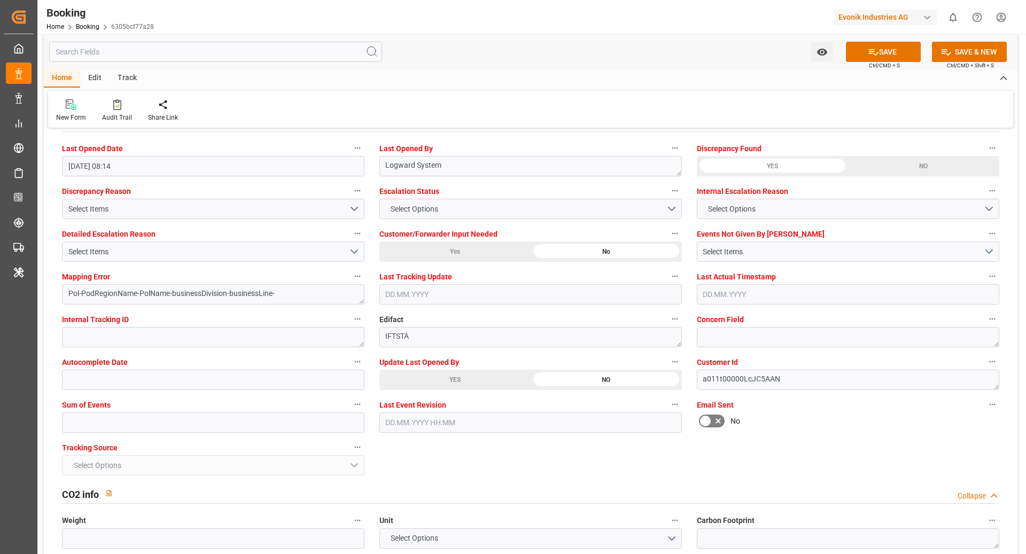
scroll to position [2039, 0]
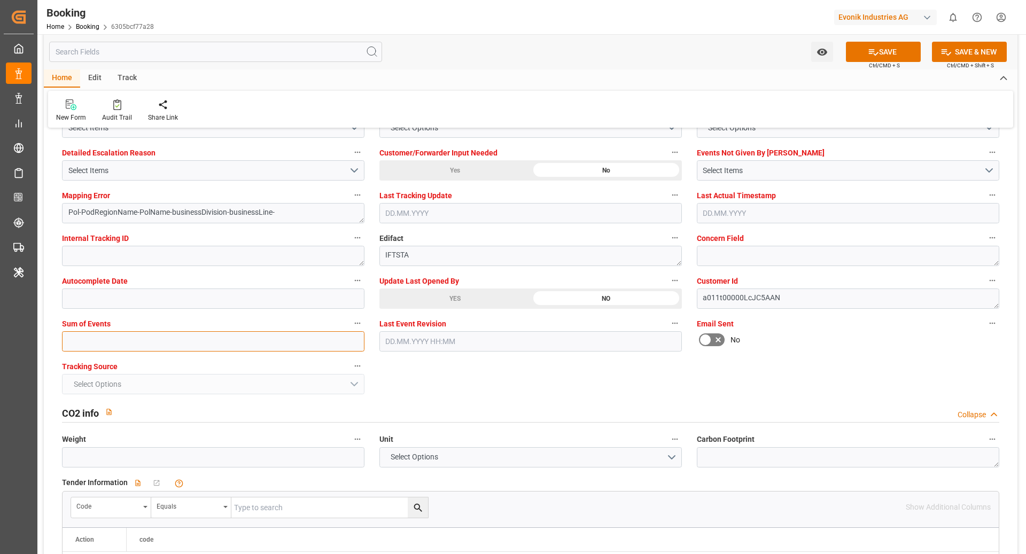
click at [182, 333] on input "text" at bounding box center [213, 341] width 303 height 20
type input "0"
click at [906, 48] on button "SAVE" at bounding box center [883, 52] width 75 height 20
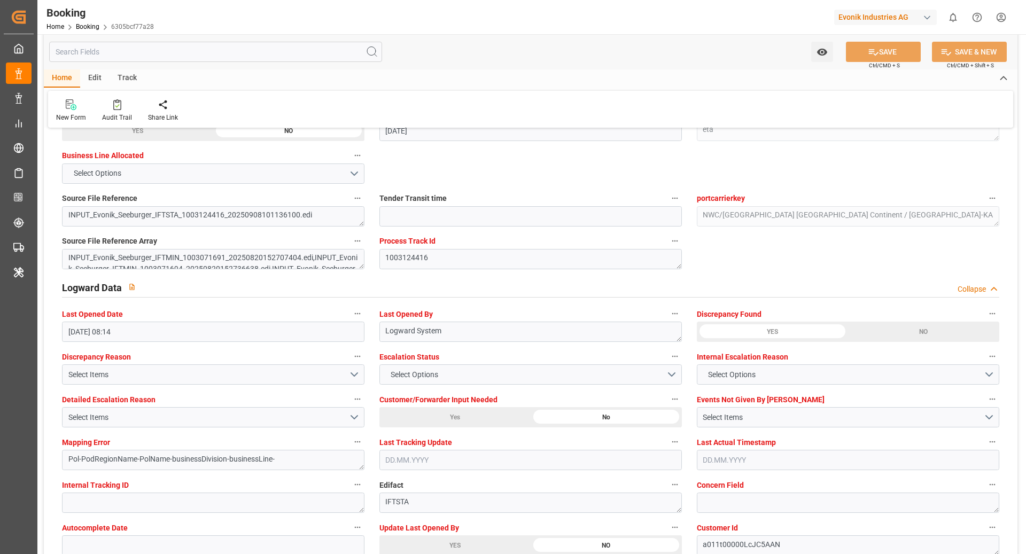
scroll to position [1718, 0]
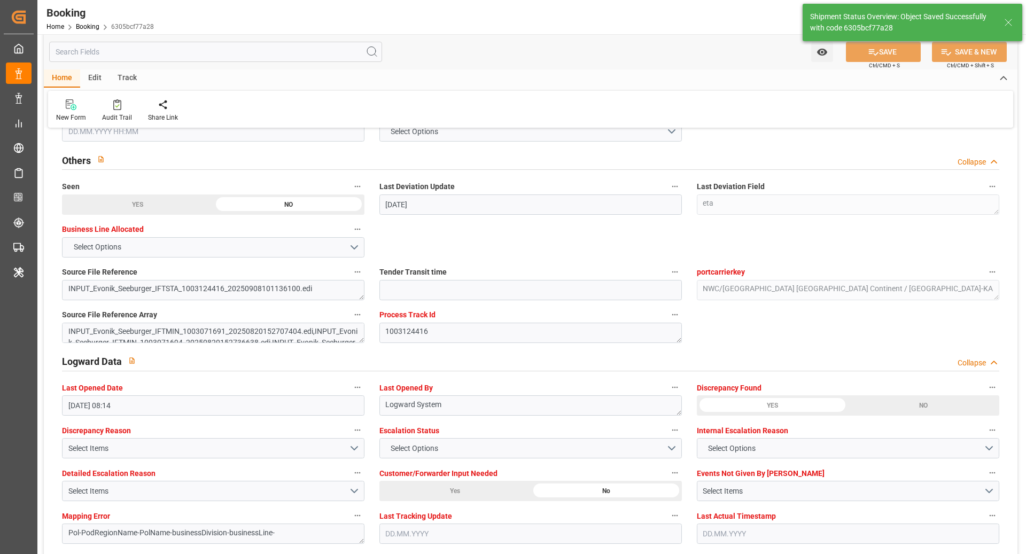
type textarea "[PERSON_NAME]"
type textarea "businessDivision-businessLine-"
type input "10.09.2025 12:26"
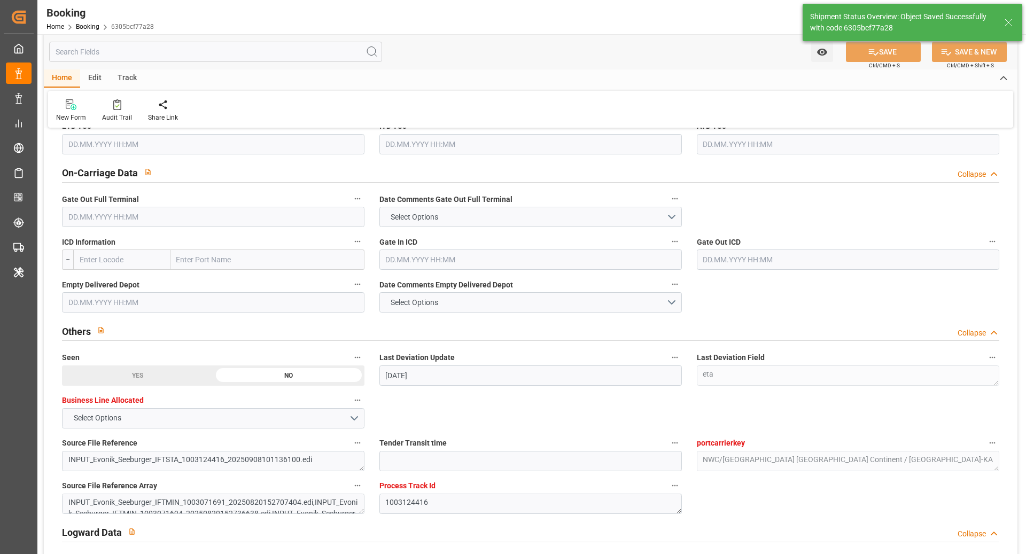
scroll to position [1534, 0]
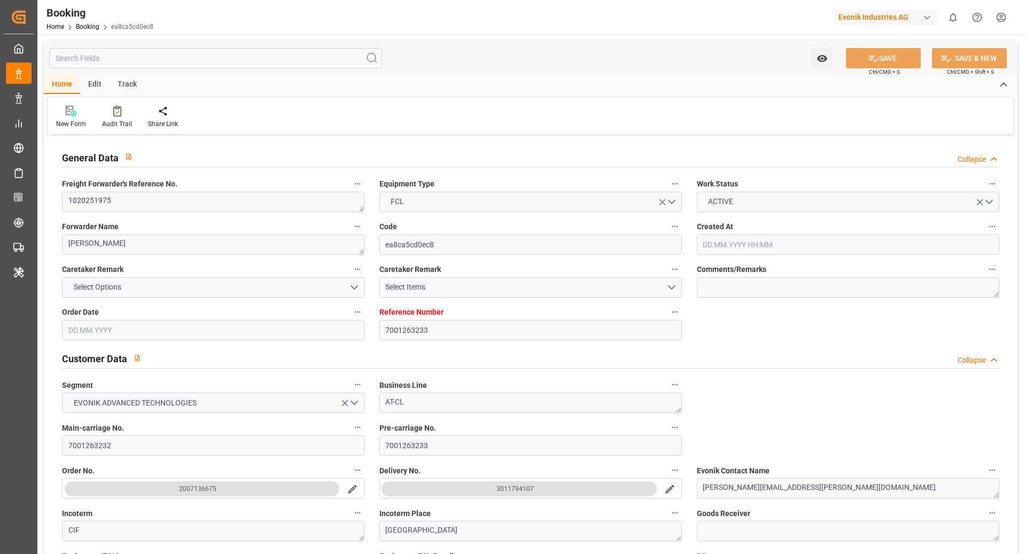
type input "7001263233"
type input "9964209"
type input "ONE"
type input "Ocean Network Express"
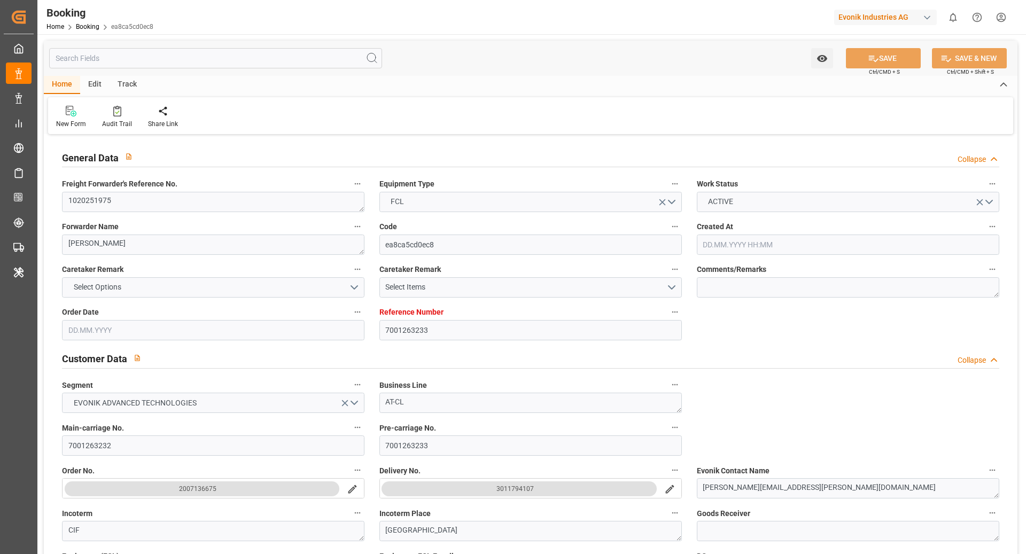
type input "EUNWC"
type input "MYPKG"
type input "[DATE] 08:47"
type input "[DATE]"
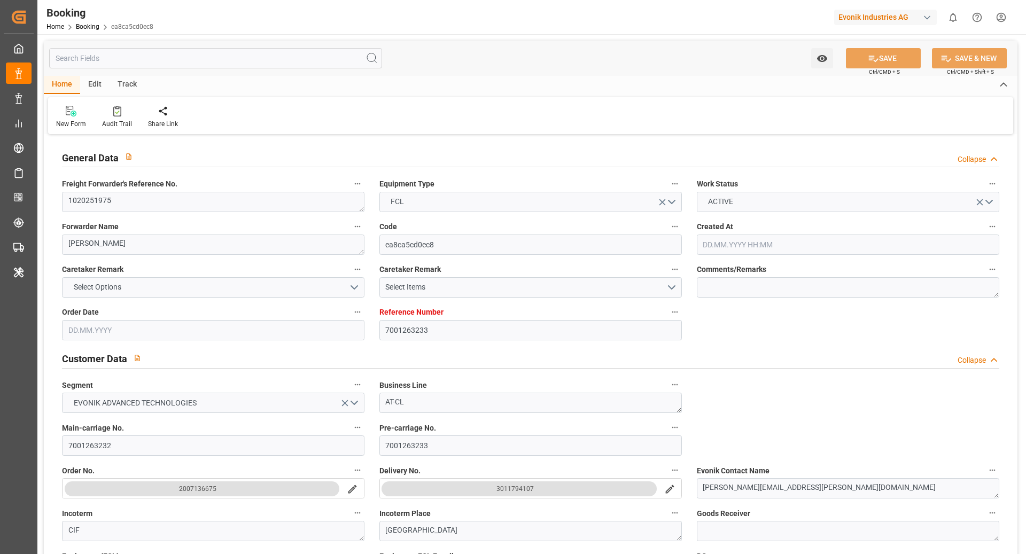
type input "[DATE]"
type input "[DATE] 00:00"
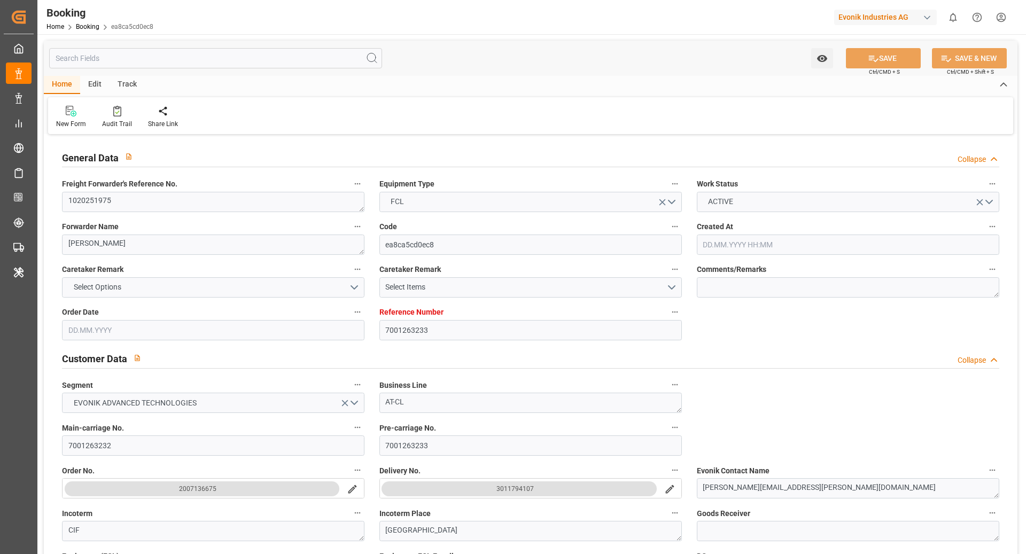
type input "[DATE] 00:00"
type input "[DATE] 16:34"
click at [144, 197] on textarea "1020251975" at bounding box center [213, 202] width 303 height 20
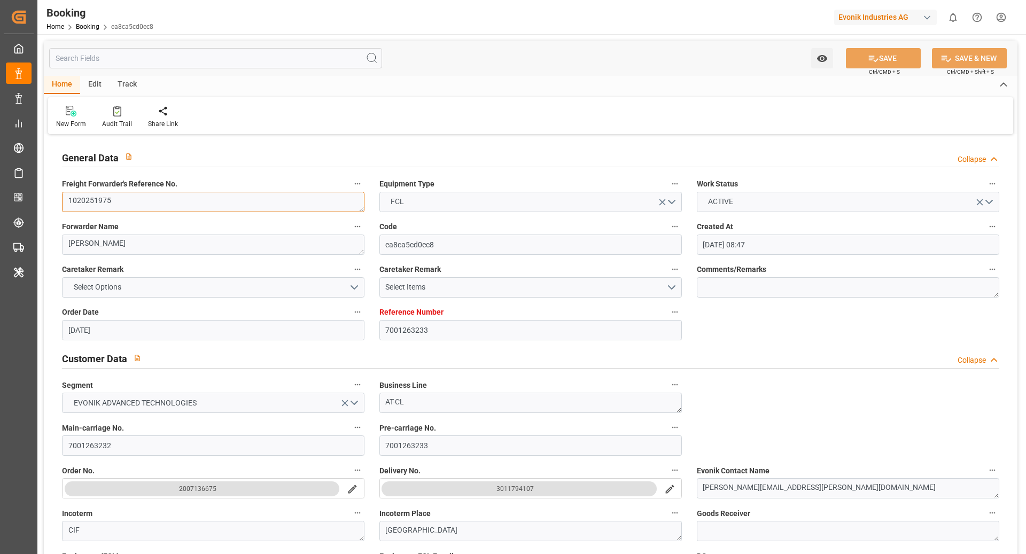
click at [144, 197] on textarea "1020251975" at bounding box center [213, 202] width 303 height 20
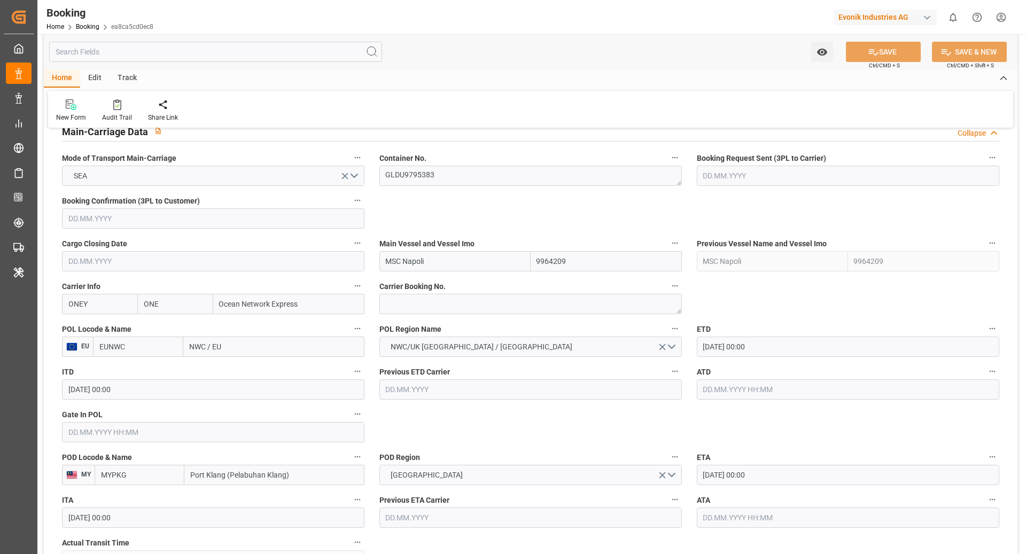
scroll to position [685, 0]
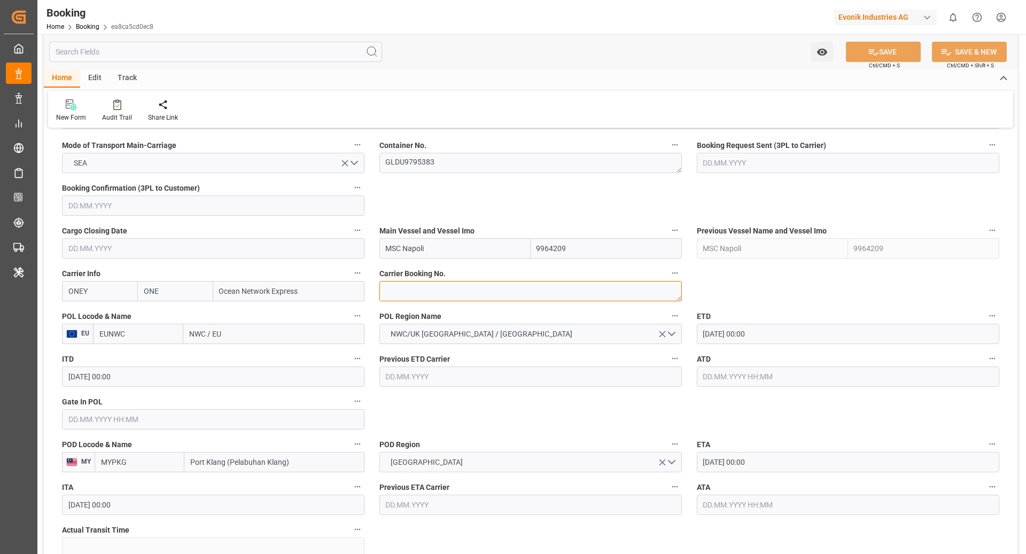
click at [406, 288] on textarea at bounding box center [530, 291] width 303 height 20
paste textarea "HAMF78799700"
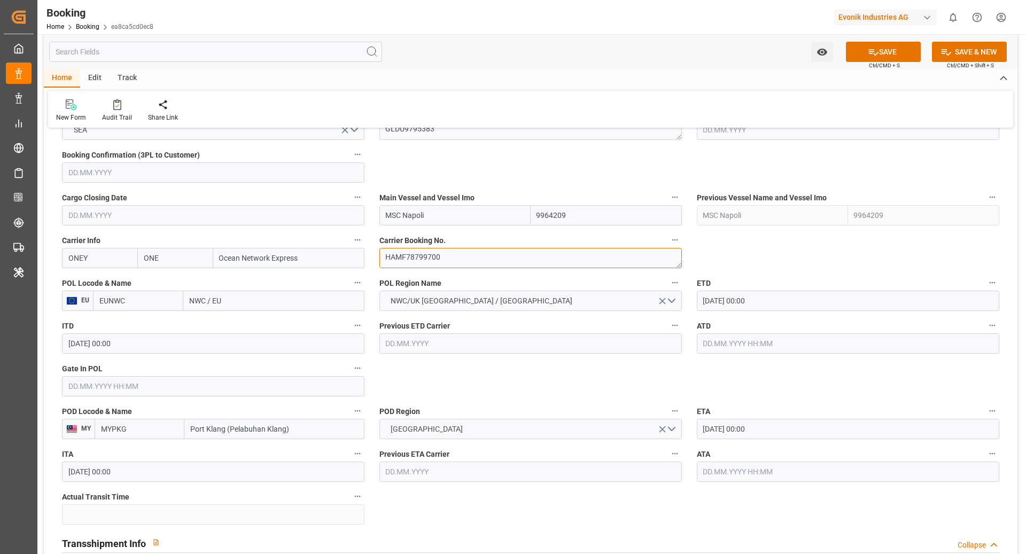
scroll to position [741, 0]
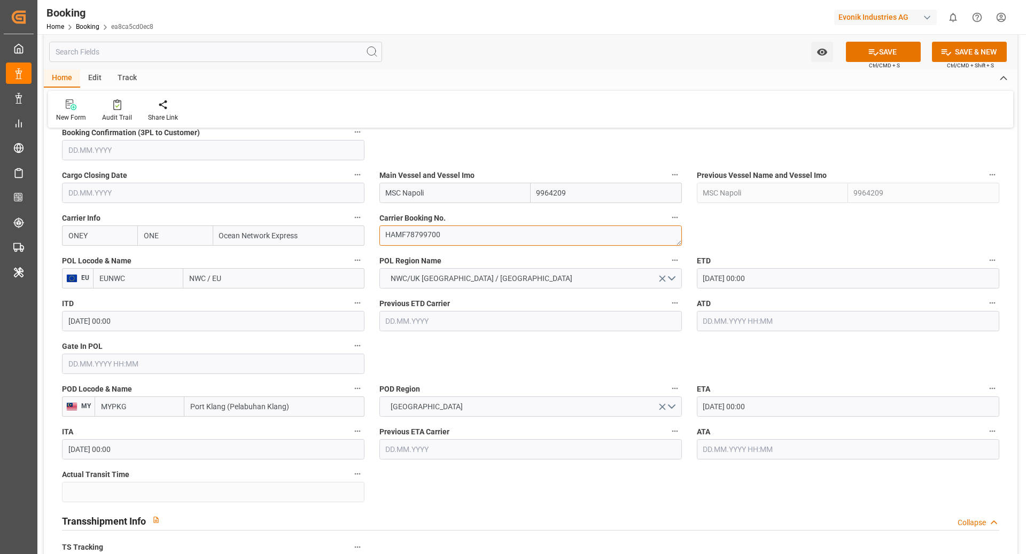
type textarea "HAMF78799700"
click at [125, 282] on input "EUNWC" at bounding box center [138, 278] width 90 height 20
type input "BEANR"
click at [146, 298] on span "BEANR - [GEOGRAPHIC_DATA]" at bounding box center [136, 308] width 72 height 20
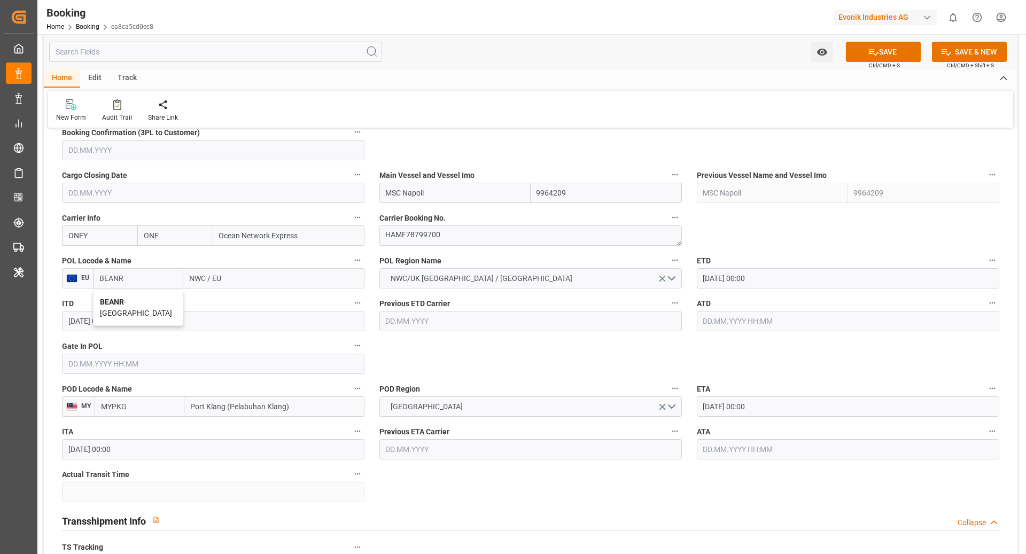
type input "[GEOGRAPHIC_DATA]"
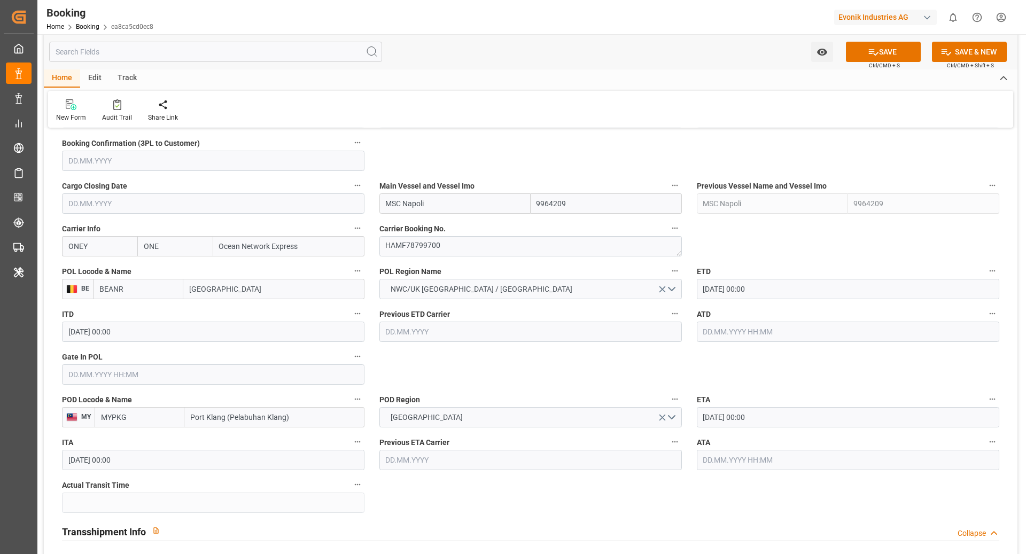
scroll to position [720, 0]
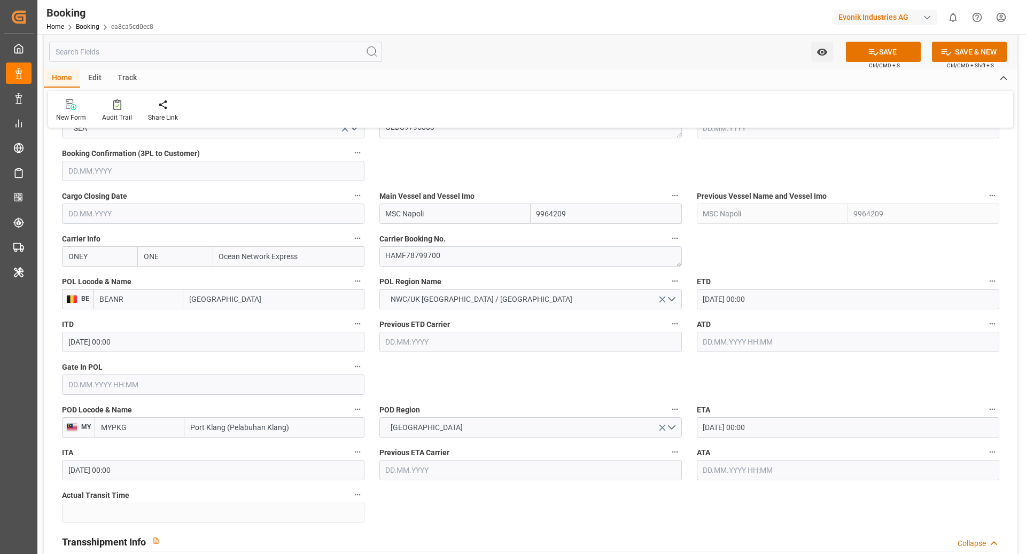
type input "BEANR"
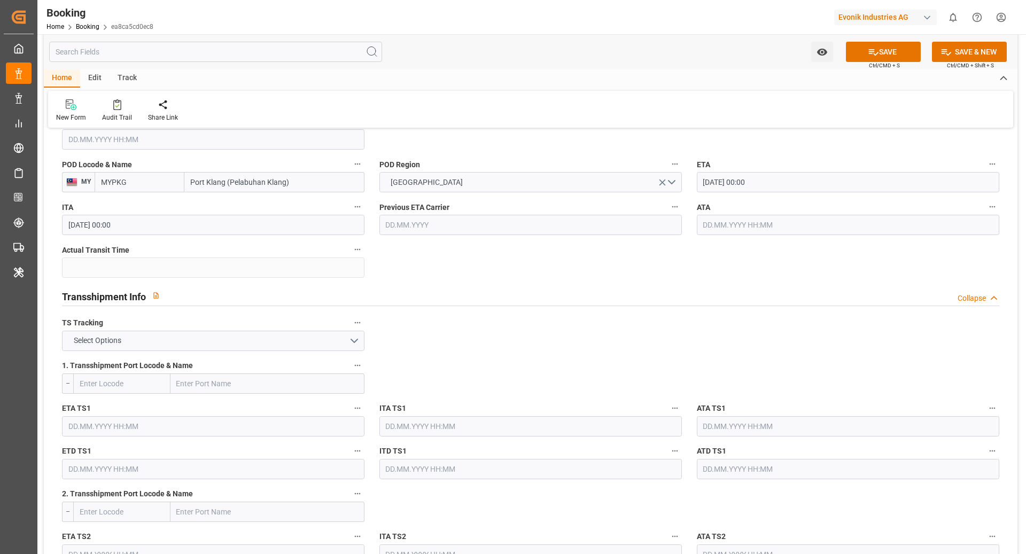
scroll to position [968, 0]
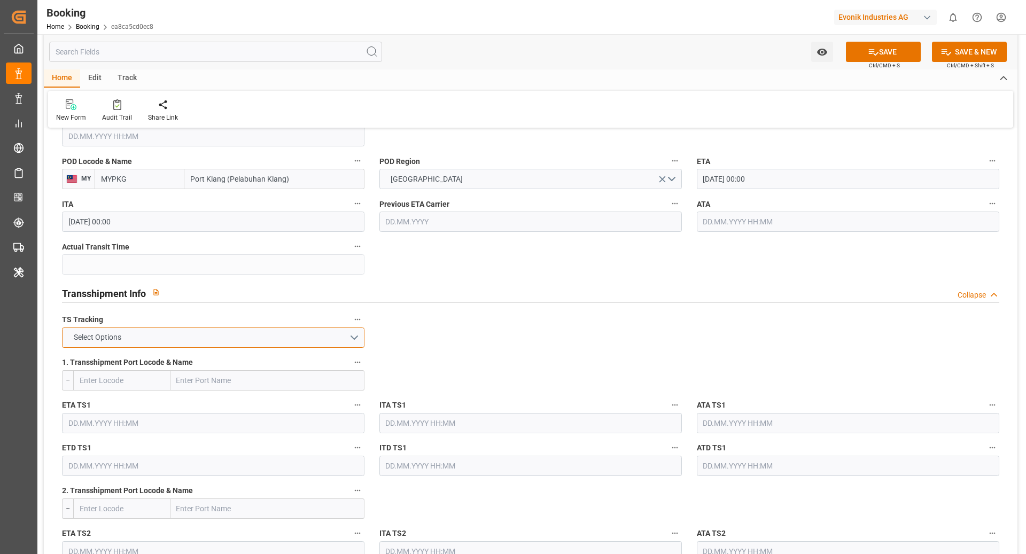
click at [237, 342] on button "Select Options" at bounding box center [213, 338] width 303 height 20
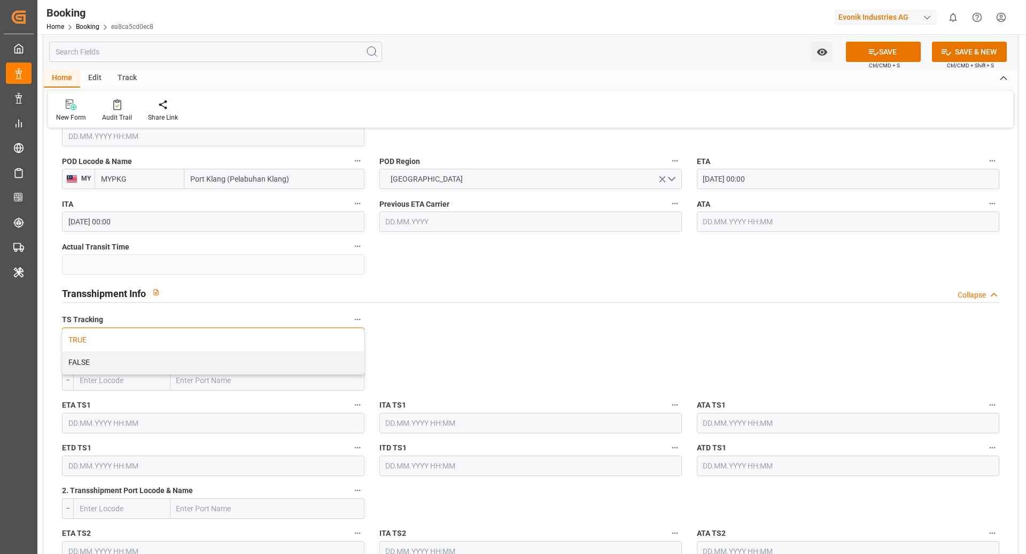
click at [106, 342] on div "TRUE" at bounding box center [213, 340] width 301 height 22
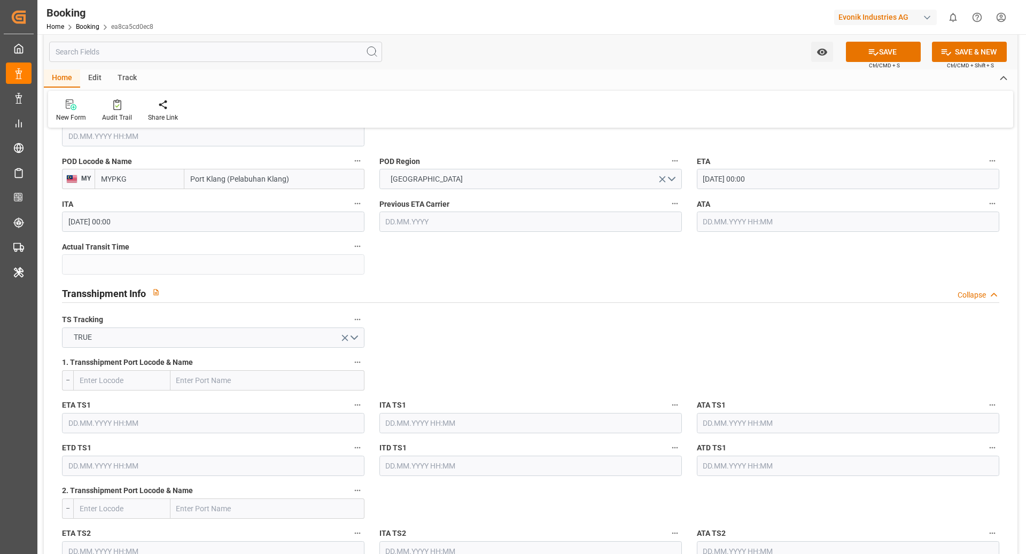
click at [159, 423] on input "text" at bounding box center [213, 423] width 303 height 20
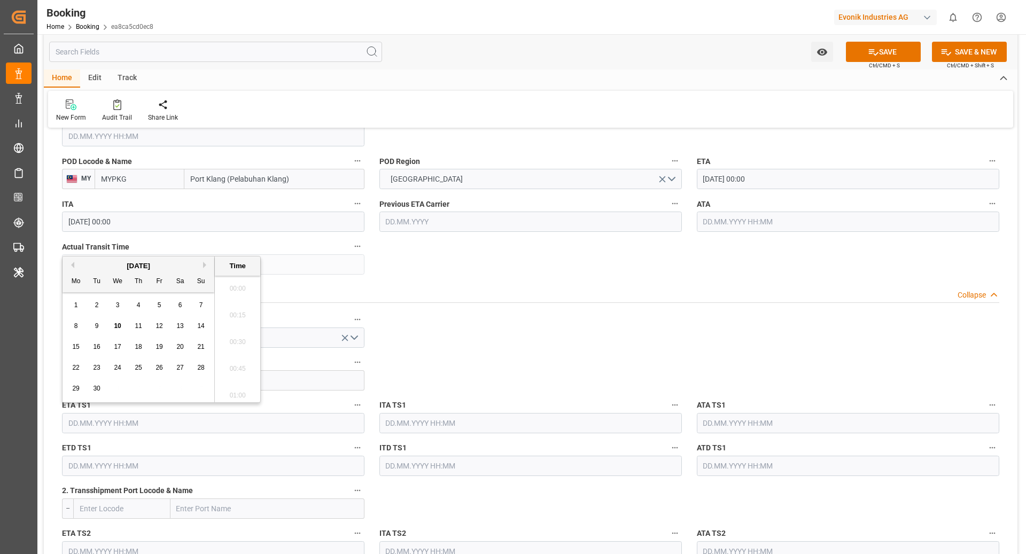
scroll to position [1847, 0]
click at [211, 265] on div "[DATE]" at bounding box center [139, 266] width 152 height 11
click at [206, 265] on button "Next Month" at bounding box center [206, 265] width 6 height 6
click at [206, 267] on button "Next Month" at bounding box center [206, 265] width 6 height 6
click at [179, 308] on span "1" at bounding box center [181, 304] width 4 height 7
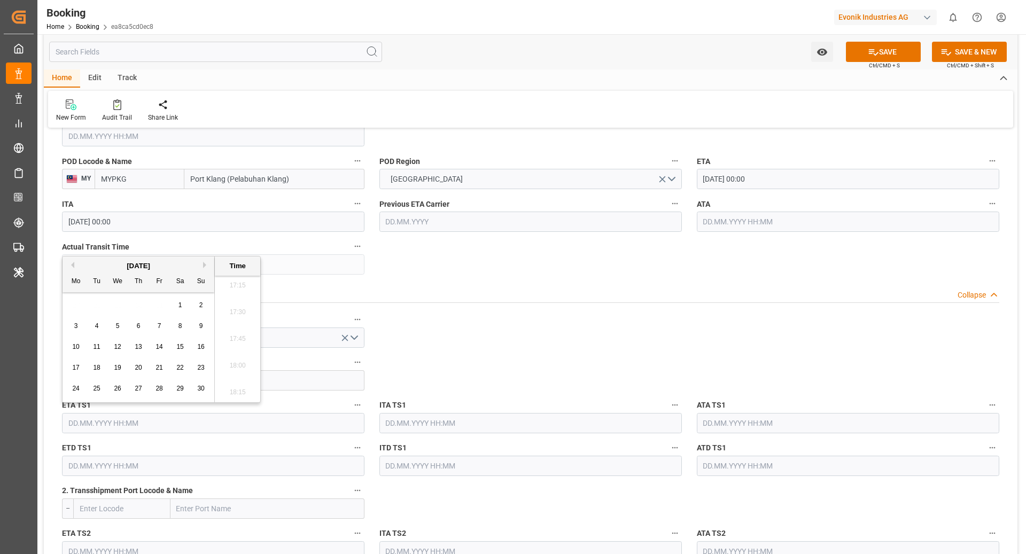
type input "[DATE] 00:00"
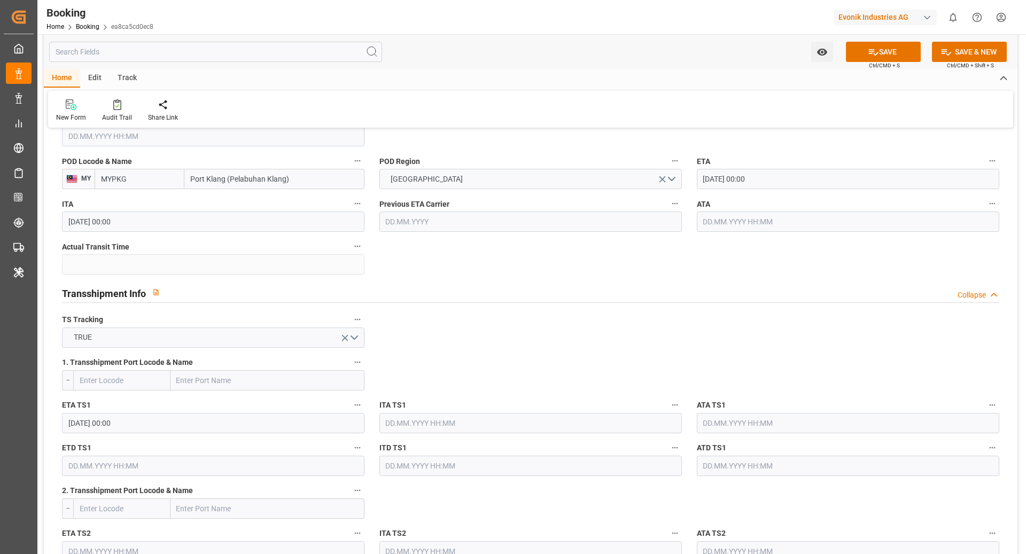
click at [175, 467] on input "text" at bounding box center [213, 466] width 303 height 20
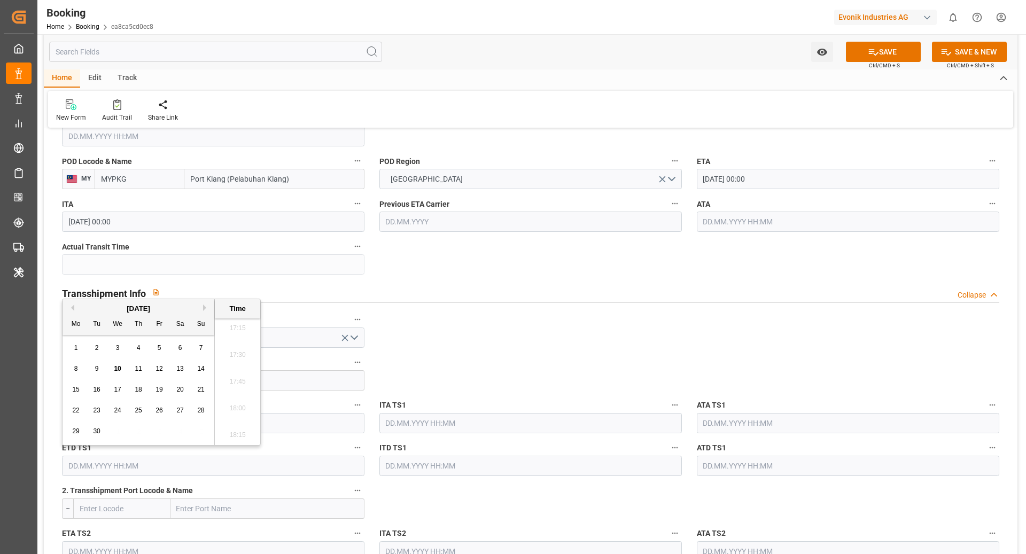
click at [205, 309] on button "Next Month" at bounding box center [206, 308] width 6 height 6
click at [142, 387] on span "13" at bounding box center [138, 389] width 7 height 7
type input "13.11.2025 00:00"
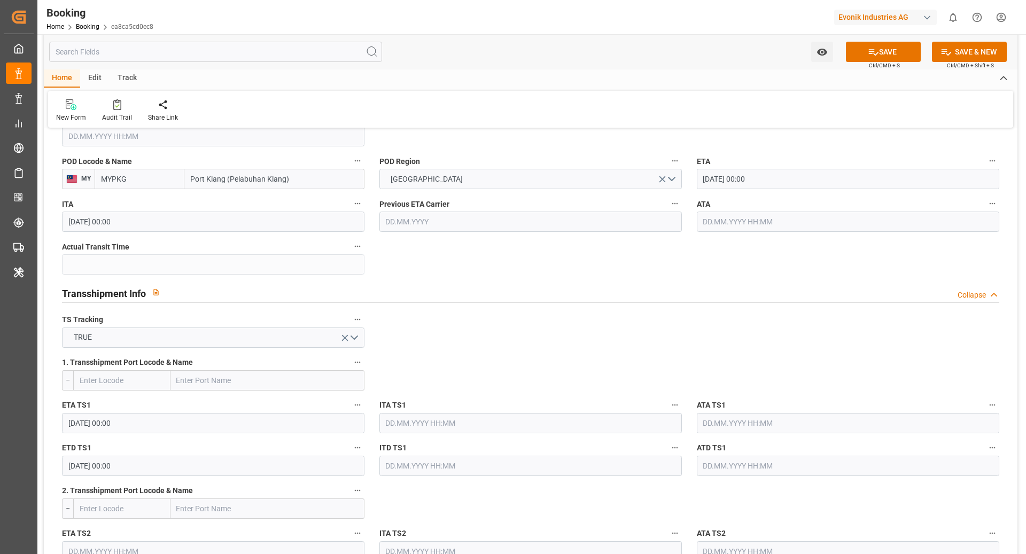
click at [130, 380] on input "text" at bounding box center [121, 380] width 97 height 20
type input "SGSIN"
click at [115, 408] on div "SGSIN - Singapore" at bounding box center [122, 409] width 96 height 35
type input "Singapore"
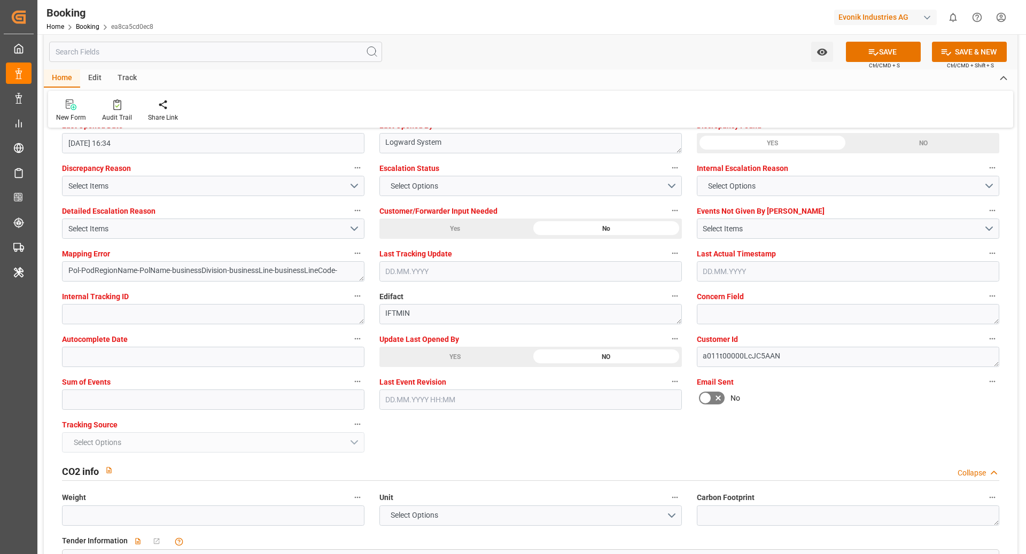
scroll to position [1982, 0]
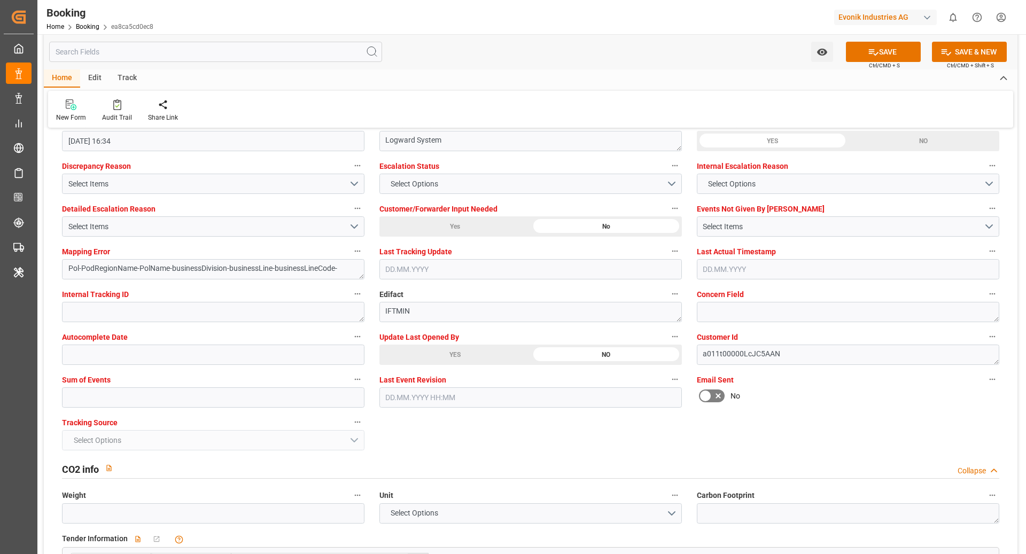
type input "SGSIN"
click at [148, 385] on label "Sum of Events" at bounding box center [213, 380] width 303 height 15
click at [351, 385] on button "Sum of Events" at bounding box center [358, 380] width 14 height 14
click at [198, 392] on div at bounding box center [513, 277] width 1026 height 554
click at [183, 395] on input "text" at bounding box center [213, 398] width 303 height 20
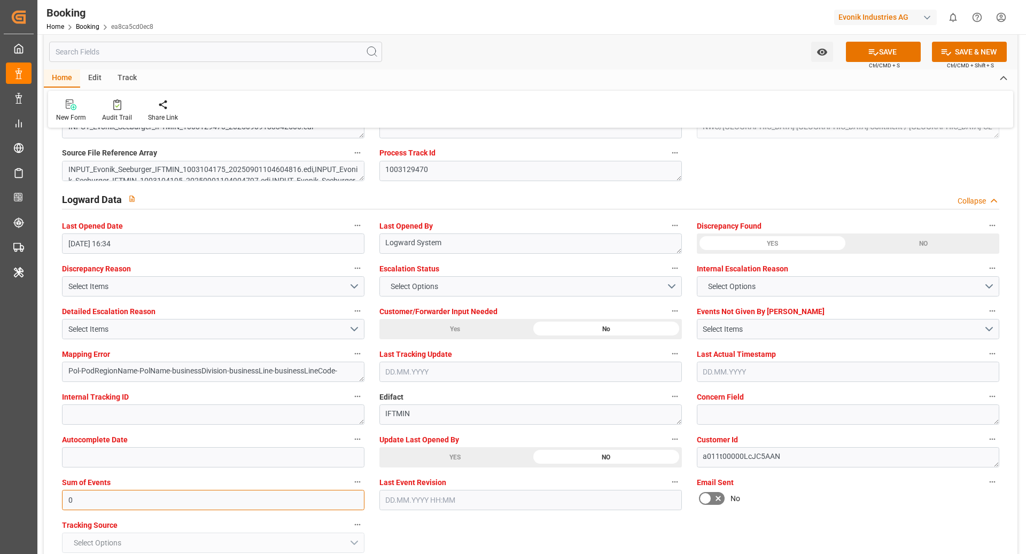
scroll to position [1879, 0]
type input "0"
click at [875, 43] on button "SAVE" at bounding box center [883, 52] width 75 height 20
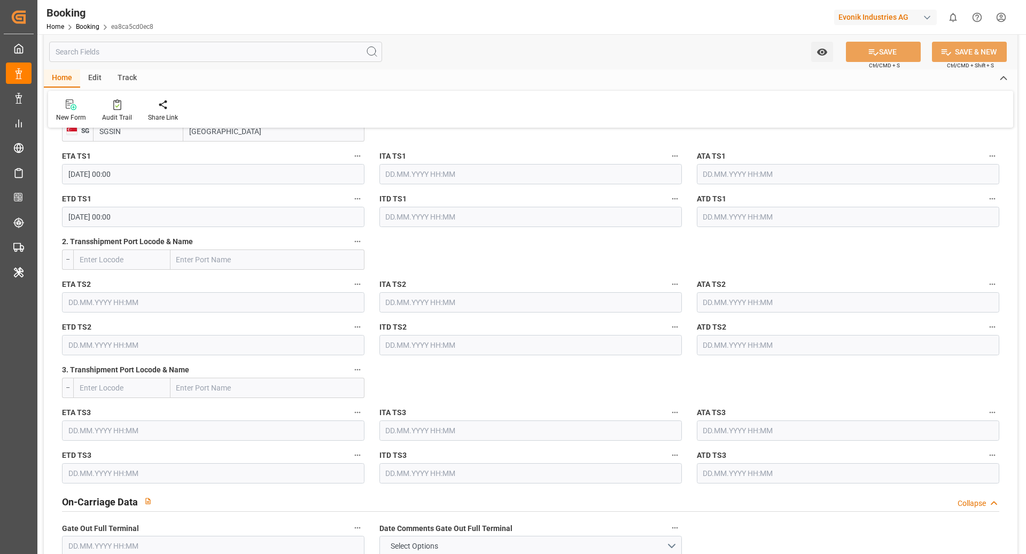
scroll to position [1133, 0]
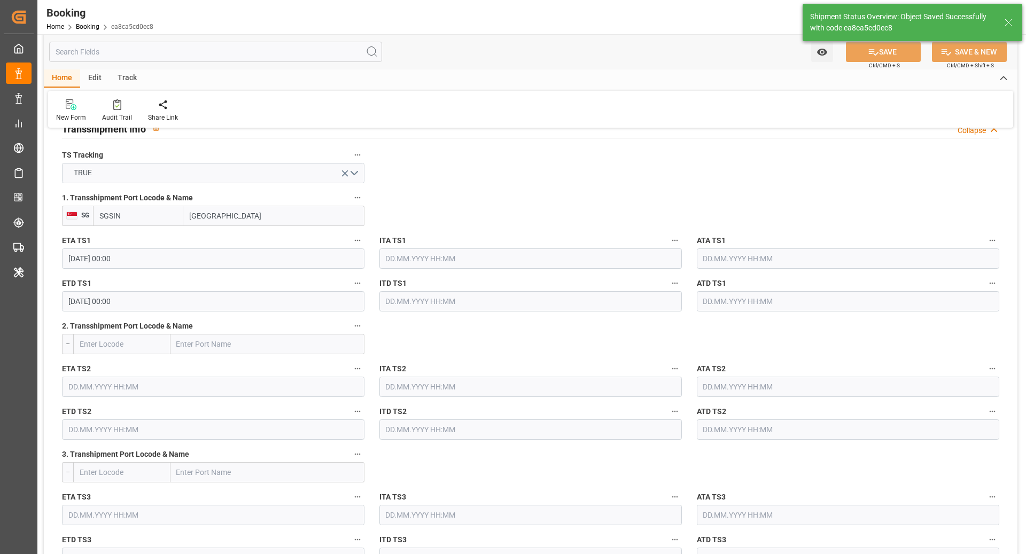
type textarea "[PERSON_NAME]"
type textarea "businessDivision-businessLine-"
type textarea "Yes"
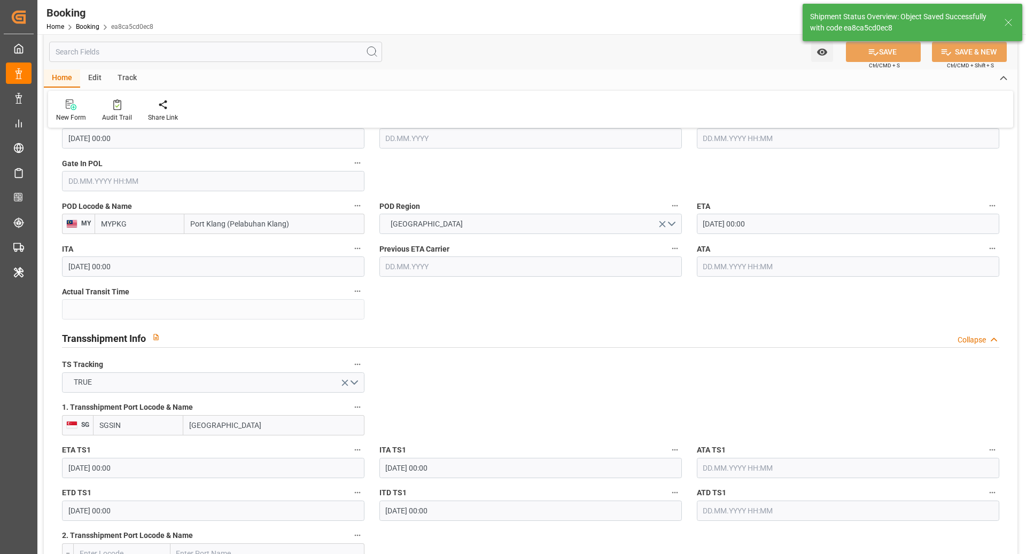
type input "01.11.2025 00:00"
type input "13.11.2025 00:00"
type input "10.09.2025 12:24"
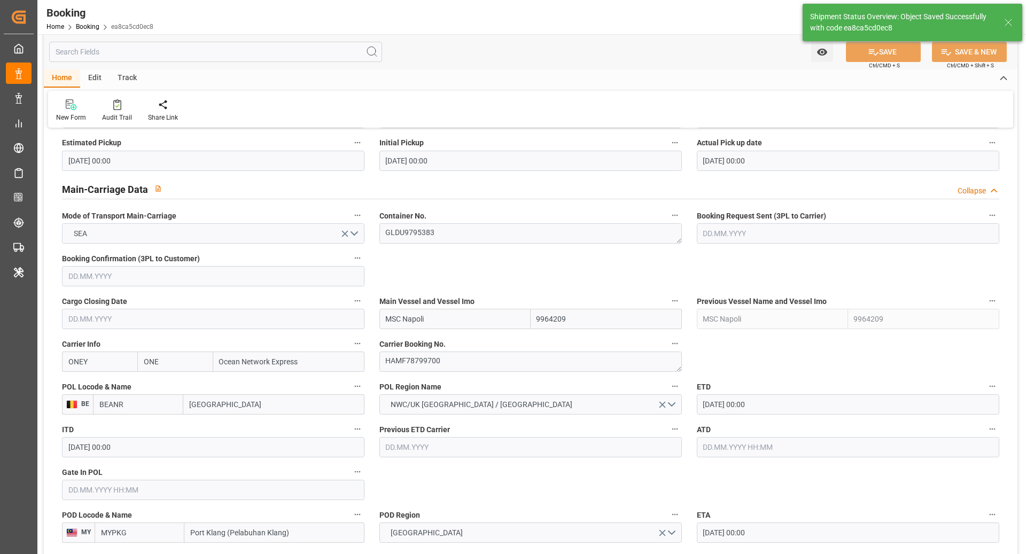
scroll to position [614, 0]
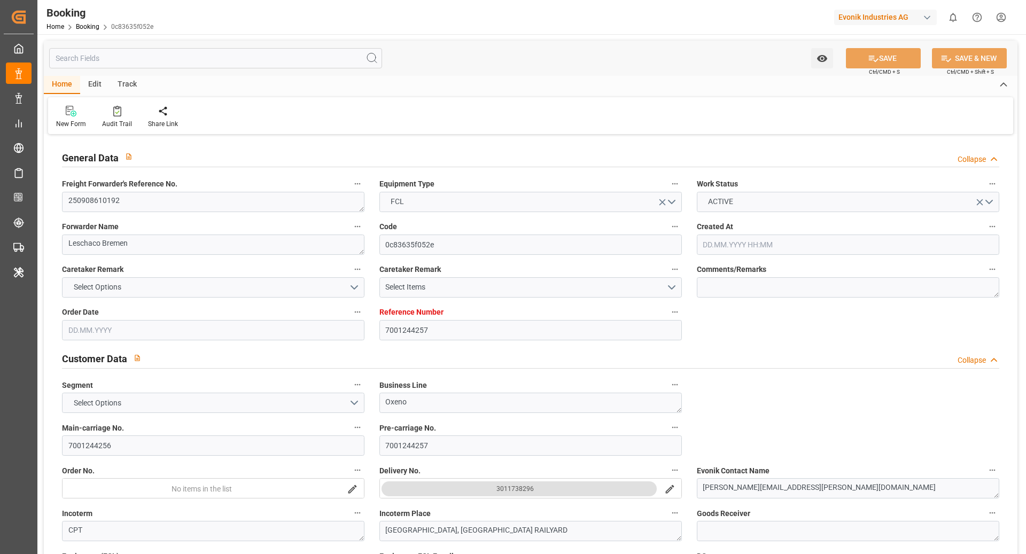
type input "[DATE] 08:36"
type input "[DATE]"
type input "08.09.2025"
type input "10.09.2025 00:00"
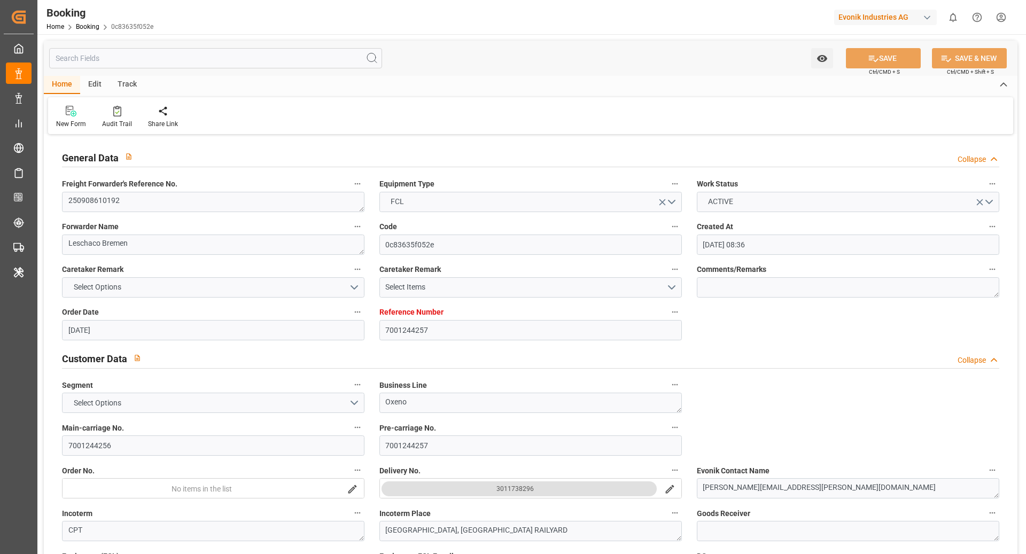
type input "10.09.2025 00:00"
type input "[DATE] 00:00"
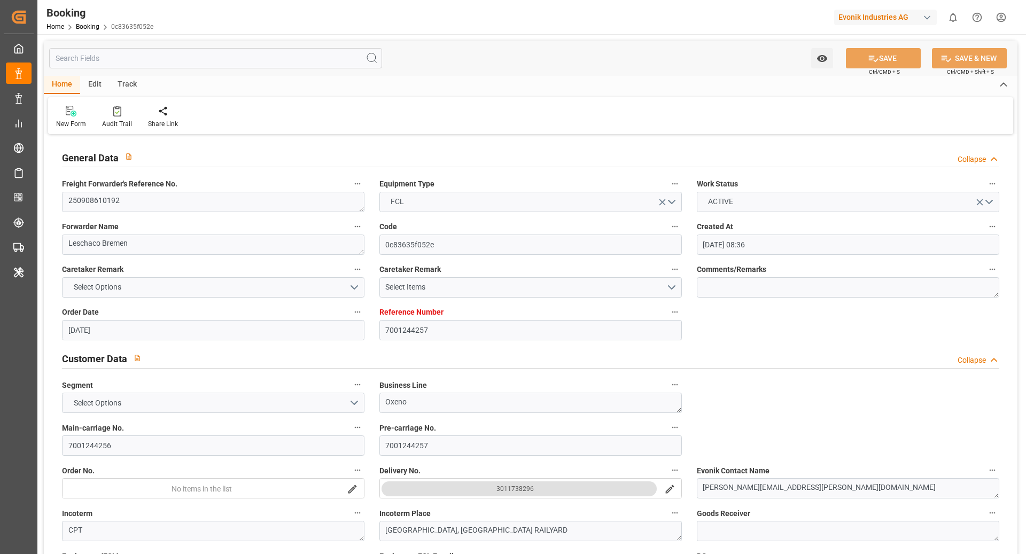
type input "[DATE] 00:00"
type input "12.08.2025"
type input "09.09.2025 06:16"
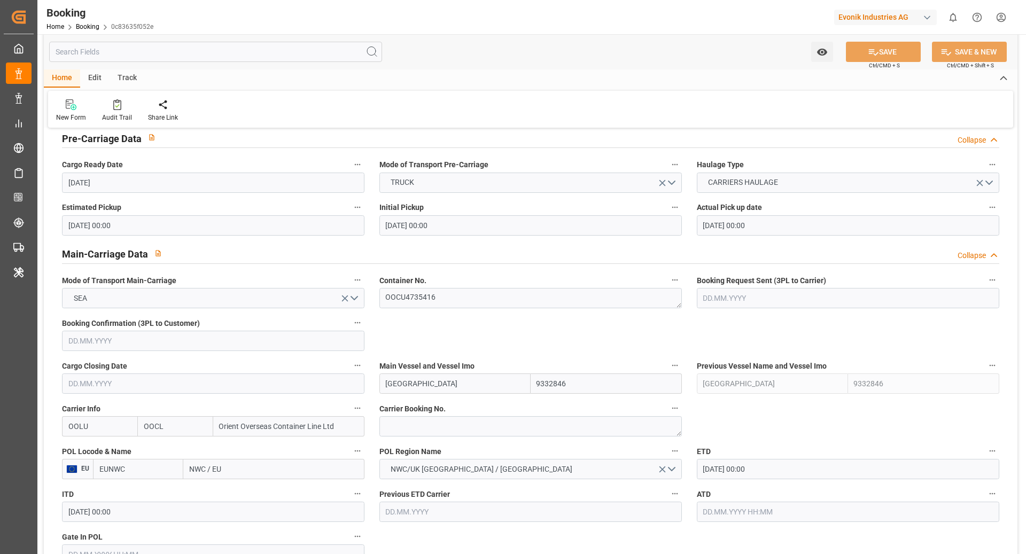
scroll to position [667, 0]
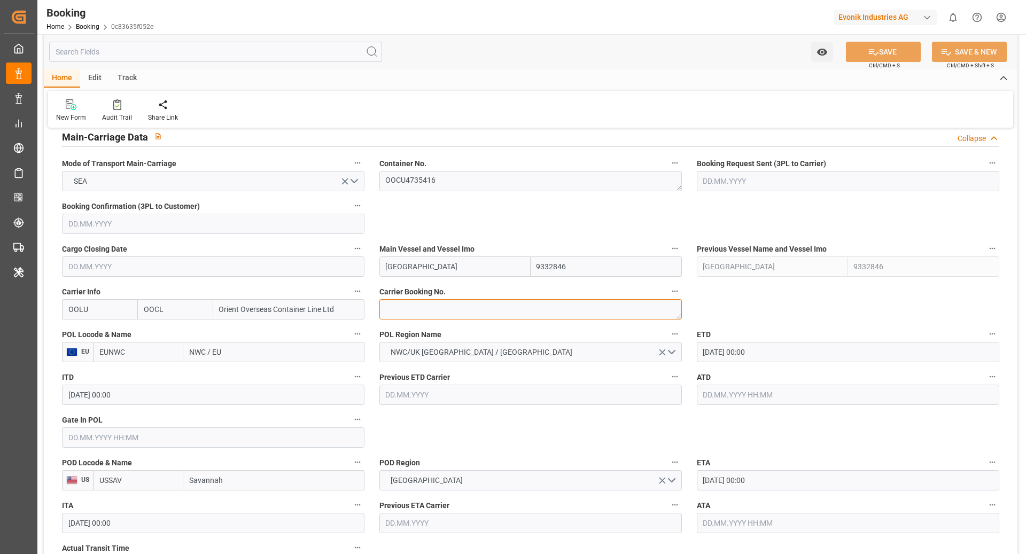
click at [421, 317] on textarea at bounding box center [530, 309] width 303 height 20
paste textarea "2161791200"
type textarea "2161791200"
click at [130, 352] on input "EUNWC" at bounding box center [138, 352] width 90 height 20
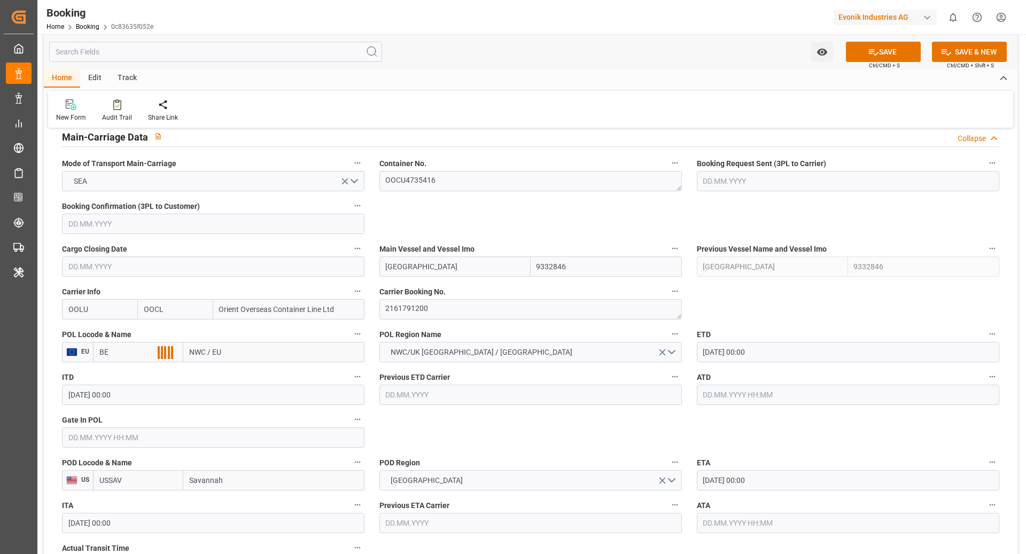
type input "B"
type input "BEANR"
click at [147, 376] on span "BEANR - [GEOGRAPHIC_DATA]" at bounding box center [136, 381] width 72 height 20
type input "[GEOGRAPHIC_DATA]"
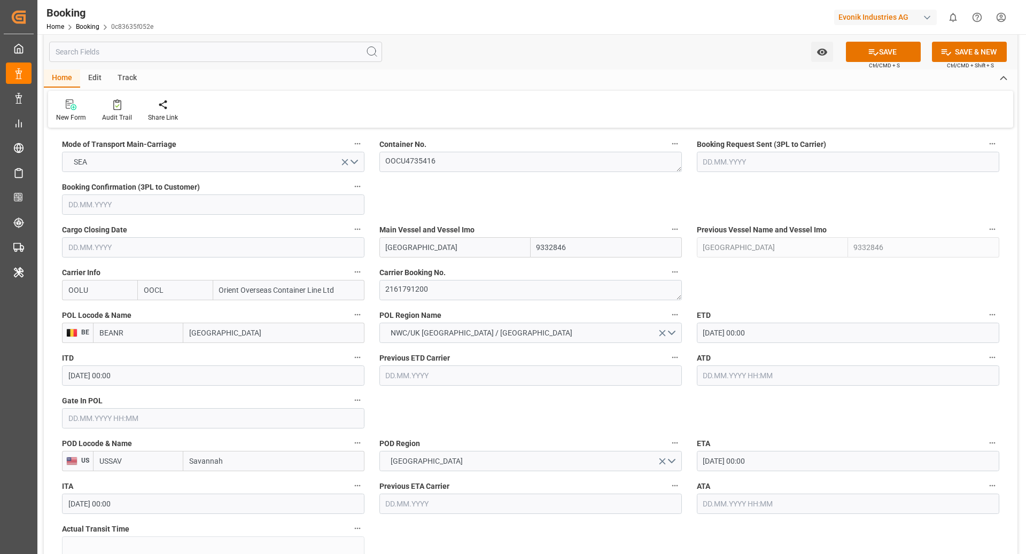
scroll to position [710, 0]
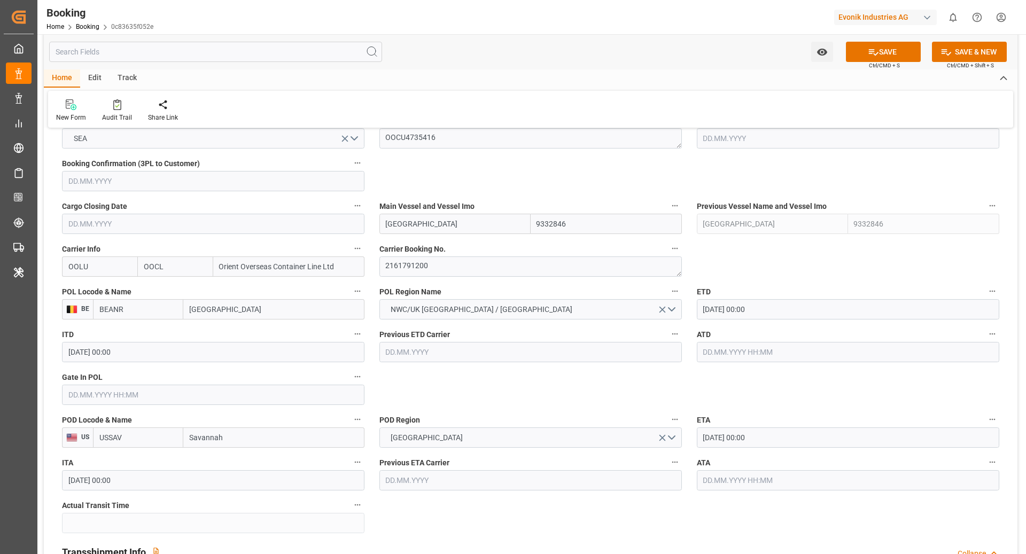
type input "BEANR"
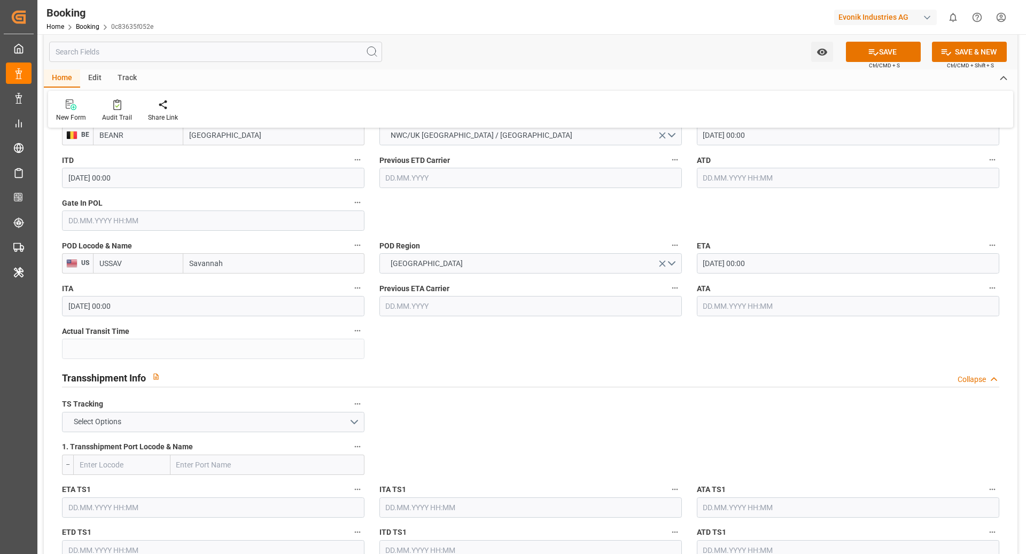
scroll to position [983, 0]
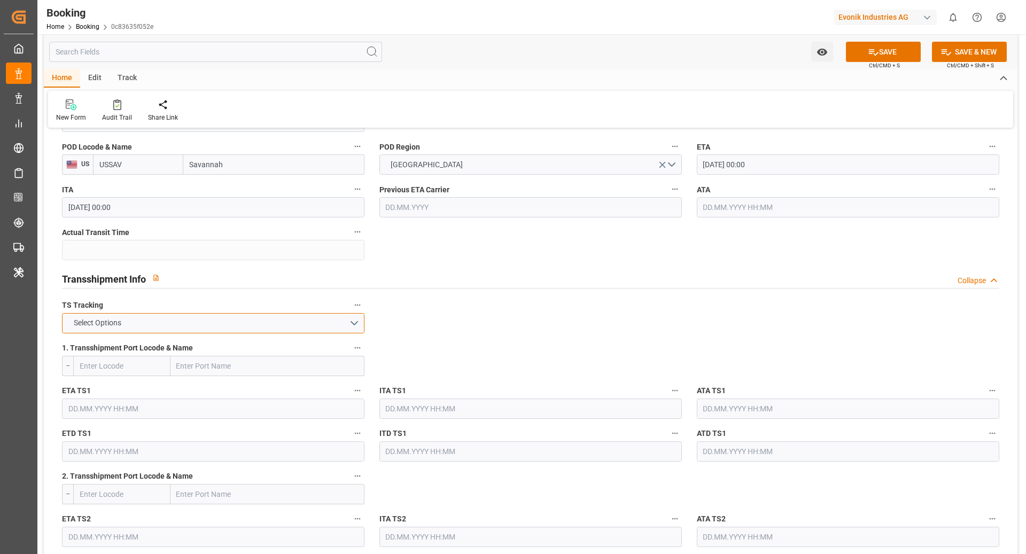
click at [238, 319] on button "Select Options" at bounding box center [213, 323] width 303 height 20
click at [174, 343] on div "FALSE" at bounding box center [213, 348] width 301 height 22
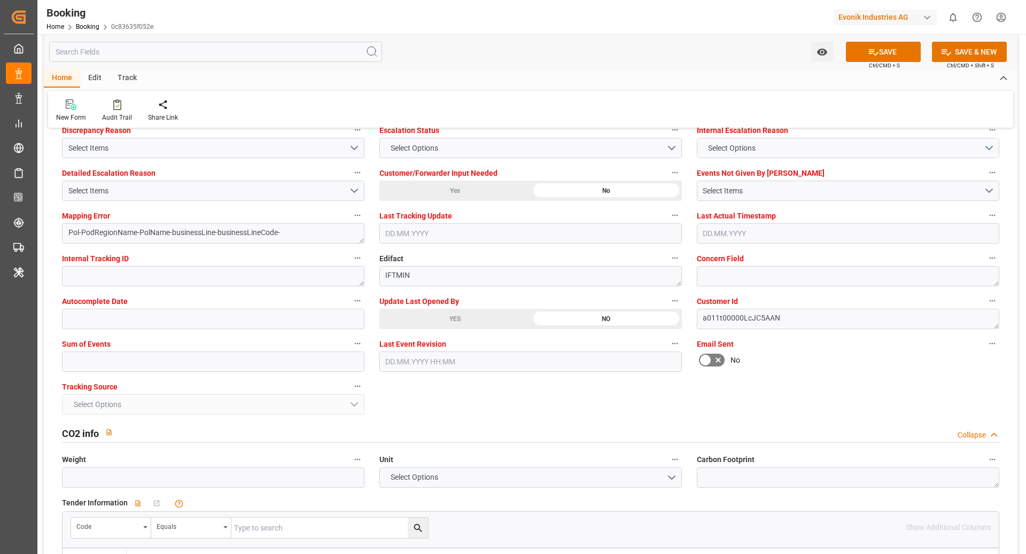
scroll to position [2027, 0]
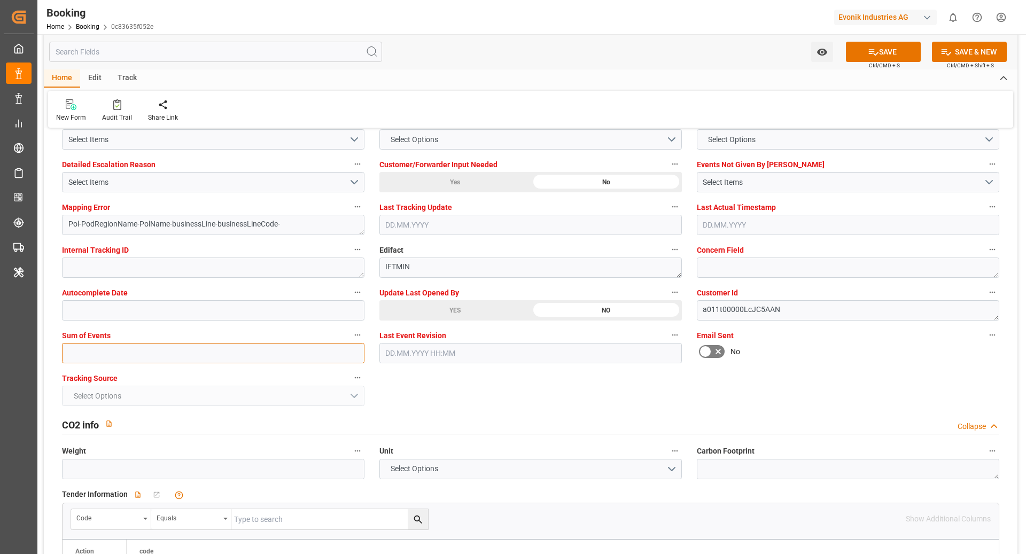
click at [185, 343] on input "text" at bounding box center [213, 353] width 303 height 20
type input "0"
click at [892, 43] on button "SAVE" at bounding box center [883, 52] width 75 height 20
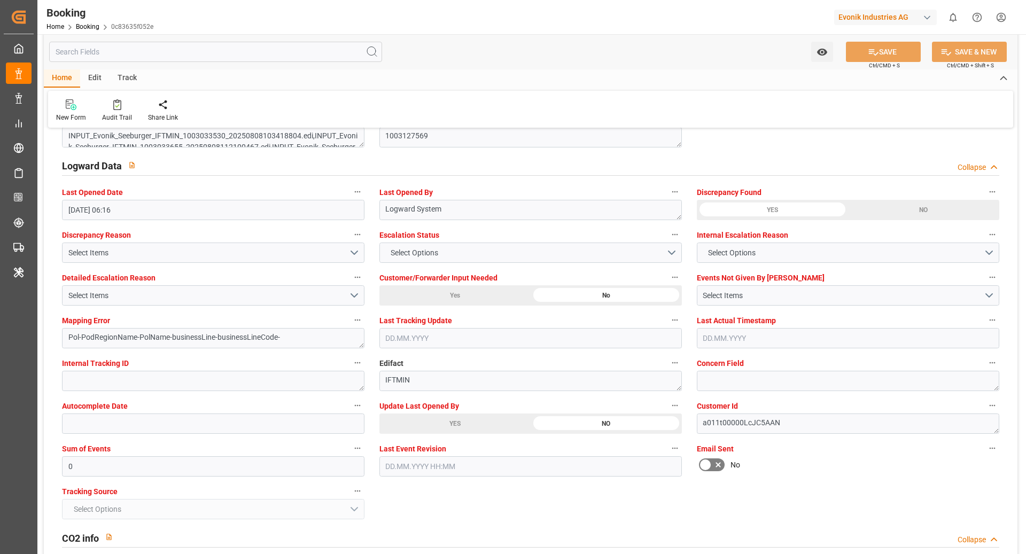
scroll to position [1771, 0]
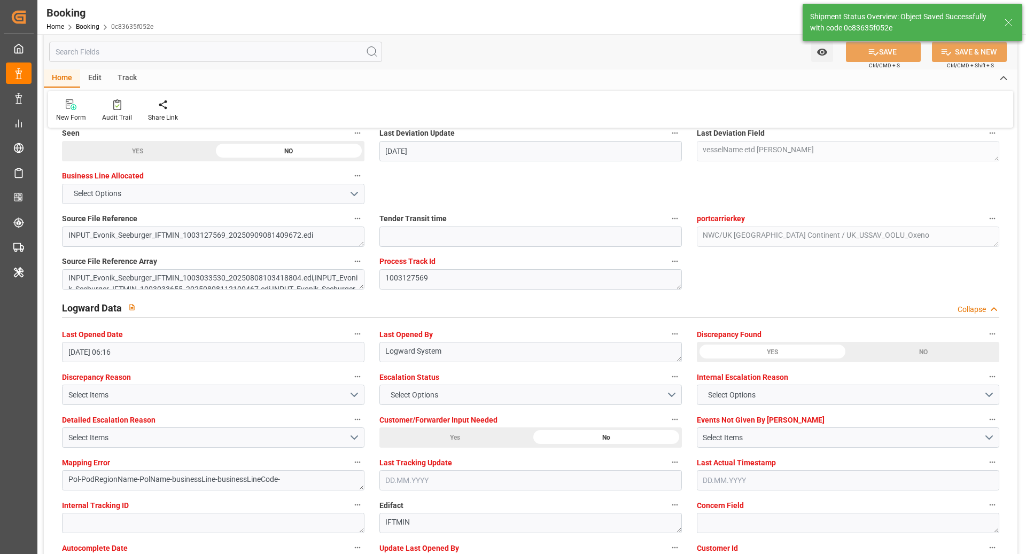
type textarea "[PERSON_NAME]"
type textarea "businessLine-"
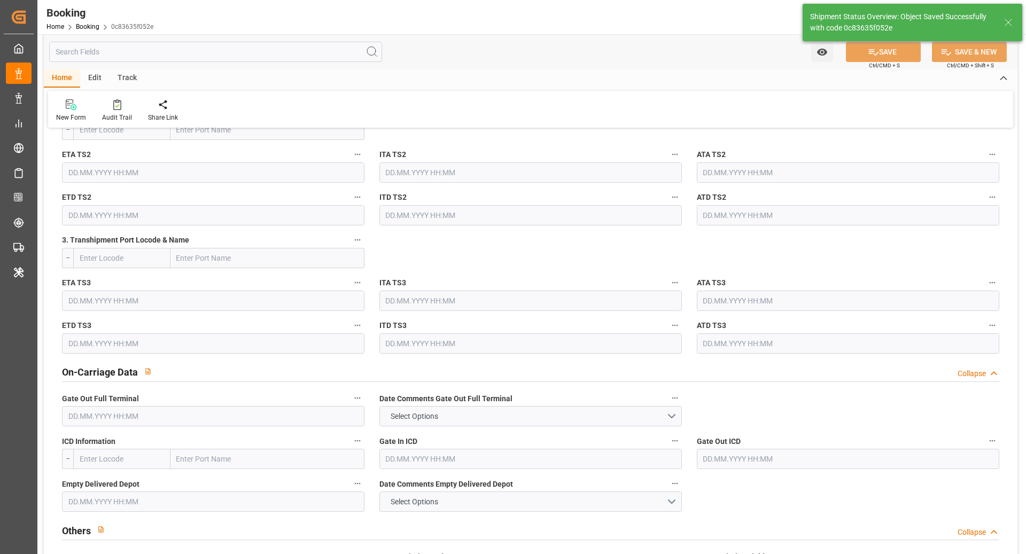
type input "10.09.2025 12:28"
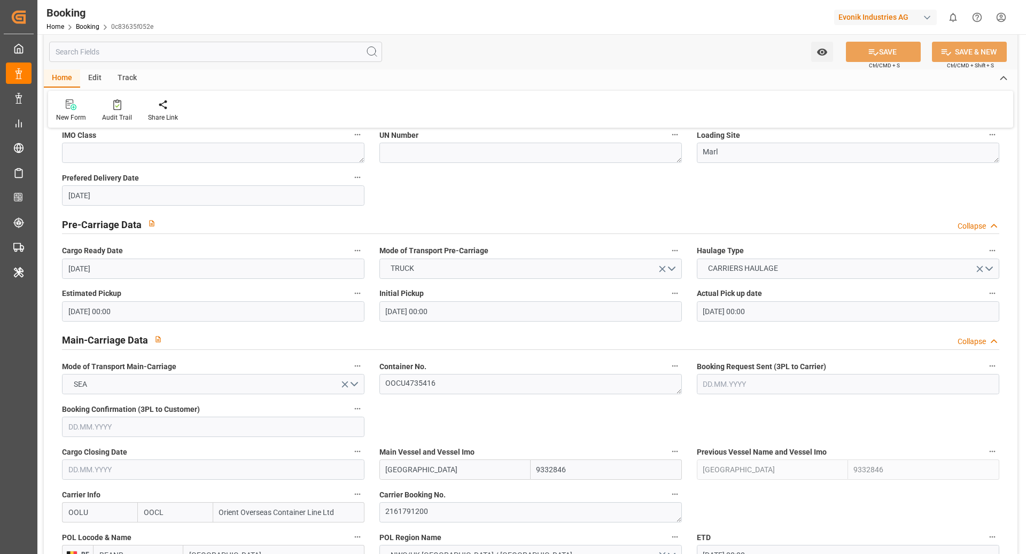
scroll to position [431, 0]
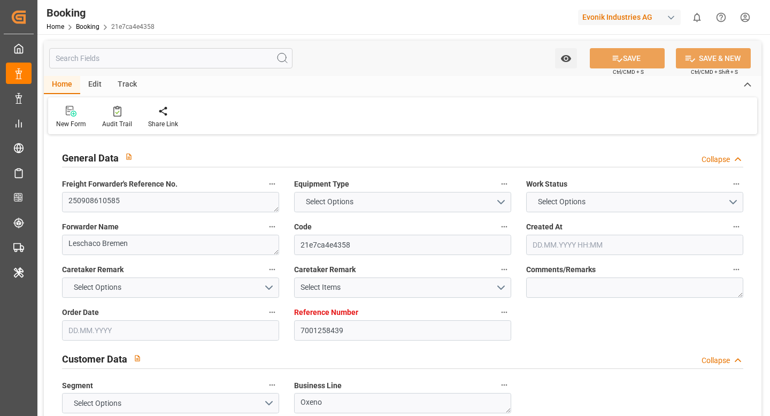
type input "7001258439"
type input "OOCL"
type input "Orient Overseas Container Line Ltd"
type input "EUNWC"
type input "USSAV"
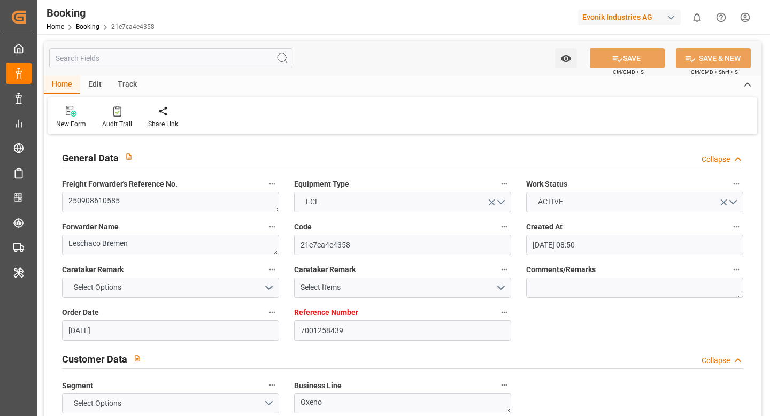
type input "[DATE] 08:50"
type input "[DATE]"
type input "[DATE] 00:00"
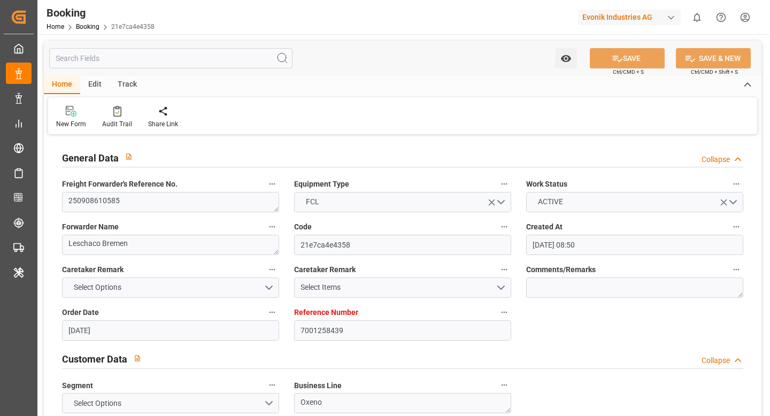
type input "[DATE] 00:00"
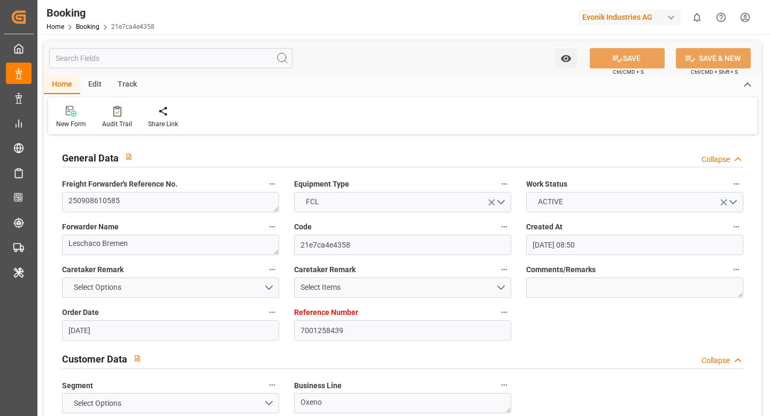
type input "[DATE] 00:00"
type input "[DATE] 22:41"
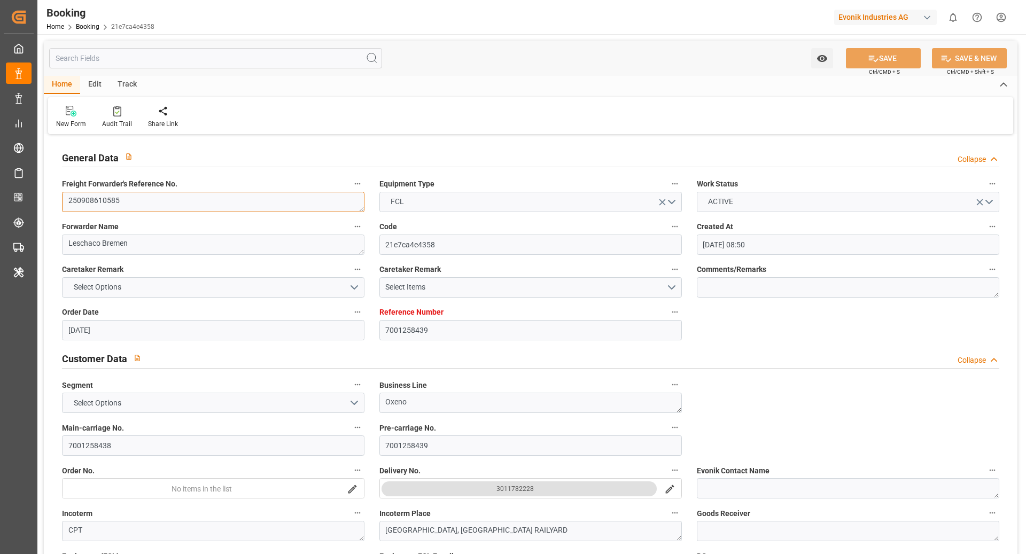
click at [181, 207] on textarea "250908610585" at bounding box center [213, 202] width 303 height 20
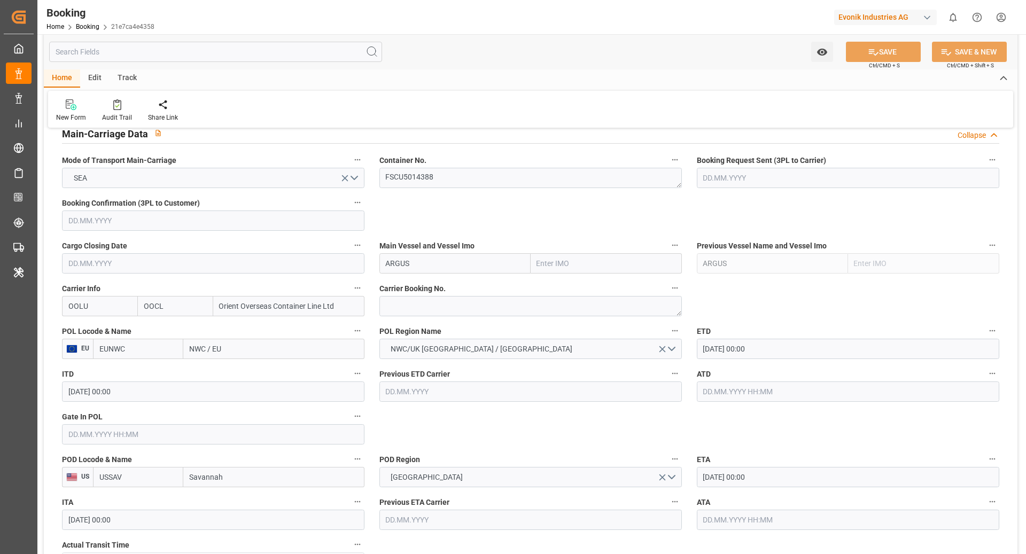
scroll to position [681, 0]
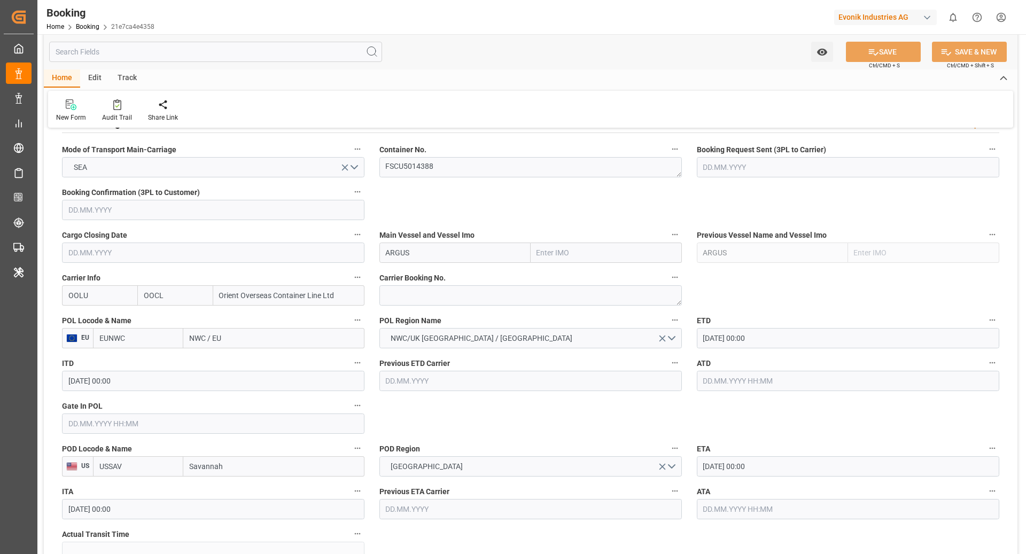
click at [113, 338] on input "EUNWC" at bounding box center [138, 338] width 90 height 20
type input "BEANR"
click at [138, 359] on span "BEANR - [GEOGRAPHIC_DATA]" at bounding box center [136, 368] width 72 height 20
type input "[GEOGRAPHIC_DATA]"
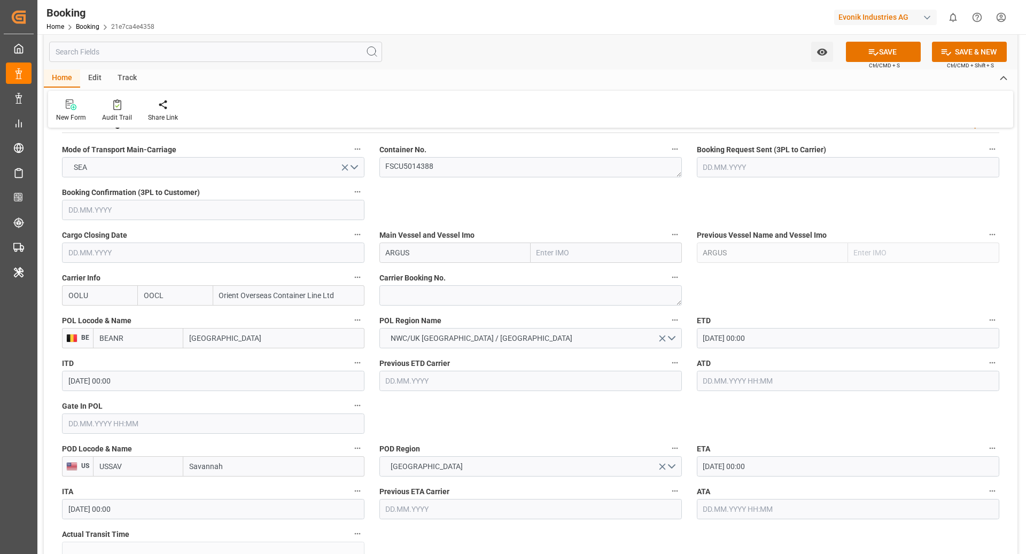
type input "BEANR"
click at [429, 300] on textarea at bounding box center [530, 295] width 303 height 20
paste textarea "2162230440"
type textarea "2162230440"
click at [456, 255] on input "ARGUS" at bounding box center [454, 253] width 151 height 20
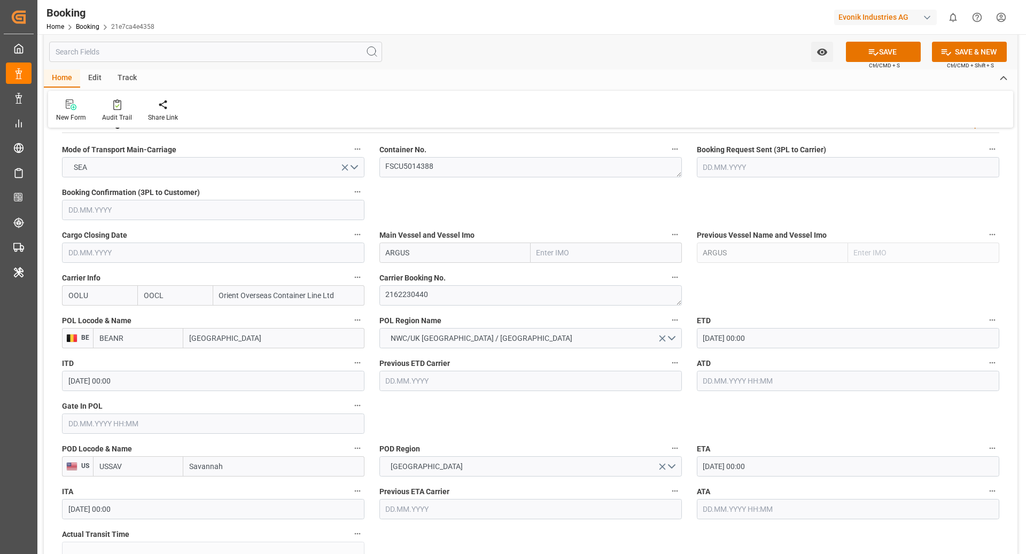
click at [456, 255] on input "ARGUS" at bounding box center [454, 253] width 151 height 20
paste input "[GEOGRAPHIC_DATA]"
click at [413, 277] on b "[GEOGRAPHIC_DATA]" at bounding box center [422, 276] width 73 height 9
type input "[GEOGRAPHIC_DATA]"
type input "9332846"
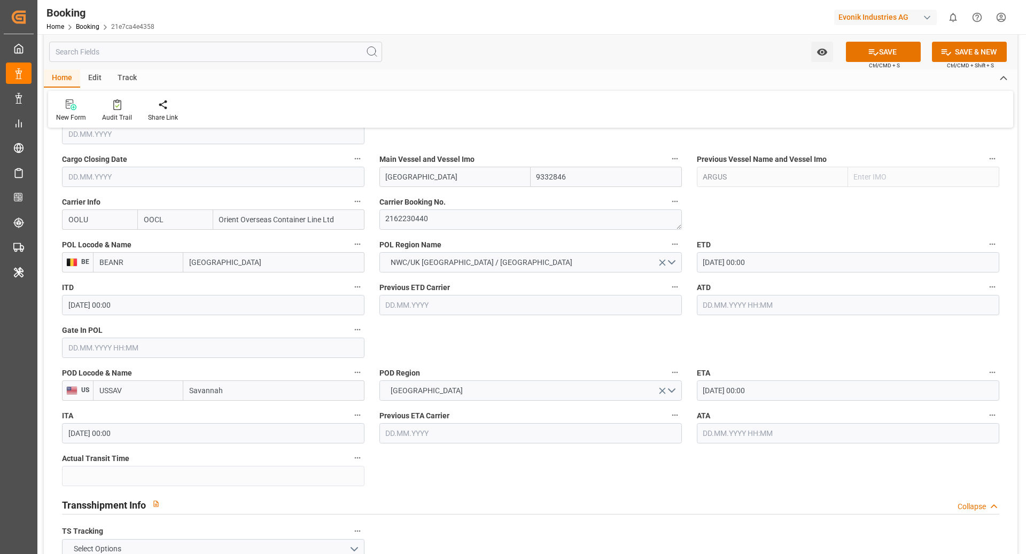
scroll to position [777, 0]
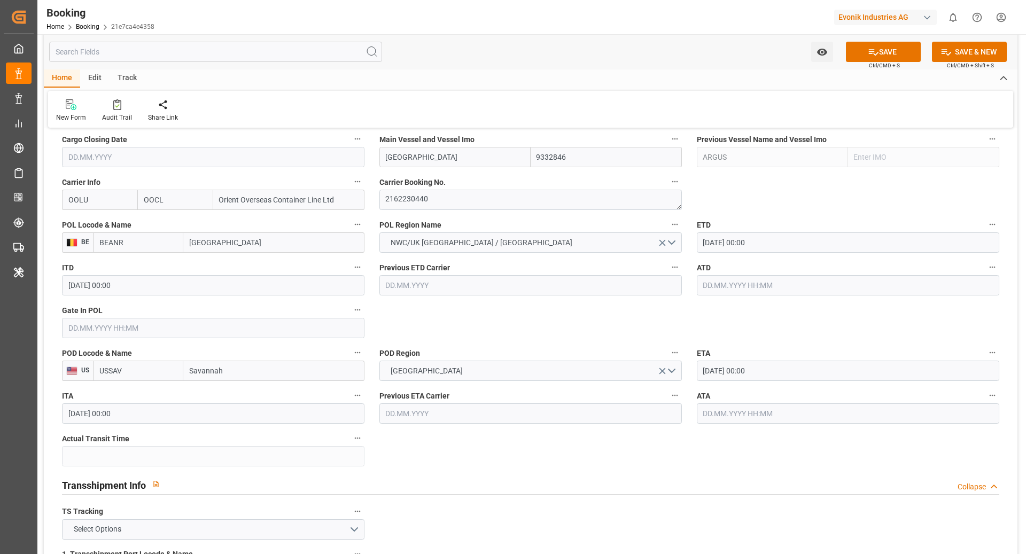
type input "[GEOGRAPHIC_DATA]"
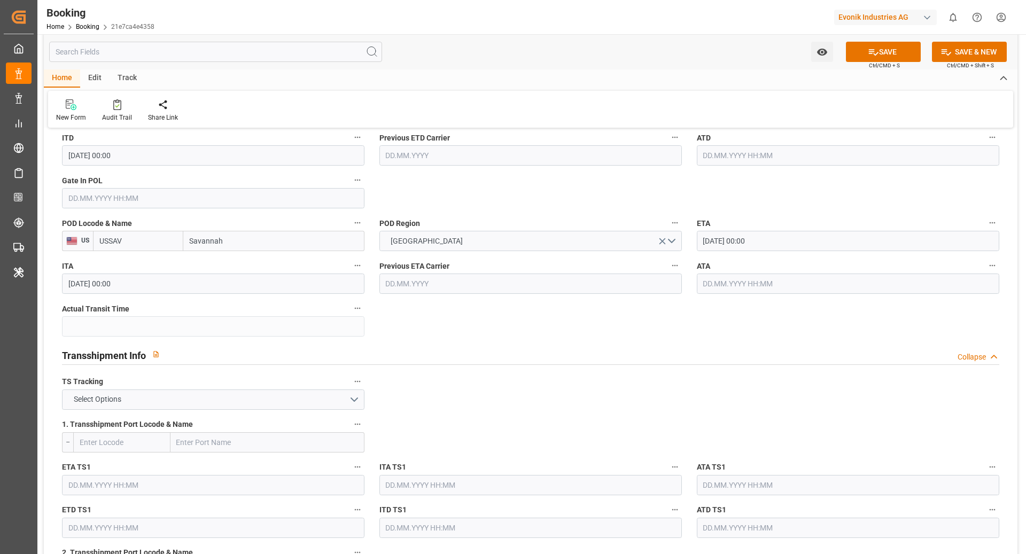
scroll to position [908, 0]
click at [195, 406] on button "Select Options" at bounding box center [213, 399] width 303 height 20
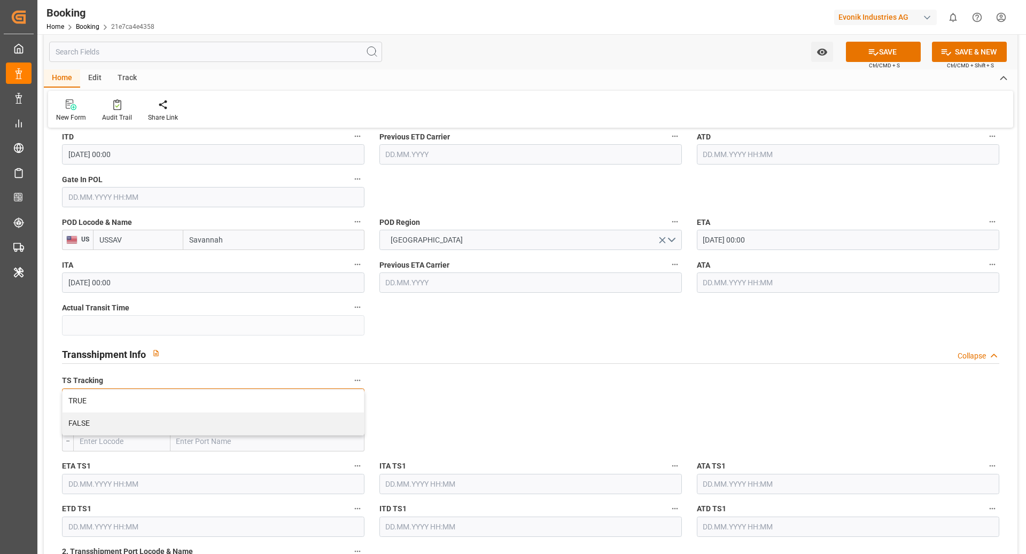
drag, startPoint x: 131, startPoint y: 415, endPoint x: 143, endPoint y: 415, distance: 11.8
click at [130, 414] on div "FALSE" at bounding box center [213, 424] width 301 height 22
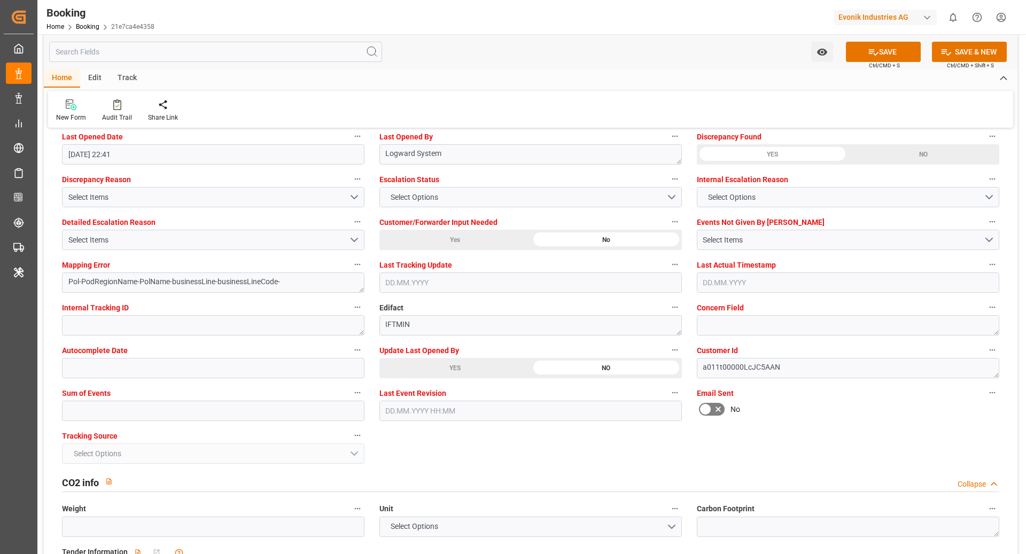
scroll to position [1972, 0]
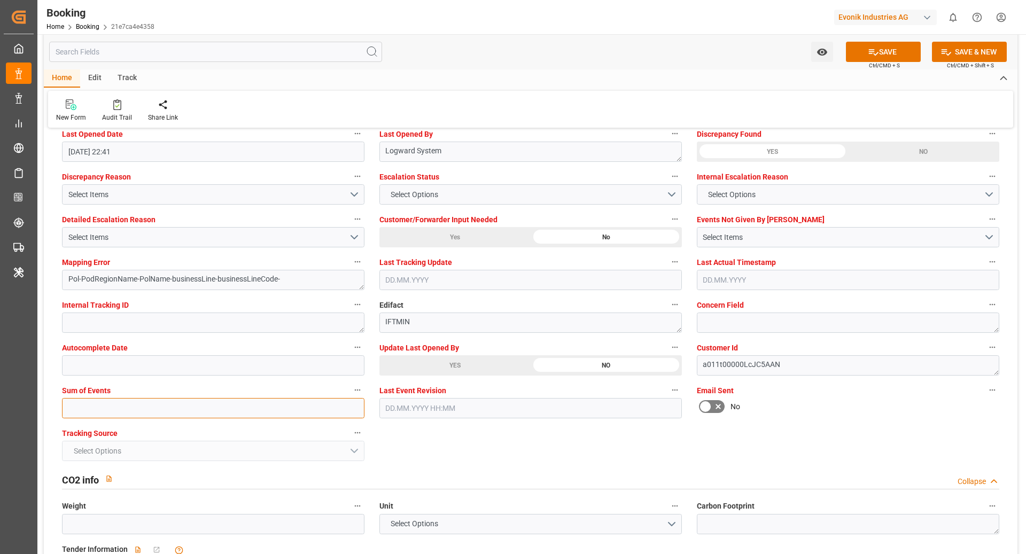
click at [216, 410] on input "text" at bounding box center [213, 408] width 303 height 20
type input "0"
click at [769, 56] on button "SAVE" at bounding box center [883, 52] width 75 height 20
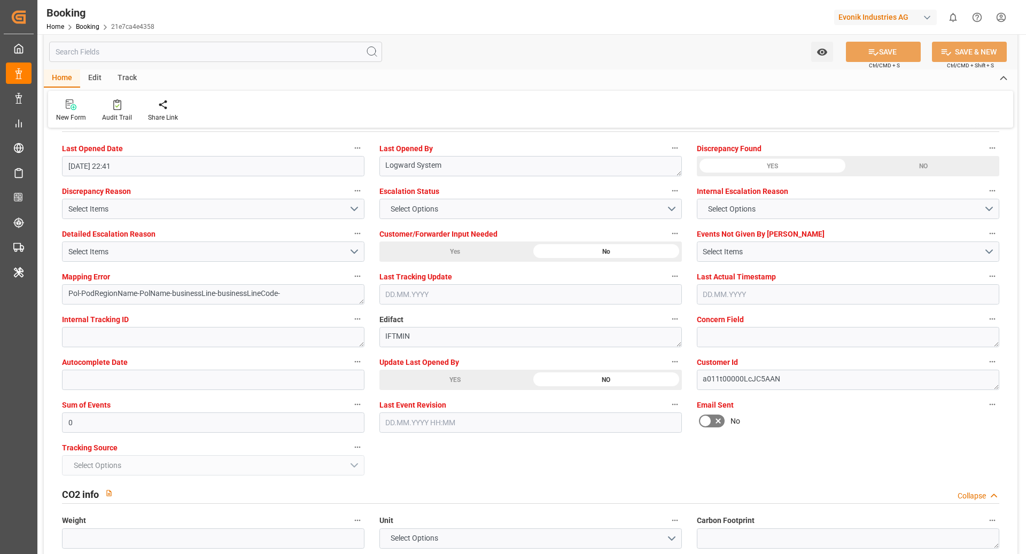
scroll to position [1336, 0]
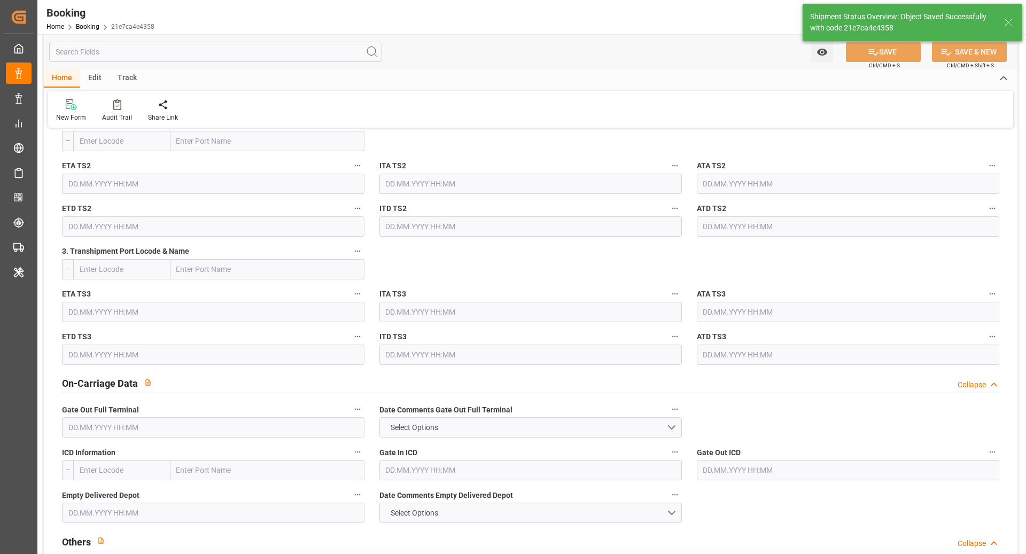
type textarea "[PERSON_NAME]"
type textarea "businessLine-"
type input "[DATE] 12:29"
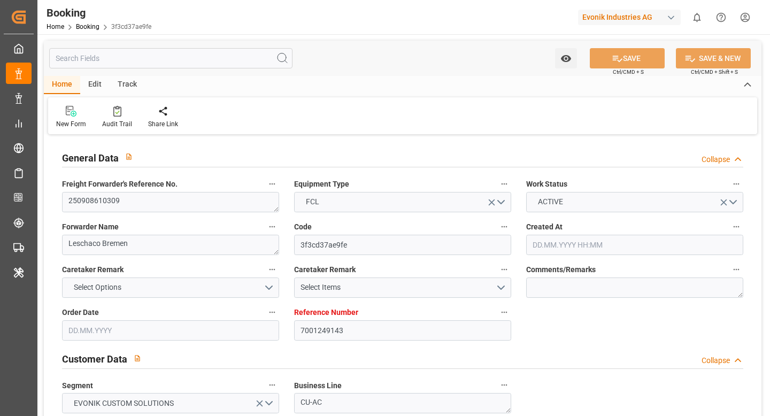
type input "[DATE] 12:45"
type input "[DATE]"
type input "[DATE] 00:00"
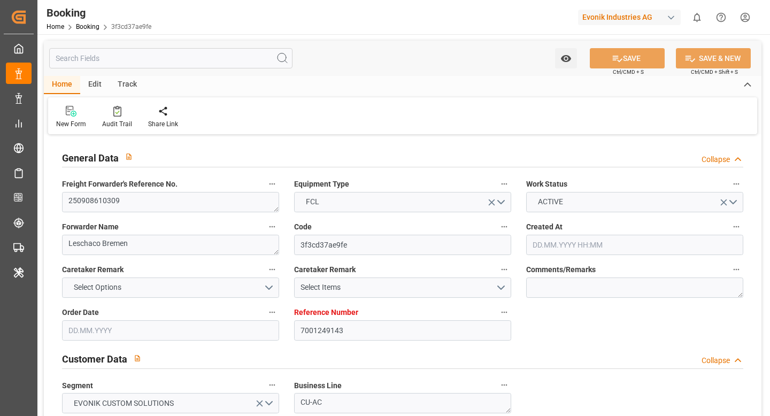
type input "[DATE] 00:00"
type input "15.08.2025"
type input "01.09.2025"
type input "15.09.2025 00:00"
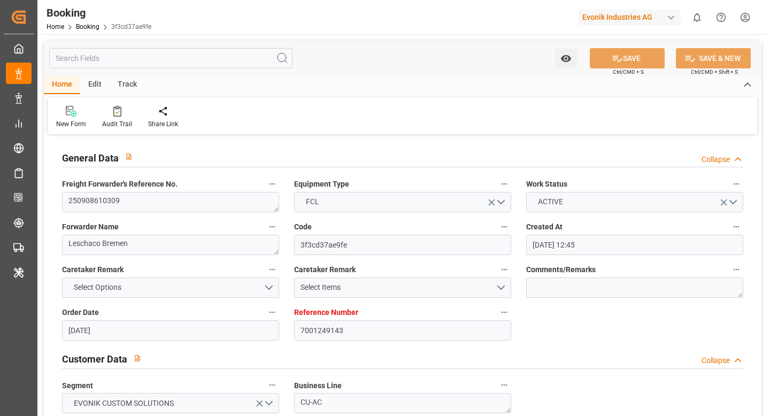
type input "15.09.2025 00:00"
type input "24.09.2025 00:00"
type input "18.08.2025"
type input "08.09.2025 09:48"
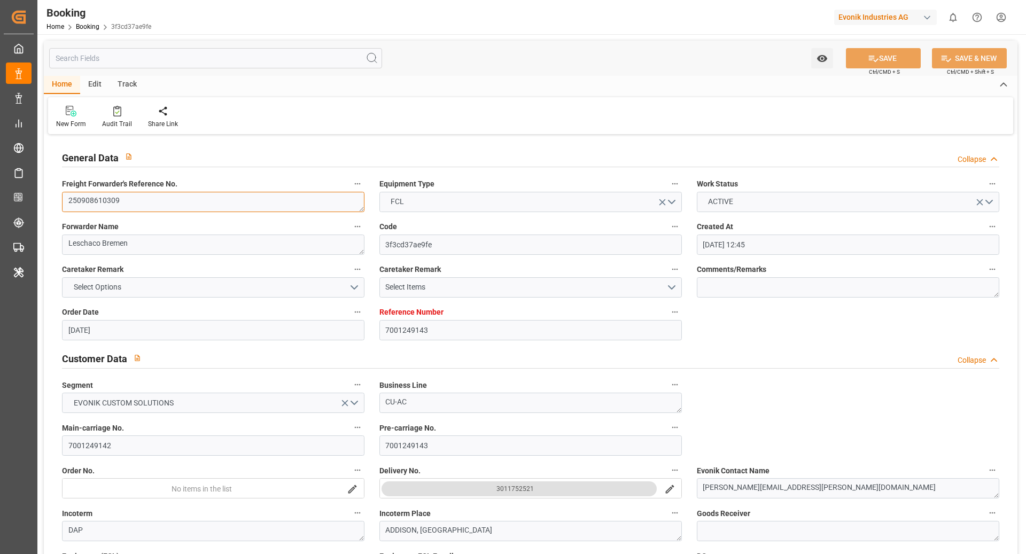
click textarea "250908610309"
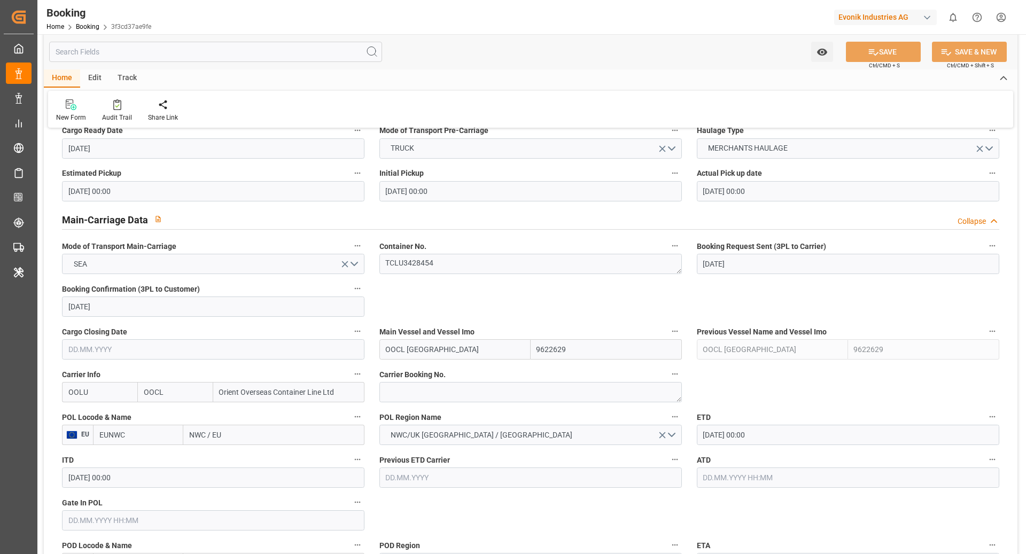
scroll to position [589, 0]
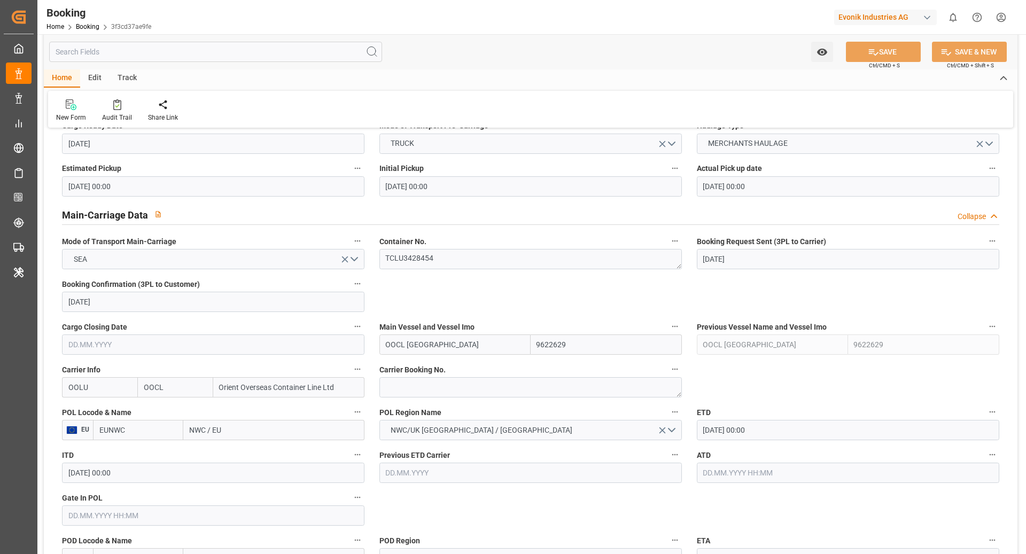
click div "POL Region Name NWC/UK NORTH WEST CONTINENT / UK"
click textarea
paste textarea "2161916480"
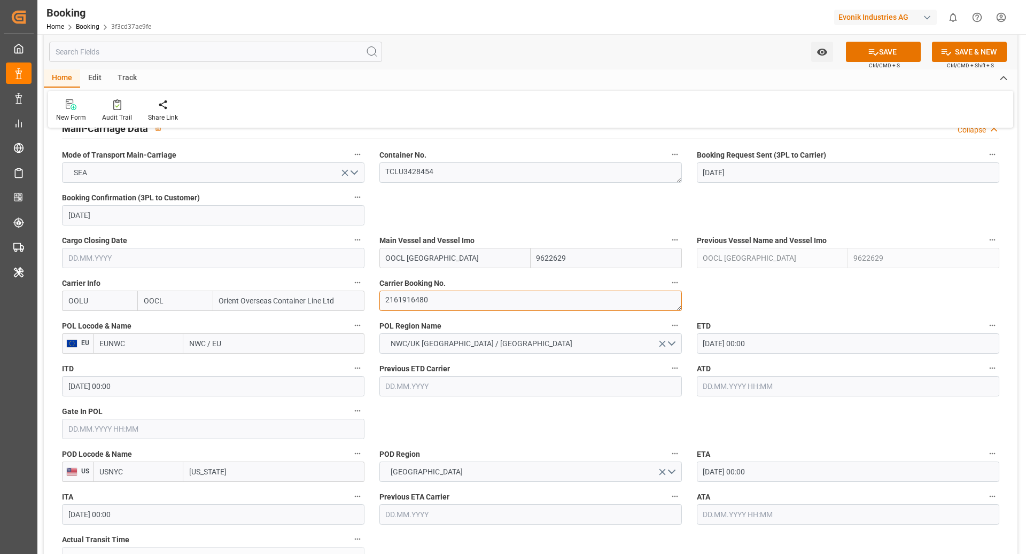
scroll to position [677, 0]
type textarea "2161916480"
click input "EUNWC"
type input "NLRTM"
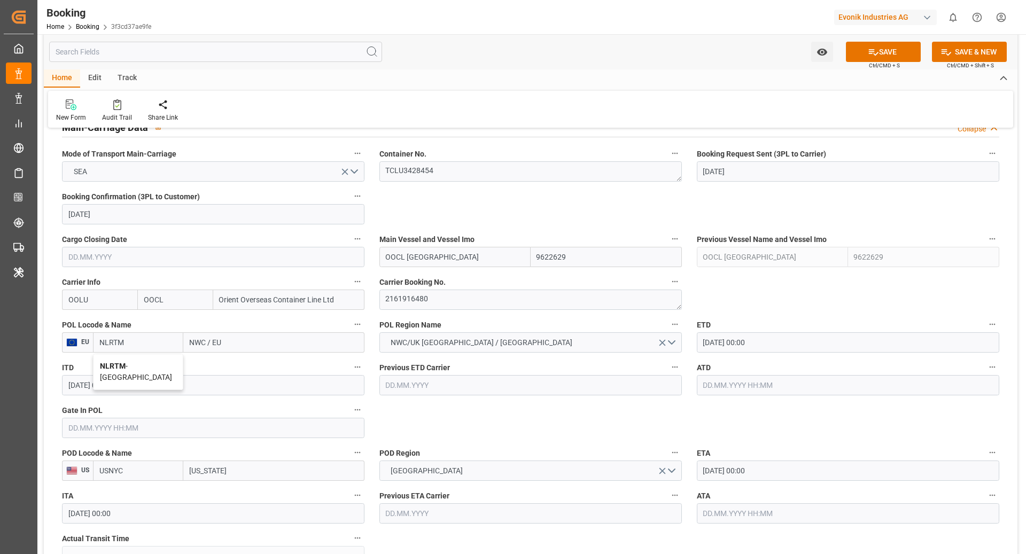
click span "NLRTM - Rotterdam"
type input "Rotterdam"
type input "NLRTM"
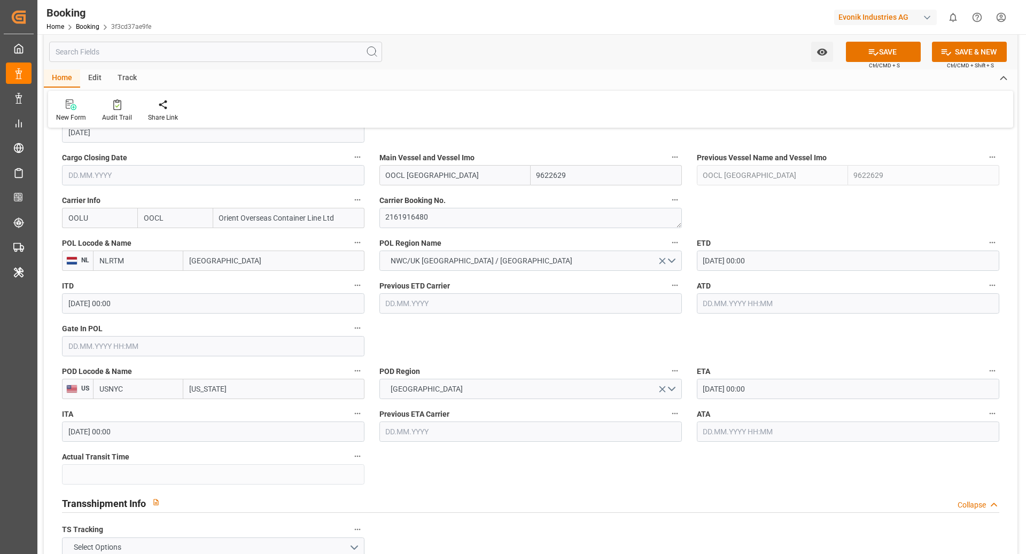
scroll to position [759, 0]
click input "text"
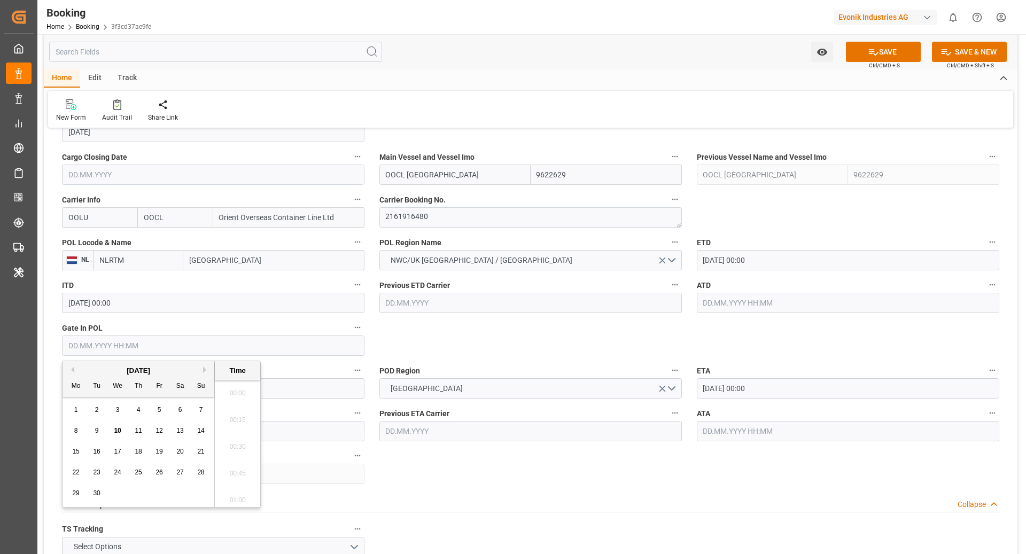
scroll to position [1874, 0]
click span "8"
type input "[DATE] 00:00"
click div "General Data Collapse Freight Forwarder's Reference No. 250908610309 Equipment …"
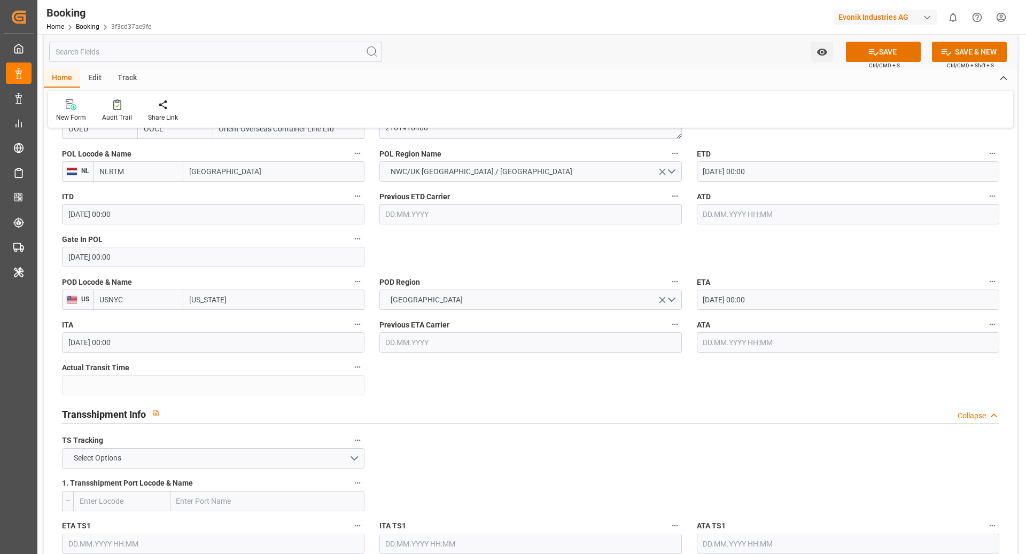
scroll to position [859, 0]
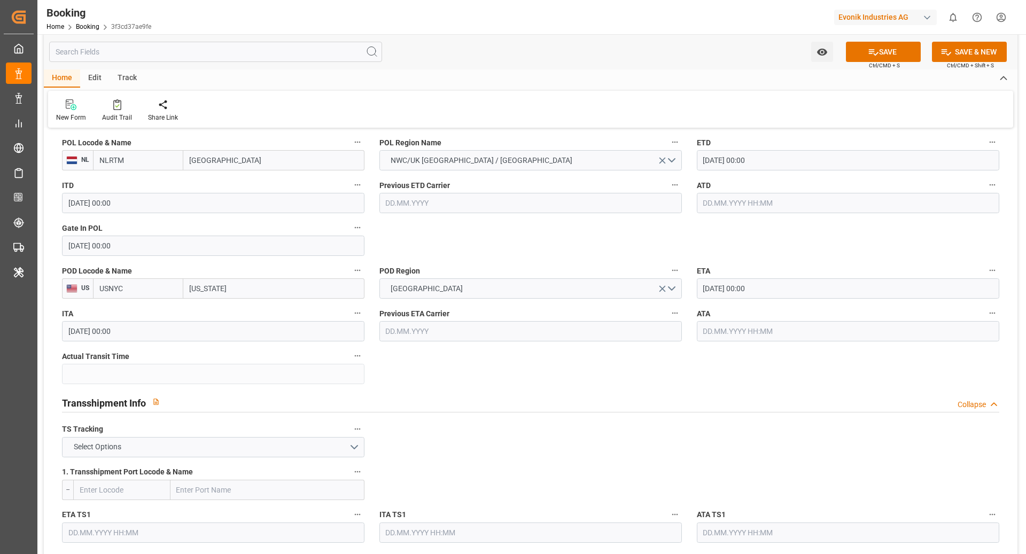
click input "[DATE] 00:00"
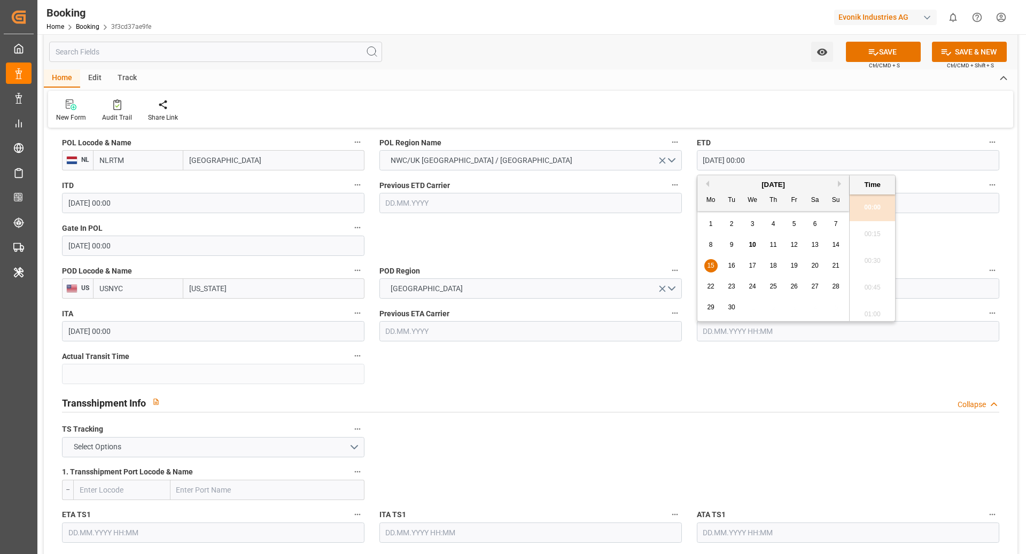
click span "14"
type input "14.09.2025 00:00"
click div "General Data Collapse Freight Forwarder's Reference No. 250908610309 Equipment …"
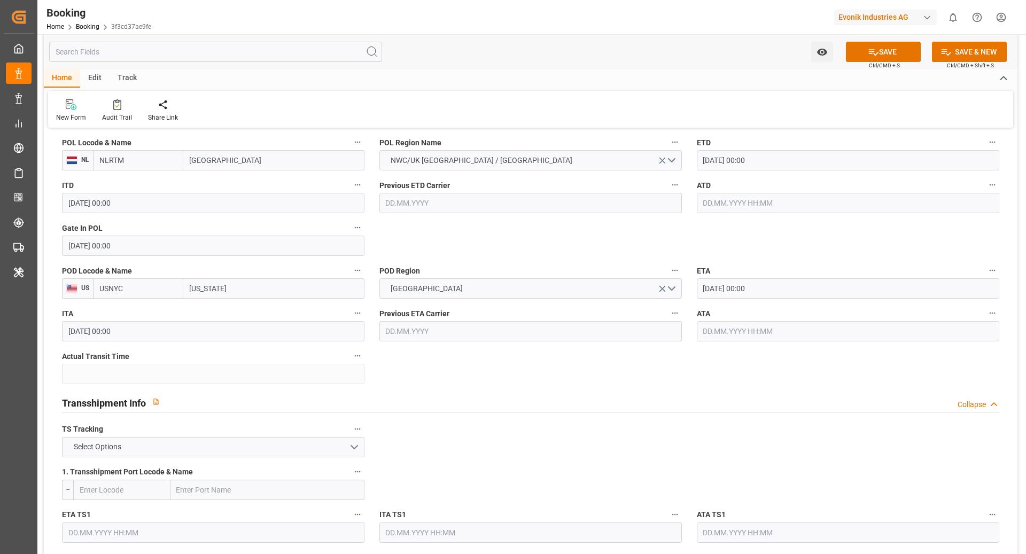
click input "24.09.2025 00:00"
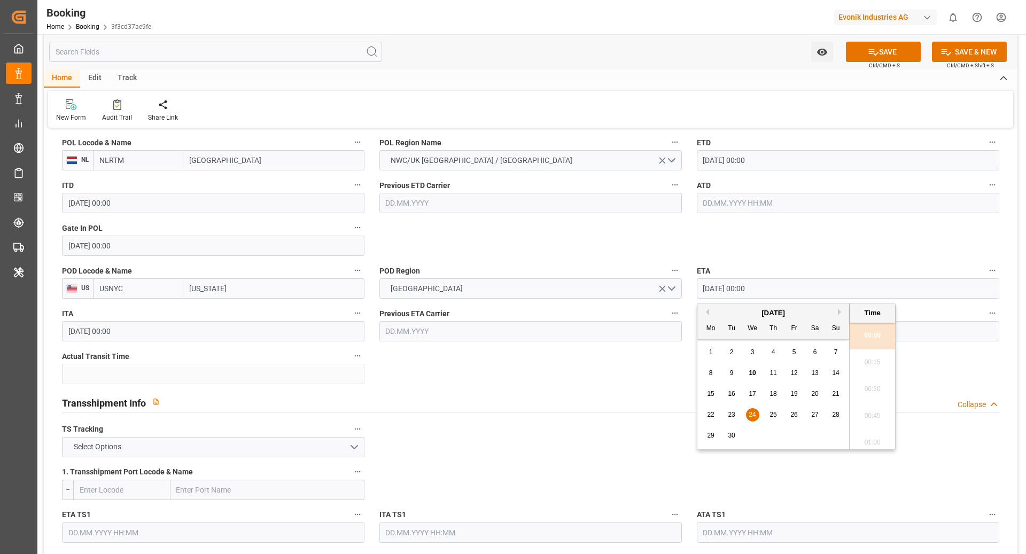
click span "28"
type input "28.09.2025 00:00"
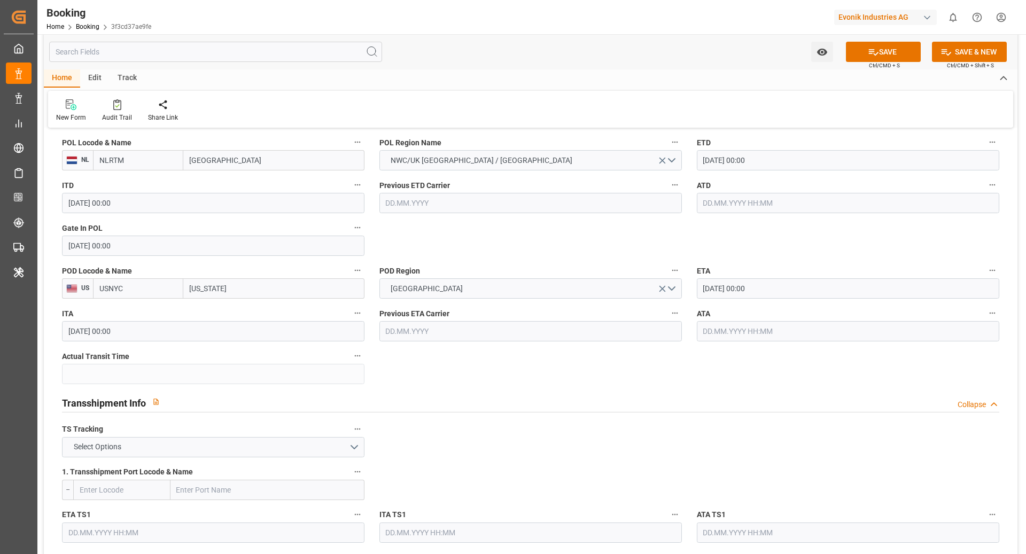
click div "Transshipment Info Collapse"
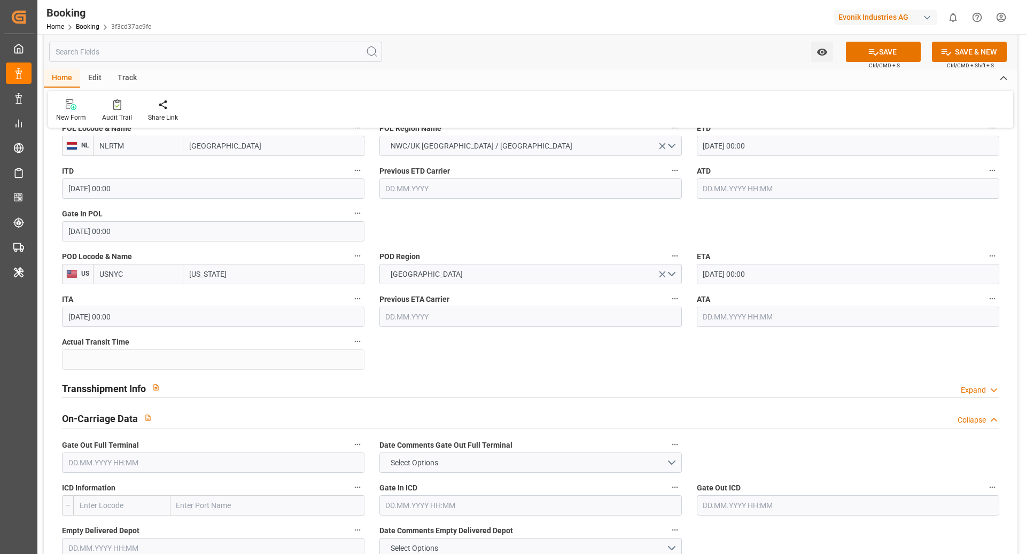
scroll to position [878, 0]
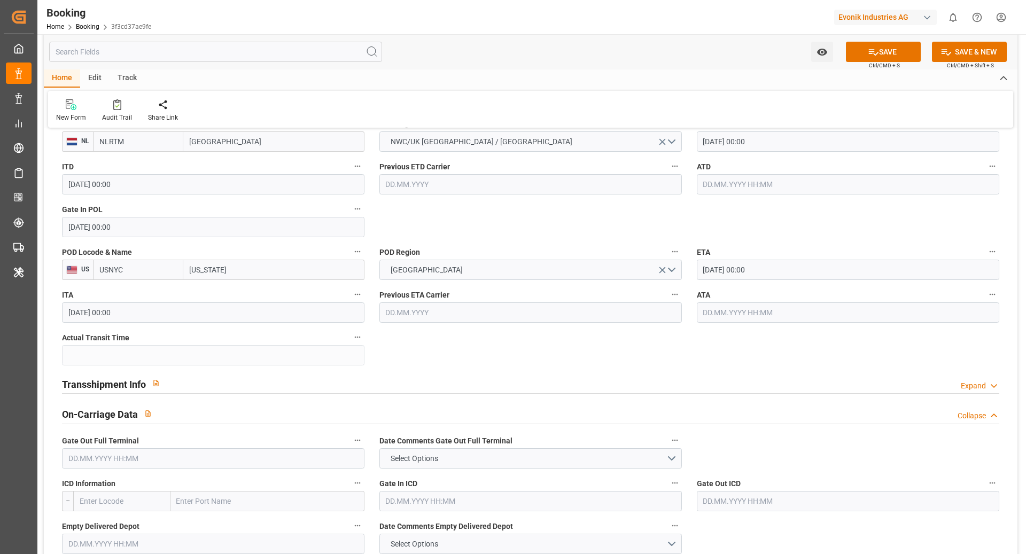
click div "Transshipment Info Expand"
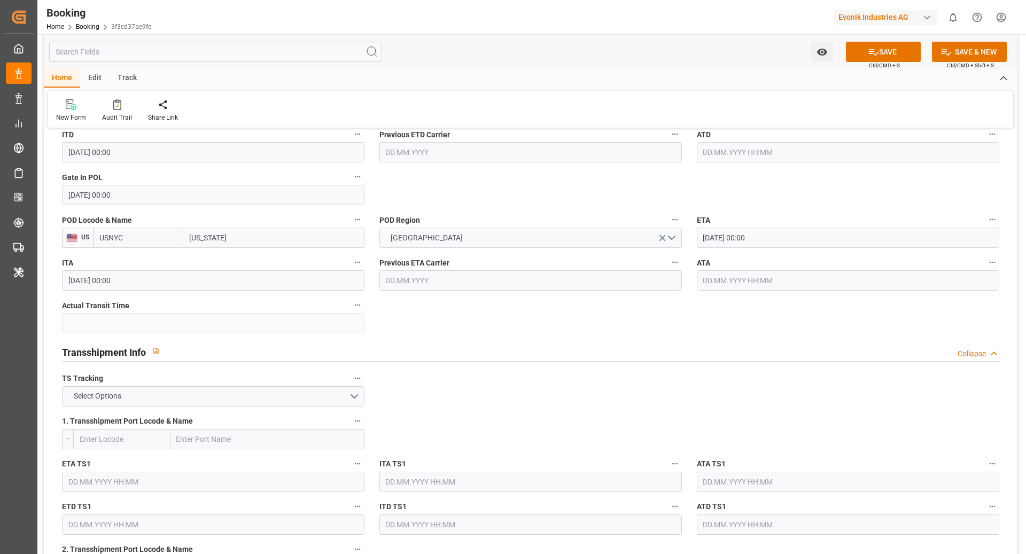
scroll to position [921, 0]
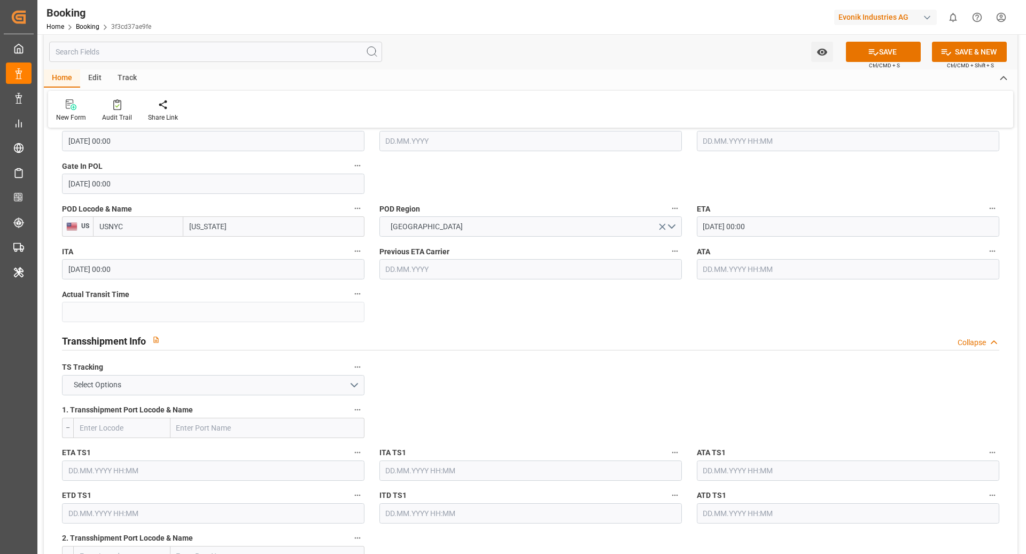
click div "TS Tracking Select Options"
click span "Select Options"
click div "FALSE"
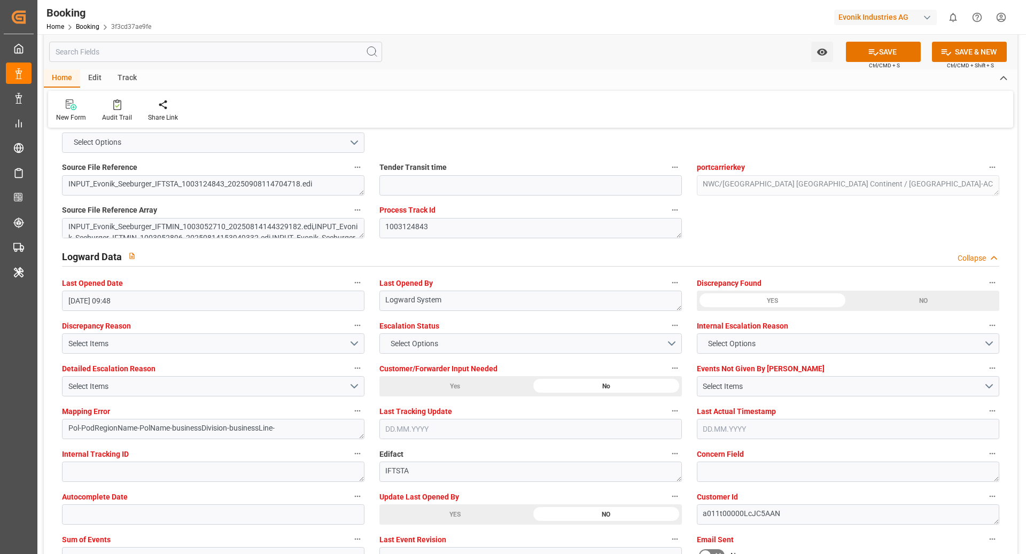
scroll to position [1850, 0]
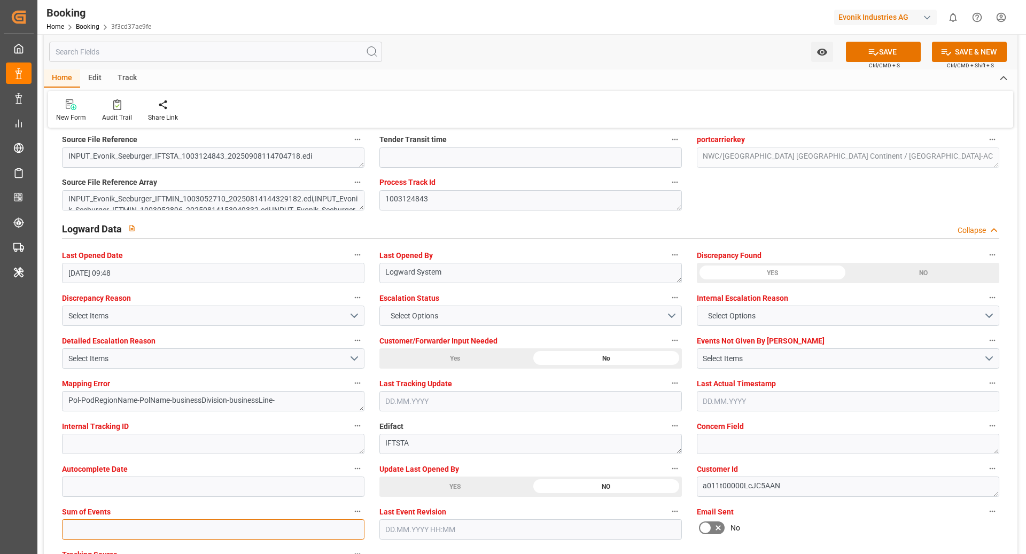
click input "text"
type input "0"
click button "SAVE"
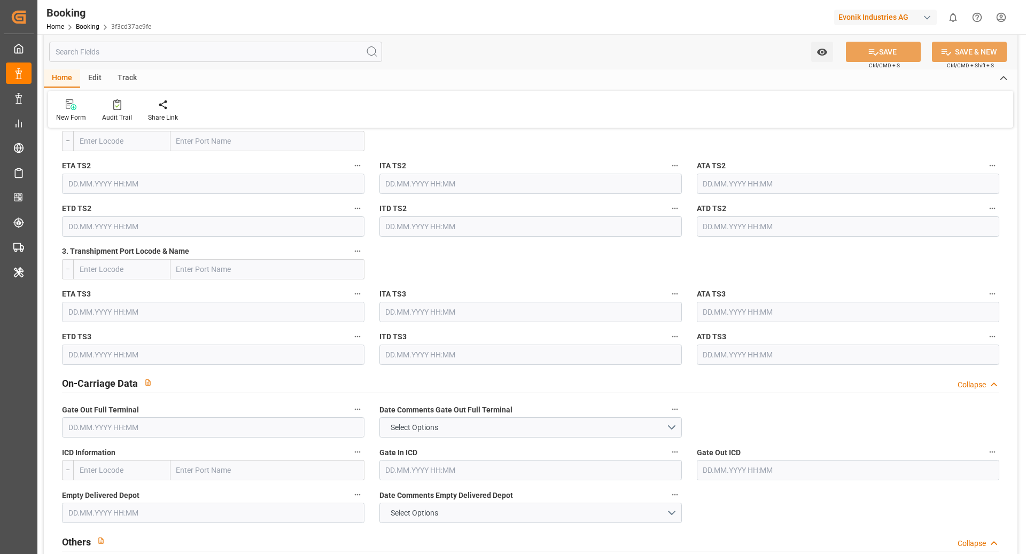
scroll to position [1204, 0]
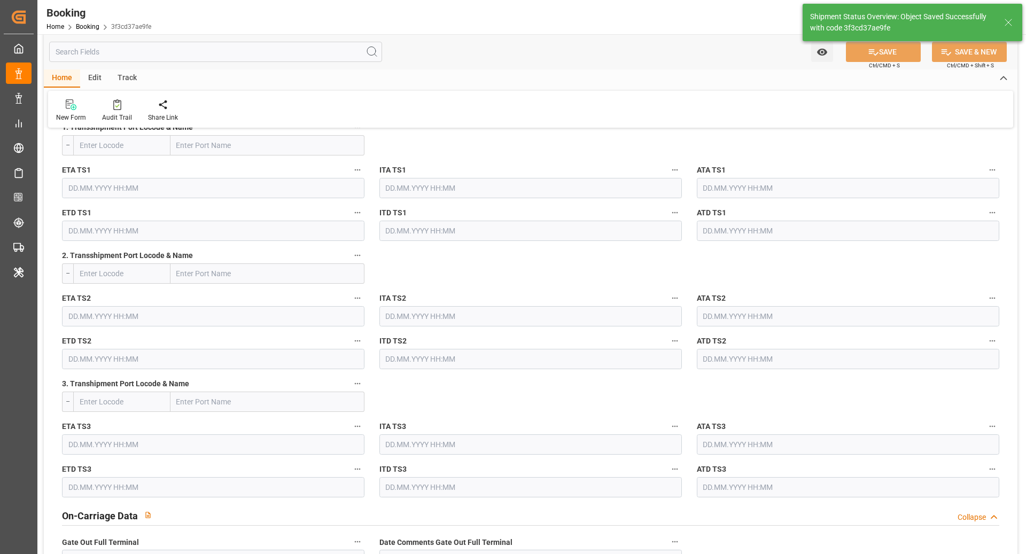
type textarea "[PERSON_NAME]"
type textarea "businessDivision-businessLine-"
type input "10.09.2025 12:31"
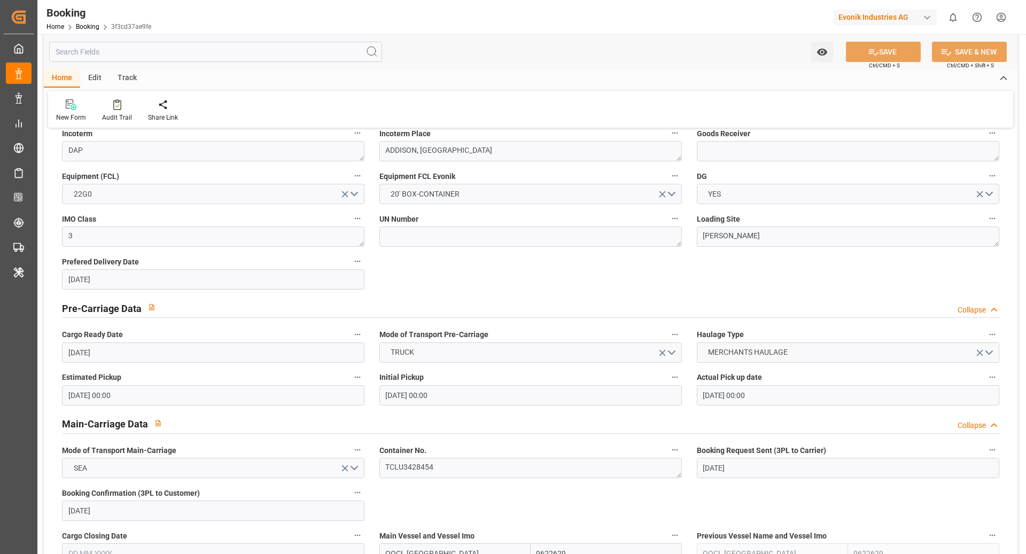
scroll to position [77, 0]
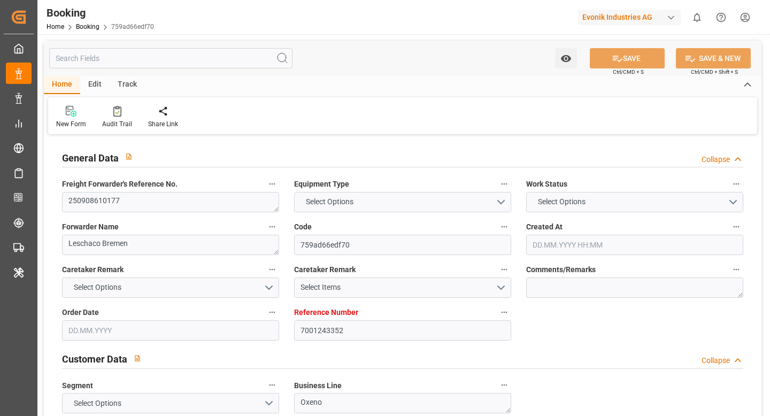
type input "7001243352"
type input "9332846"
type input "OOCL"
type input "Orient Overseas Container Line Ltd"
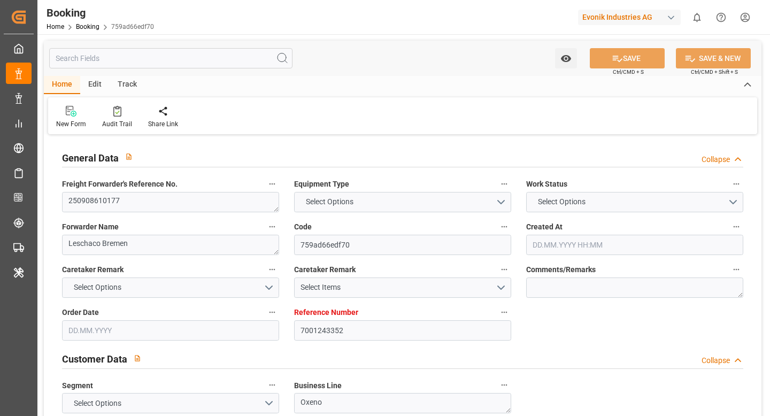
type input "EUNWC"
type input "USSAV"
type input "[DATE] 10:17"
type input "[DATE]"
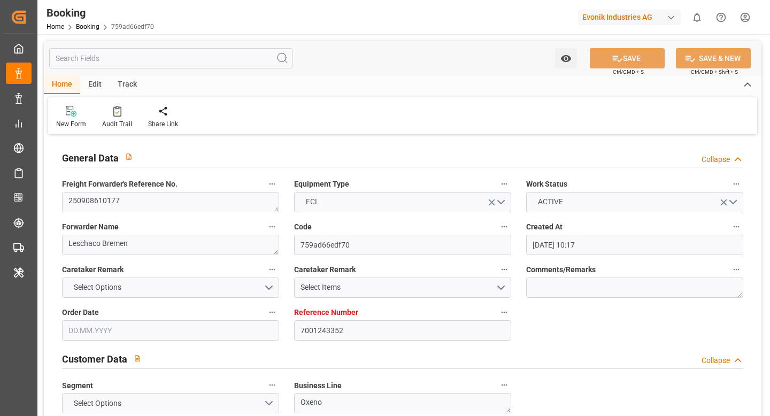
type input "[DATE]"
type input "[DATE] 00:00"
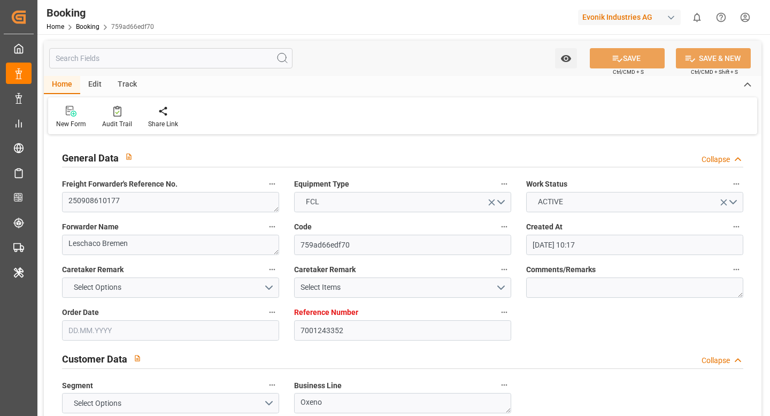
type input "[DATE] 00:00"
type input "[DATE]"
type input "[DATE] 12:59"
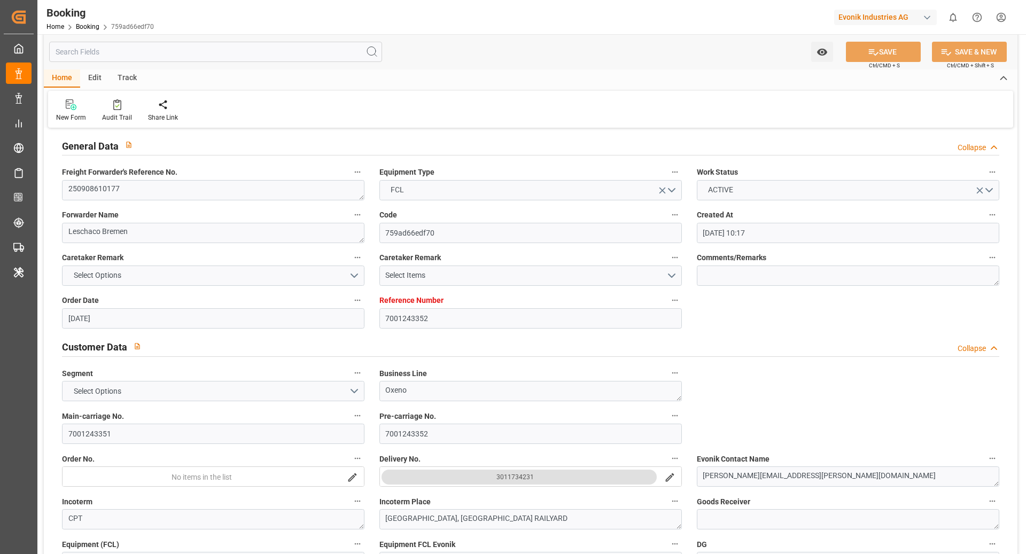
scroll to position [13, 0]
click at [168, 184] on textarea "250908610177" at bounding box center [213, 189] width 303 height 20
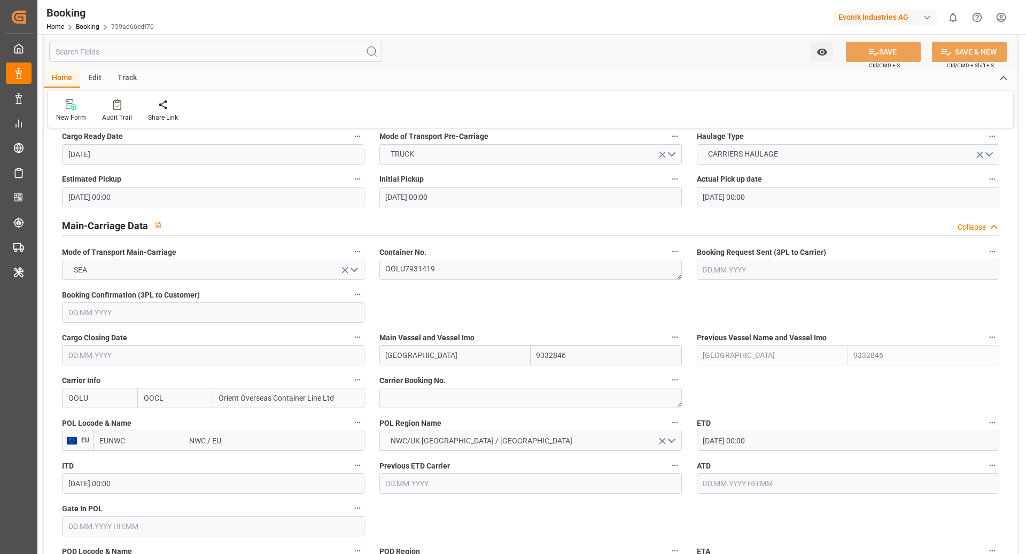
scroll to position [591, 0]
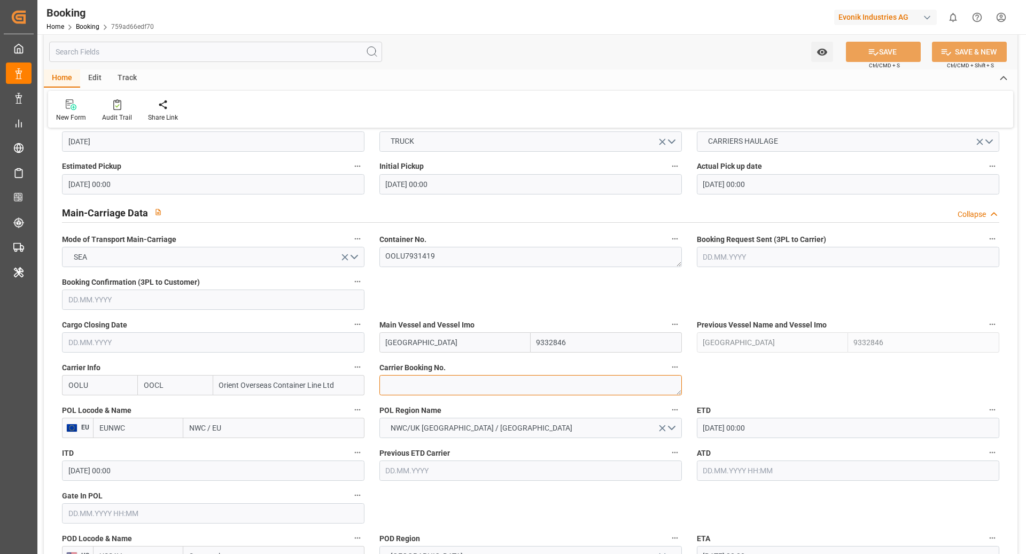
click at [432, 381] on textarea at bounding box center [530, 385] width 303 height 20
paste textarea "2161733150"
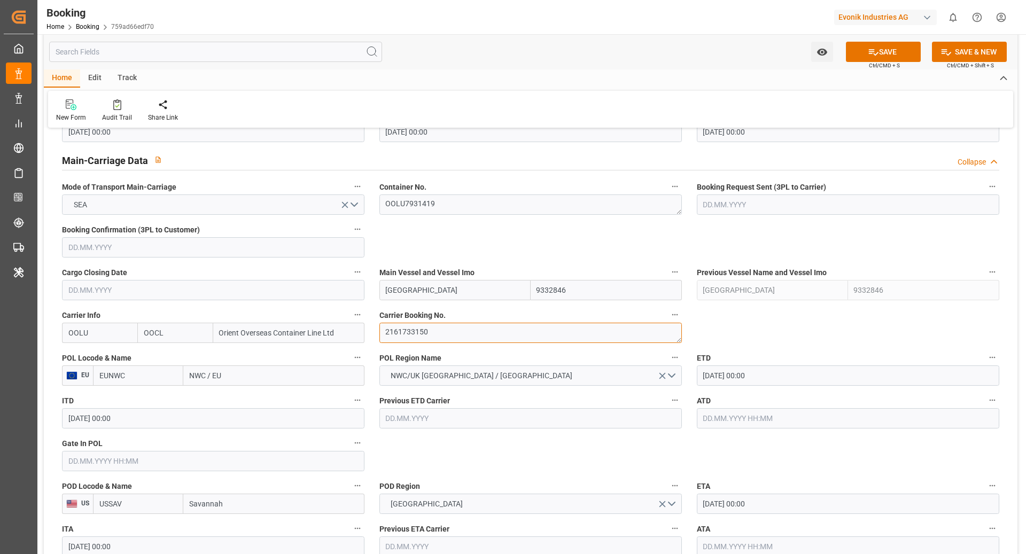
scroll to position [680, 0]
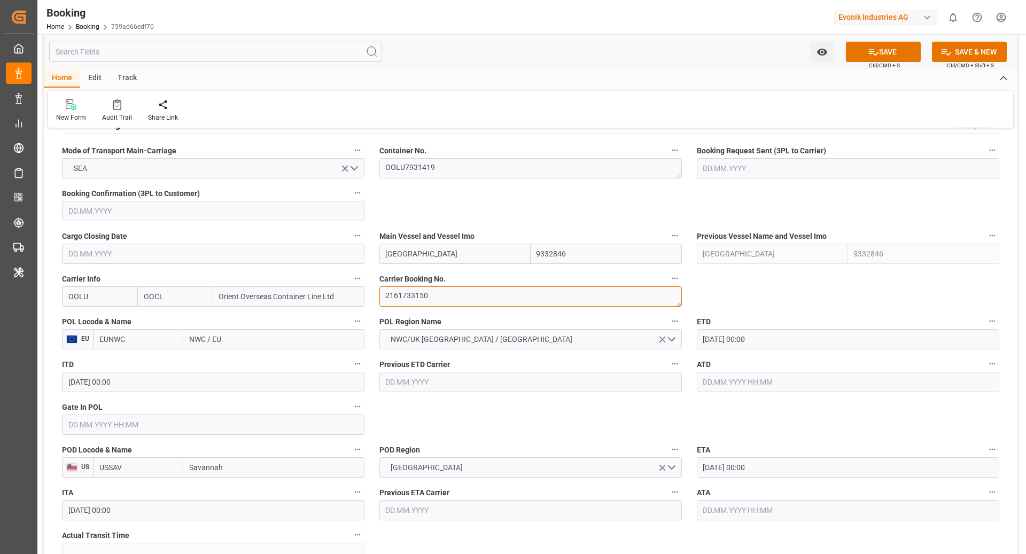
type textarea "2161733150"
click at [138, 340] on input "EUNWC" at bounding box center [138, 339] width 90 height 20
type input "BEANR"
click at [137, 367] on div "BEANR - [GEOGRAPHIC_DATA]" at bounding box center [138, 368] width 89 height 35
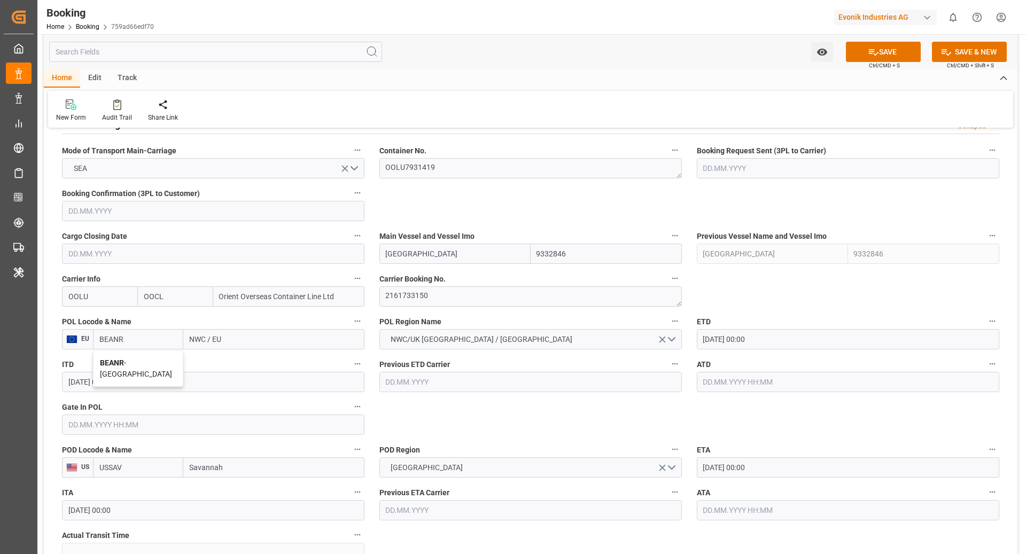
type input "[GEOGRAPHIC_DATA]"
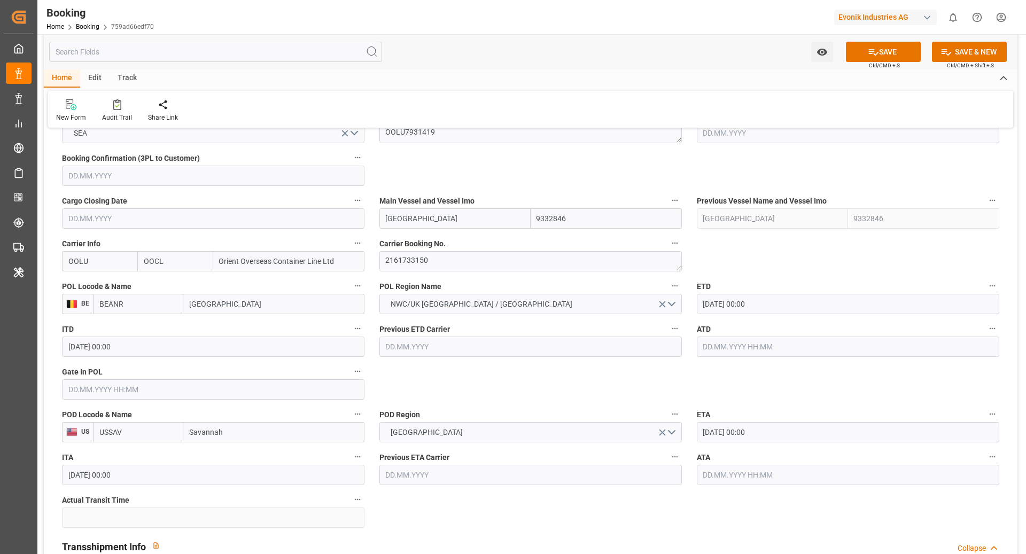
scroll to position [715, 0]
type input "BEANR"
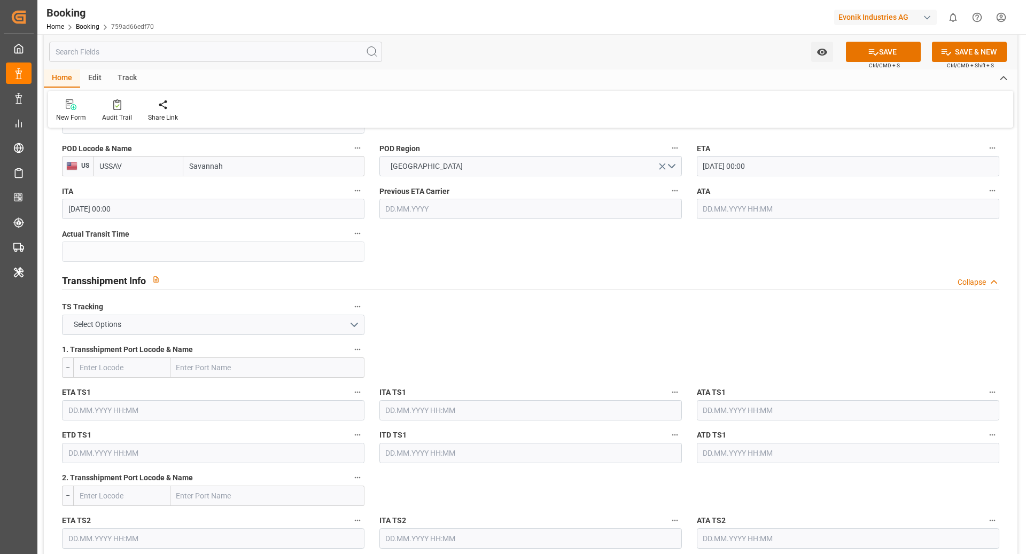
scroll to position [991, 0]
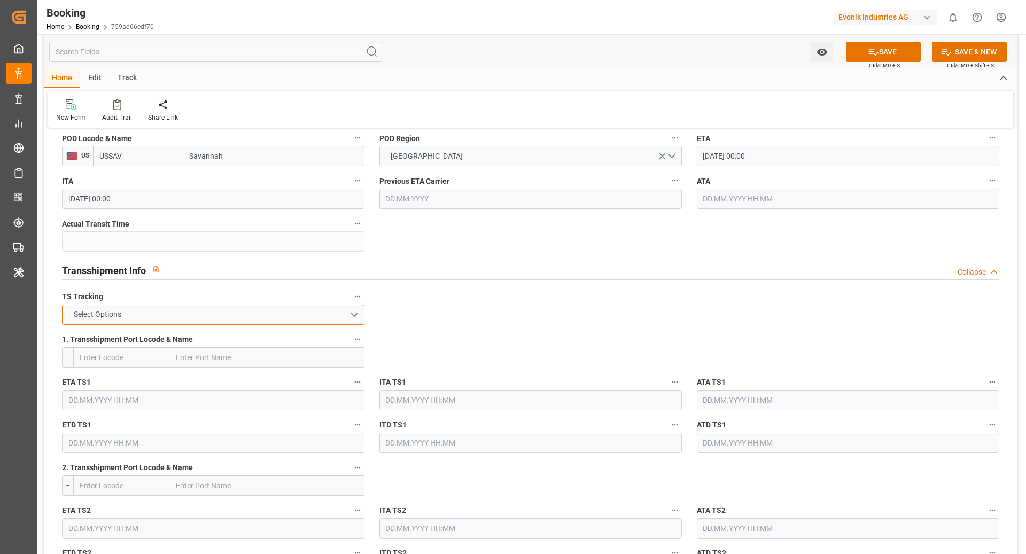
click at [162, 308] on button "Select Options" at bounding box center [213, 315] width 303 height 20
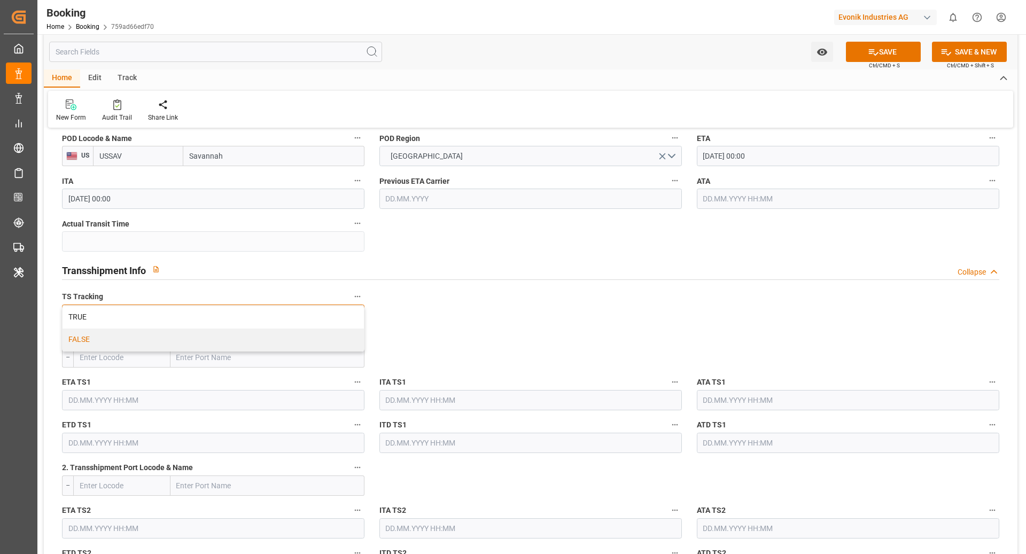
click at [150, 339] on div "FALSE" at bounding box center [213, 340] width 301 height 22
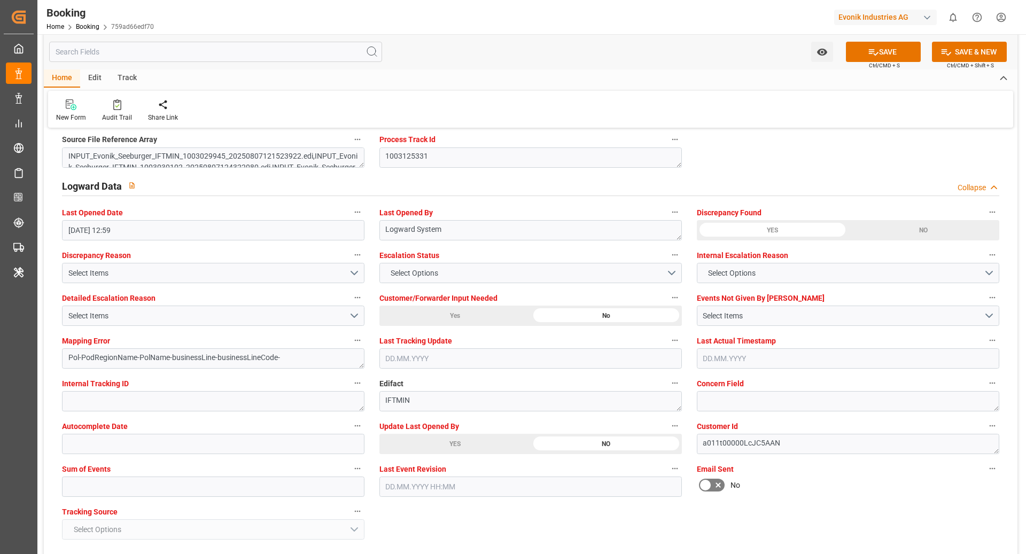
scroll to position [1920, 0]
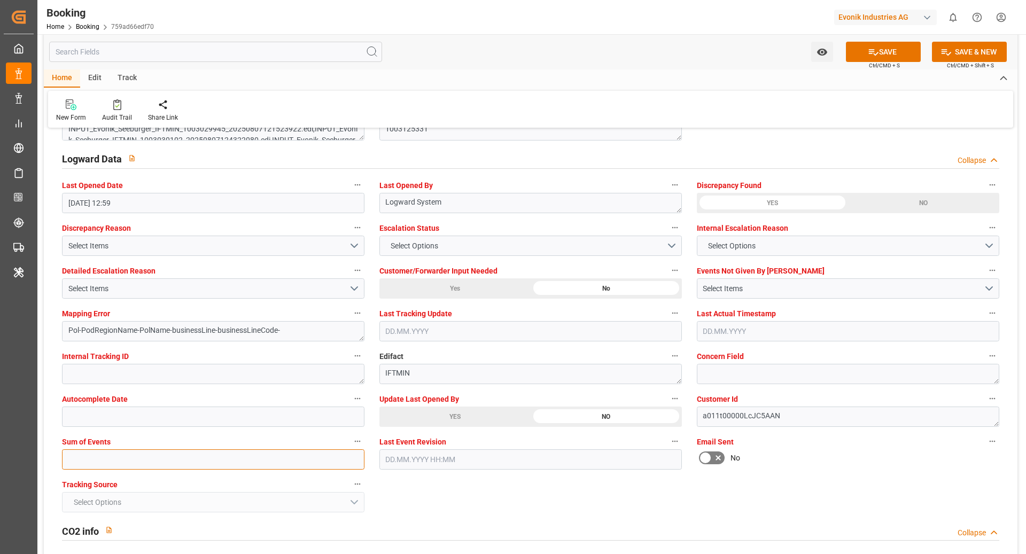
click at [145, 415] on input "text" at bounding box center [213, 460] width 303 height 20
type input "0"
click at [769, 47] on button "SAVE" at bounding box center [883, 52] width 75 height 20
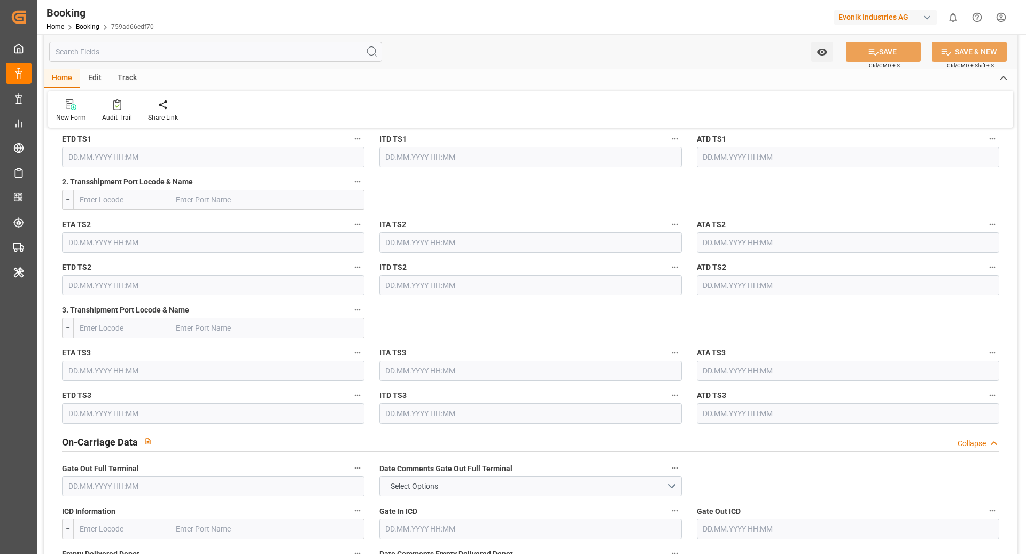
scroll to position [1212, 0]
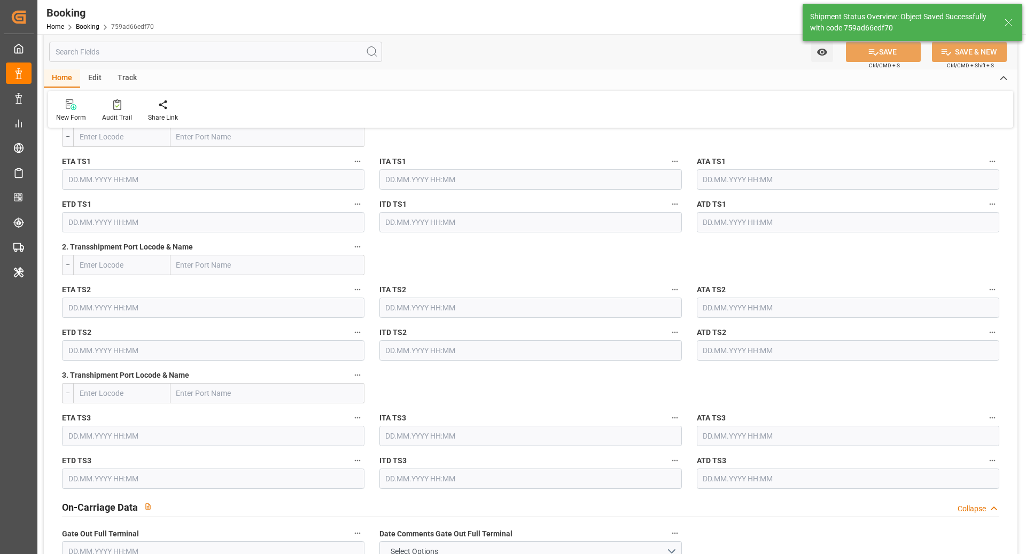
type textarea "[PERSON_NAME]"
type textarea "businessLine-"
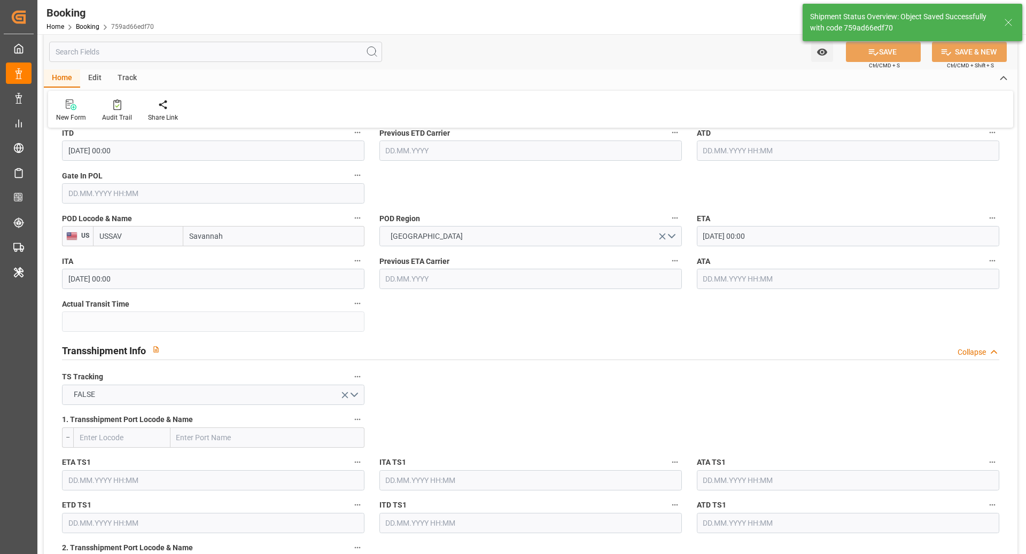
type input "[DATE] 12:32"
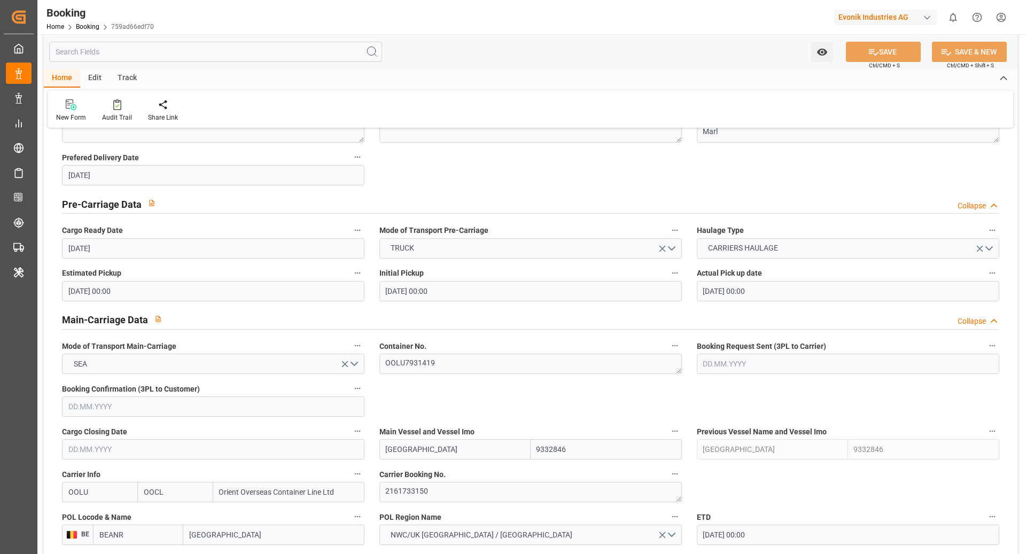
scroll to position [227, 0]
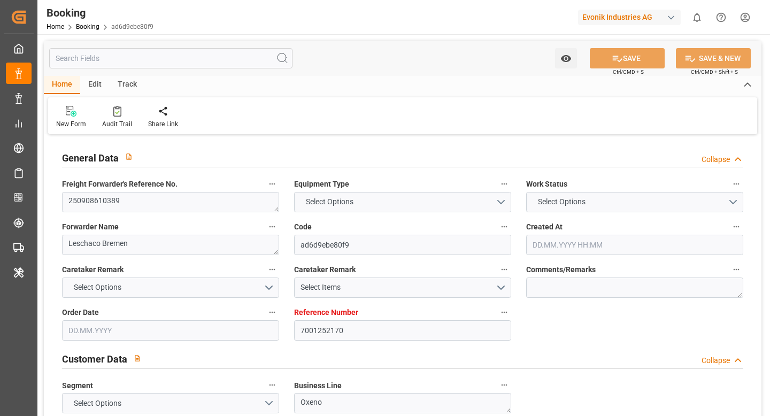
type input "7001252170"
type input "9332846"
type input "OOCL"
type input "Orient Overseas Container Line Ltd"
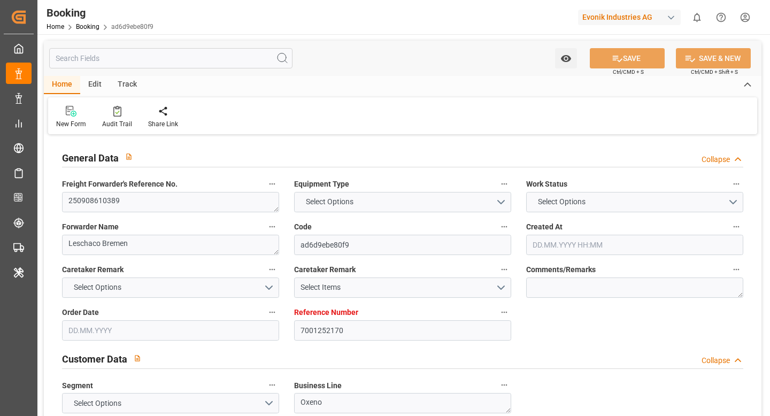
type input "EUNWC"
type input "USSAV"
type input "[DATE] 07:53"
type input "[DATE]"
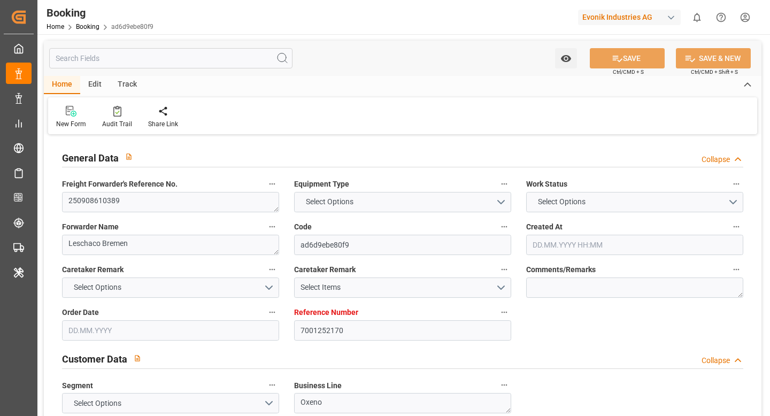
type input "[DATE]"
type input "[DATE] 00:00"
type input "10.09.2025 00:00"
type input "[DATE] 00:00"
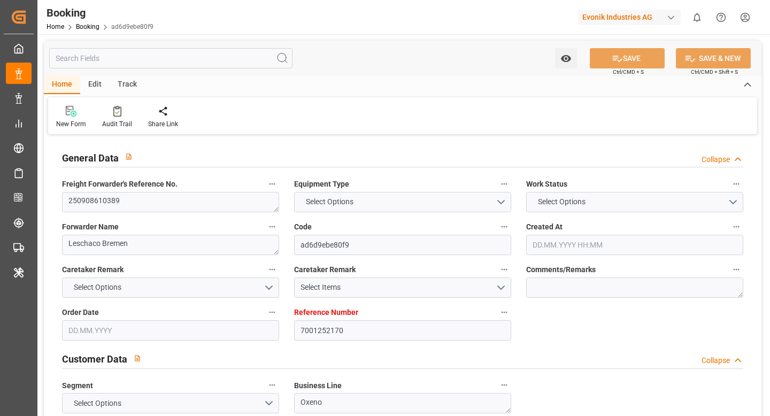
type input "[DATE] 00:00"
type input "20.08.2025"
type input "08.09.2025 09:45"
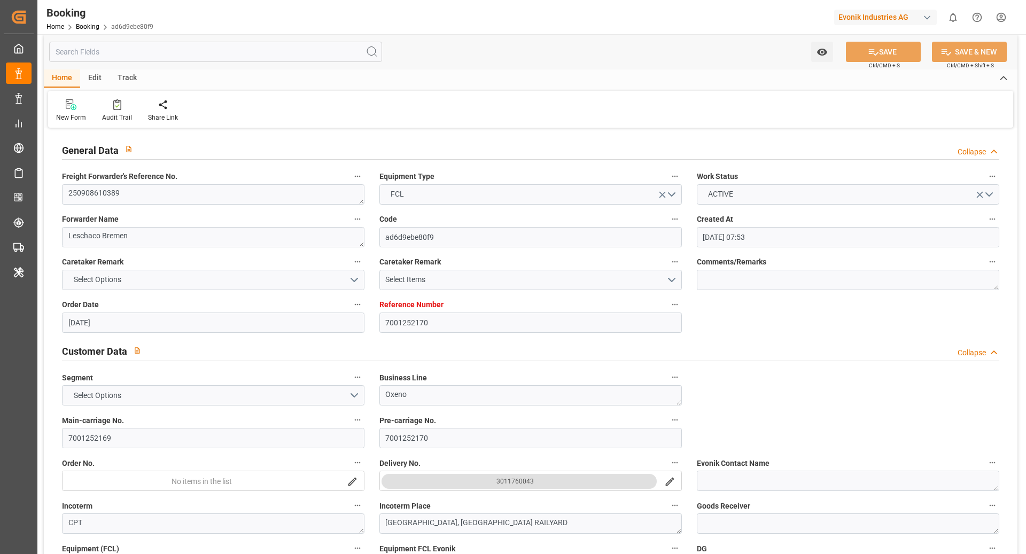
scroll to position [16, 0]
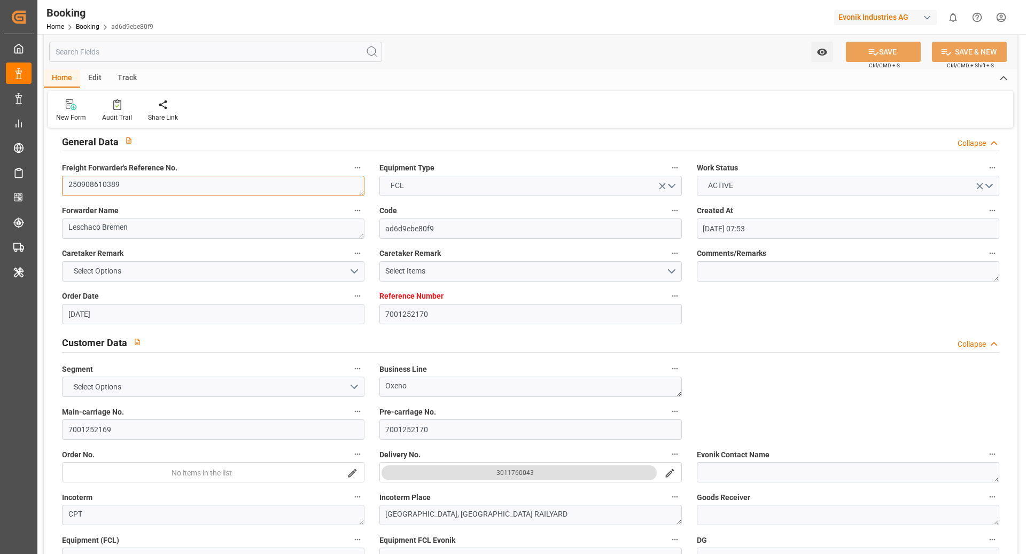
click at [221, 187] on textarea "250908610389" at bounding box center [213, 186] width 303 height 20
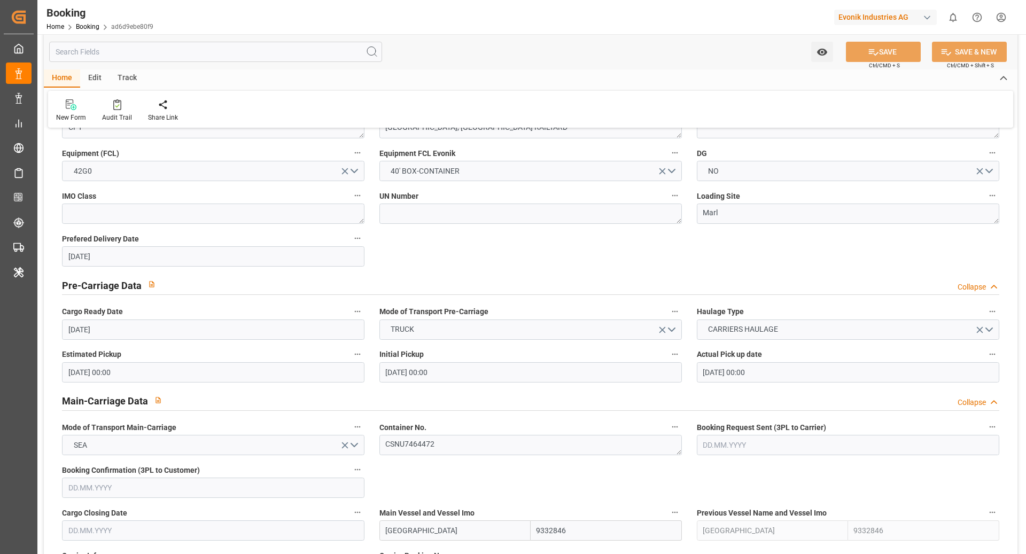
scroll to position [683, 0]
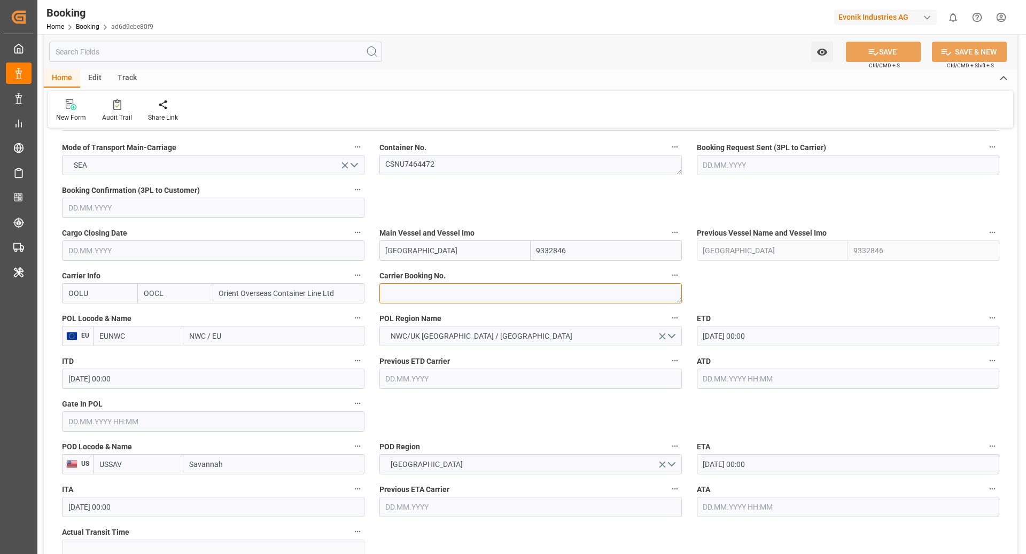
click at [459, 290] on textarea at bounding box center [530, 293] width 303 height 20
paste textarea "2162009640"
type textarea "2162009640"
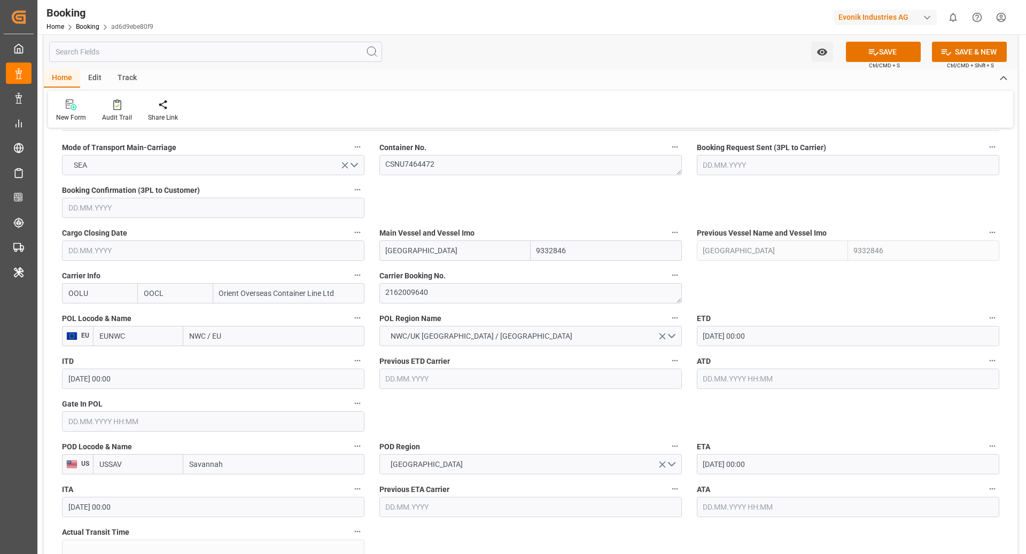
click at [157, 332] on input "EUNWC" at bounding box center [138, 336] width 90 height 20
type input "BEANR"
click at [143, 364] on div "BEANR - [GEOGRAPHIC_DATA]" at bounding box center [138, 365] width 89 height 35
type input "[GEOGRAPHIC_DATA]"
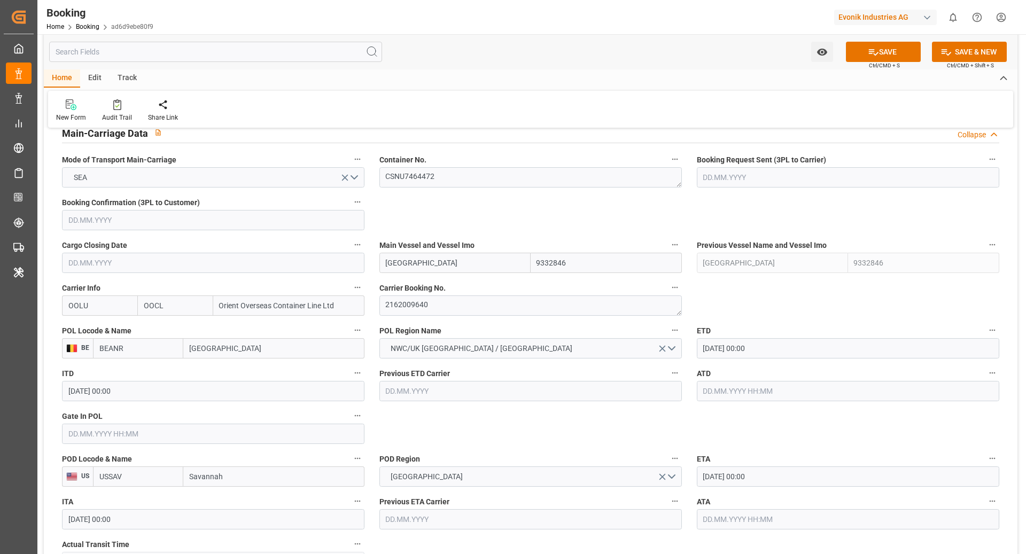
scroll to position [670, 0]
type input "BEANR"
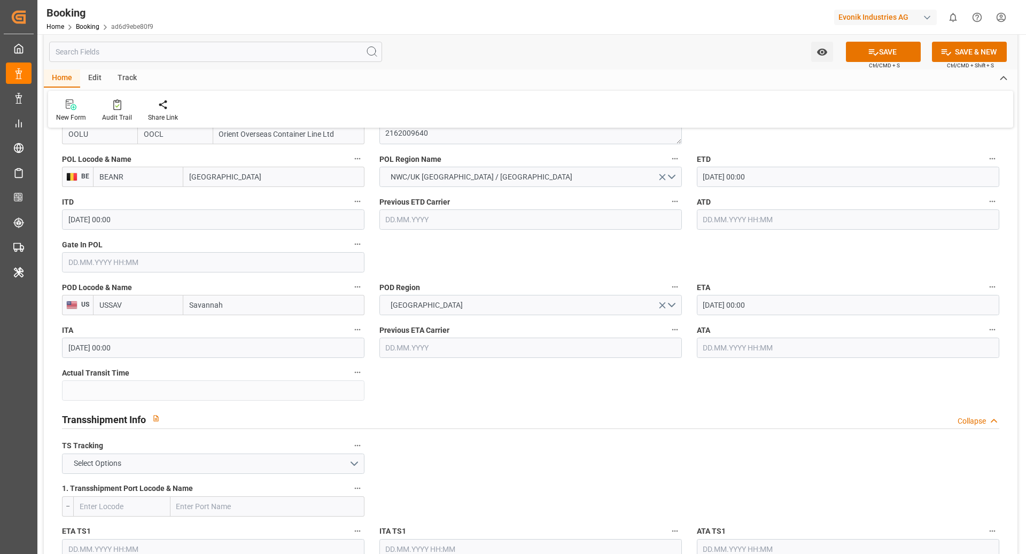
scroll to position [902, 0]
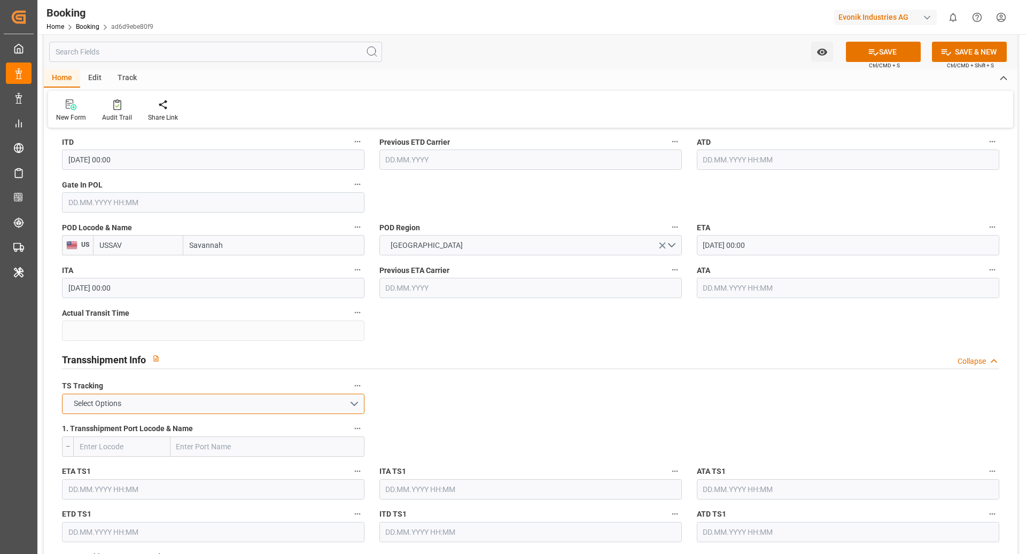
click at [198, 409] on button "Select Options" at bounding box center [213, 404] width 303 height 20
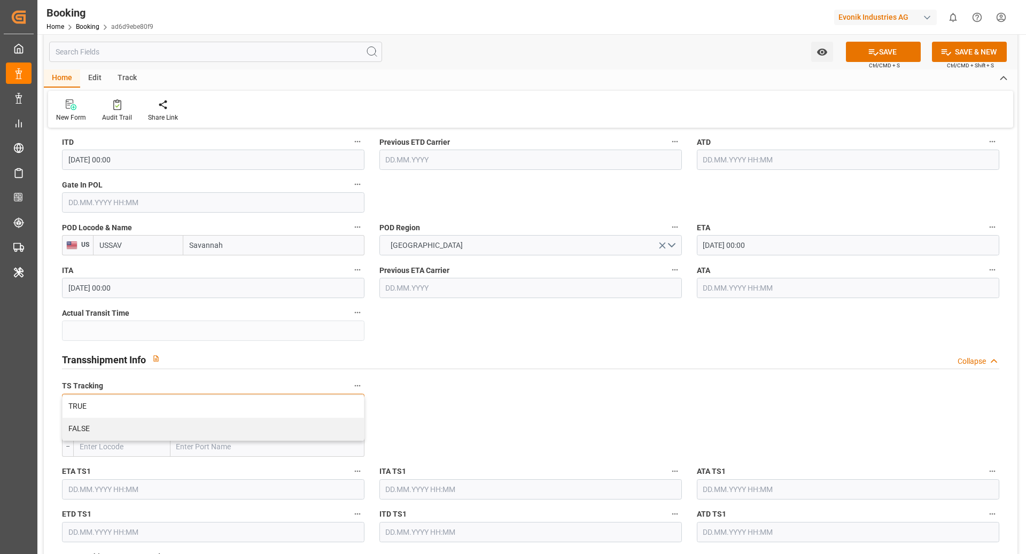
click at [117, 408] on div "TRUE" at bounding box center [213, 407] width 301 height 22
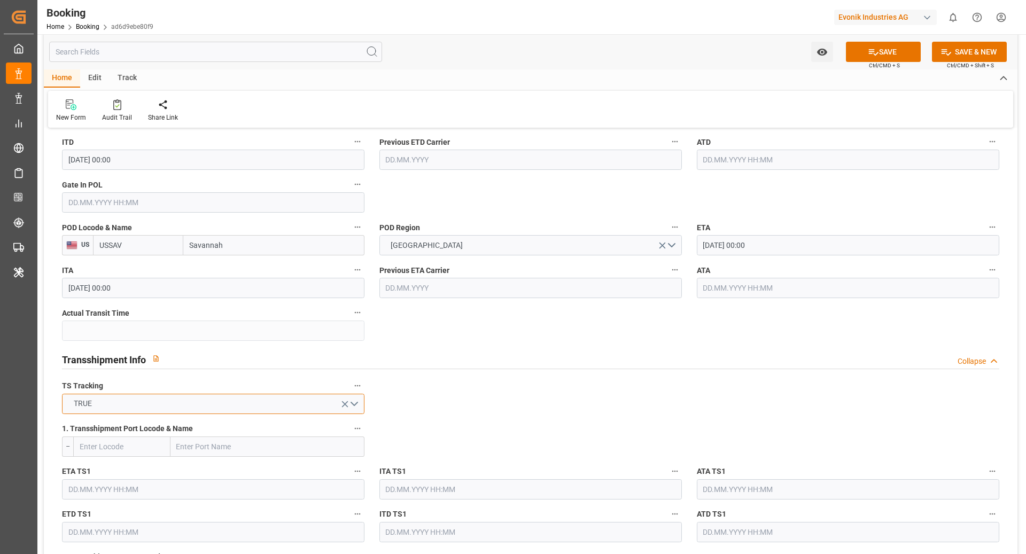
click at [123, 407] on button "TRUE" at bounding box center [213, 404] width 303 height 20
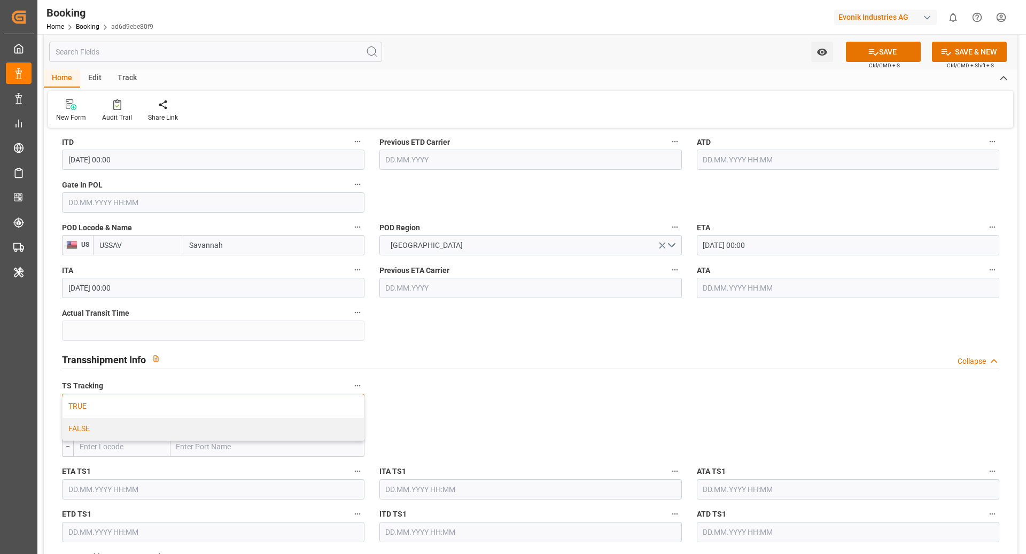
click at [119, 415] on div "FALSE" at bounding box center [213, 429] width 301 height 22
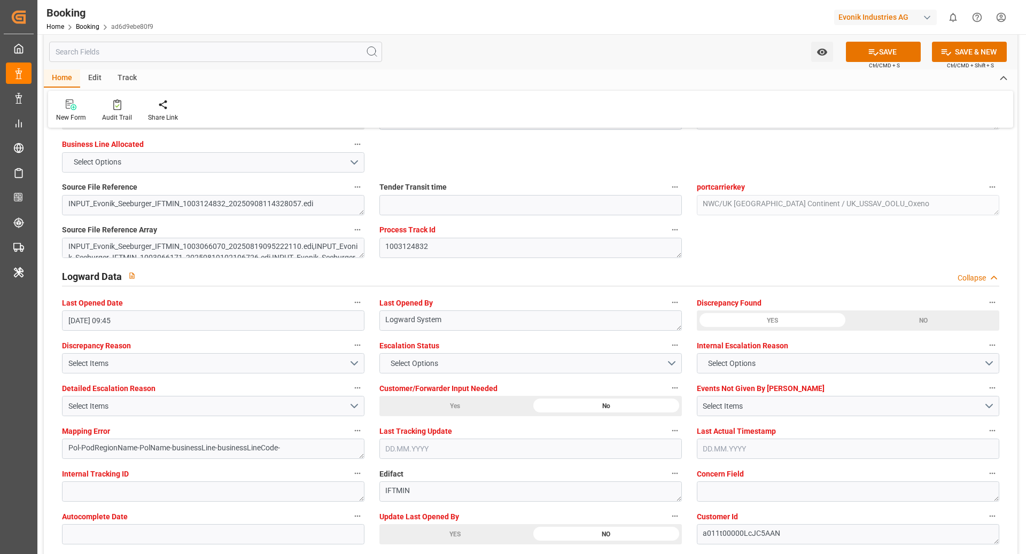
scroll to position [1940, 0]
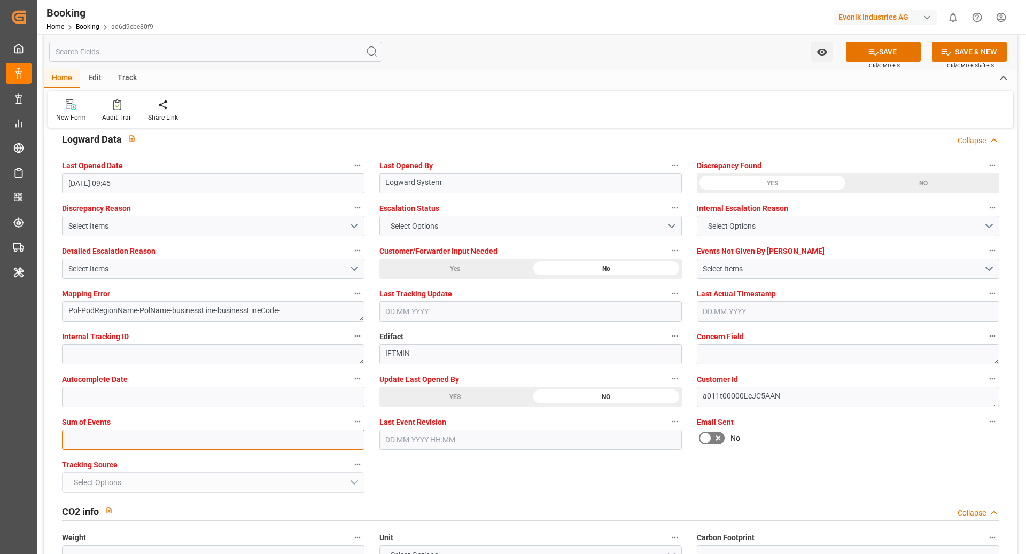
click at [156, 415] on input "text" at bounding box center [213, 440] width 303 height 20
type input "0"
click at [769, 48] on button "SAVE" at bounding box center [883, 52] width 75 height 20
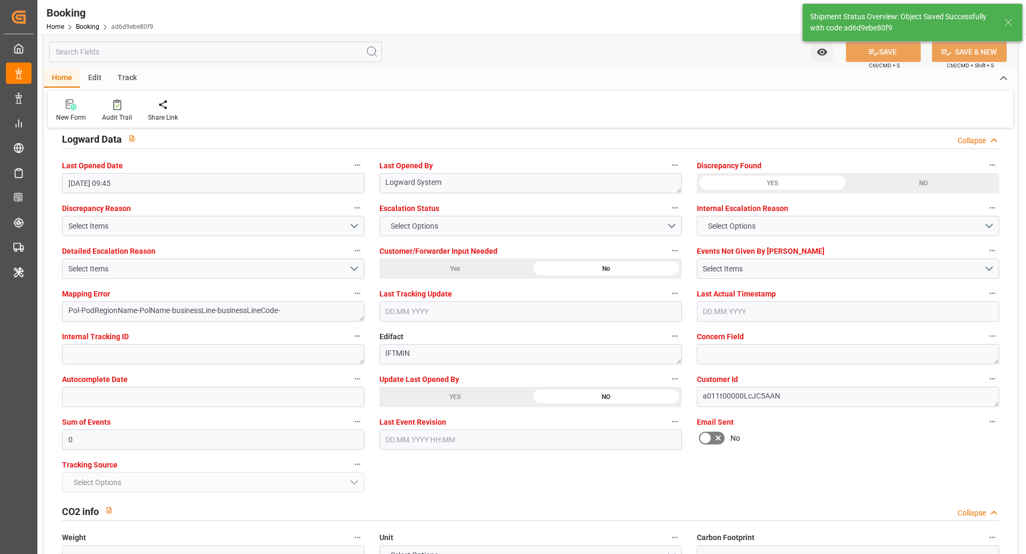
type textarea "[PERSON_NAME]"
type textarea "businessLine-"
type input "10.09.2025 12:33"
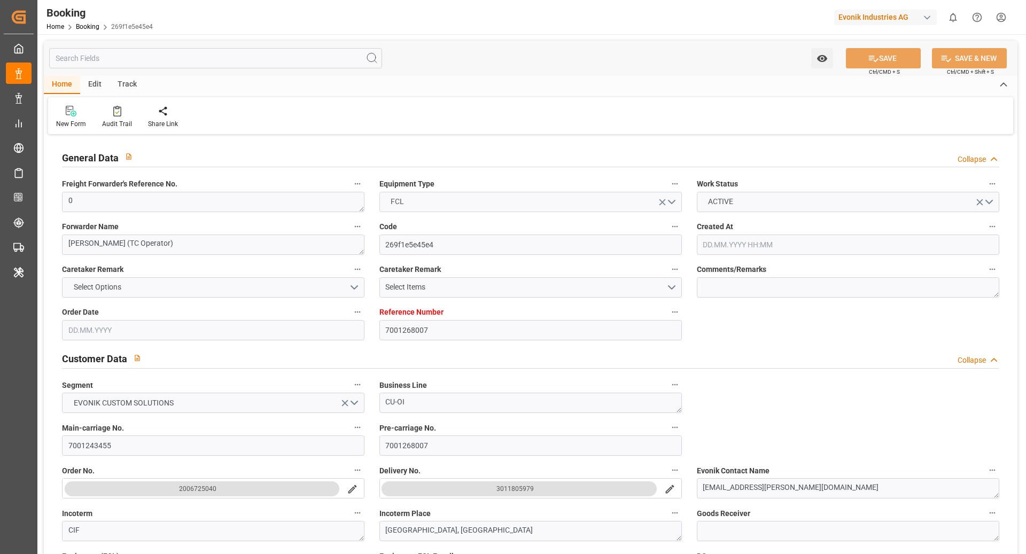
type input "7001268007"
type input "9332846"
type input "OOCL"
type input "Orient Overseas Container Line Ltd"
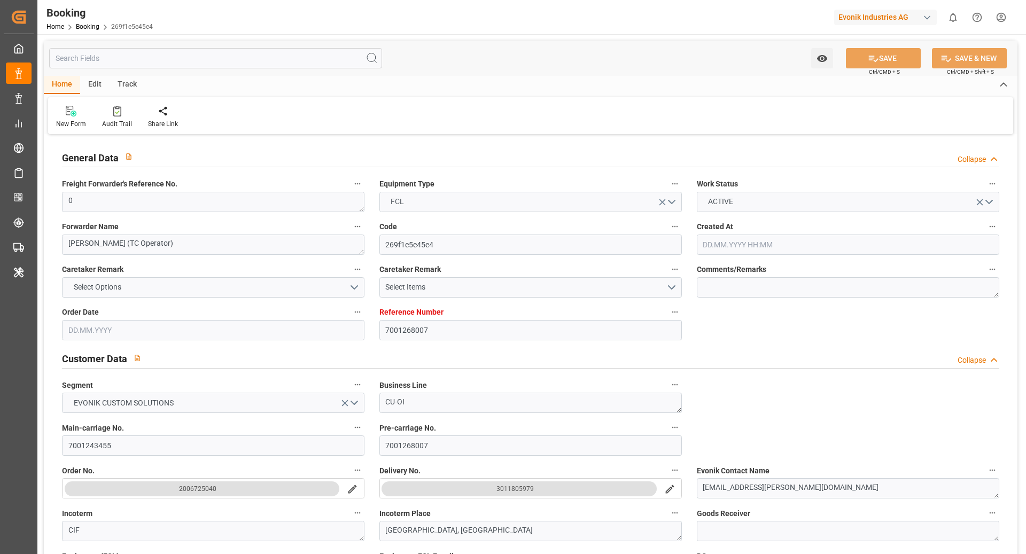
type input "EUNWC"
type input "USSAV"
type input "[DATE] 06:51"
type input "[DATE]"
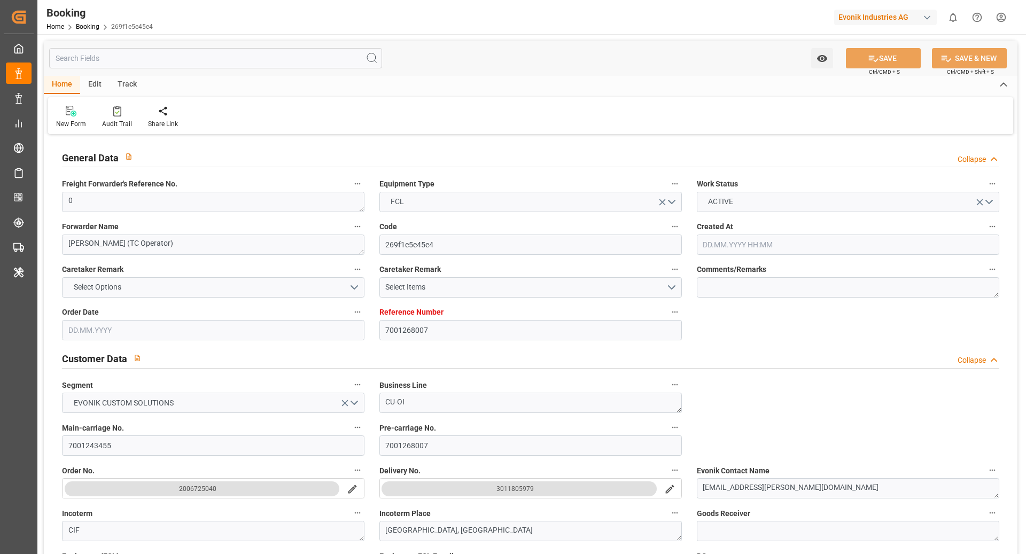
type input "[DATE]"
type input "[DATE] 00:00"
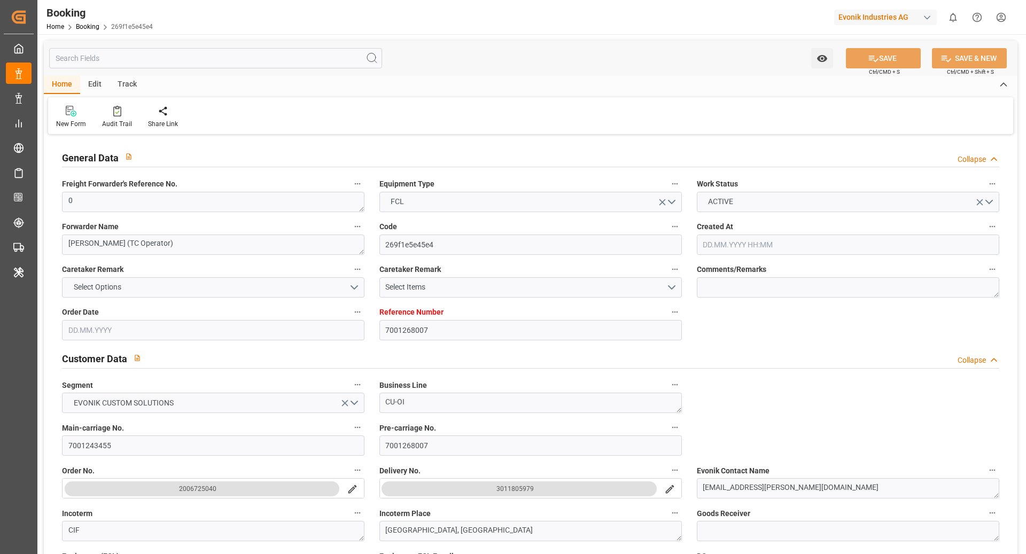
type input "[DATE] 00:00"
type input "[DATE] 19:22"
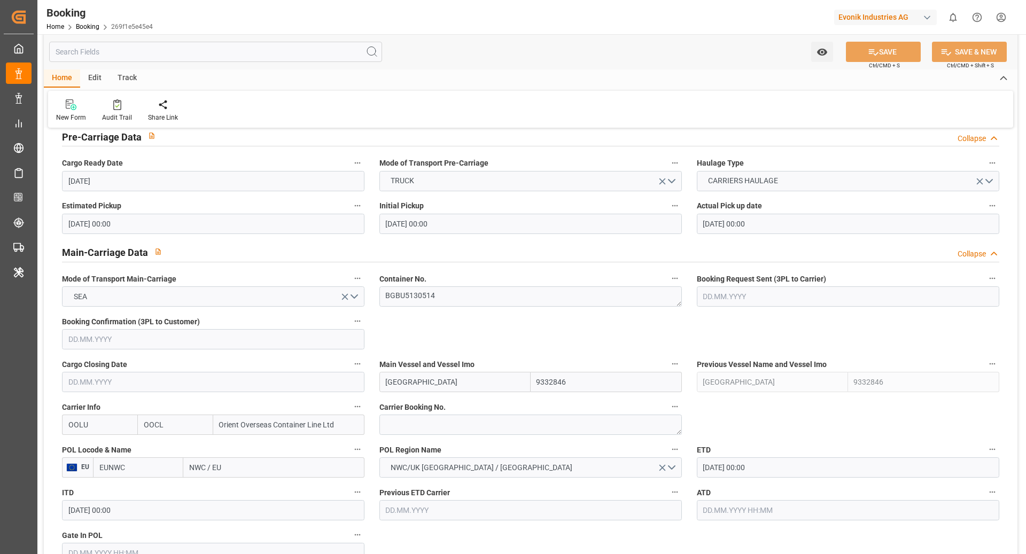
scroll to position [563, 0]
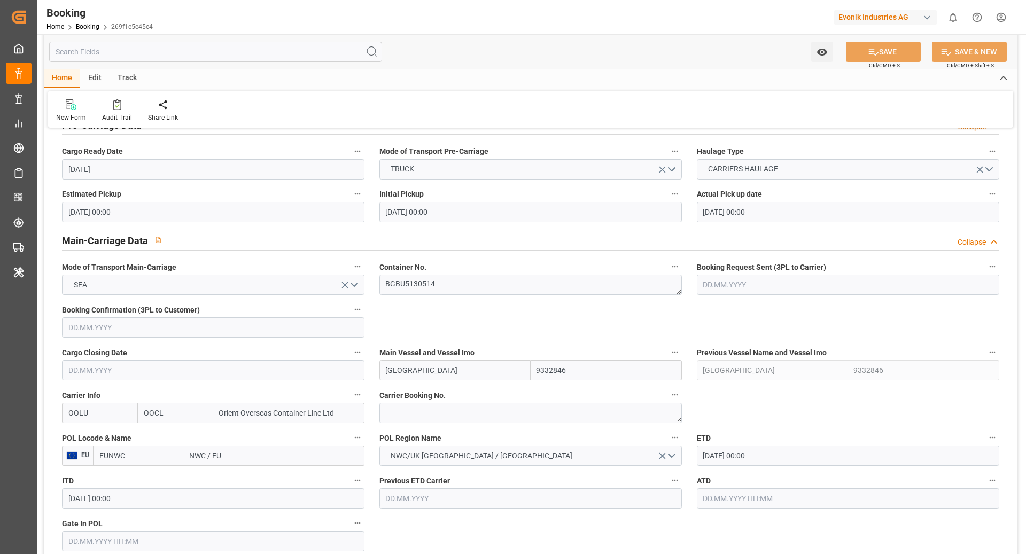
click at [122, 415] on input "EUNWC" at bounding box center [138, 456] width 90 height 20
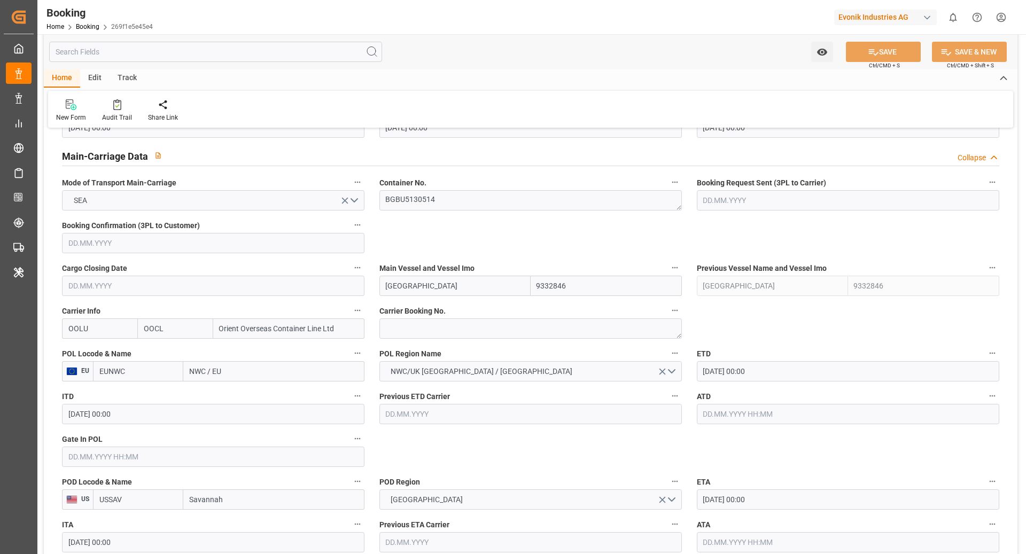
click at [122, 370] on input "EUNWC" at bounding box center [138, 371] width 90 height 20
type input "BEANR"
click at [152, 392] on span "BEANR - [GEOGRAPHIC_DATA]" at bounding box center [136, 401] width 72 height 20
type input "[GEOGRAPHIC_DATA]"
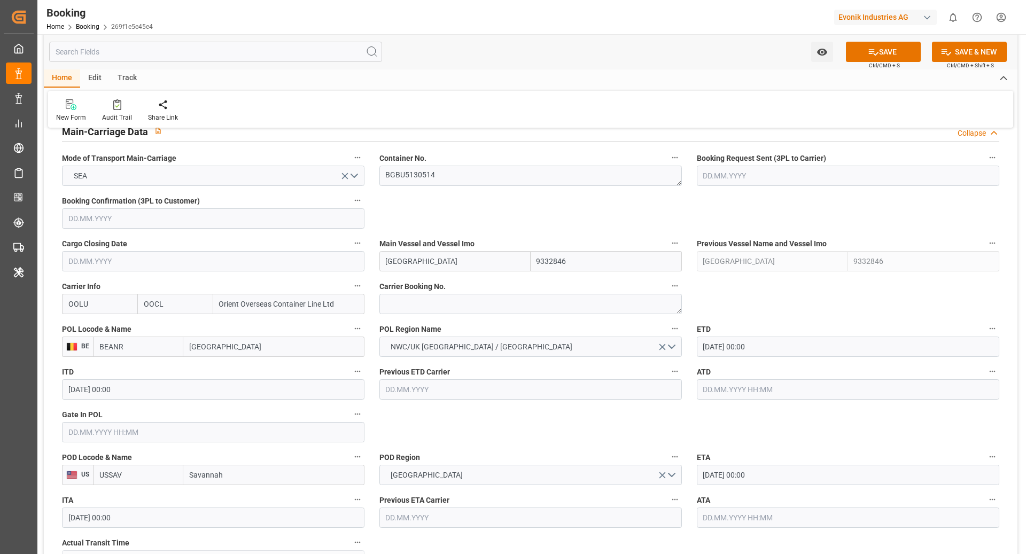
scroll to position [683, 0]
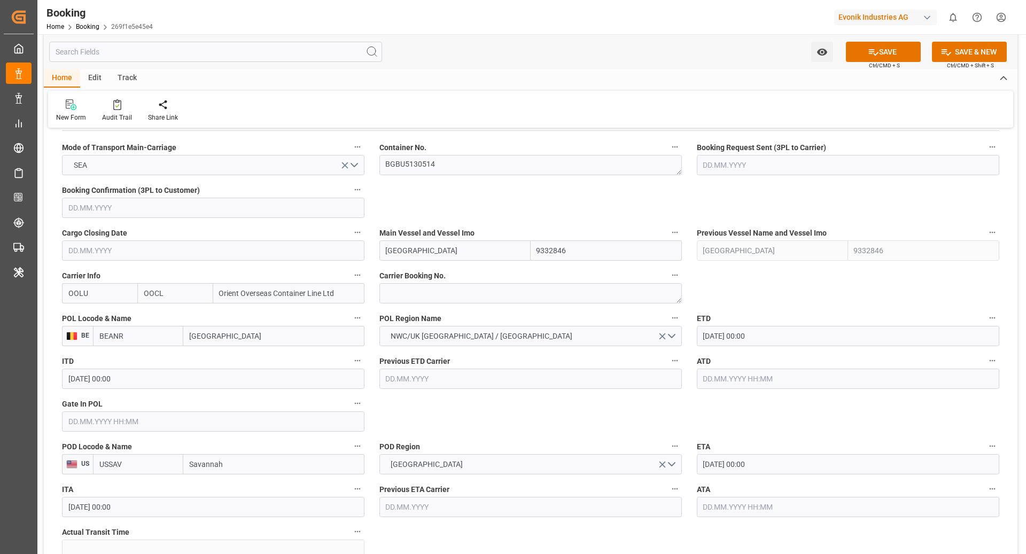
type input "BEANR"
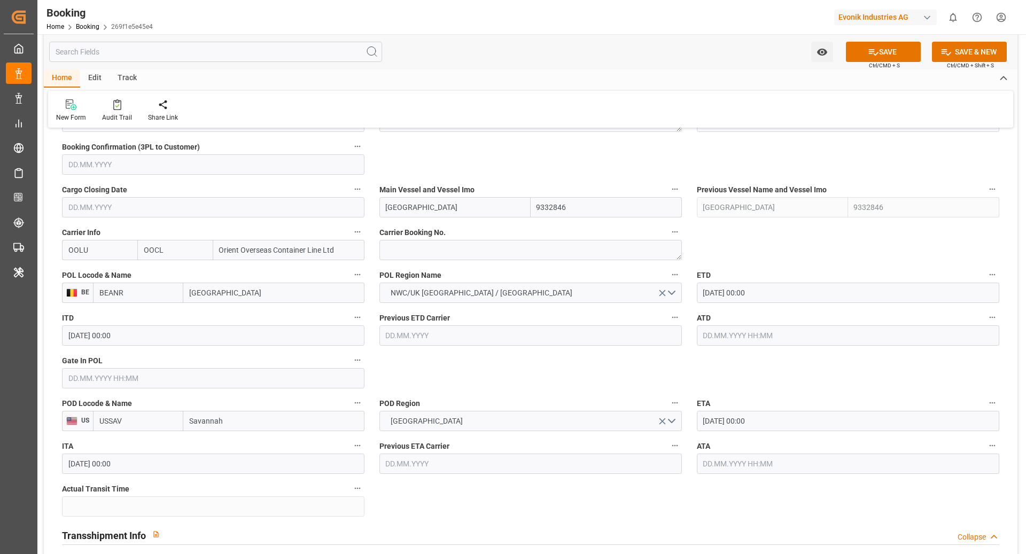
scroll to position [740, 0]
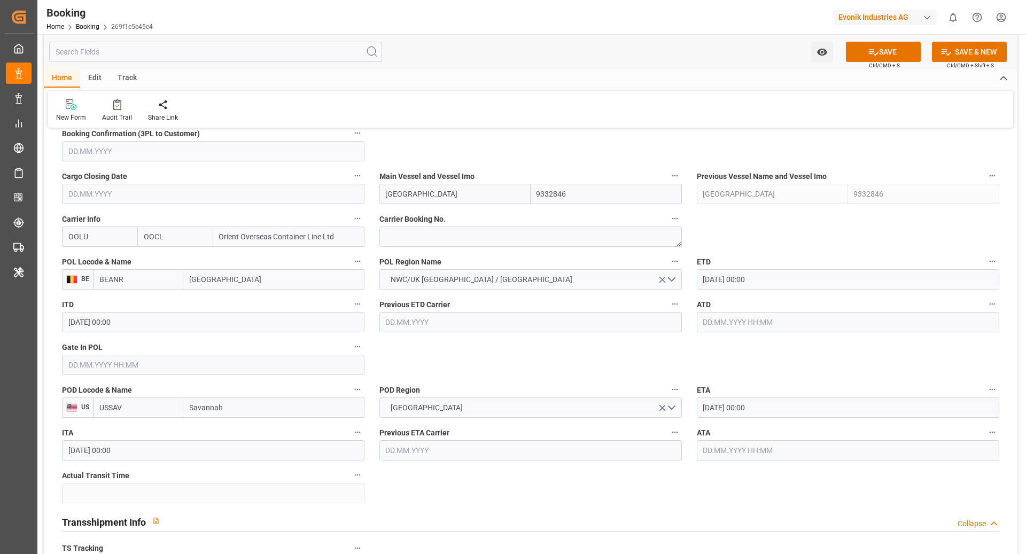
click at [769, 412] on input "[DATE] 00:00" at bounding box center [848, 408] width 303 height 20
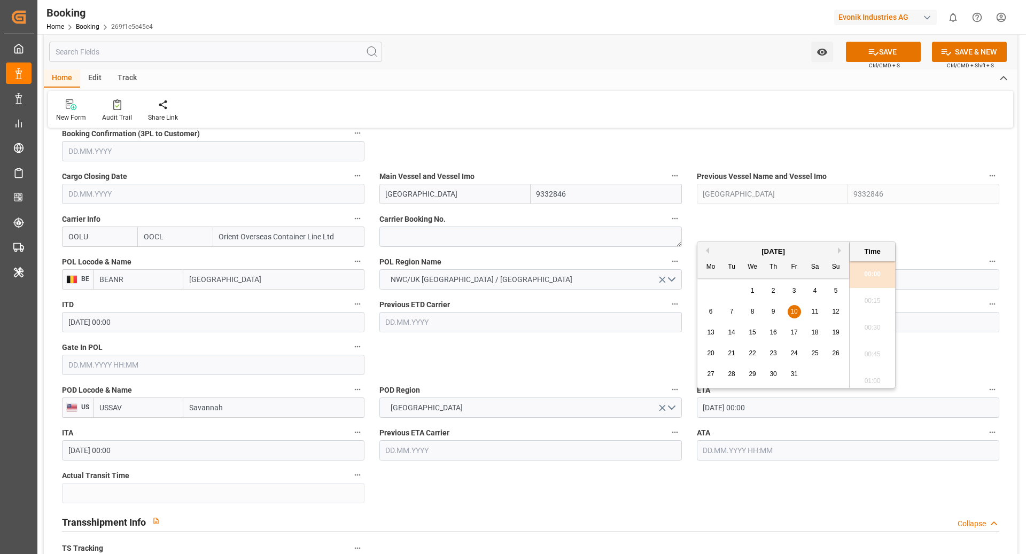
click at [769, 401] on input "[DATE] 00:00" at bounding box center [848, 408] width 303 height 20
click at [737, 313] on div "7" at bounding box center [731, 312] width 13 height 13
type input "[DATE] 00:00"
click at [563, 381] on div "POD Region [GEOGRAPHIC_DATA]" at bounding box center [530, 400] width 317 height 43
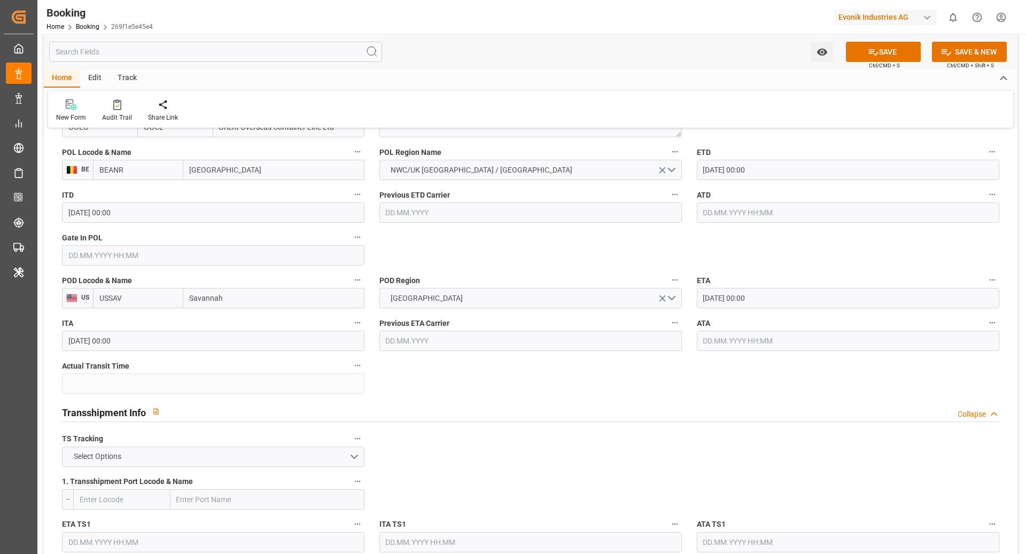
scroll to position [872, 0]
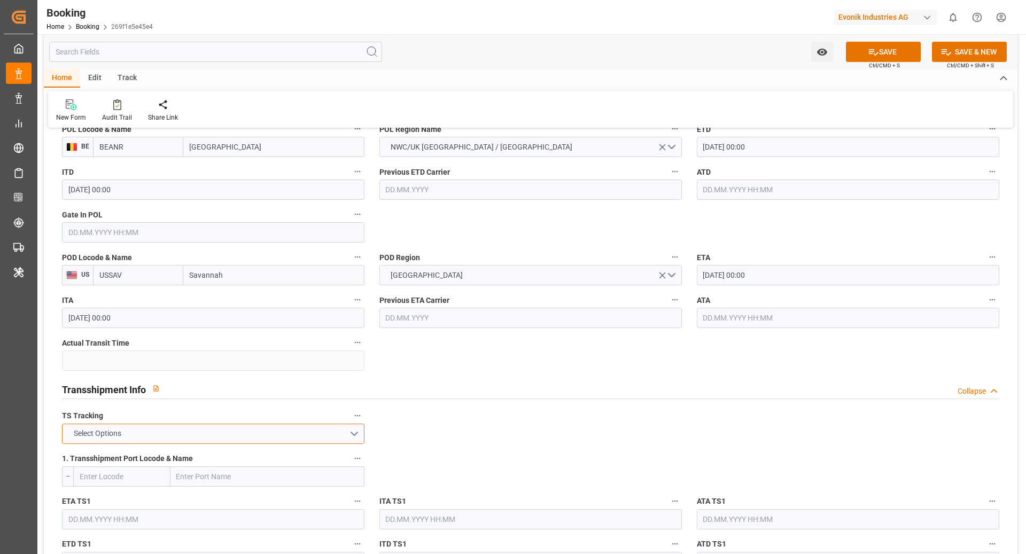
click at [258, 415] on button "Select Options" at bounding box center [213, 434] width 303 height 20
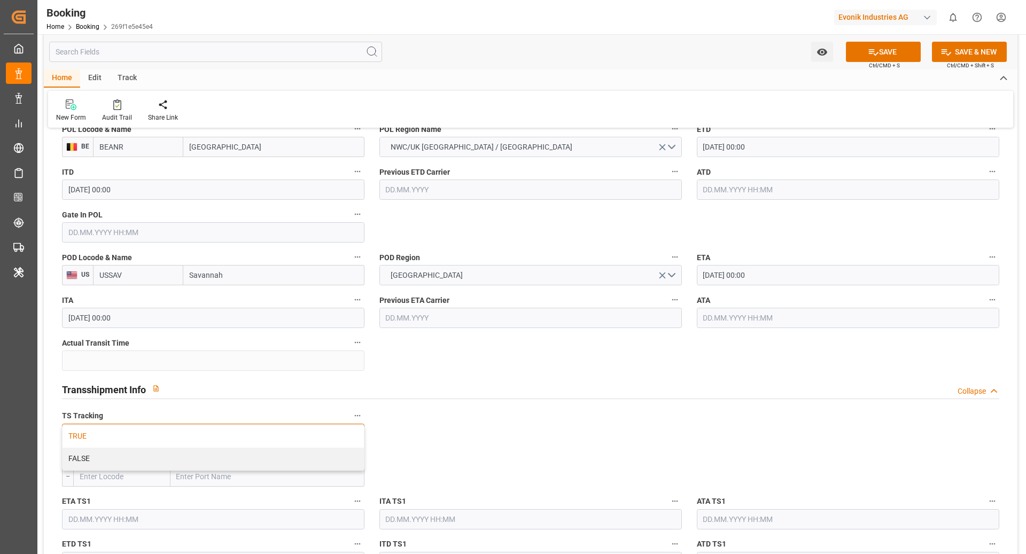
click at [215, 415] on div "TRUE" at bounding box center [213, 436] width 301 height 22
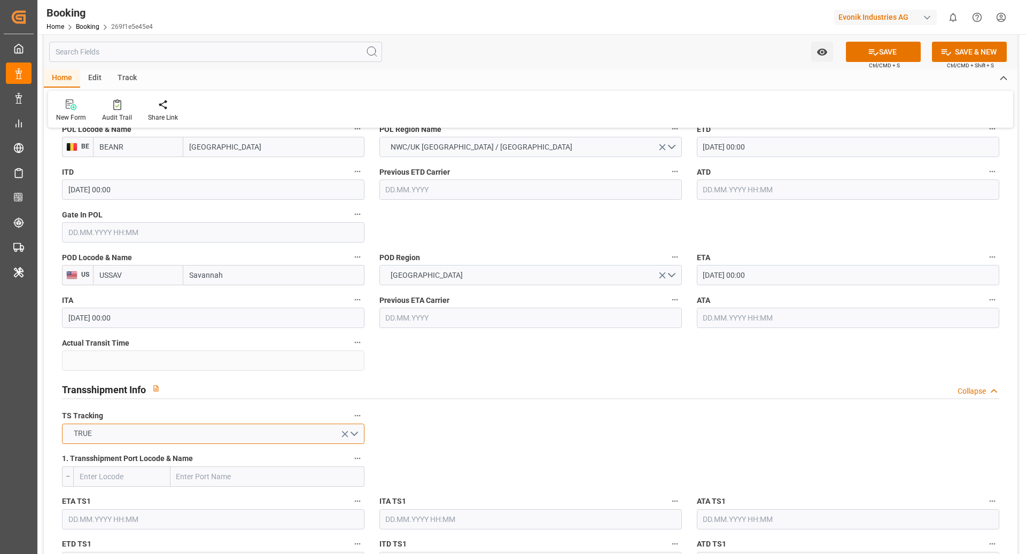
click at [216, 415] on button "TRUE" at bounding box center [213, 434] width 303 height 20
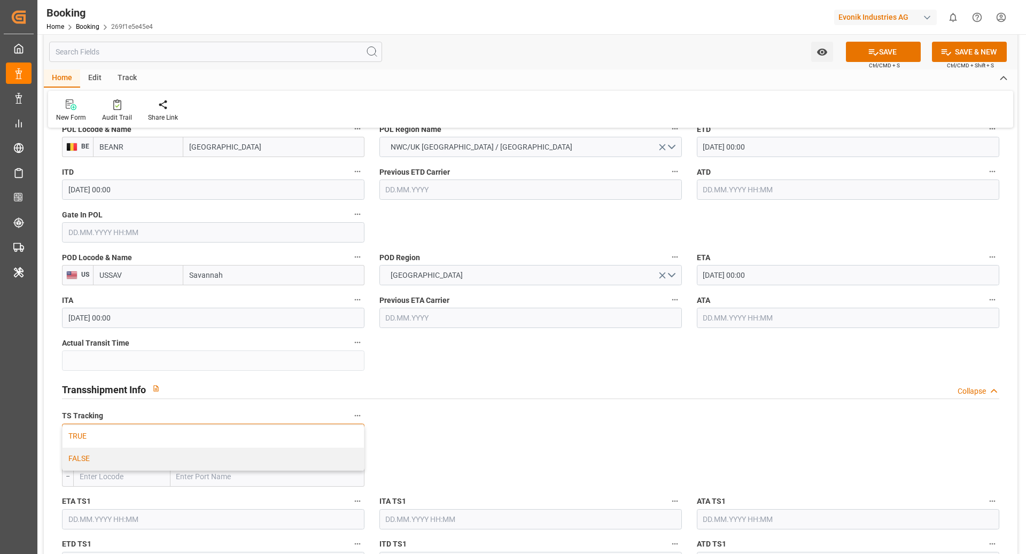
click at [173, 415] on div "FALSE" at bounding box center [213, 459] width 301 height 22
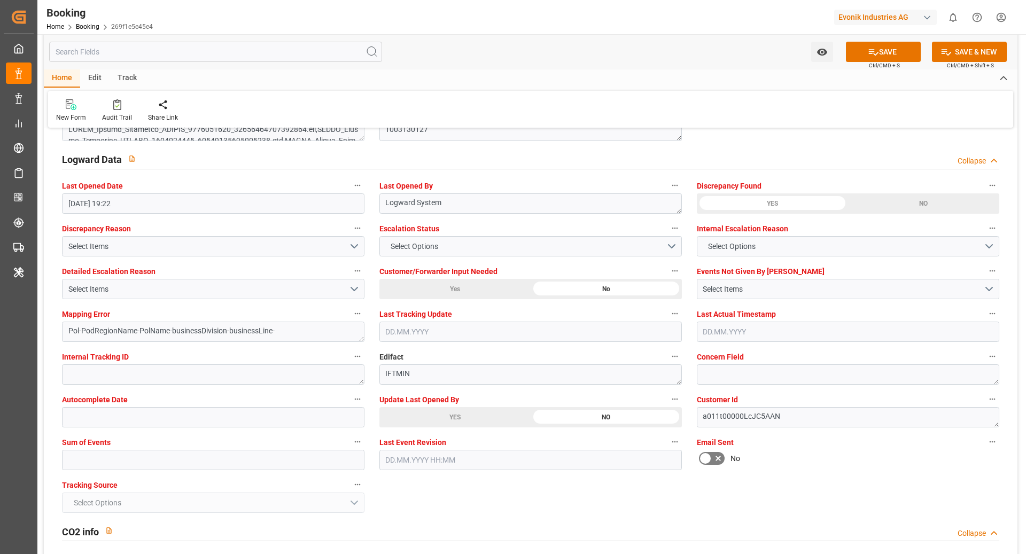
scroll to position [1954, 0]
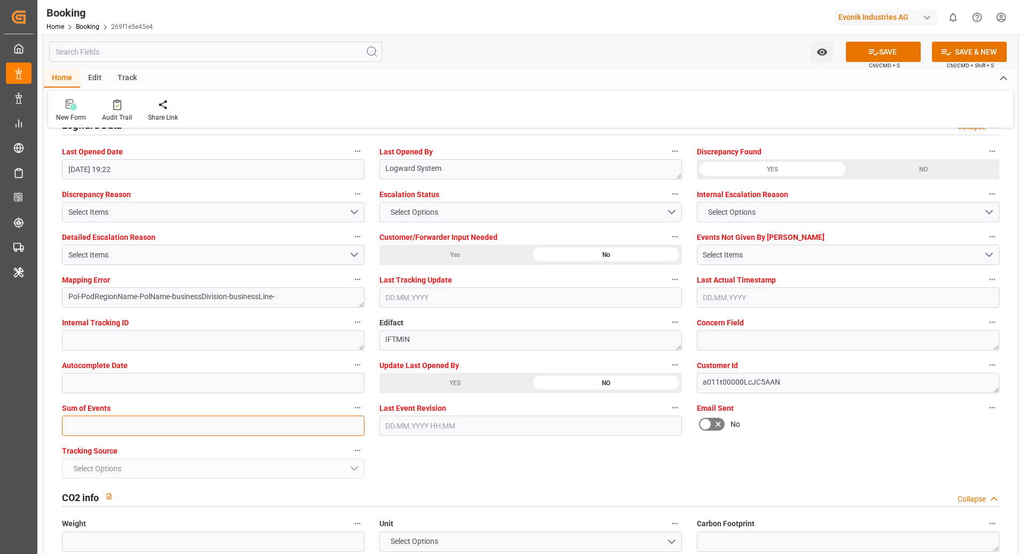
click at [210, 415] on input "text" at bounding box center [213, 426] width 303 height 20
type input "0"
click at [769, 58] on button "SAVE" at bounding box center [883, 52] width 75 height 20
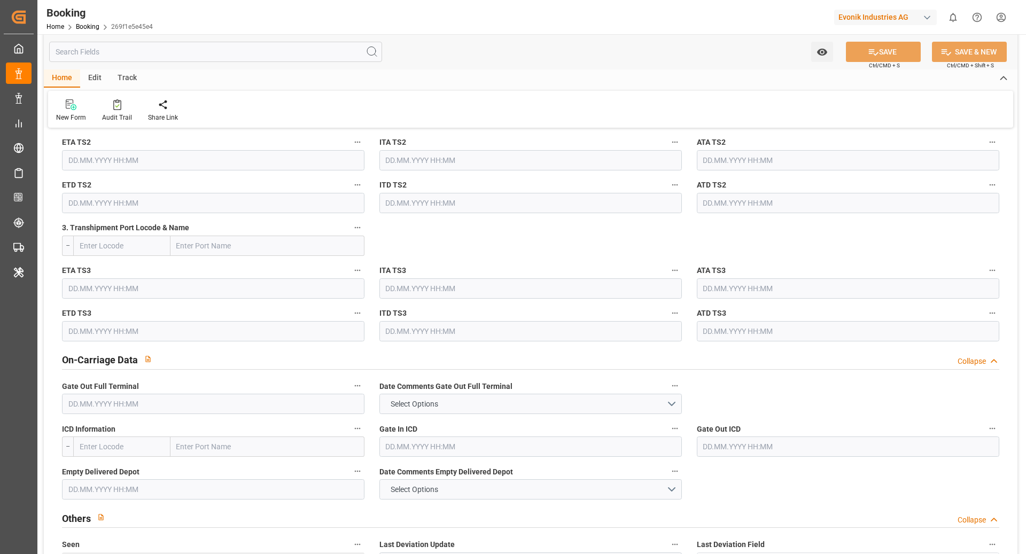
scroll to position [1326, 0]
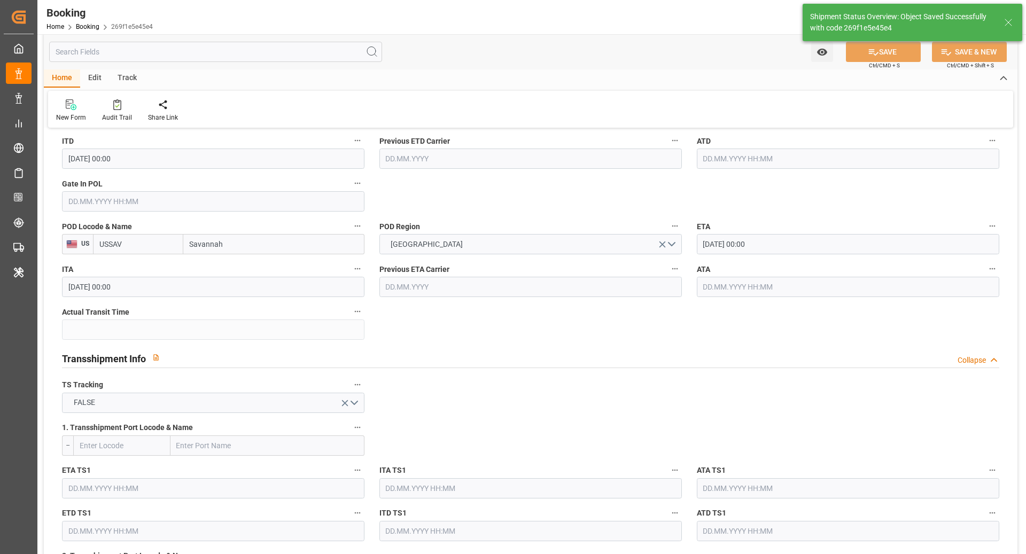
type textarea "[PERSON_NAME]"
type textarea "businessDivision-businessLine-"
type input "10.09.2025 12:35"
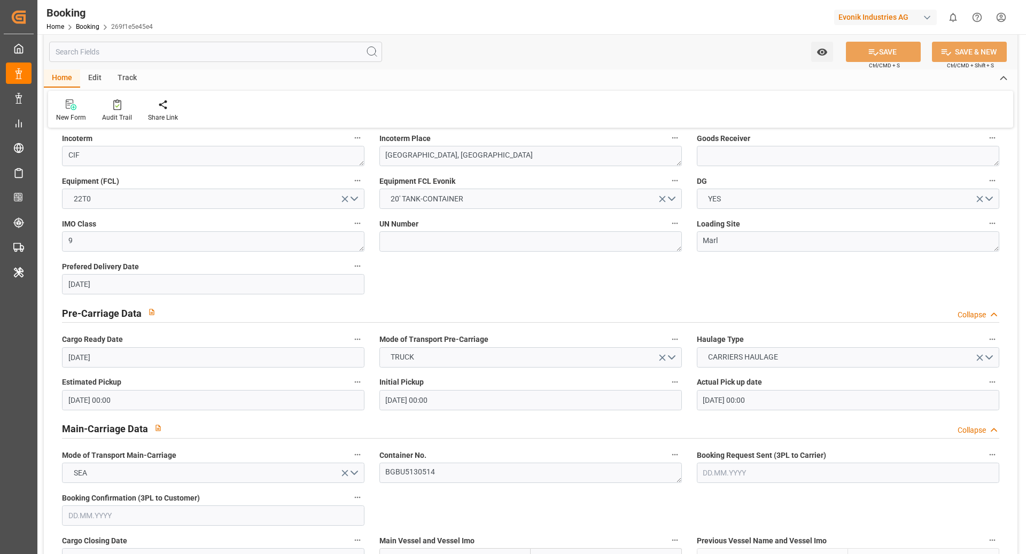
scroll to position [375, 0]
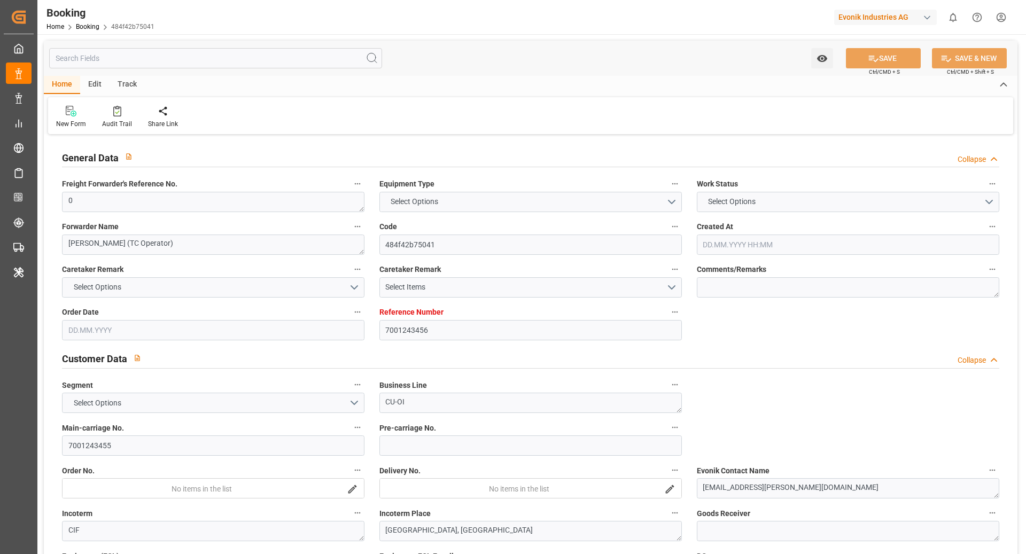
type input "7001243456"
type input "9332846"
type input "OOCL"
type input "Orient Overseas Container Line Ltd"
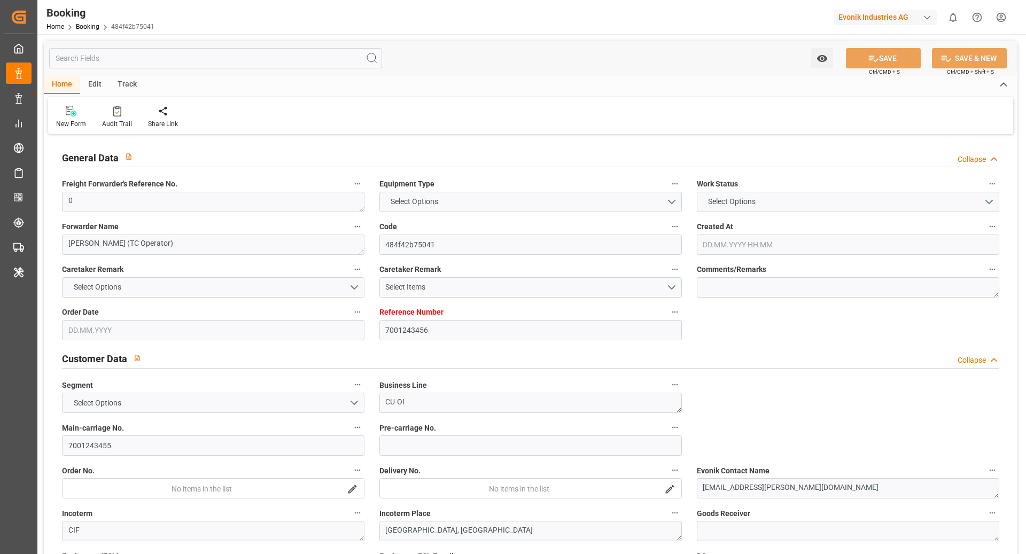
type input "EUNWC"
type input "USSAV"
type input "07.08.2025 11:06"
type input "07.08.2025"
type input "14.09.2025"
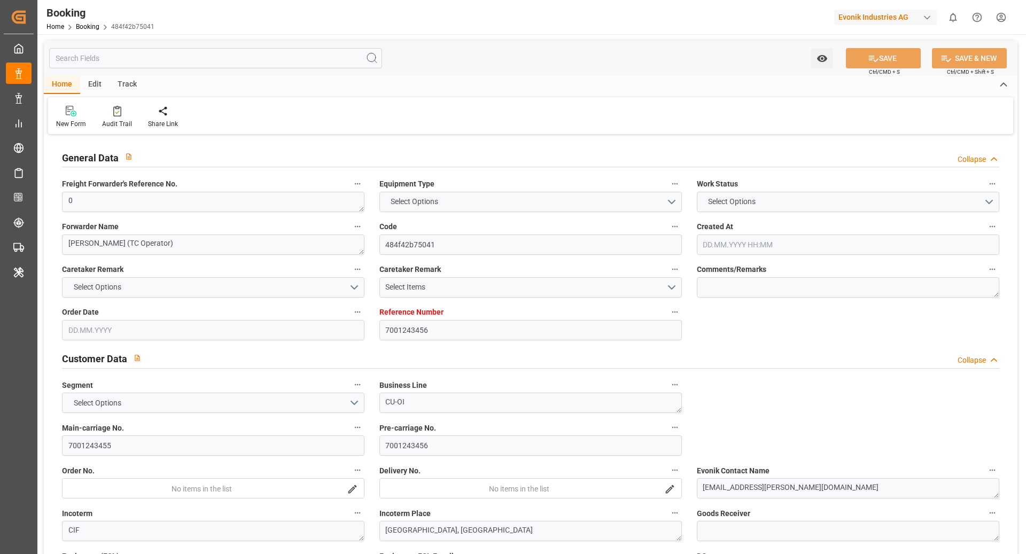
type input "28.08.2025"
type input "08.09.2025 00:00"
type input "19.09.2025 00:00"
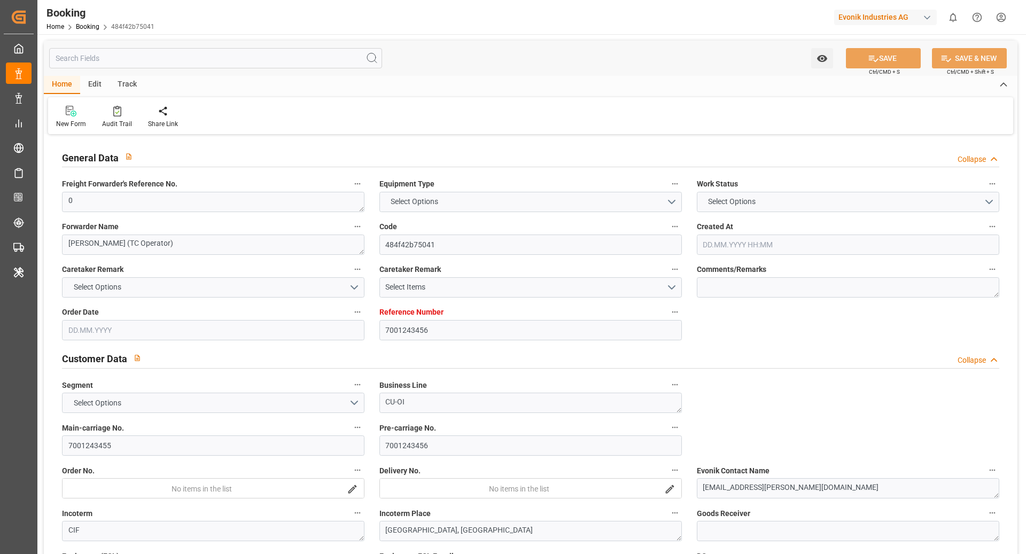
type input "19.09.2025 00:00"
type input "10.10.2025 00:00"
type input "15.09.2025 00:00"
type input "07.08.2025"
type input "09.09.2025 19:22"
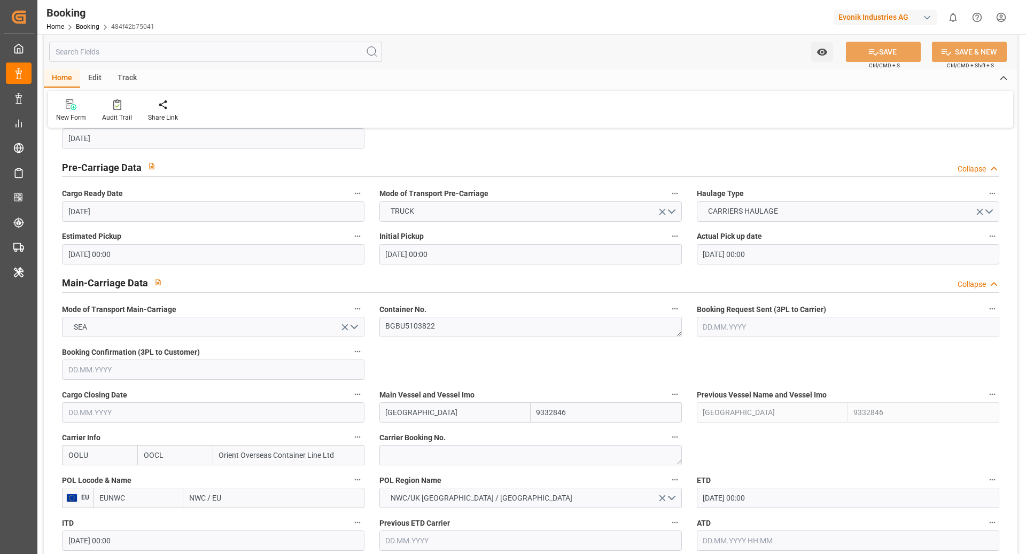
scroll to position [583, 0]
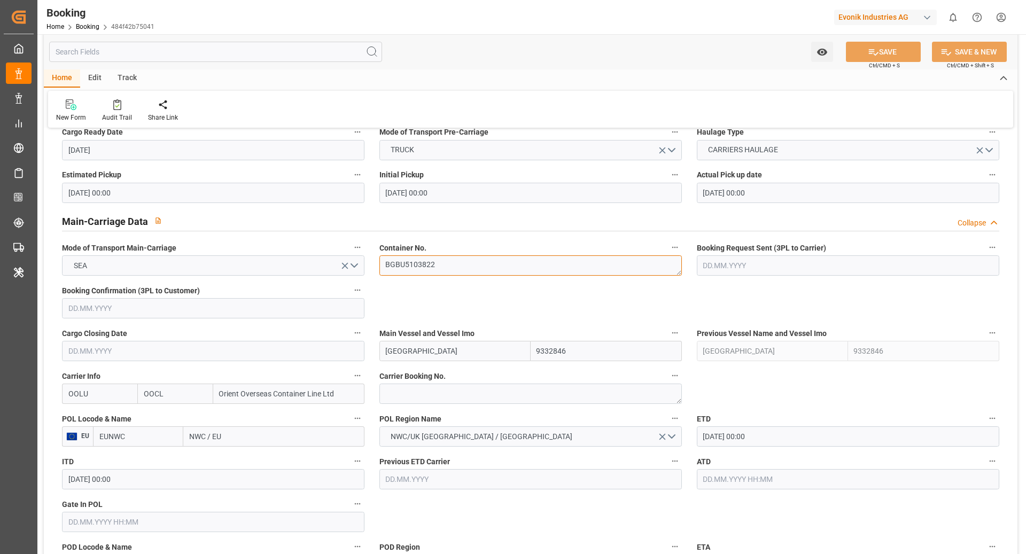
click at [472, 259] on textarea "BGBU5103822" at bounding box center [530, 265] width 303 height 20
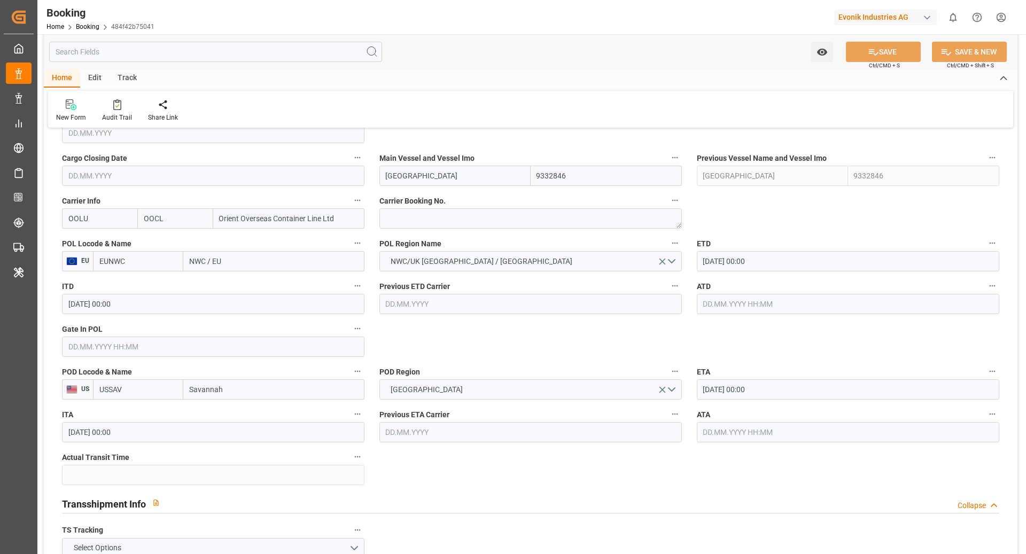
scroll to position [754, 0]
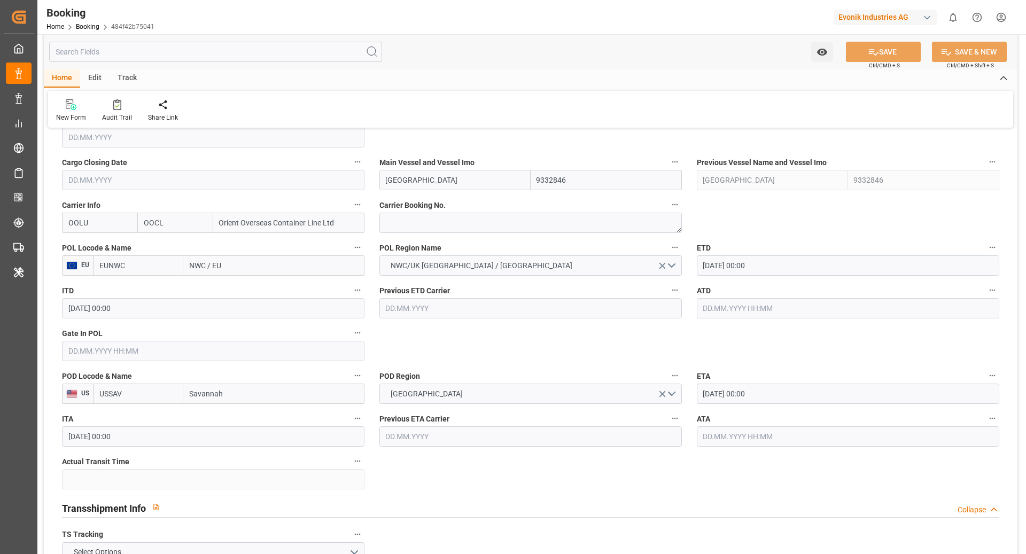
click at [138, 267] on input "EUNWC" at bounding box center [138, 265] width 90 height 20
type input "BEANR"
click at [142, 289] on span "BEANR - Antwerp" at bounding box center [136, 295] width 72 height 20
type input "[GEOGRAPHIC_DATA]"
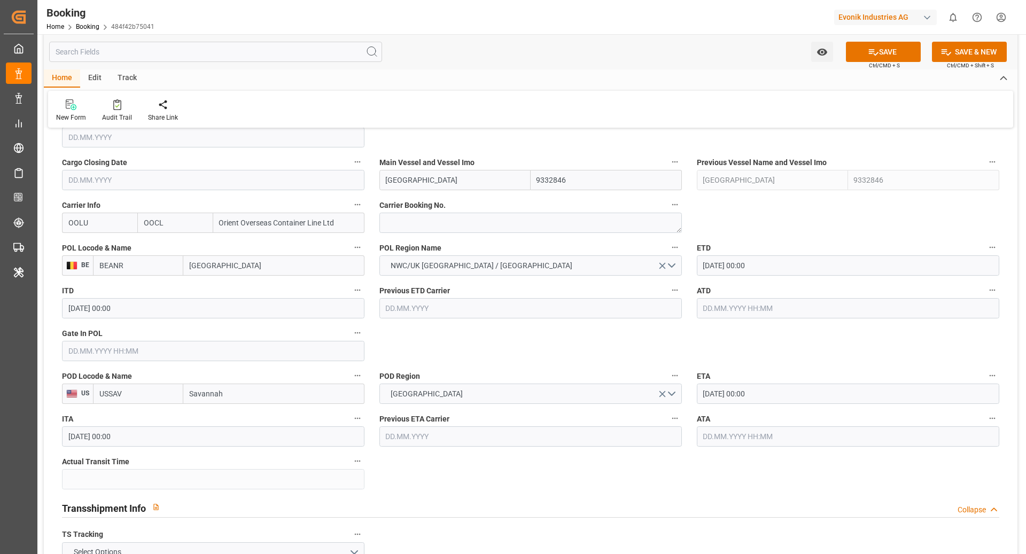
type input "BEANR"
click at [751, 396] on input "10.10.2025 00:00" at bounding box center [848, 394] width 303 height 20
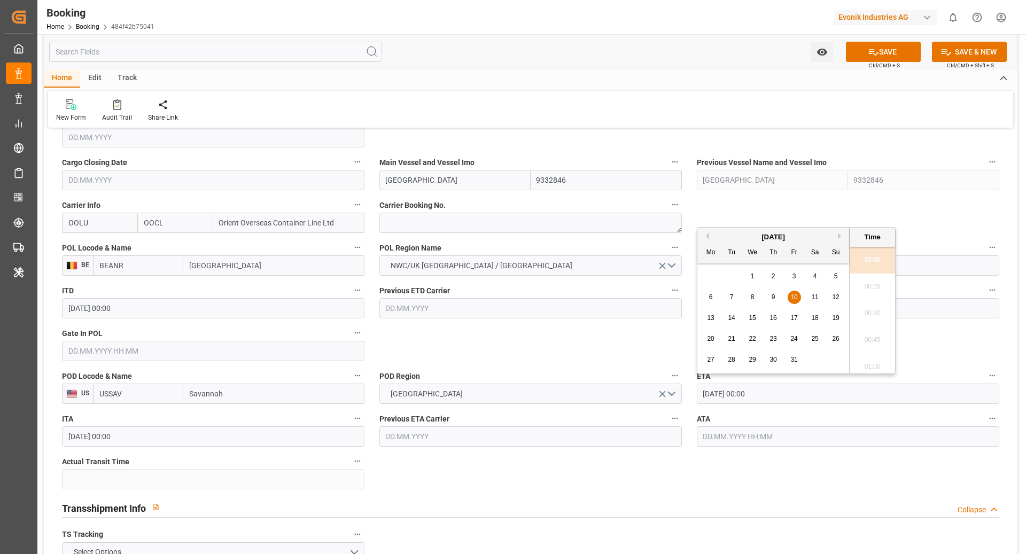
click at [726, 299] on div "7" at bounding box center [731, 297] width 13 height 13
type input "07.10.2025 00:00"
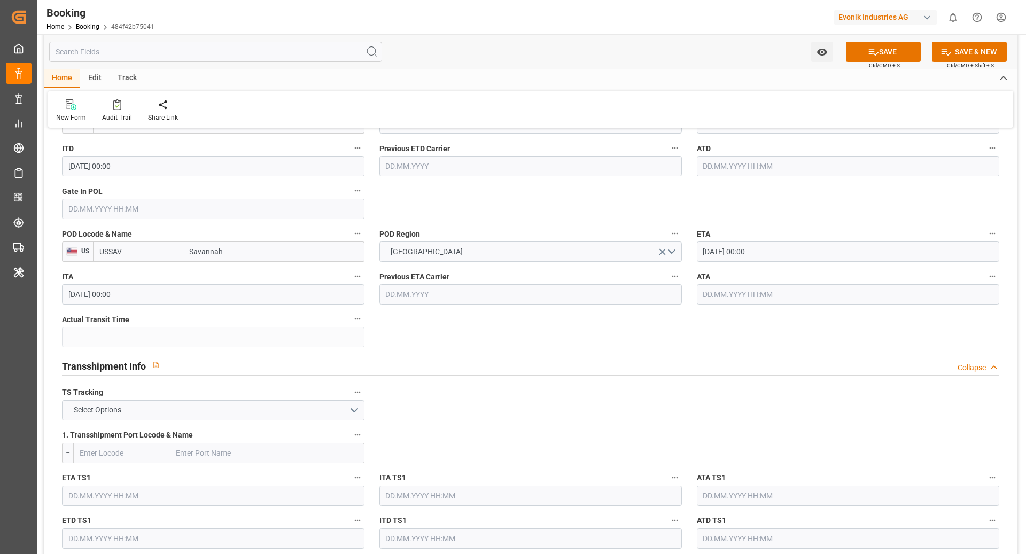
scroll to position [912, 0]
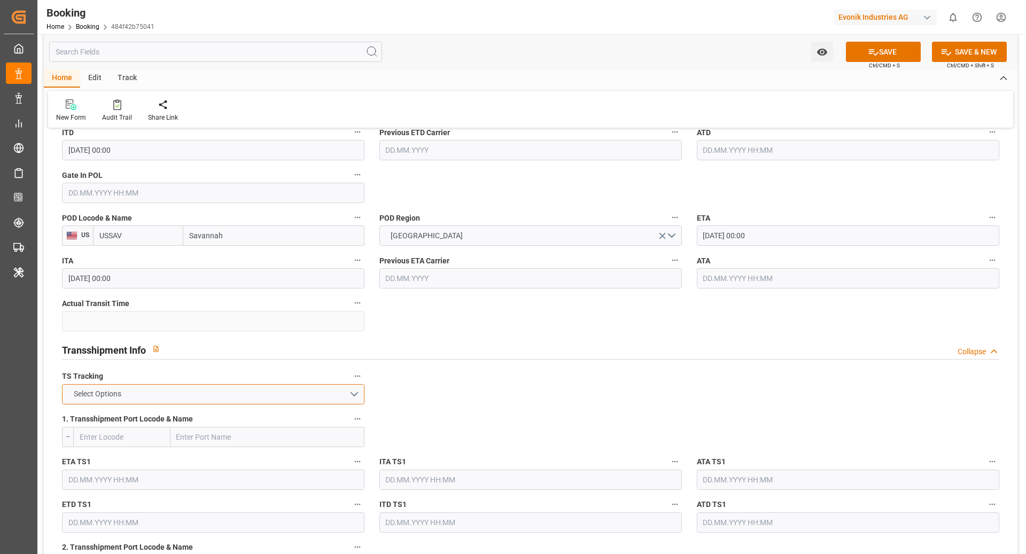
click at [183, 384] on button "Select Options" at bounding box center [213, 394] width 303 height 20
click at [95, 424] on div "FALSE" at bounding box center [213, 419] width 301 height 22
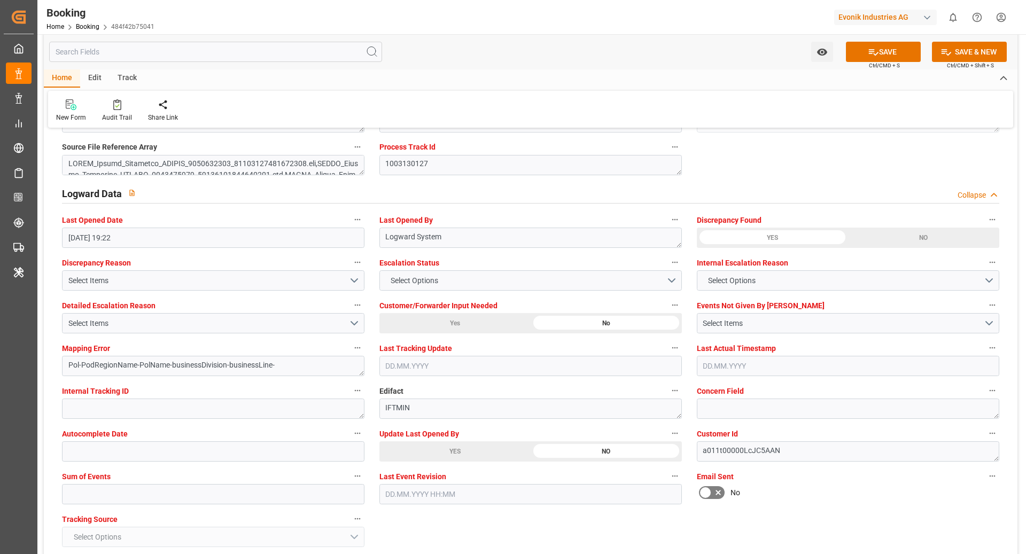
scroll to position [1996, 0]
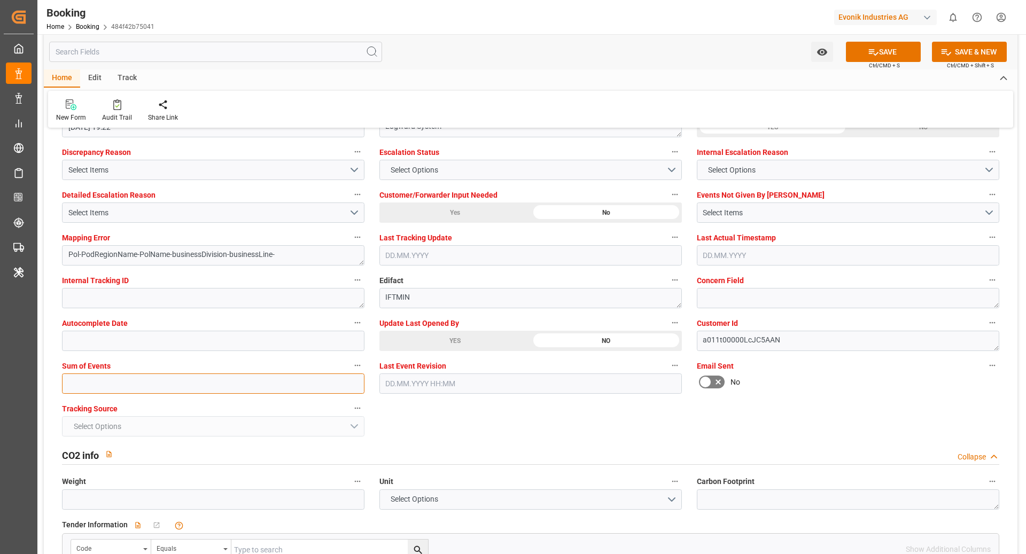
click at [164, 384] on input "text" at bounding box center [213, 384] width 303 height 20
type input "0"
click at [228, 216] on div "Select Items" at bounding box center [208, 212] width 281 height 11
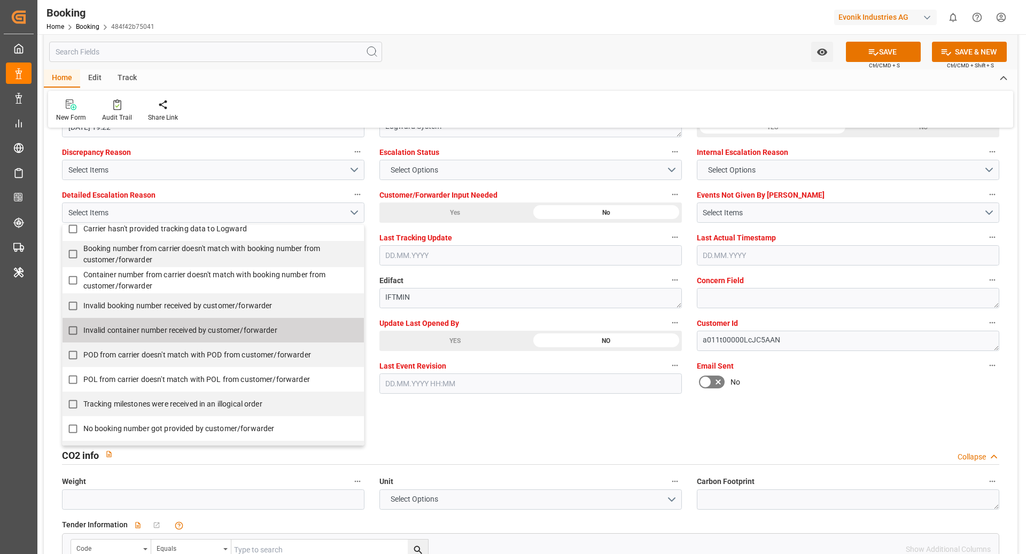
scroll to position [126, 0]
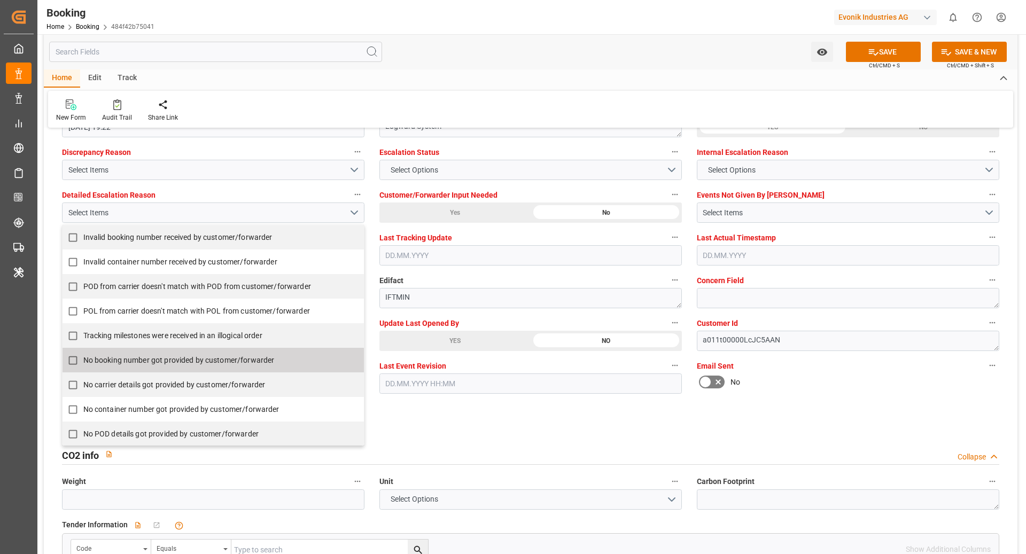
click at [195, 362] on span "No booking number got provided by customer/forwarder" at bounding box center [178, 360] width 191 height 9
checkbox input "true"
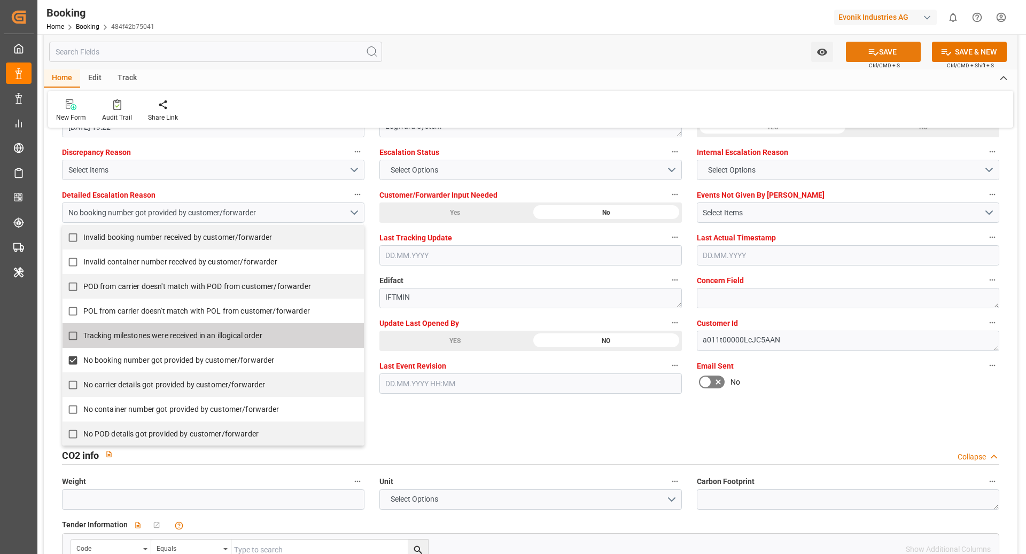
click at [896, 52] on button "SAVE" at bounding box center [883, 52] width 75 height 20
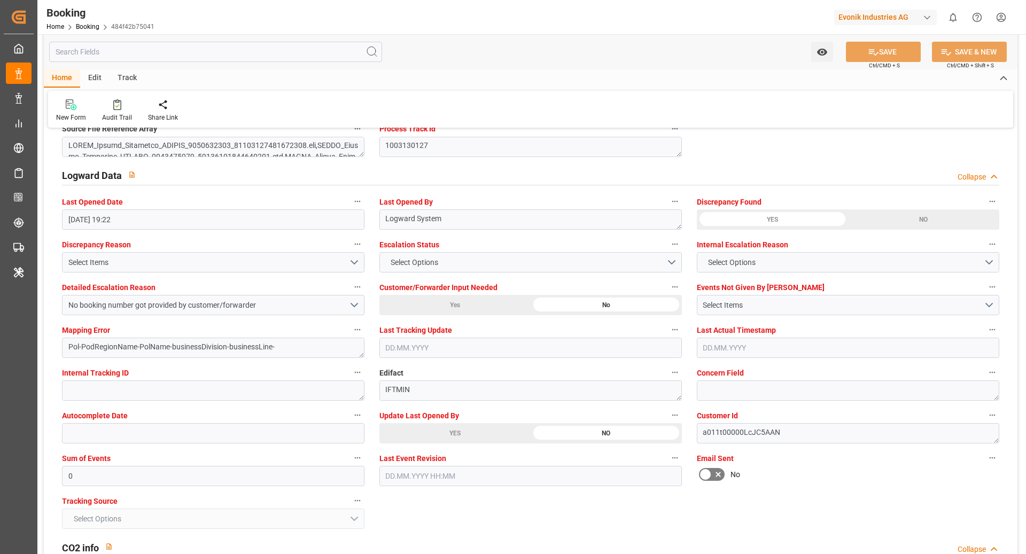
scroll to position [1664, 0]
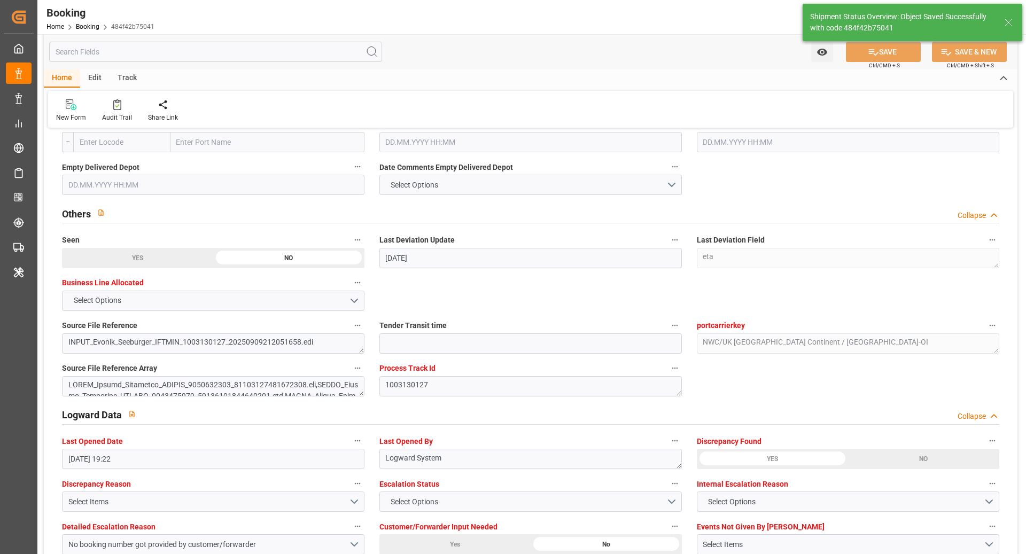
type textarea "[PERSON_NAME]"
type textarea "businessDivision-businessLine-"
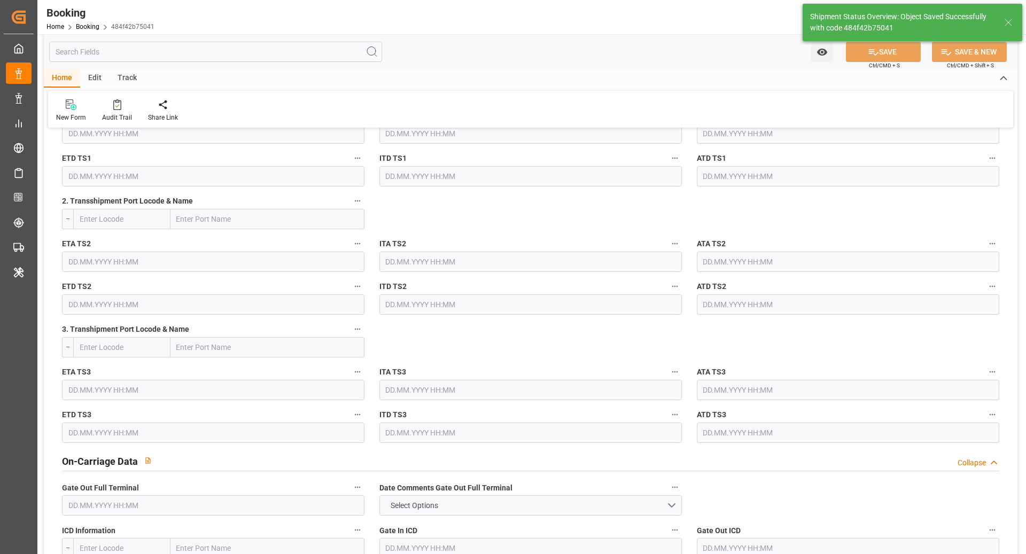
type input "10.09.2025 12:36"
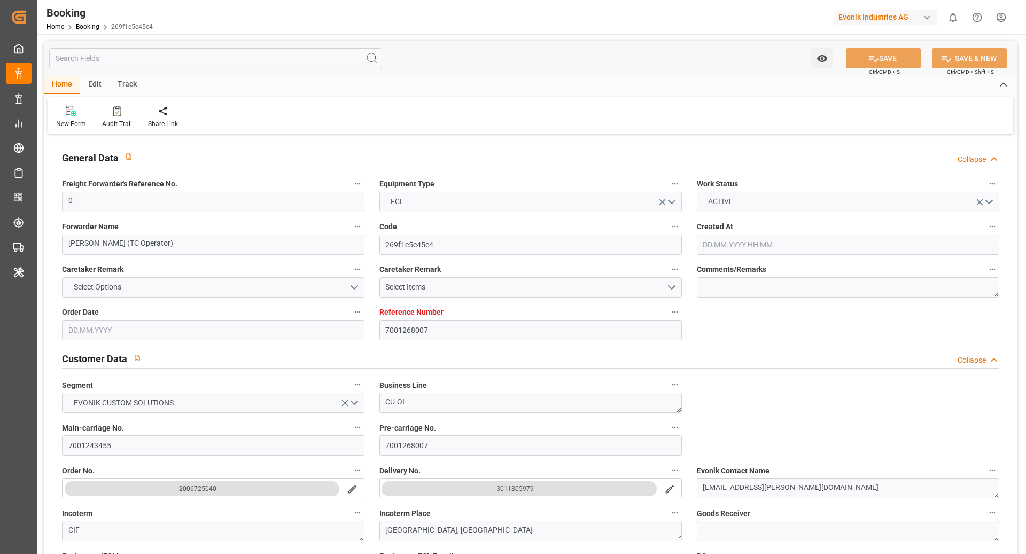
type input "7001268007"
type input "9332846"
type input "OOCL"
type input "Orient Overseas Container Line Ltd"
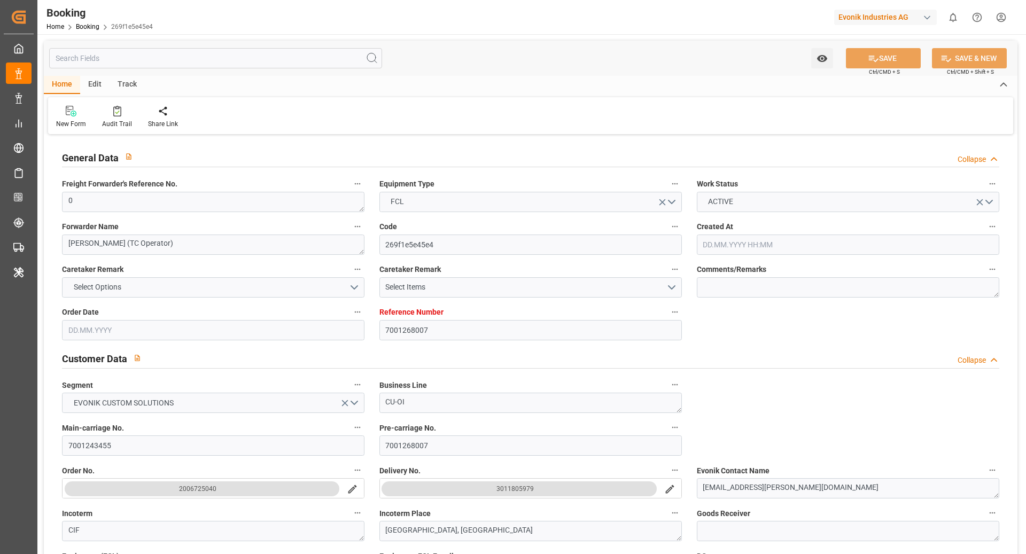
type input "BEANR"
type input "USSAV"
type input "0"
type input "[DATE] 06:51"
type input "[DATE]"
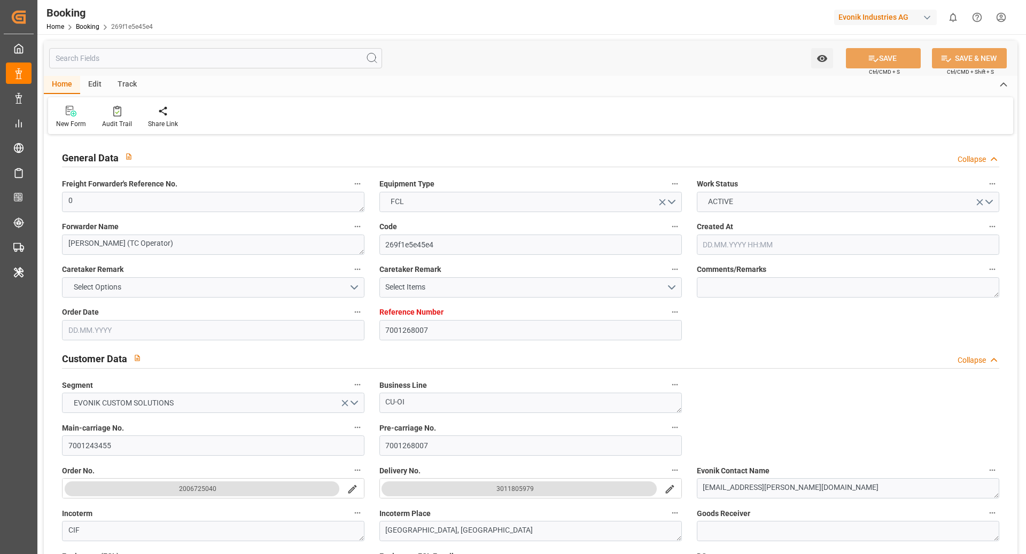
type input "[DATE]"
type input "[DATE] 00:00"
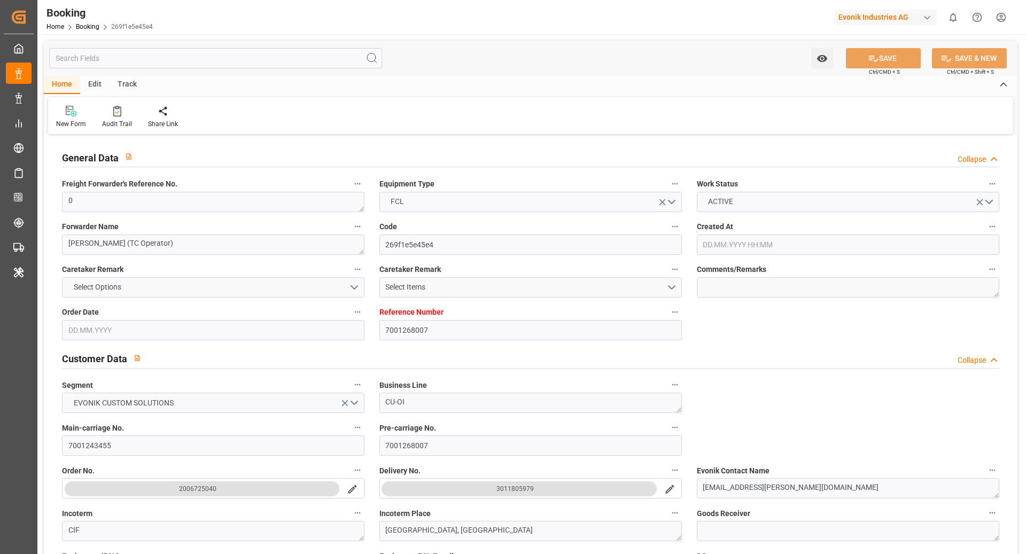
type input "[DATE] 00:00"
type input "10.09.2025 12:35"
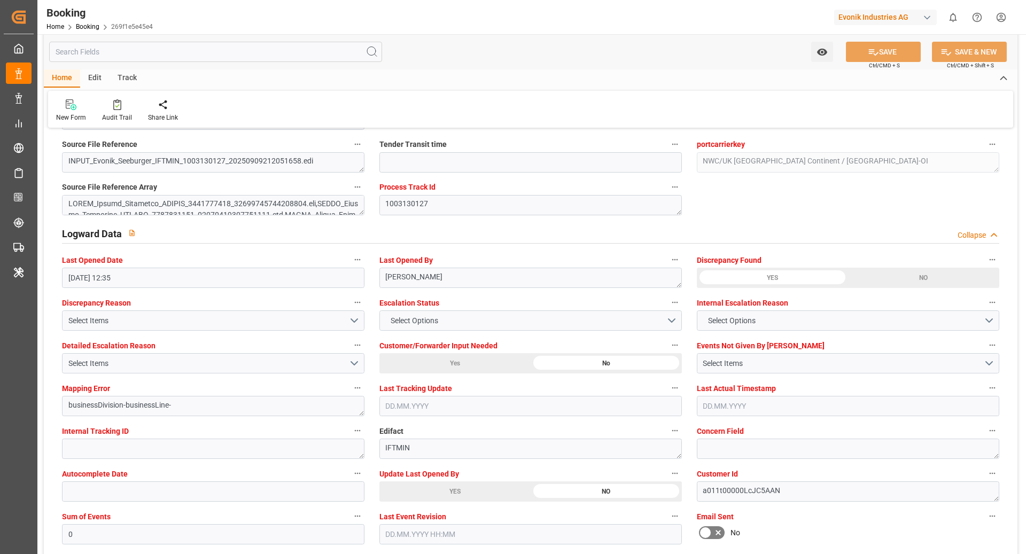
scroll to position [1970, 0]
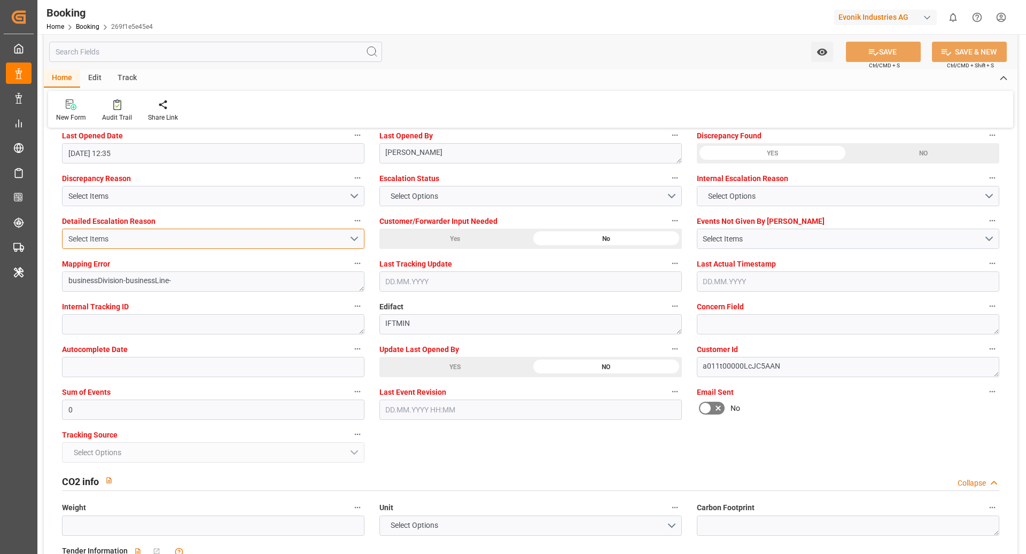
click at [127, 240] on div "Select Items" at bounding box center [208, 239] width 281 height 11
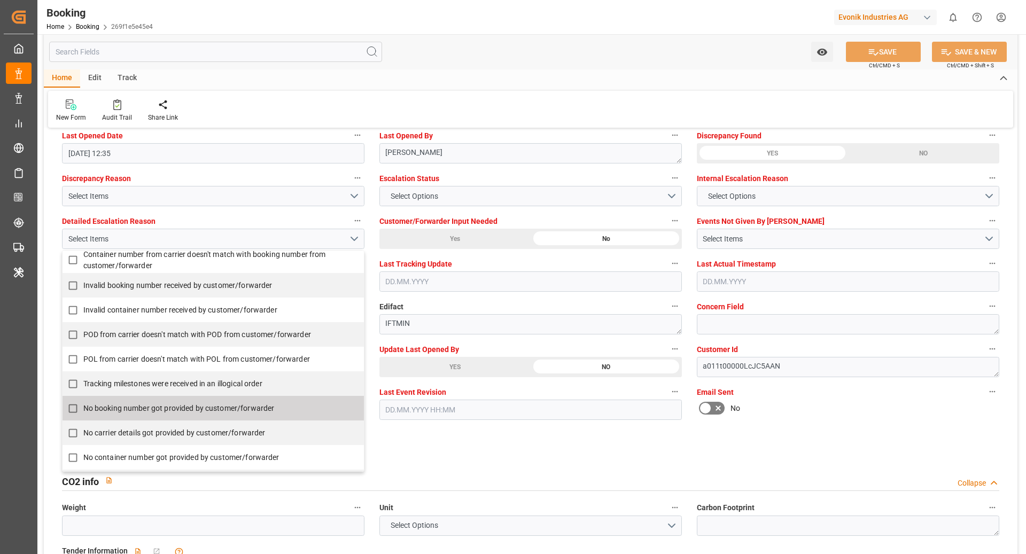
scroll to position [147, 0]
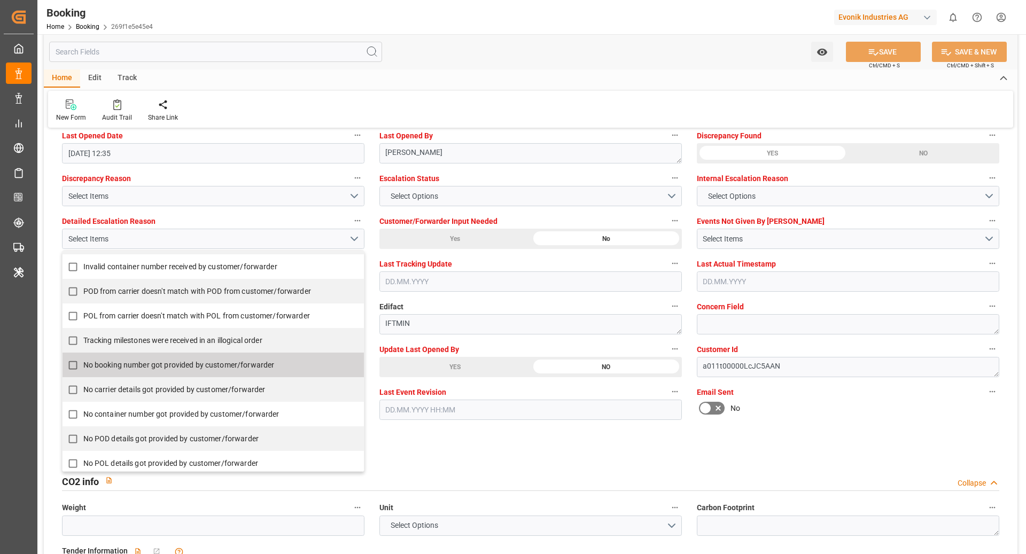
click at [134, 364] on span "No booking number got provided by customer/forwarder" at bounding box center [178, 365] width 191 height 9
checkbox input "true"
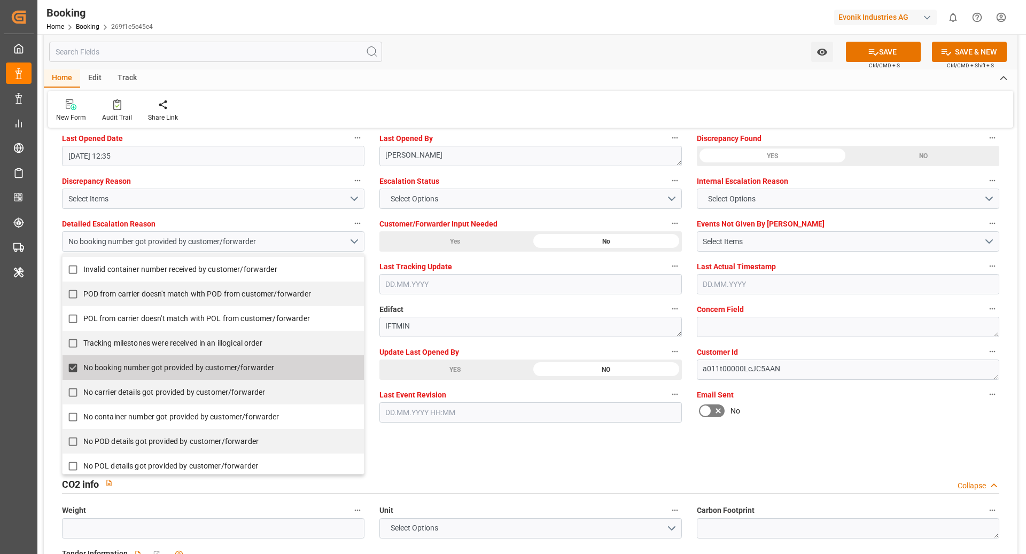
click at [656, 445] on div "General Data Collapse Freight Forwarder's Reference No. 0 Equipment Type FCL Wo…" at bounding box center [531, 547] width 974 height 4754
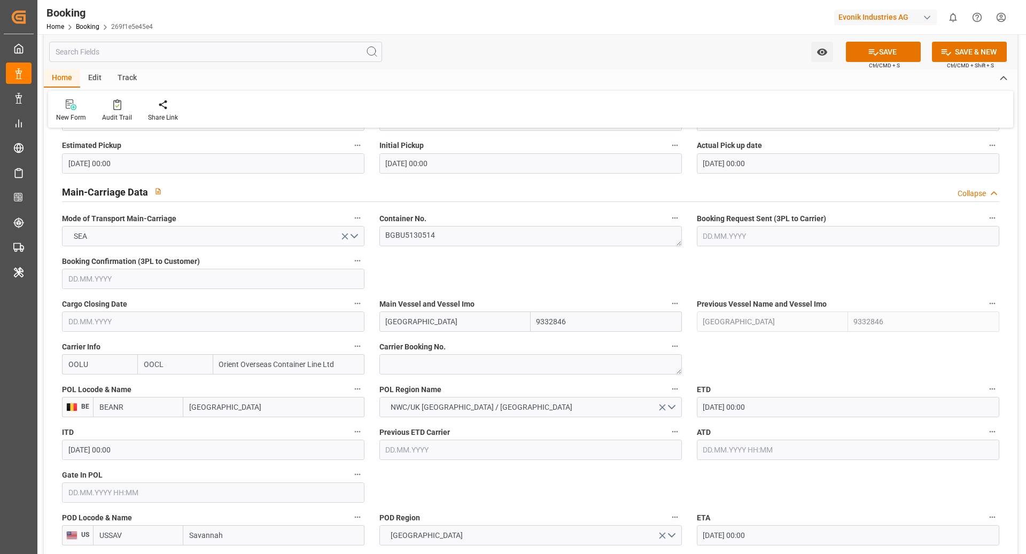
scroll to position [615, 0]
click at [885, 52] on button "SAVE" at bounding box center [883, 52] width 75 height 20
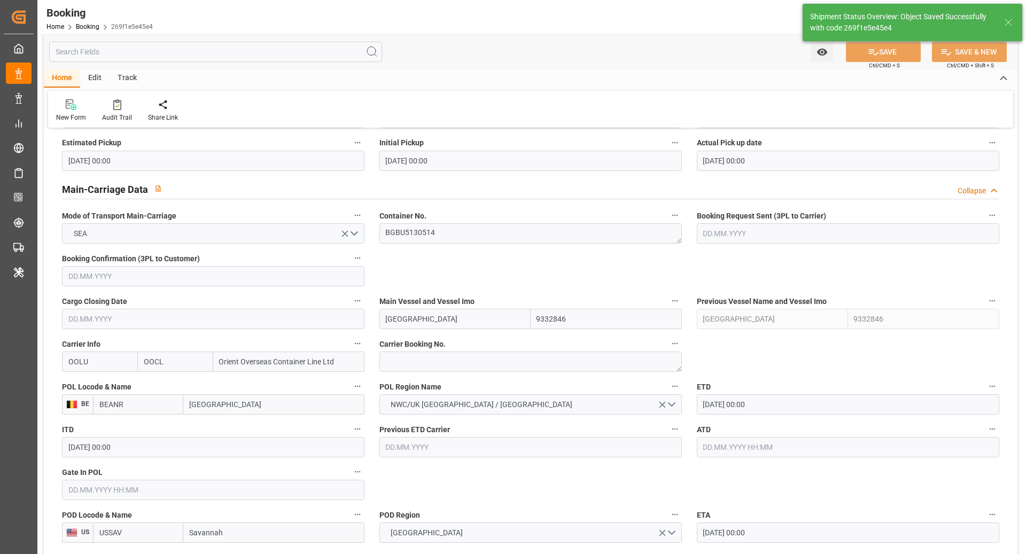
type input "10.09.2025 12:37"
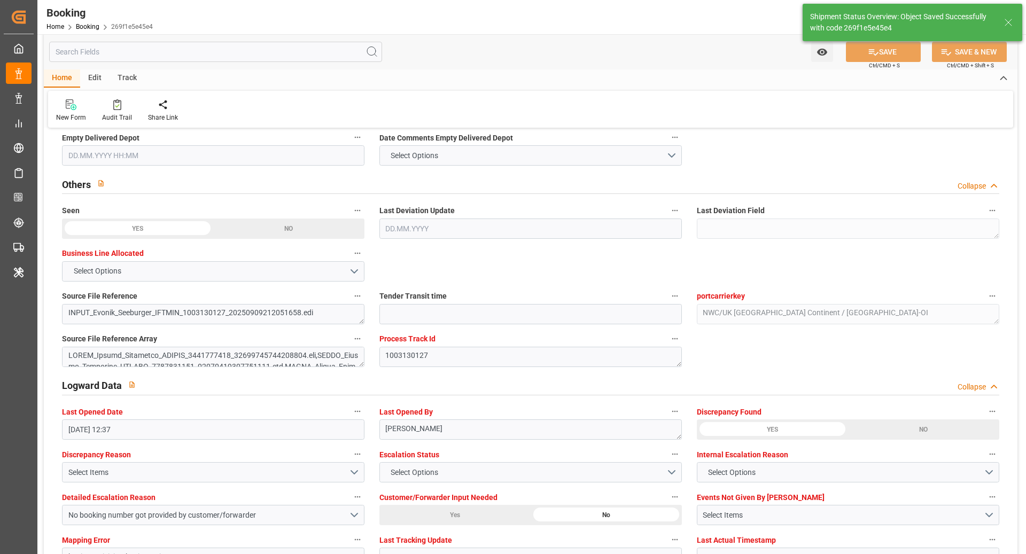
scroll to position [1937, 0]
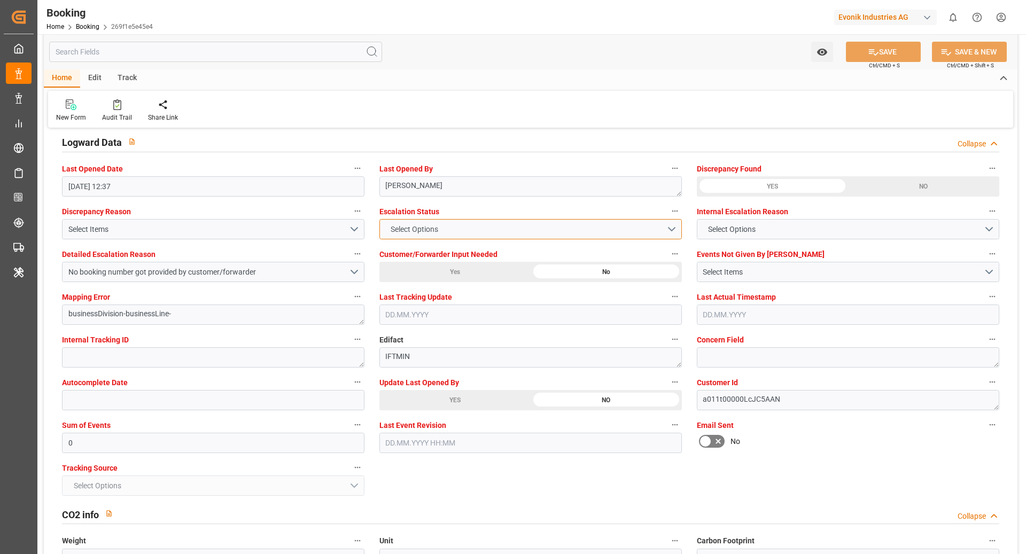
click at [502, 223] on button "Select Options" at bounding box center [530, 229] width 303 height 20
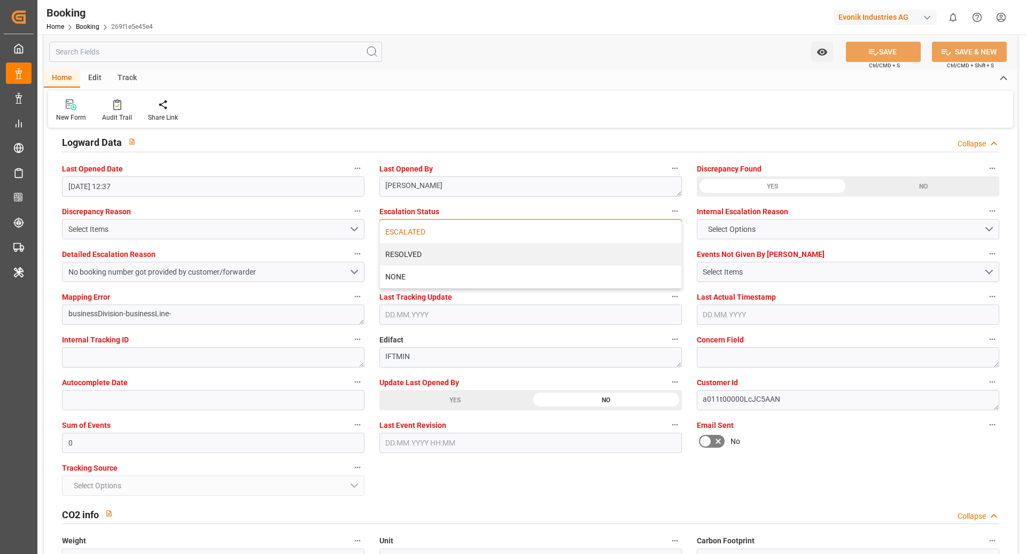
click at [461, 226] on div "ESCALATED" at bounding box center [530, 232] width 301 height 22
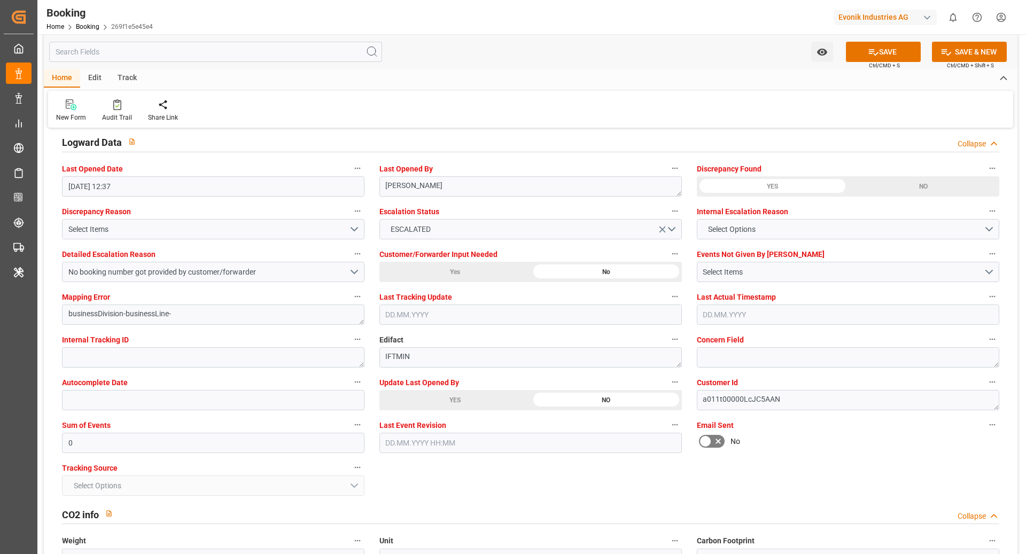
click at [889, 56] on button "SAVE" at bounding box center [883, 52] width 75 height 20
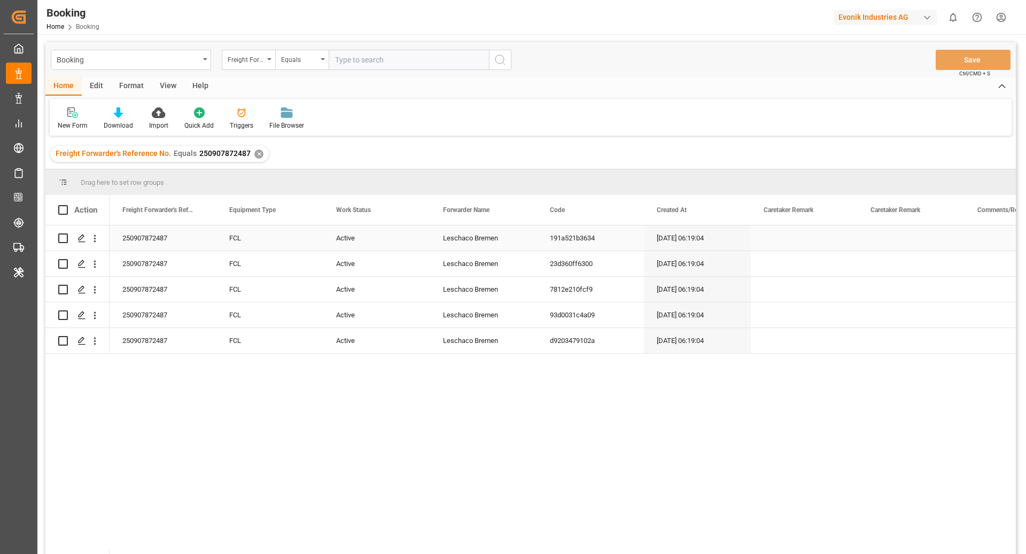
click at [376, 237] on div "Active" at bounding box center [376, 238] width 107 height 25
click at [373, 250] on button "Active" at bounding box center [377, 244] width 90 height 20
click at [371, 313] on div "Cancel" at bounding box center [376, 304] width 89 height 32
click at [587, 246] on div "191a521b3634" at bounding box center [590, 238] width 107 height 25
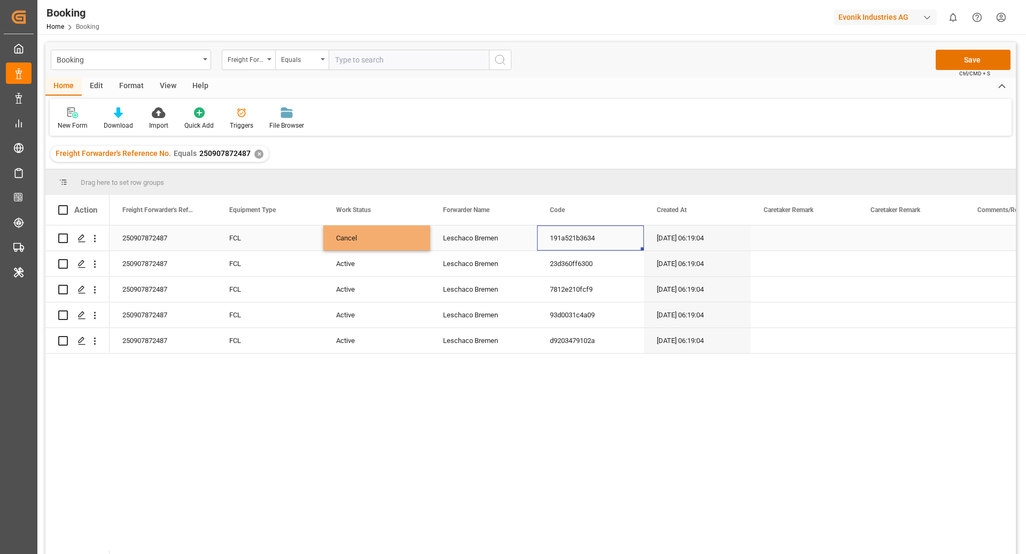
click at [422, 239] on div "Cancel" at bounding box center [376, 238] width 107 height 25
drag, startPoint x: 428, startPoint y: 250, endPoint x: 444, endPoint y: 330, distance: 82.2
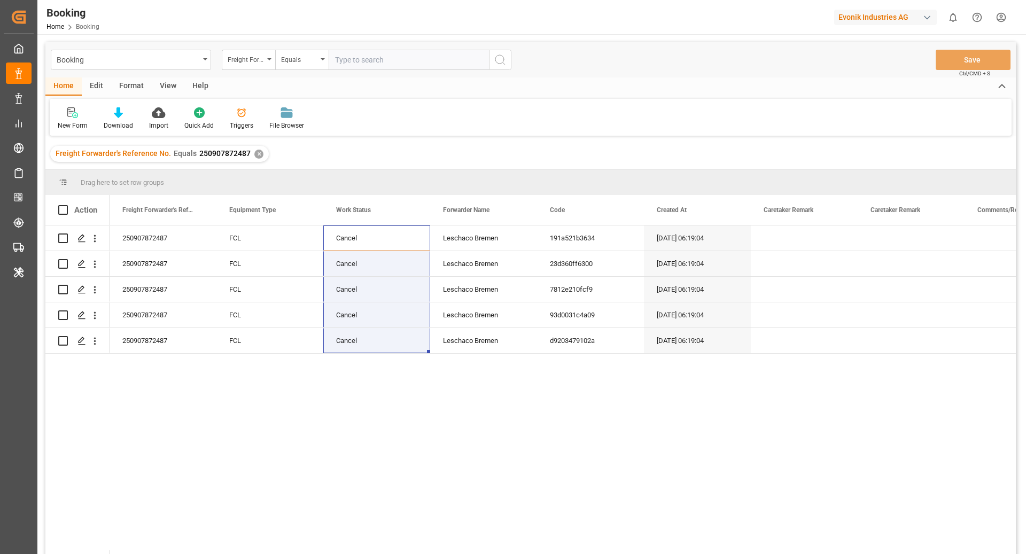
click at [892, 17] on div "Evonik Industries AG" at bounding box center [885, 18] width 103 height 16
type input "compo"
click at [834, 80] on div "[PERSON_NAME] Expert" at bounding box center [888, 71] width 182 height 22
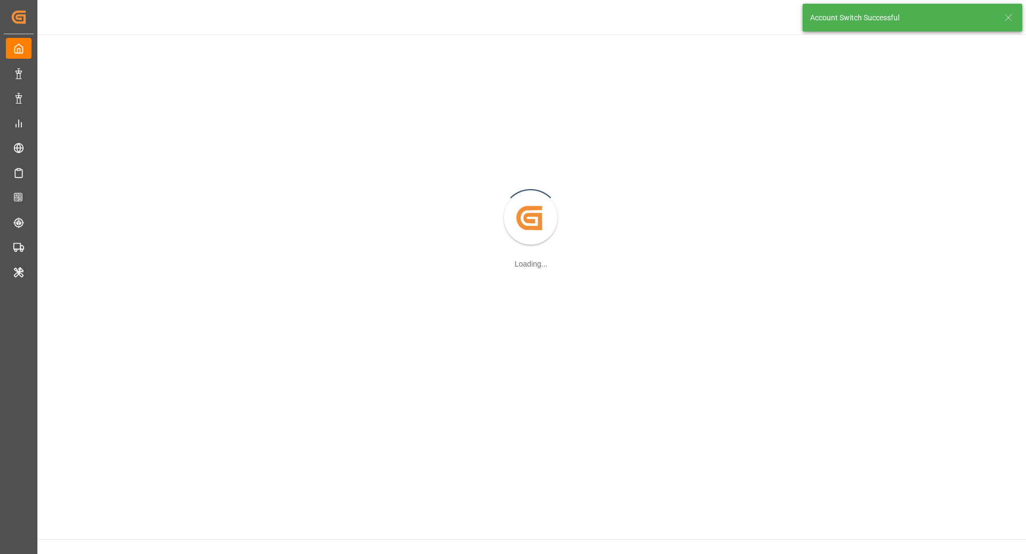
scroll to position [55, 0]
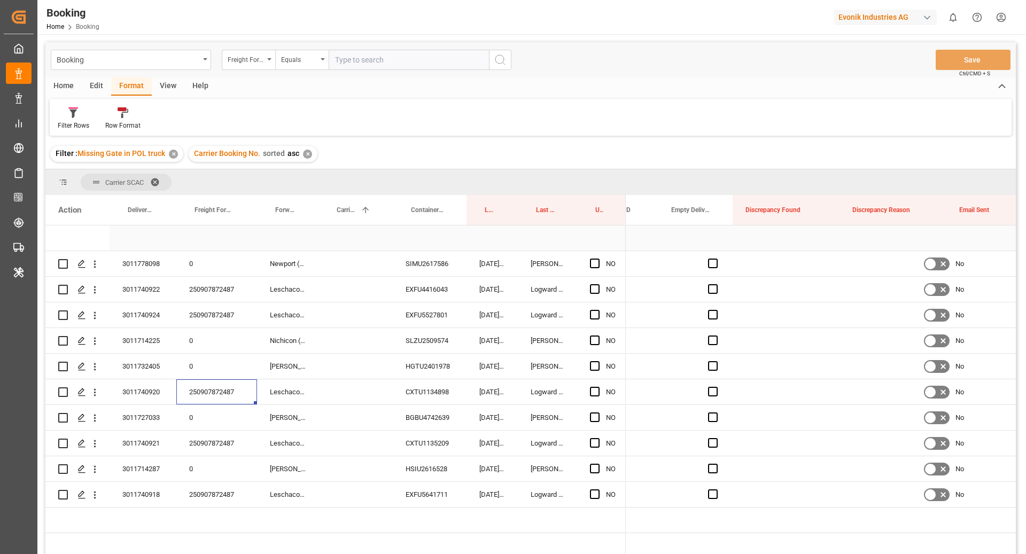
scroll to position [0, 1950]
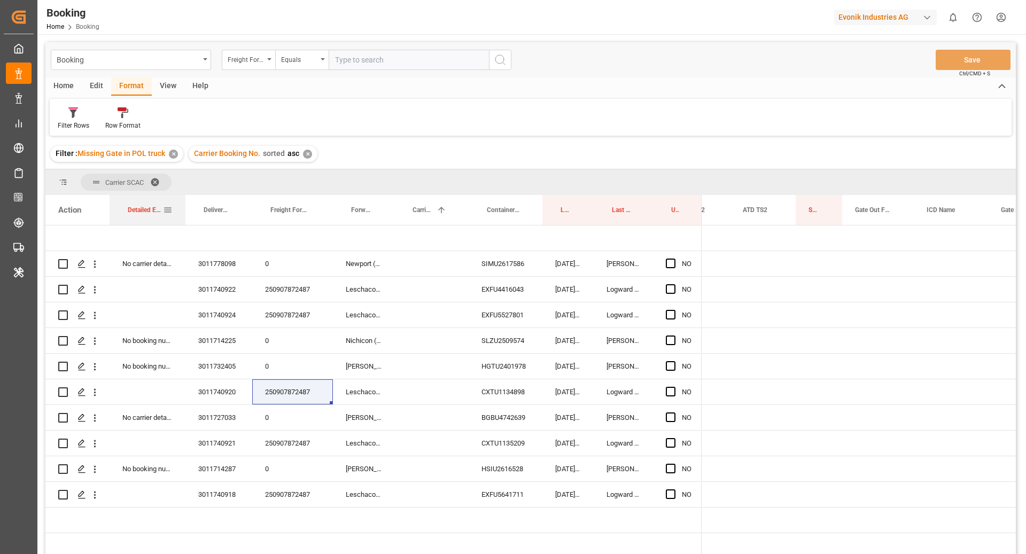
drag, startPoint x: 772, startPoint y: 211, endPoint x: 161, endPoint y: 216, distance: 611.5
click at [166, 211] on span at bounding box center [168, 210] width 10 height 10
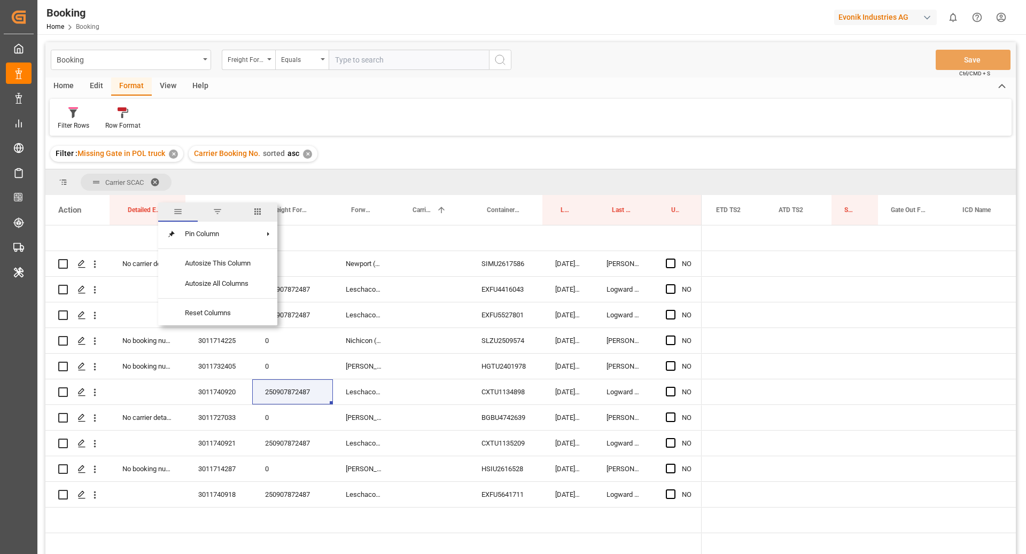
click at [261, 210] on span "columns" at bounding box center [258, 212] width 10 height 10
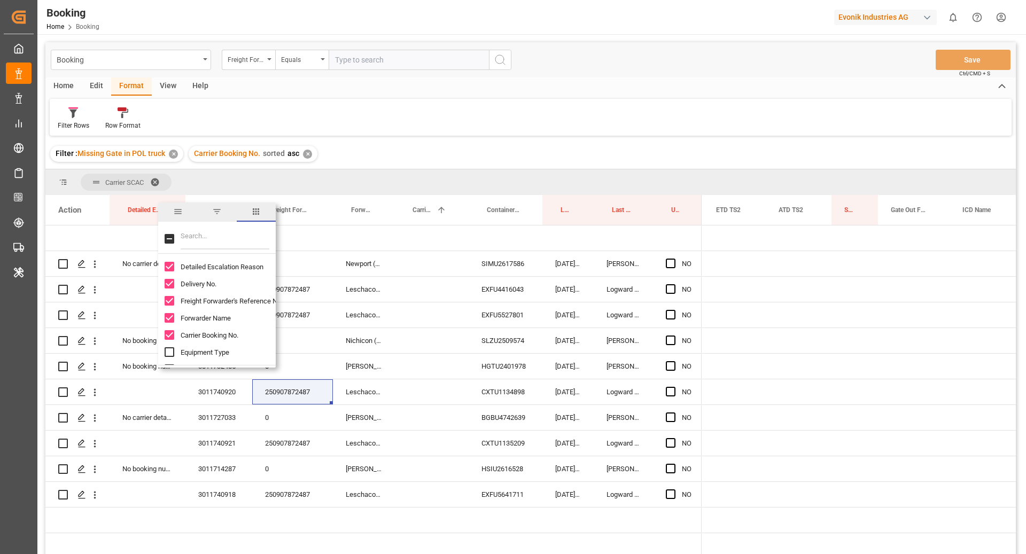
click at [231, 244] on input "Filter Columns Input" at bounding box center [225, 238] width 89 height 21
type input "ESCA"
click at [218, 286] on span "Escalation Status" at bounding box center [207, 284] width 53 height 8
checkbox input "true"
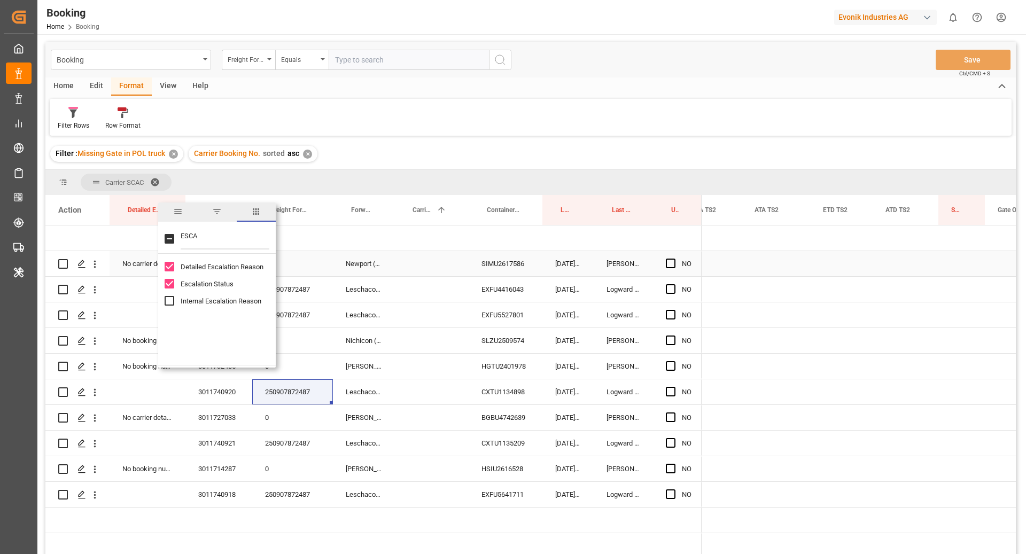
click at [786, 254] on div "Press SPACE to select this row." at bounding box center [776, 263] width 68 height 25
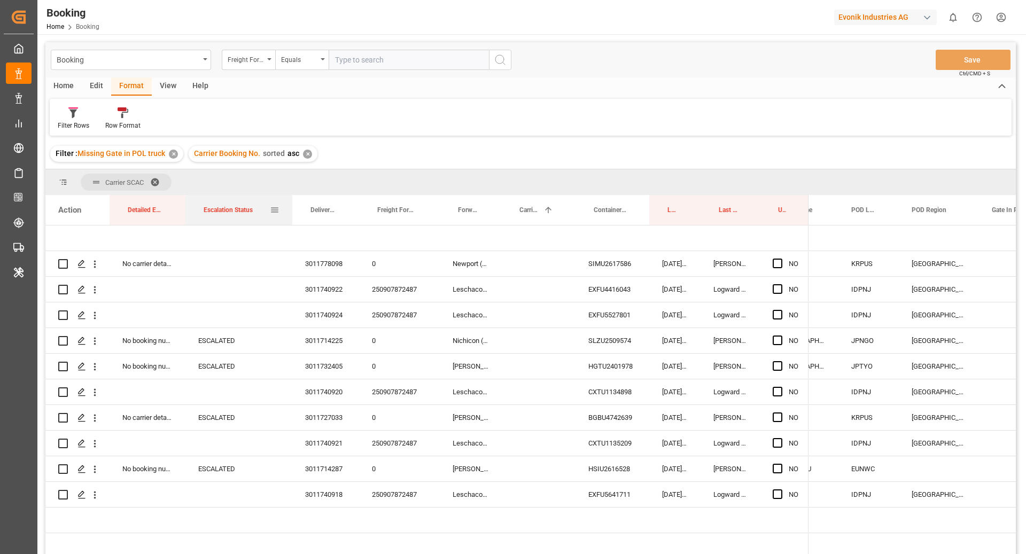
drag, startPoint x: 919, startPoint y: 210, endPoint x: 231, endPoint y: 215, distance: 687.9
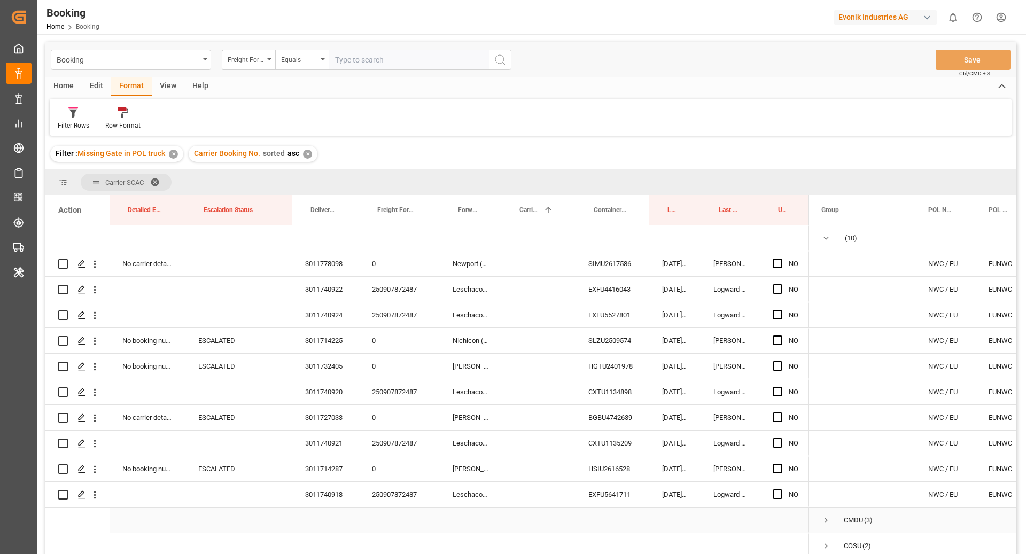
click at [824, 518] on span "Press SPACE to select this row." at bounding box center [827, 521] width 10 height 10
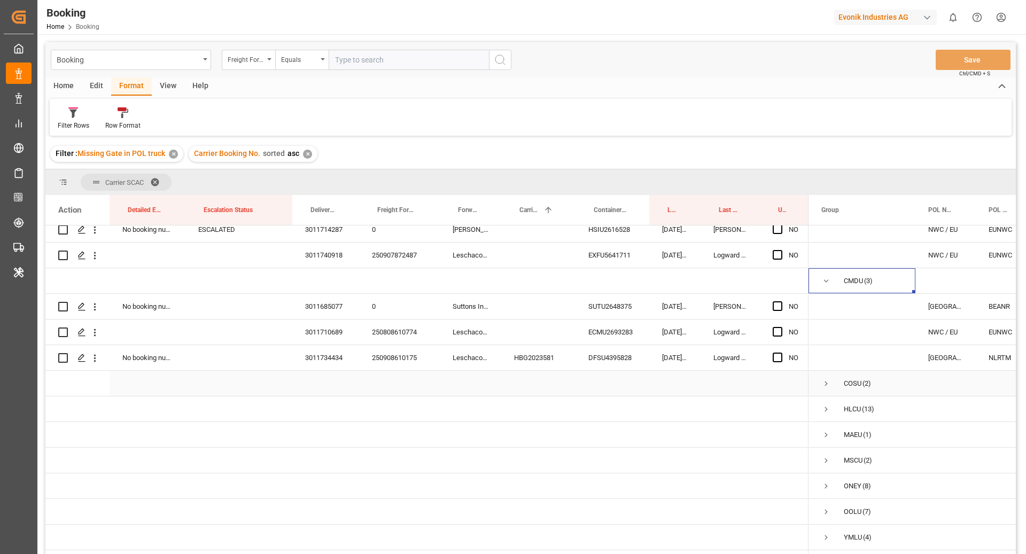
click at [825, 379] on span "Press SPACE to select this row." at bounding box center [827, 384] width 10 height 10
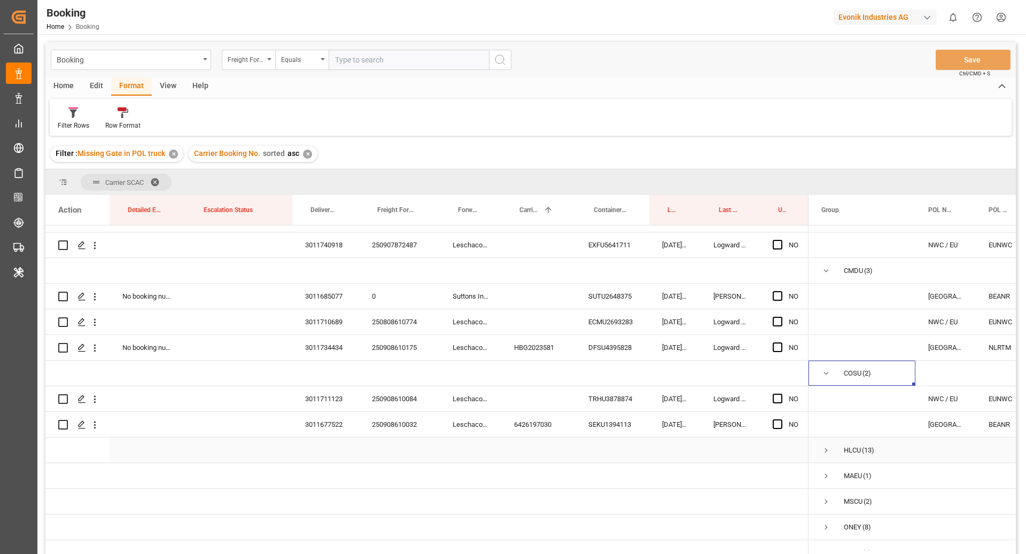
click at [827, 455] on span "Press SPACE to select this row." at bounding box center [827, 450] width 10 height 25
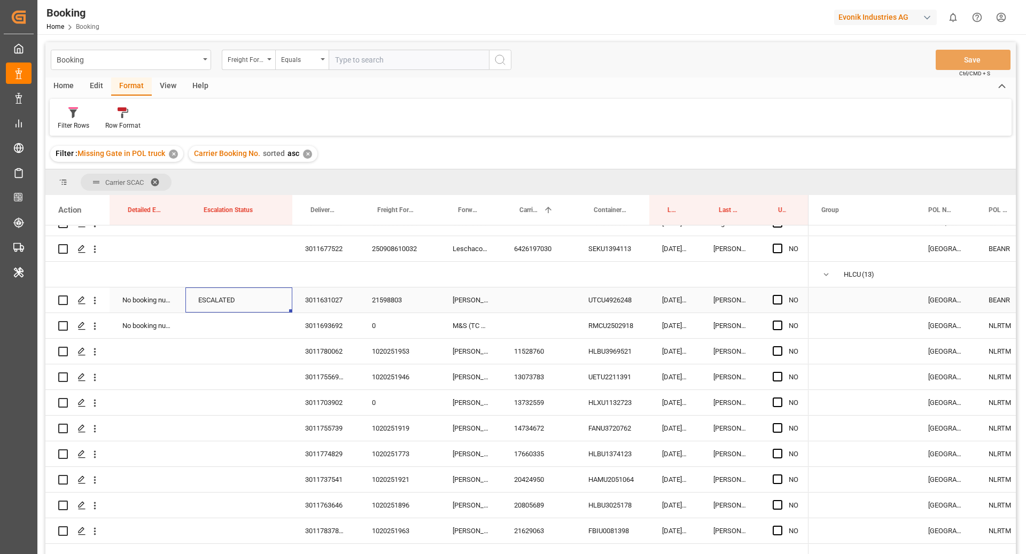
click at [245, 308] on div "ESCALATED" at bounding box center [238, 300] width 107 height 25
click at [255, 302] on div "ESCALATED" at bounding box center [238, 300] width 107 height 25
click at [241, 325] on div "Press SPACE to select this row." at bounding box center [238, 325] width 107 height 25
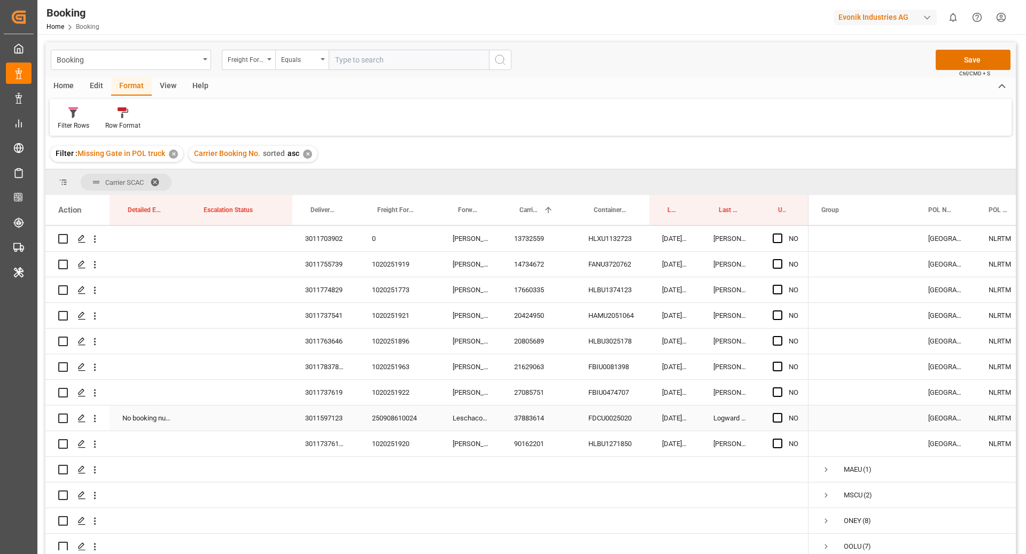
click at [244, 414] on div "Press SPACE to select this row." at bounding box center [238, 418] width 107 height 25
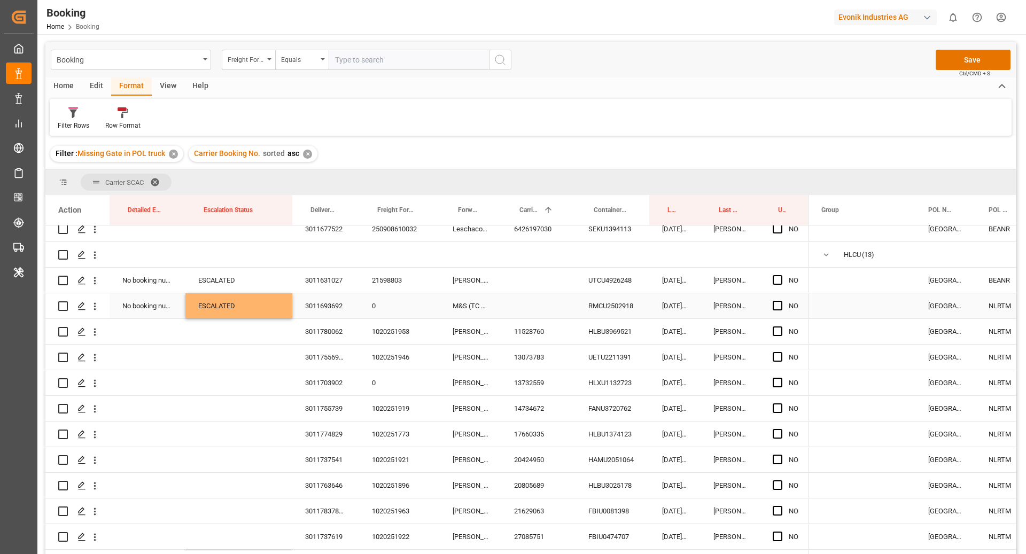
click at [224, 313] on div "ESCALATED" at bounding box center [238, 305] width 107 height 25
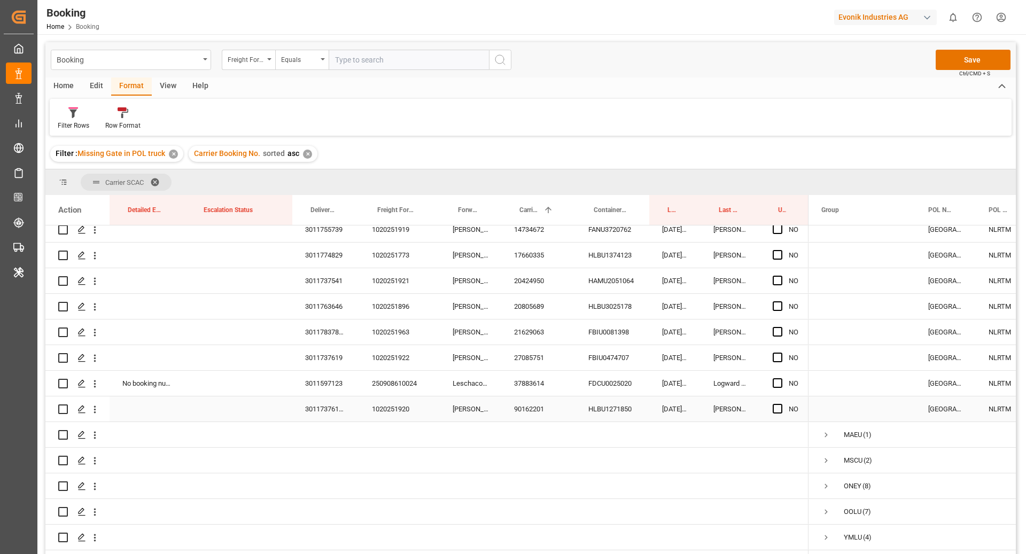
click at [231, 377] on div "Press SPACE to select this row." at bounding box center [238, 383] width 107 height 25
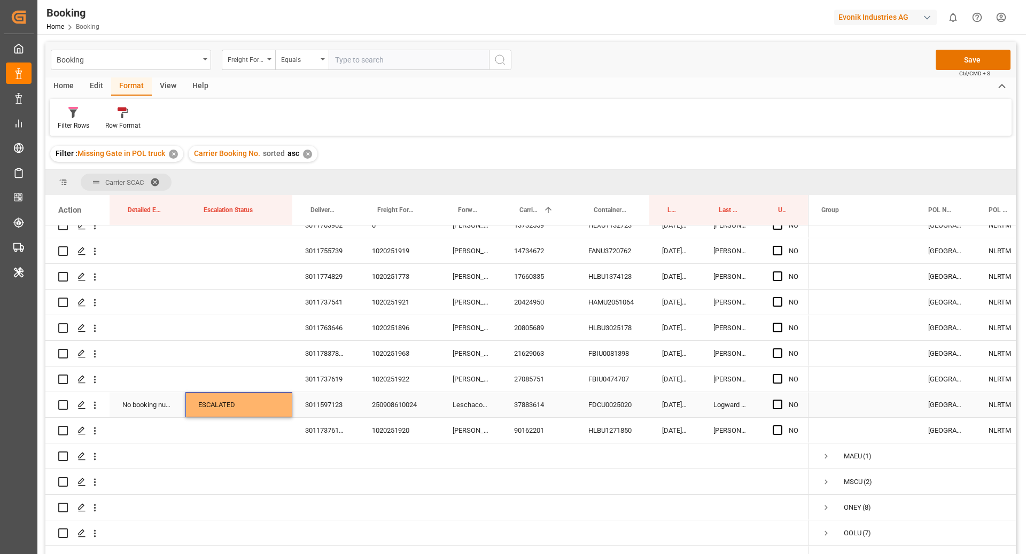
click at [239, 392] on div "ESCALATED" at bounding box center [238, 404] width 107 height 25
click at [229, 380] on div "Press SPACE to select this row." at bounding box center [238, 379] width 107 height 25
click at [238, 408] on div "ESCALATED" at bounding box center [238, 404] width 107 height 25
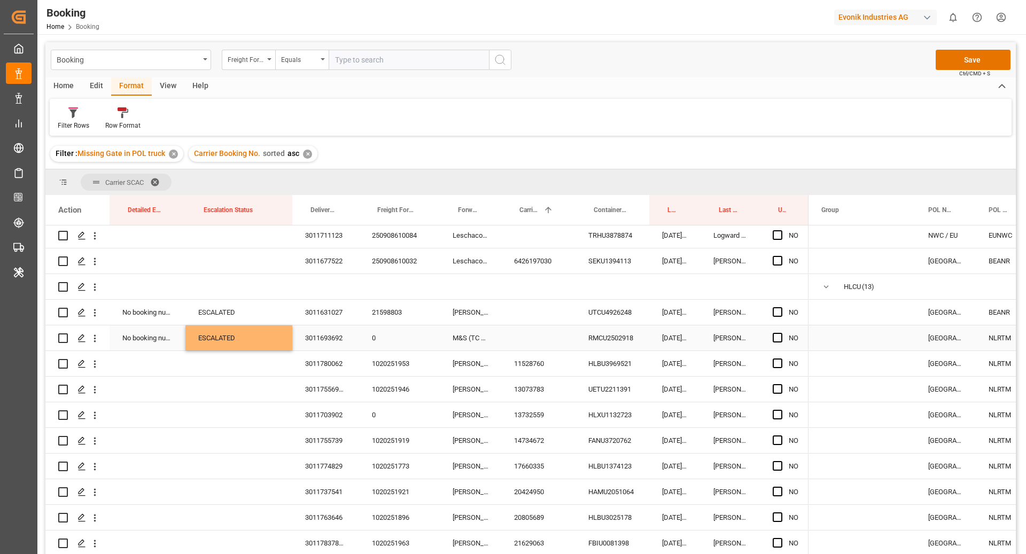
click at [234, 337] on div "ESCALATED" at bounding box center [238, 338] width 107 height 25
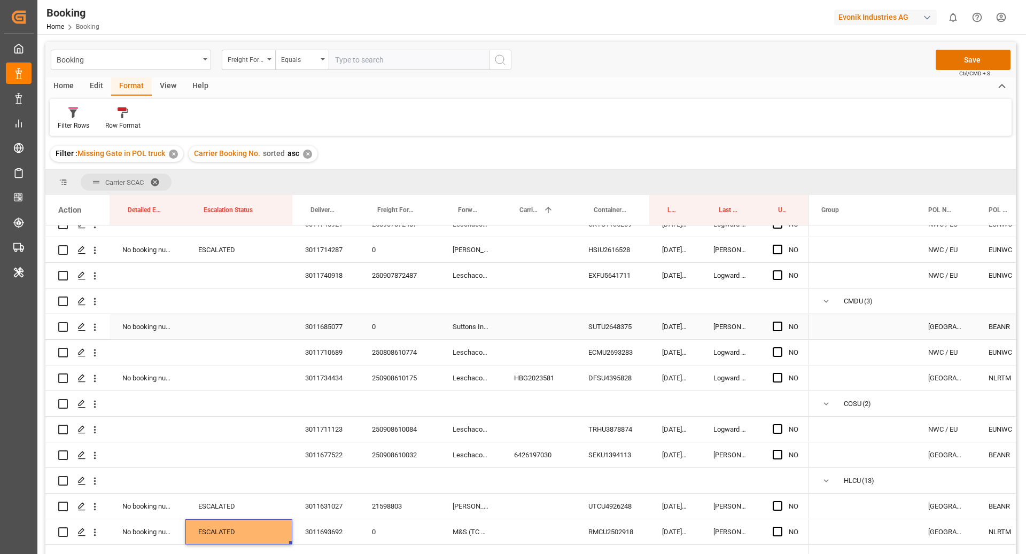
click at [229, 328] on div "Press SPACE to select this row." at bounding box center [238, 326] width 107 height 25
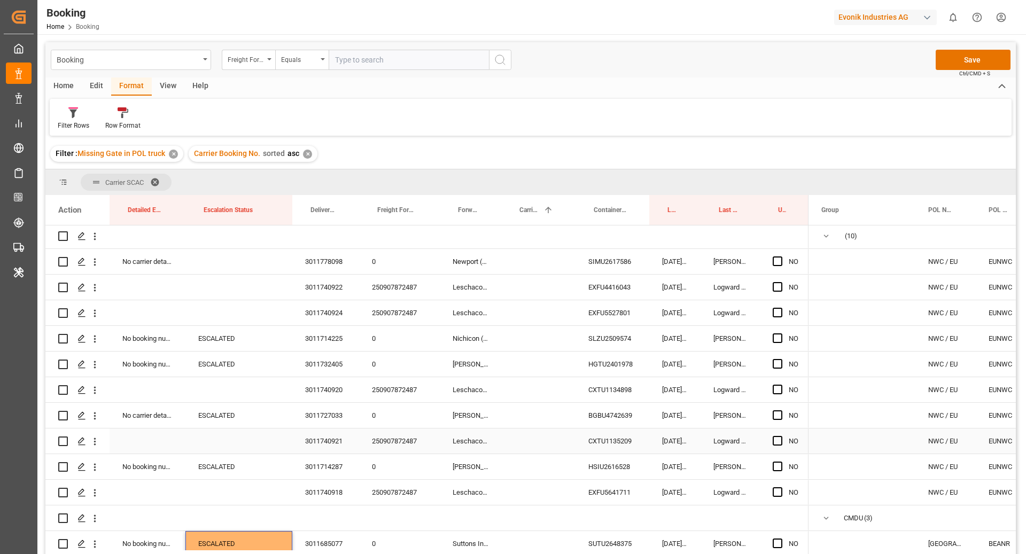
scroll to position [0, 0]
click at [230, 265] on div "Press SPACE to select this row." at bounding box center [238, 263] width 107 height 25
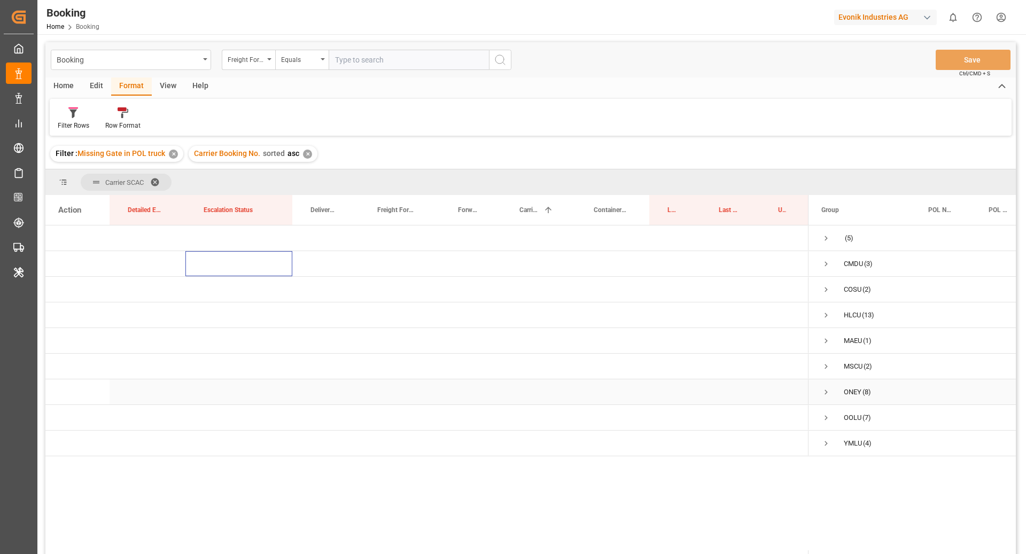
click at [827, 389] on span "Press SPACE to select this row." at bounding box center [827, 393] width 10 height 10
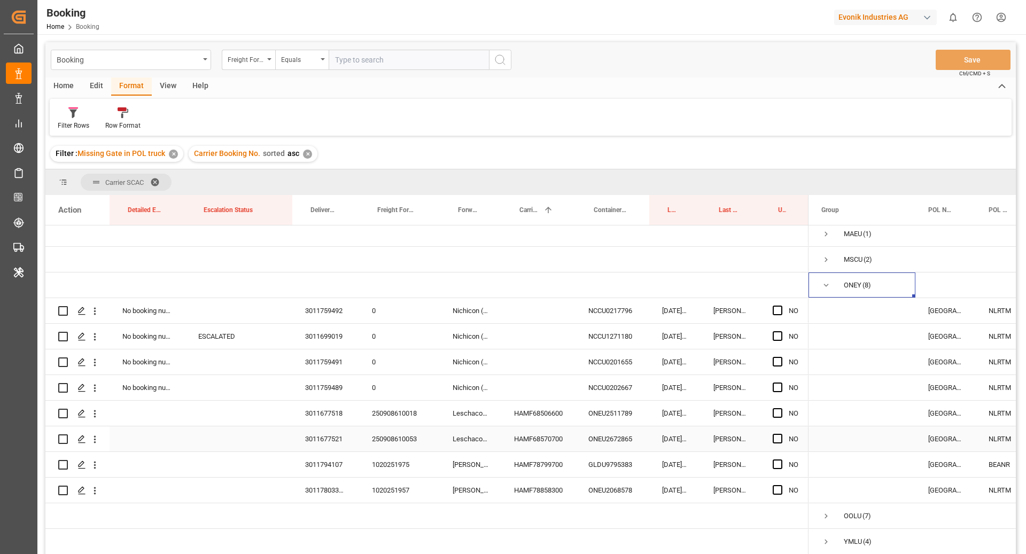
scroll to position [121, 0]
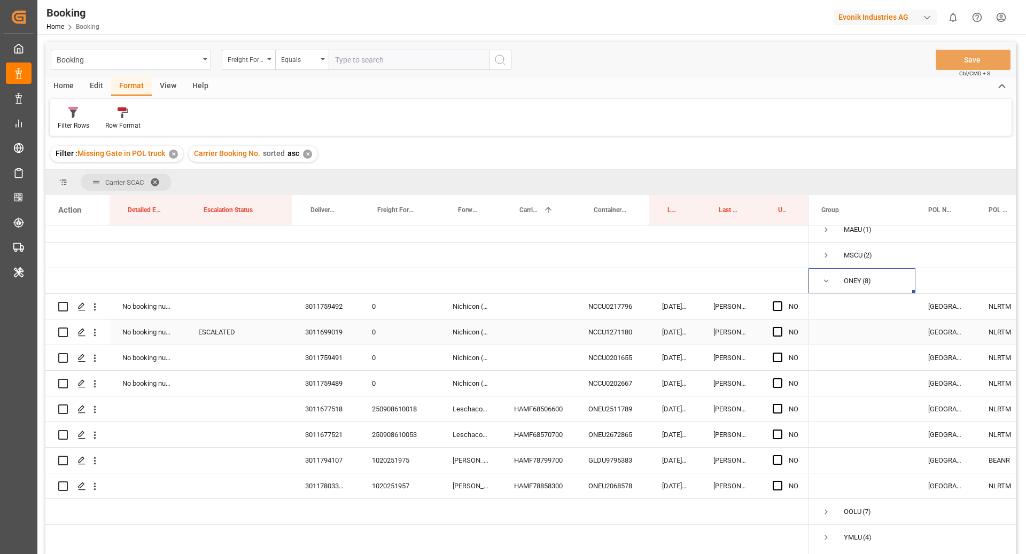
click at [211, 323] on div "ESCALATED" at bounding box center [238, 332] width 107 height 25
click at [818, 502] on div "OOLU (7)" at bounding box center [862, 511] width 107 height 25
click at [825, 507] on span "Press SPACE to select this row." at bounding box center [827, 512] width 10 height 10
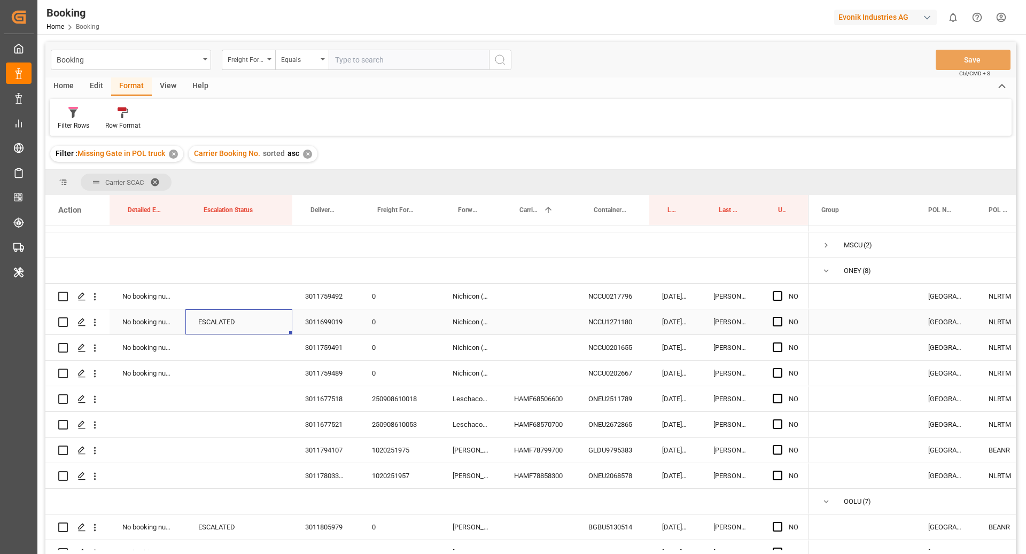
click at [224, 327] on div "ESCALATED" at bounding box center [238, 321] width 107 height 25
drag, startPoint x: 291, startPoint y: 333, endPoint x: 285, endPoint y: 303, distance: 31.0
click at [285, 303] on div "0 0" at bounding box center [426, 412] width 763 height 616
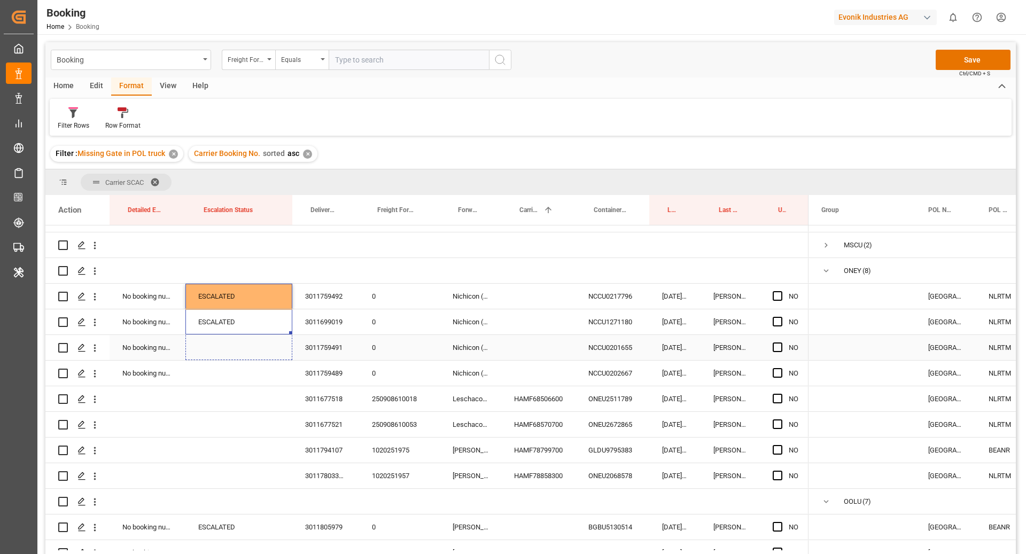
drag, startPoint x: 290, startPoint y: 331, endPoint x: 282, endPoint y: 361, distance: 30.5
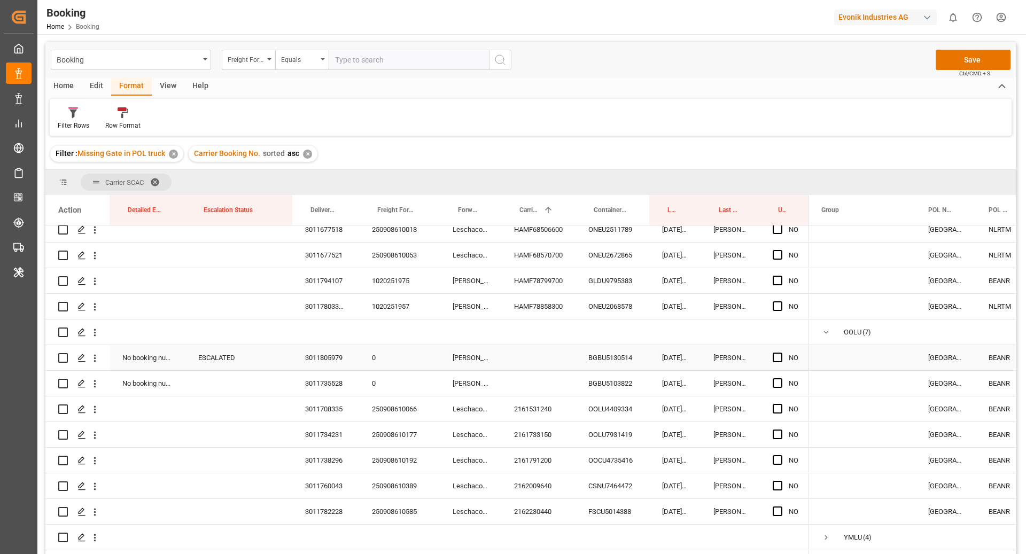
scroll to position [301, 0]
click at [234, 350] on div "ESCALATED" at bounding box center [238, 357] width 107 height 25
drag, startPoint x: 290, startPoint y: 358, endPoint x: 294, endPoint y: 367, distance: 10.0
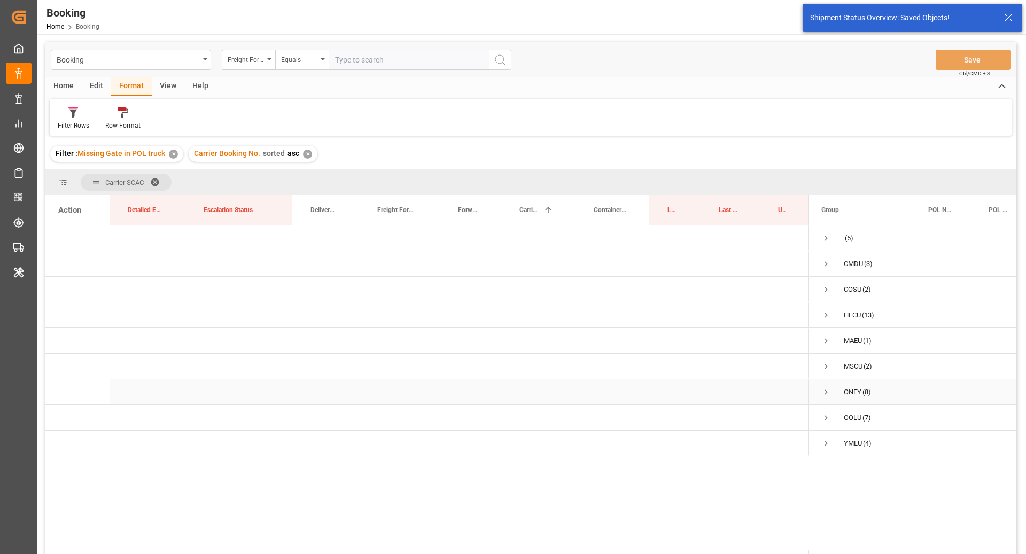
scroll to position [0, 0]
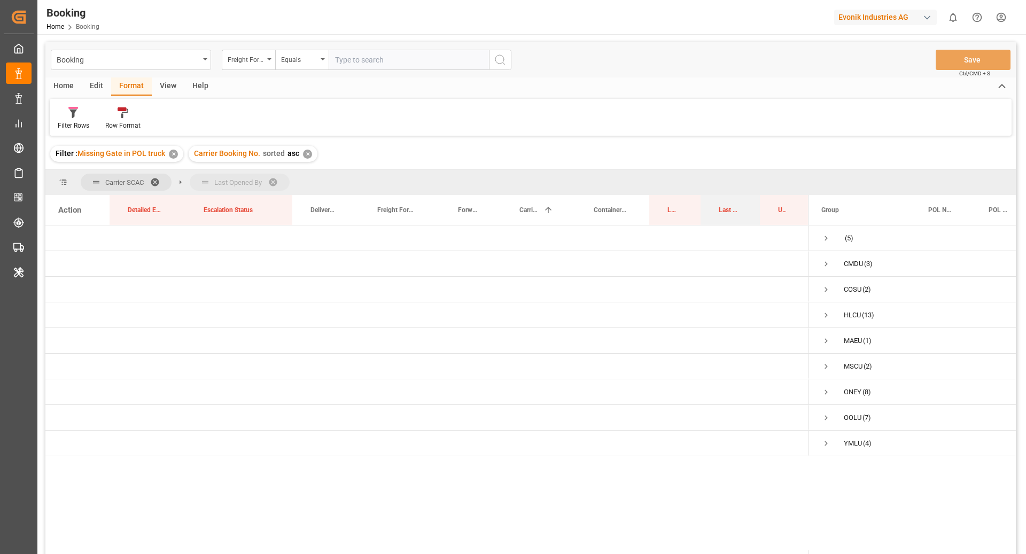
drag, startPoint x: 723, startPoint y: 215, endPoint x: 723, endPoint y: 204, distance: 11.2
click at [723, 204] on div "Last Opened By" at bounding box center [728, 210] width 19 height 30
drag, startPoint x: 666, startPoint y: 214, endPoint x: 663, endPoint y: 190, distance: 24.3
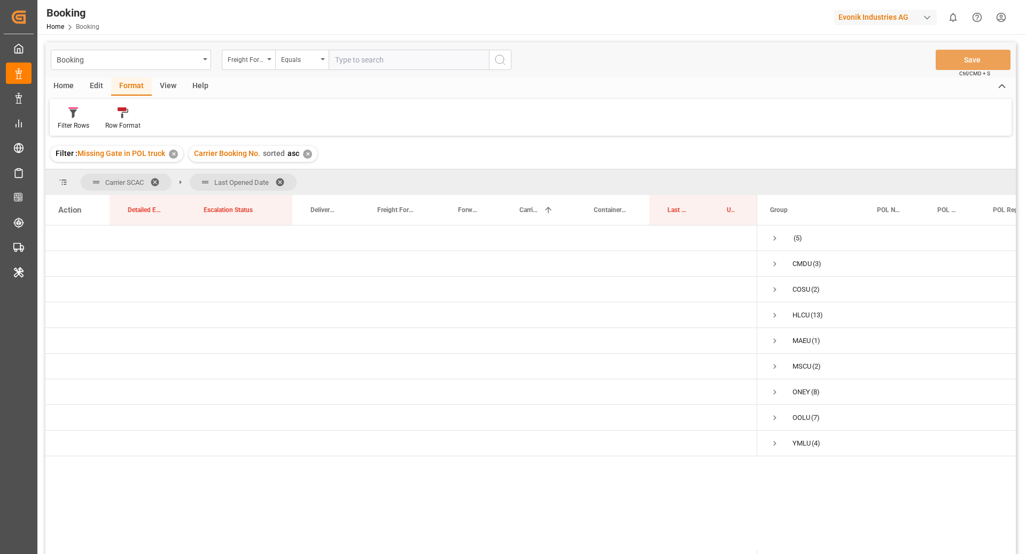
click at [155, 177] on span at bounding box center [158, 182] width 17 height 10
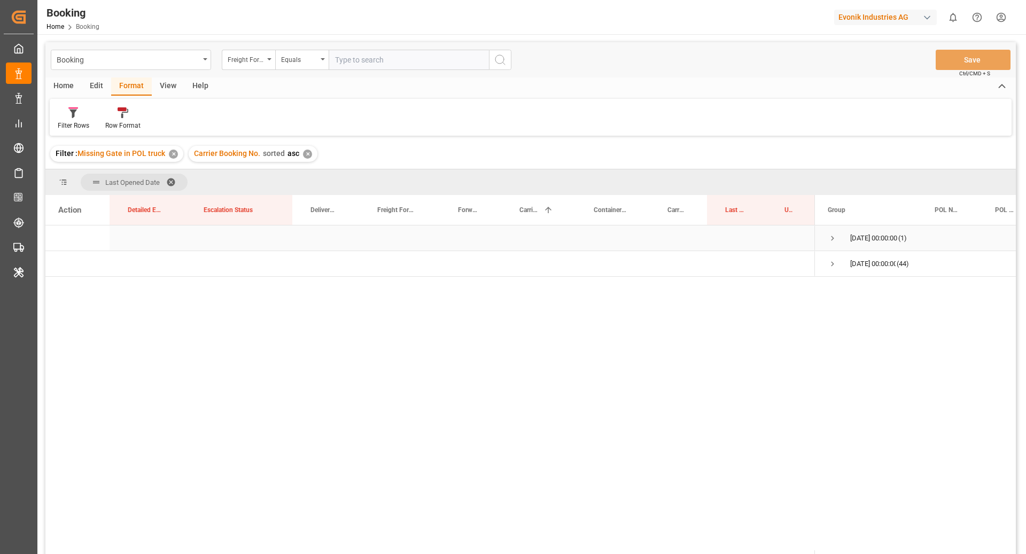
click at [836, 243] on span "Press SPACE to select this row." at bounding box center [833, 238] width 10 height 25
click at [906, 17] on div "Evonik Industries AG" at bounding box center [885, 18] width 103 height 16
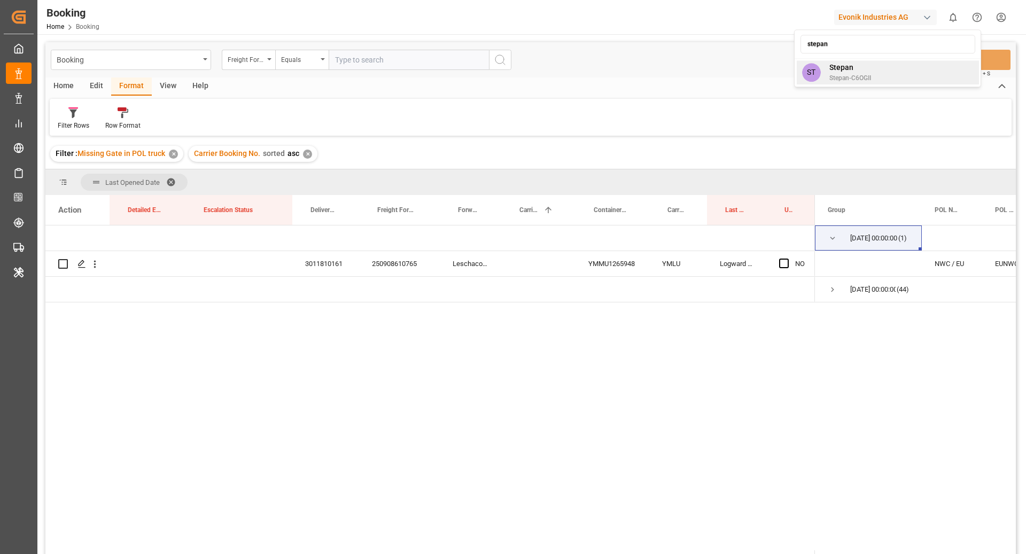
type input "stepan"
click at [912, 69] on div "ST [PERSON_NAME]-C6OGII" at bounding box center [888, 72] width 182 height 24
